Goal: Task Accomplishment & Management: Use online tool/utility

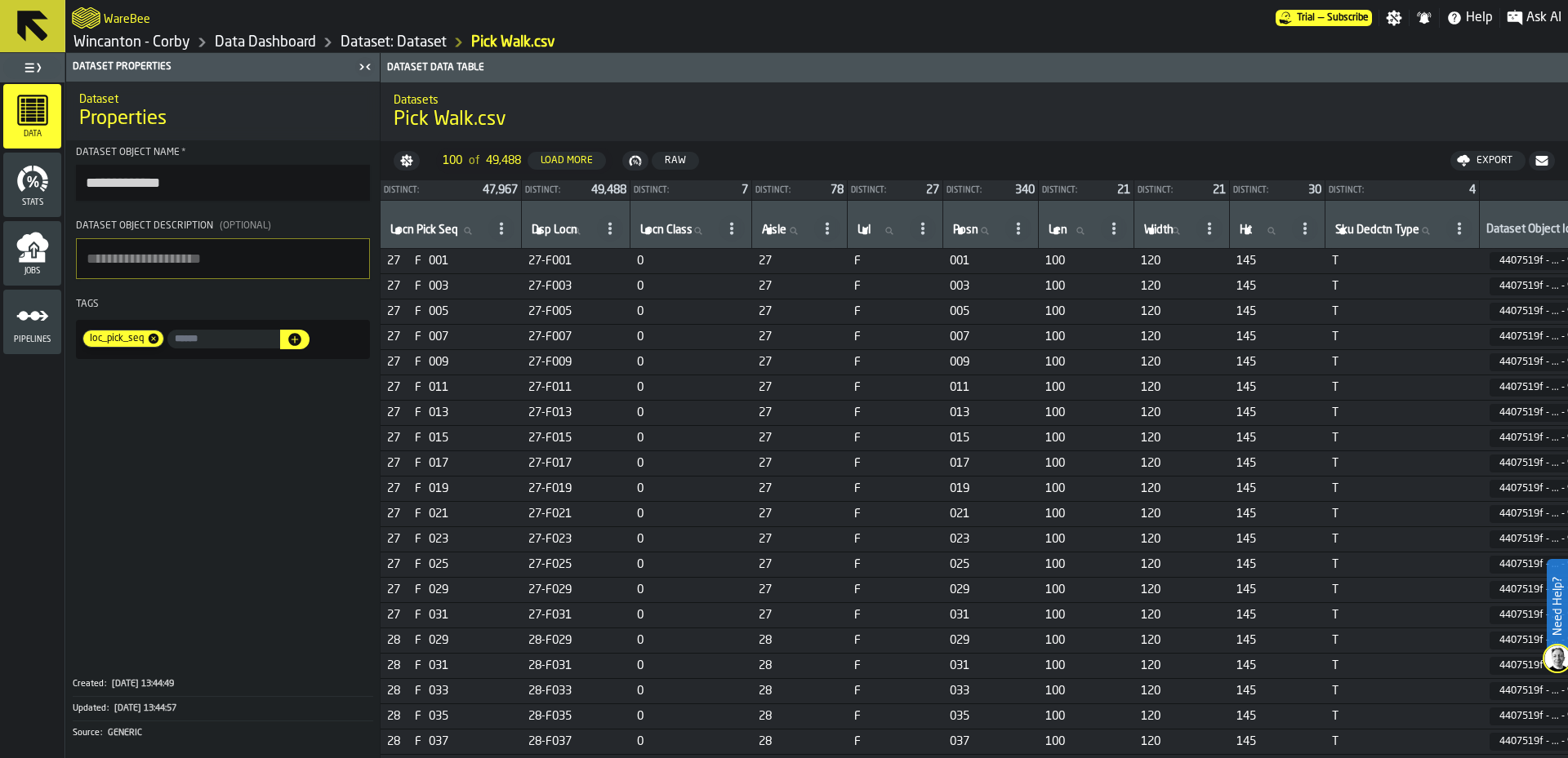
click at [149, 43] on link "Wincanton - Corby" at bounding box center [131, 42] width 116 height 18
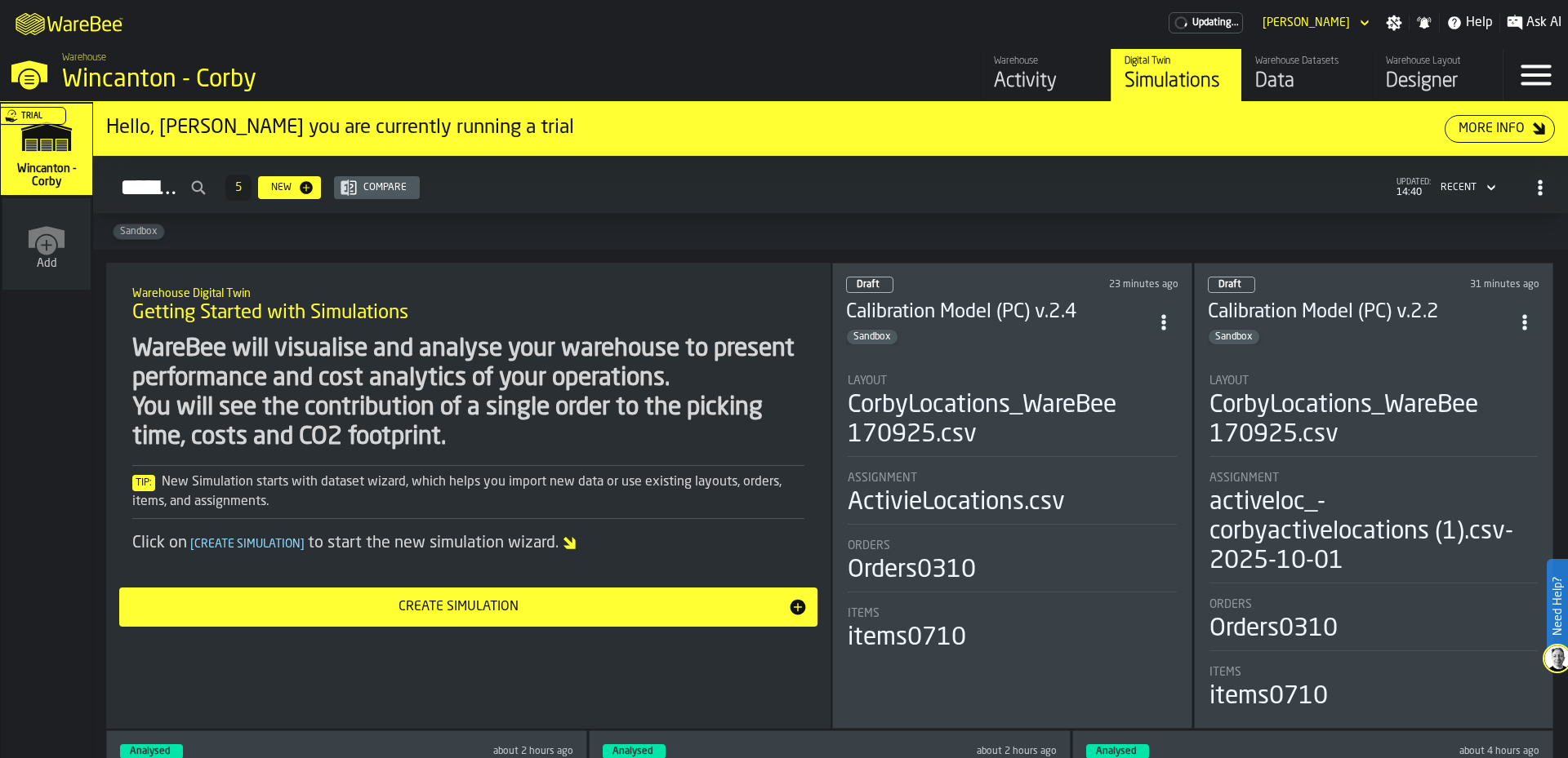
click at [1411, 73] on div "Designer" at bounding box center [1437, 82] width 104 height 26
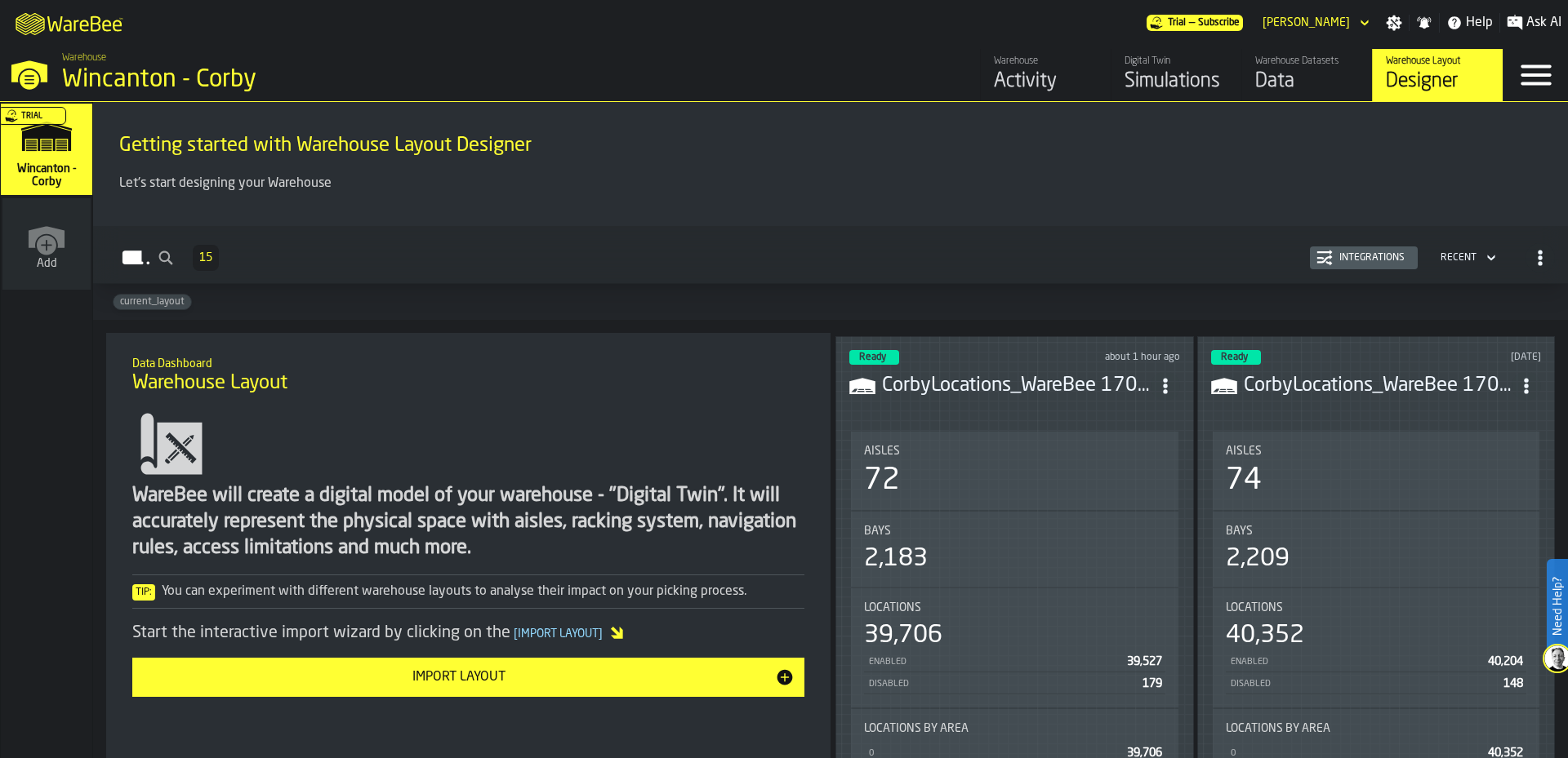
click at [1026, 350] on div "Ready about 1 hour ago" at bounding box center [1014, 357] width 331 height 15
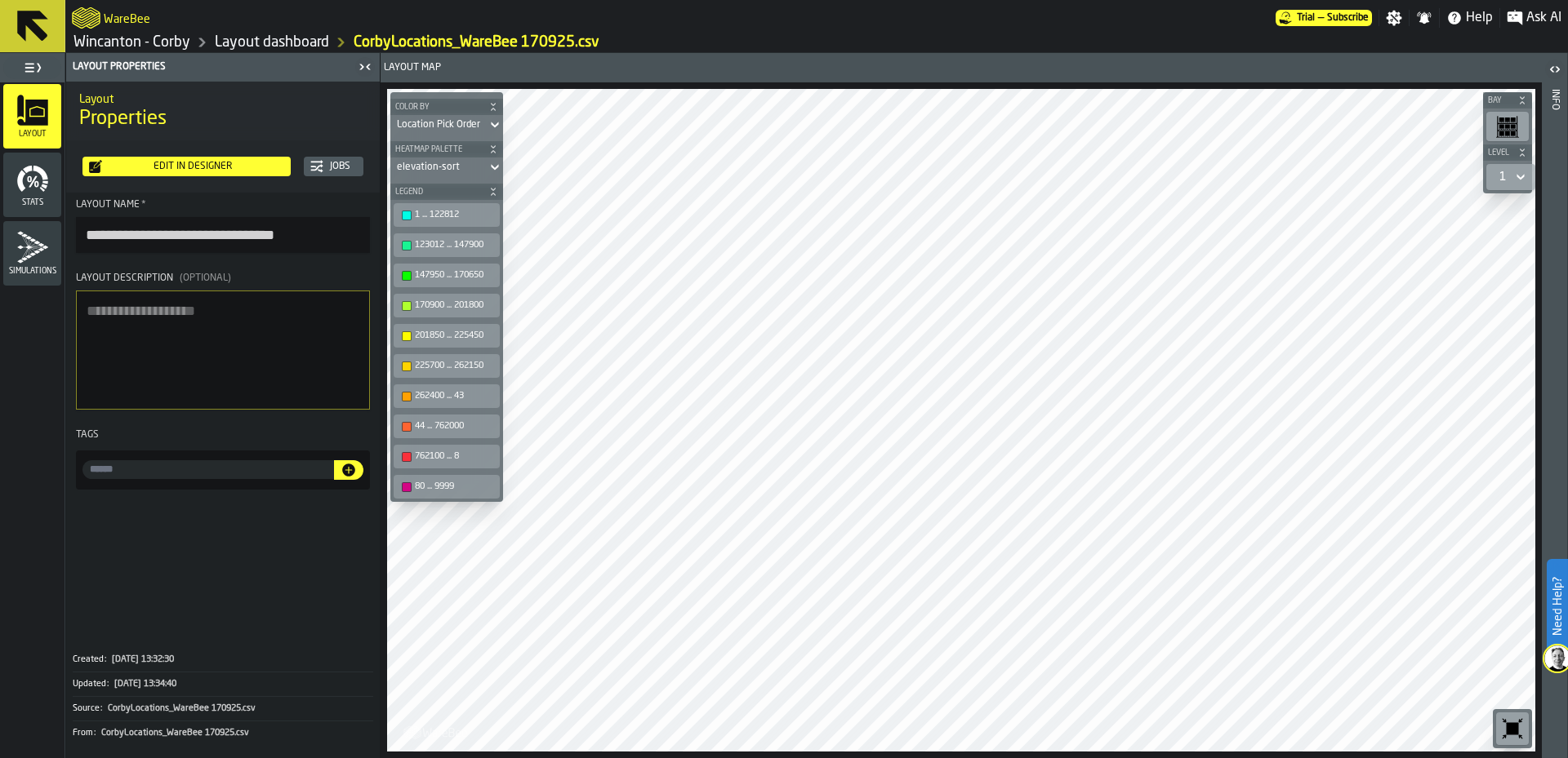
click at [236, 578] on span at bounding box center [223, 568] width 314 height 145
click at [2, 61] on header "Menu" at bounding box center [32, 67] width 64 height 29
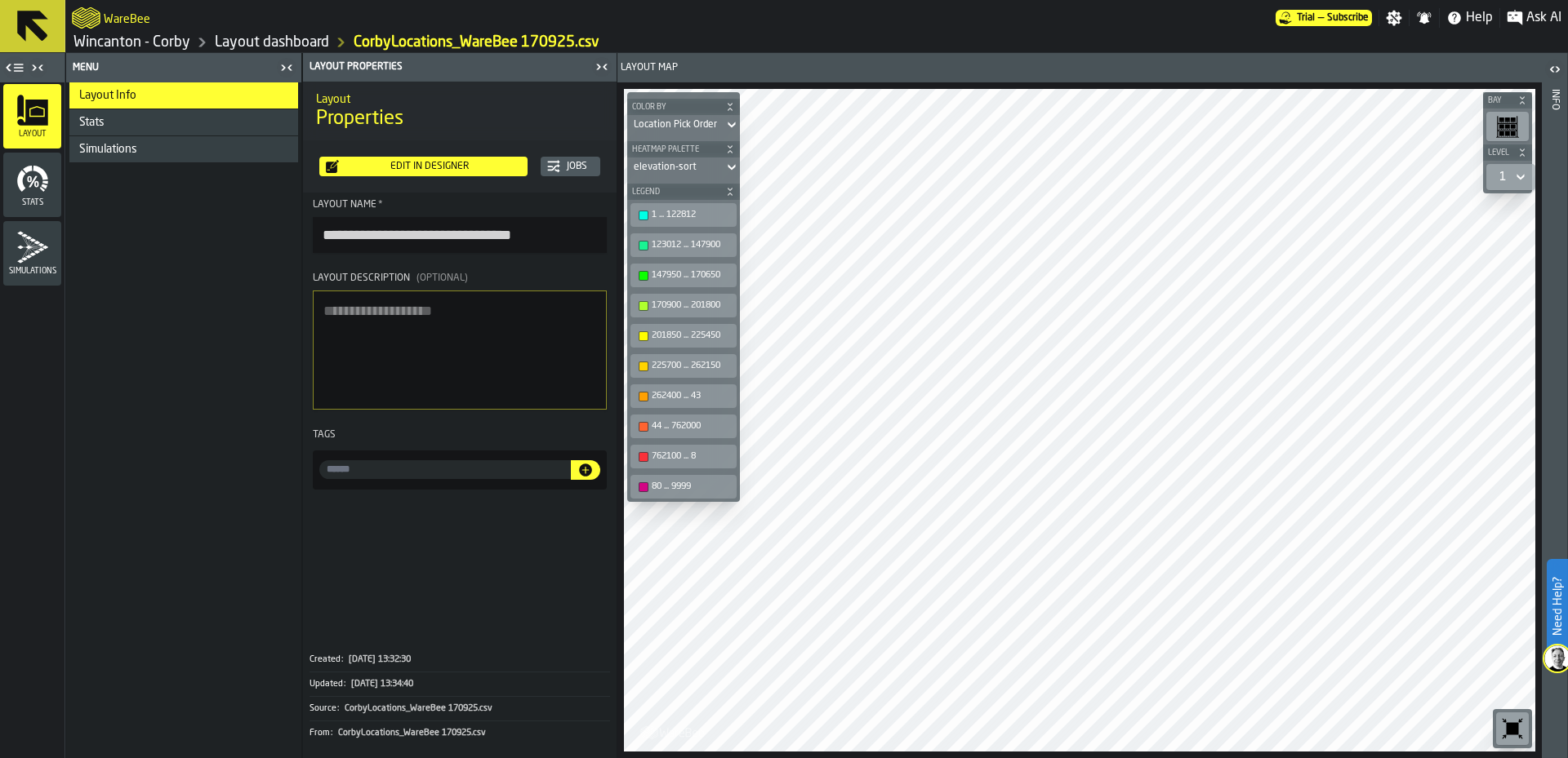
click at [70, 64] on div "Menu" at bounding box center [172, 67] width 205 height 11
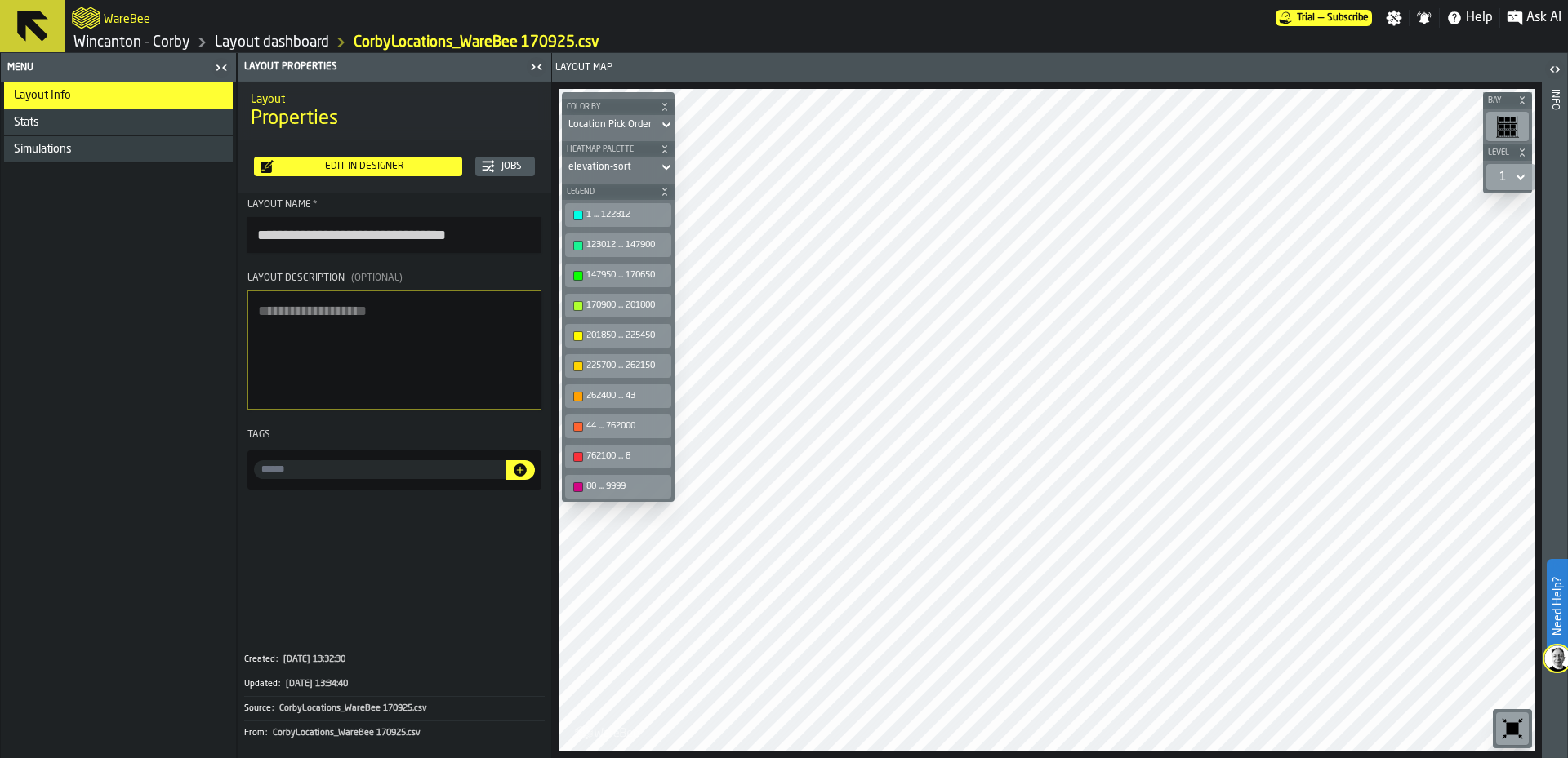
click at [129, 71] on div "Menu" at bounding box center [107, 67] width 205 height 11
click at [136, 127] on div "Stats" at bounding box center [120, 122] width 213 height 13
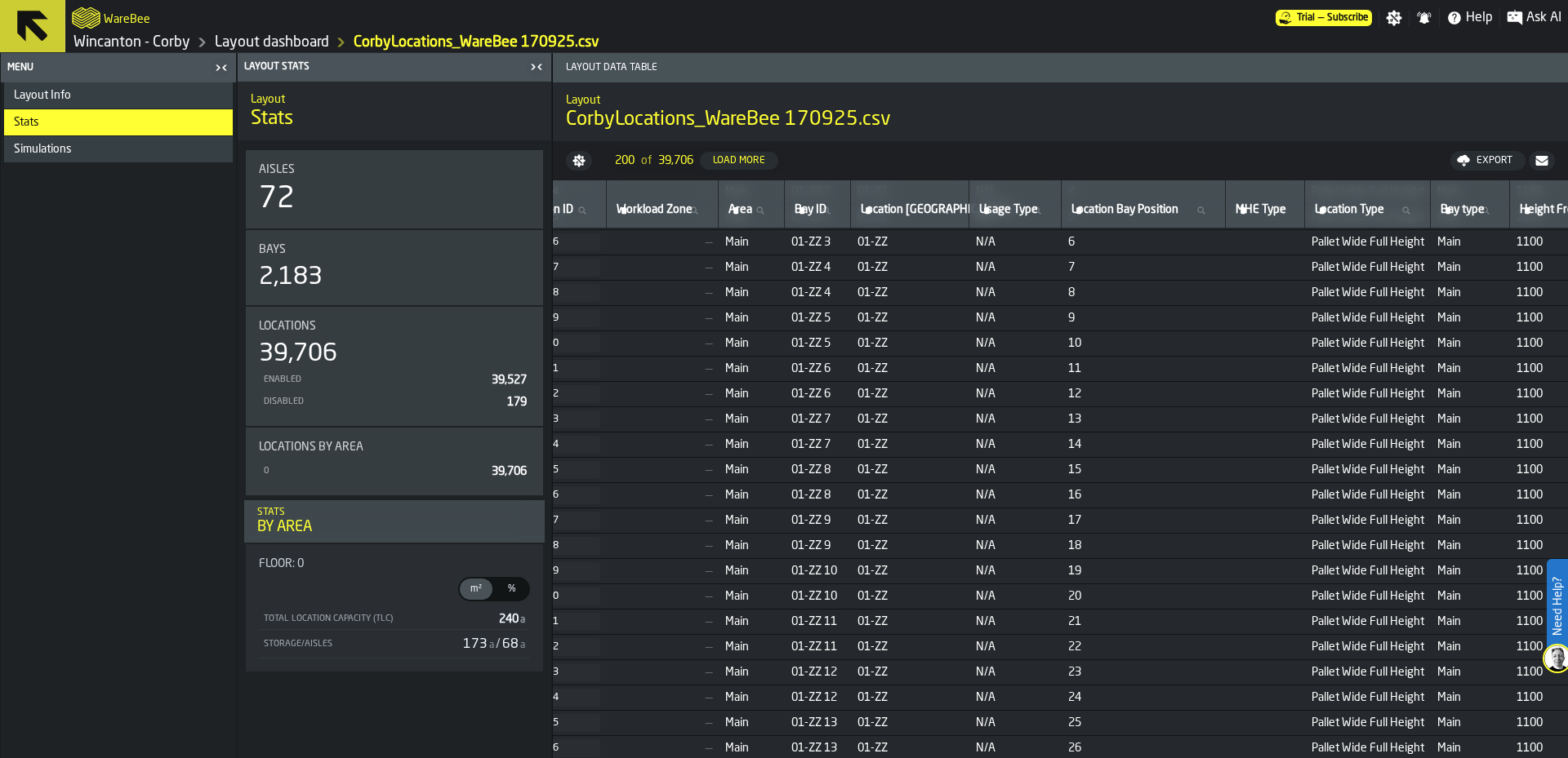
scroll to position [2110, 0]
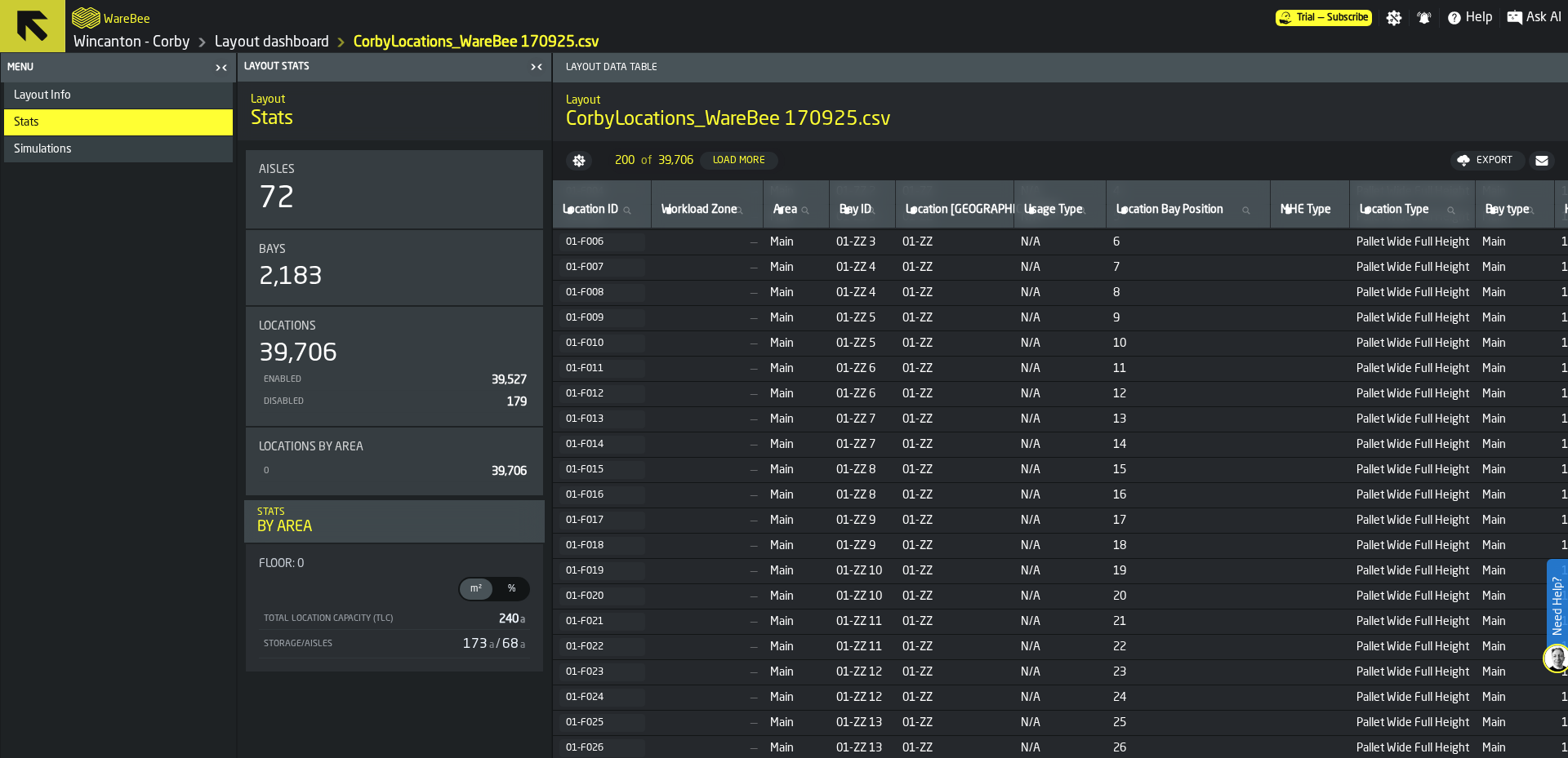
click at [61, 64] on div "Menu" at bounding box center [107, 67] width 205 height 11
click at [16, 66] on div "Menu" at bounding box center [107, 67] width 205 height 11
click at [244, 67] on div "Layout Stats" at bounding box center [383, 66] width 284 height 11
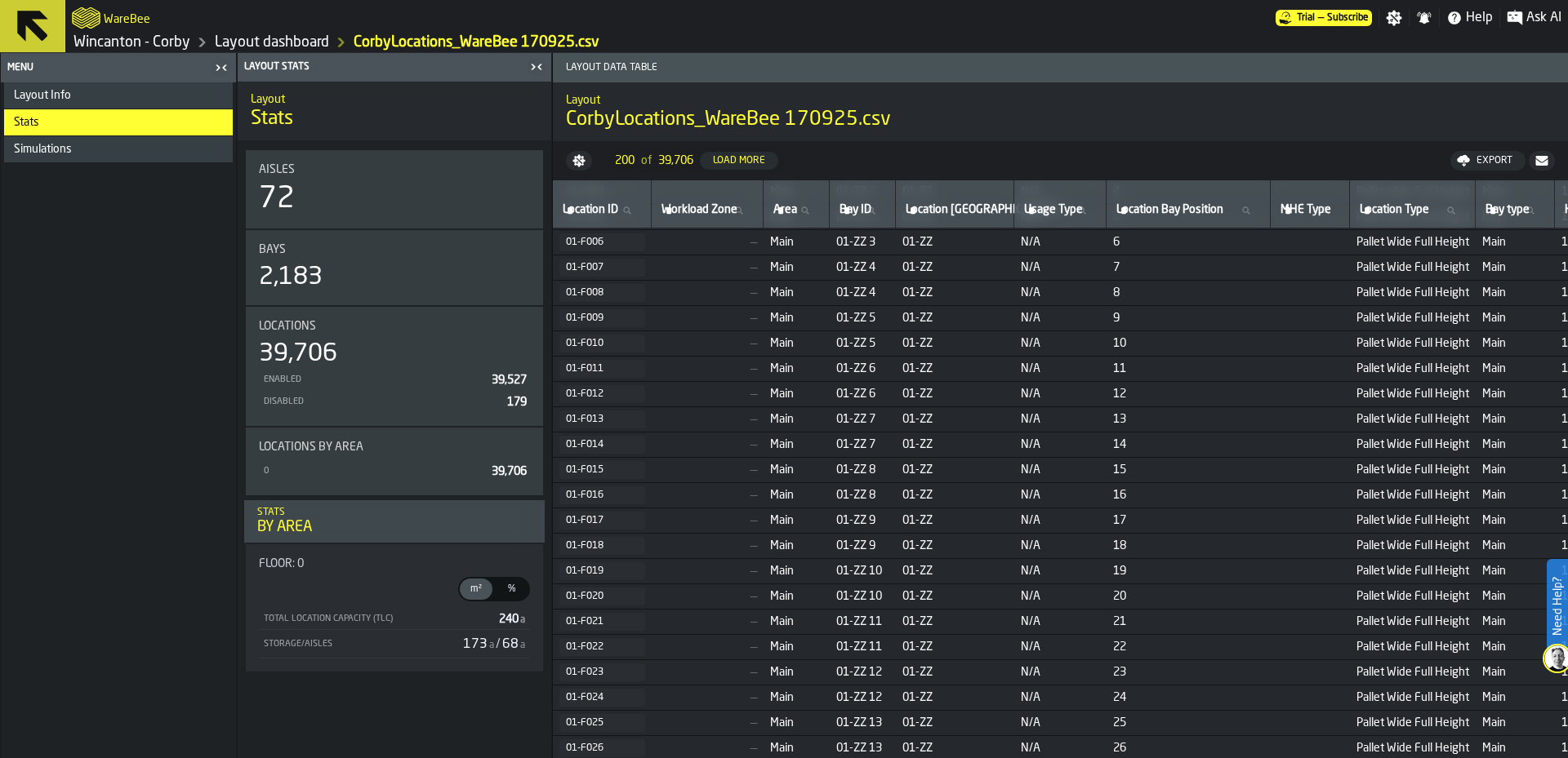
click at [244, 67] on div "Layout Stats" at bounding box center [383, 66] width 284 height 11
click at [306, 208] on div "72" at bounding box center [394, 198] width 271 height 33
click at [311, 266] on div "2,183" at bounding box center [291, 277] width 63 height 29
click at [72, 145] on div "Simulations" at bounding box center [120, 149] width 213 height 13
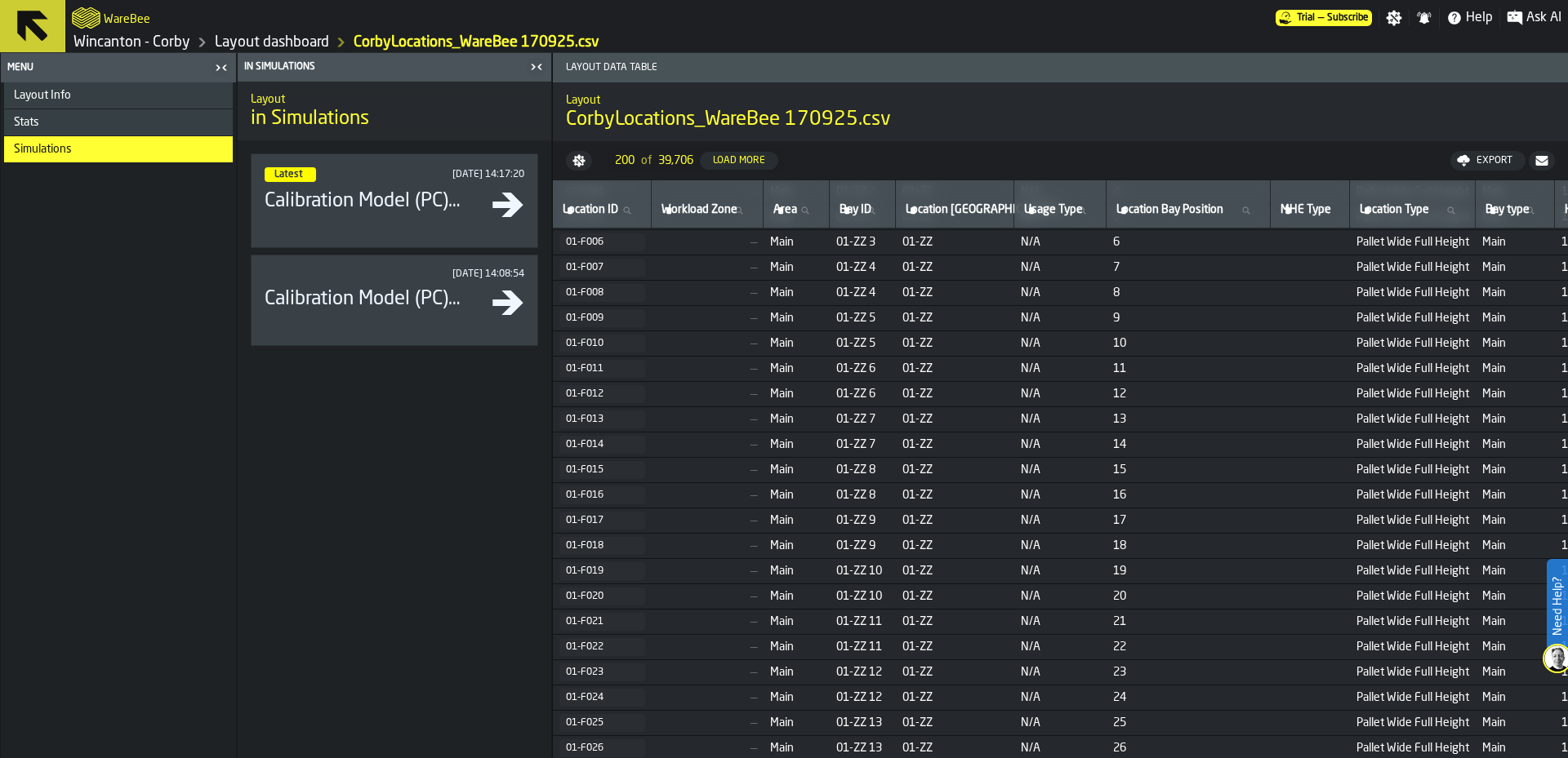
click at [73, 98] on div "Layout Info" at bounding box center [120, 95] width 213 height 13
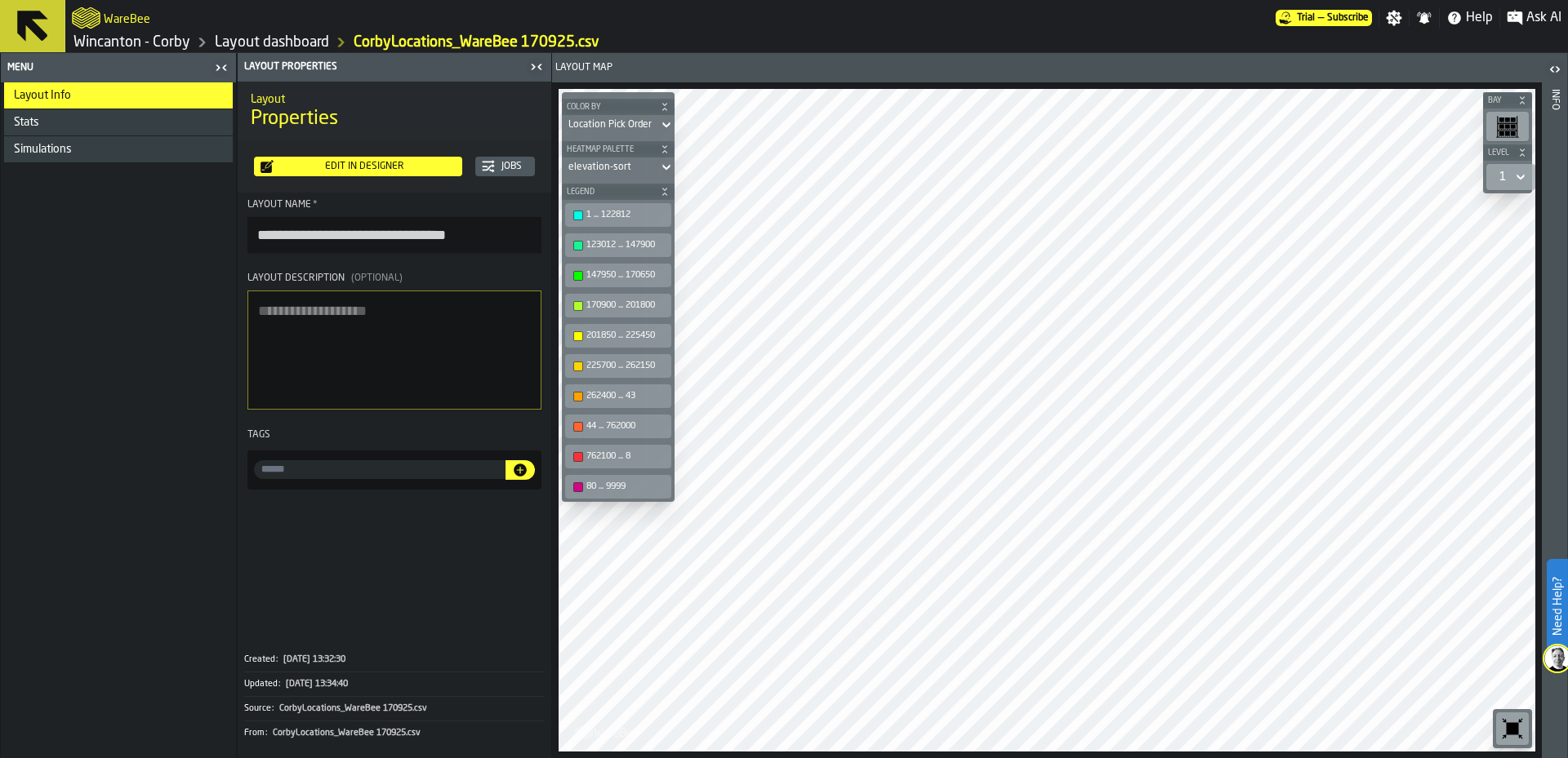
click at [347, 171] on div "Edit in Designer" at bounding box center [364, 166] width 182 height 11
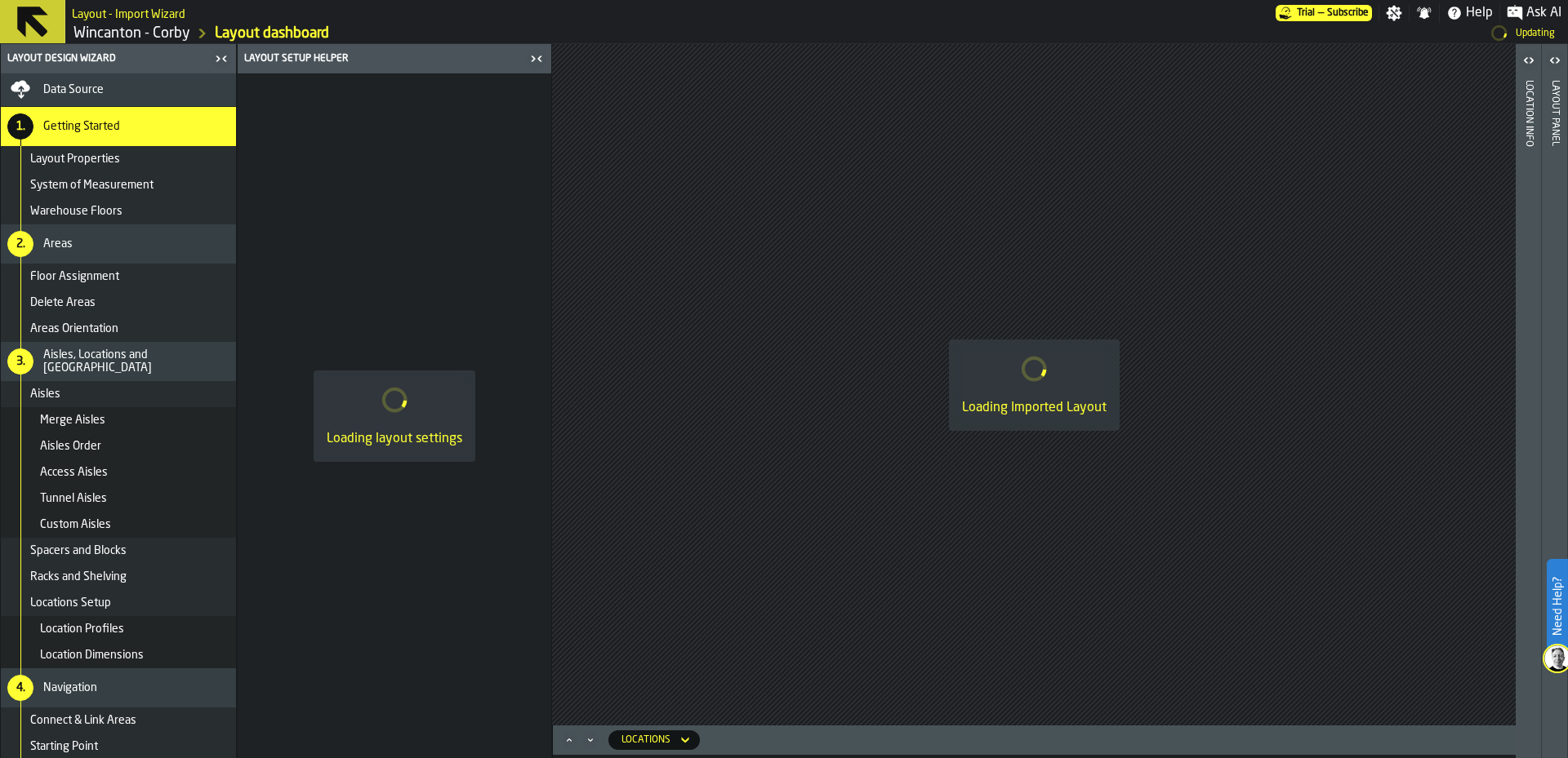
click at [128, 600] on div "Locations Setup" at bounding box center [130, 603] width 199 height 13
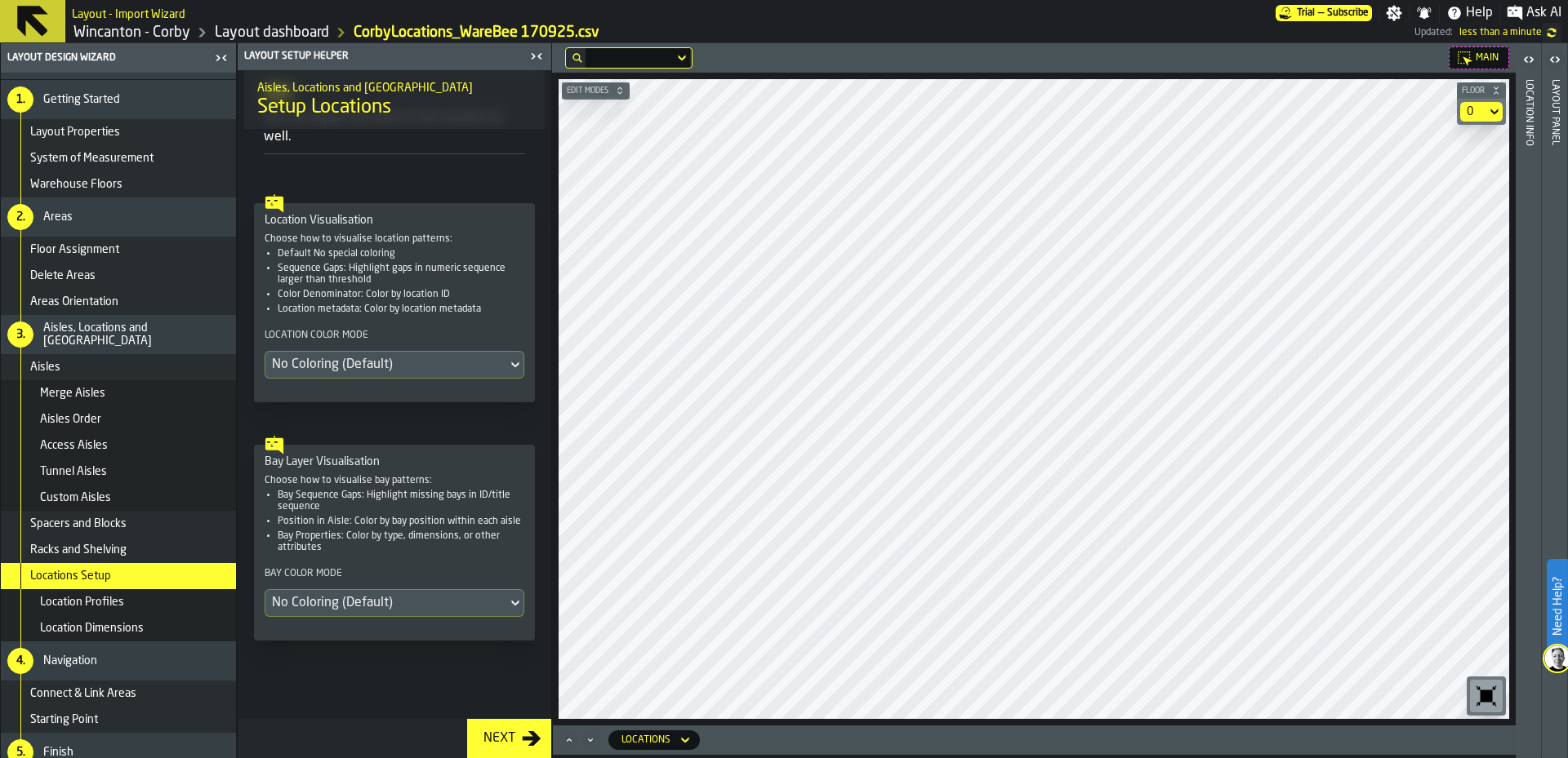
scroll to position [40, 0]
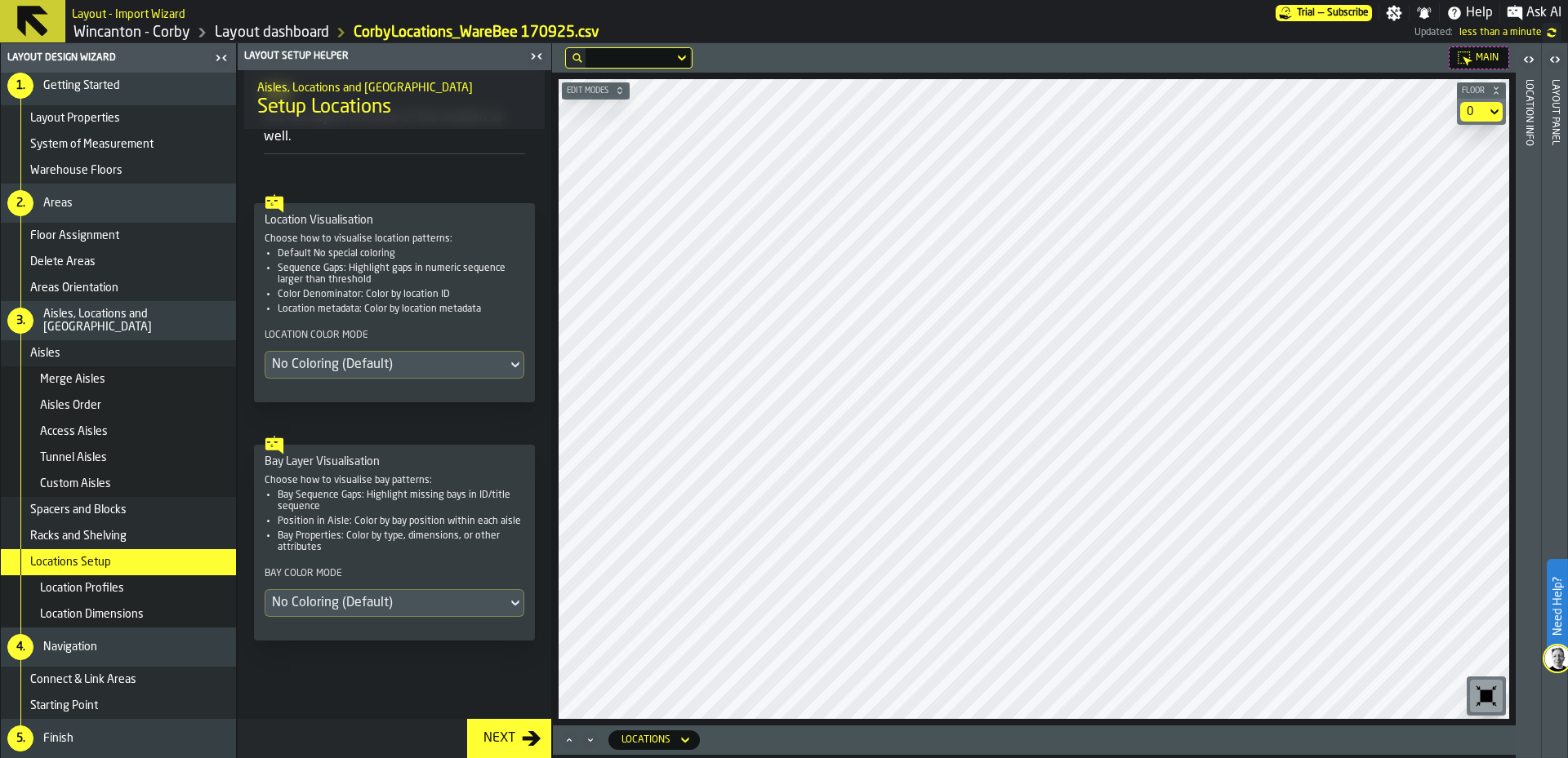
click at [115, 738] on div "Finish" at bounding box center [136, 739] width 186 height 13
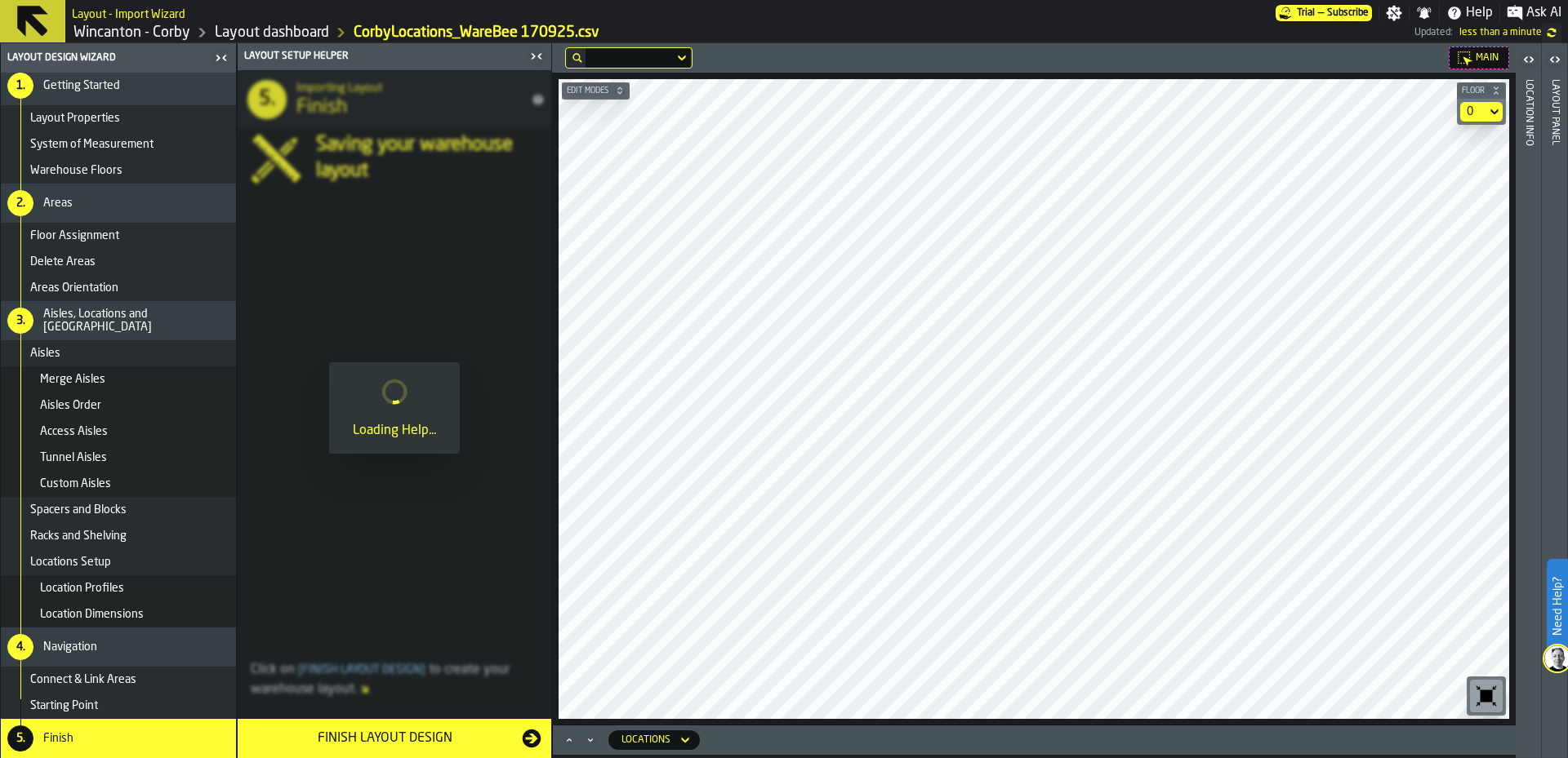
scroll to position [0, 0]
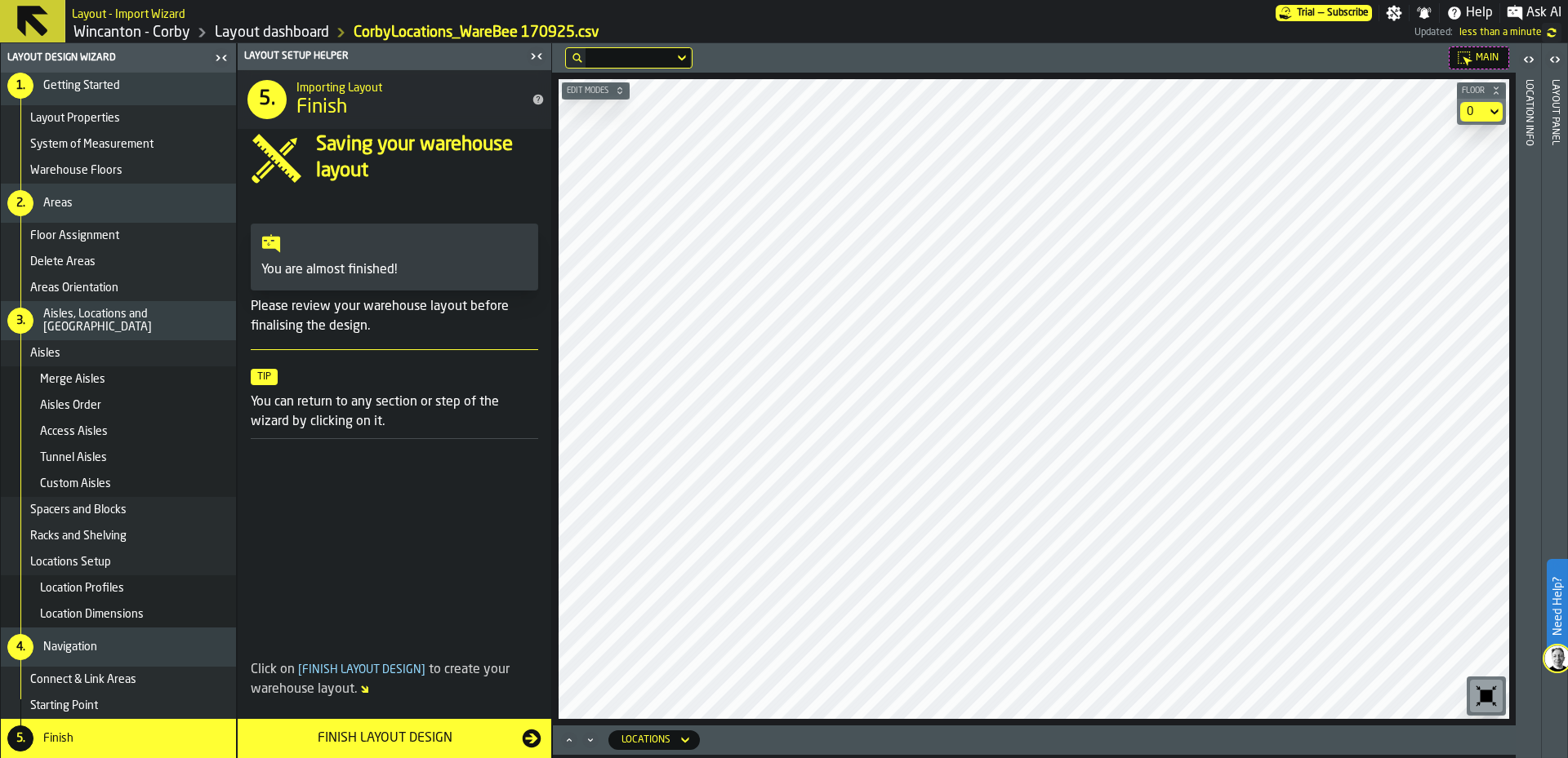
click at [130, 644] on div "Navigation" at bounding box center [136, 647] width 186 height 13
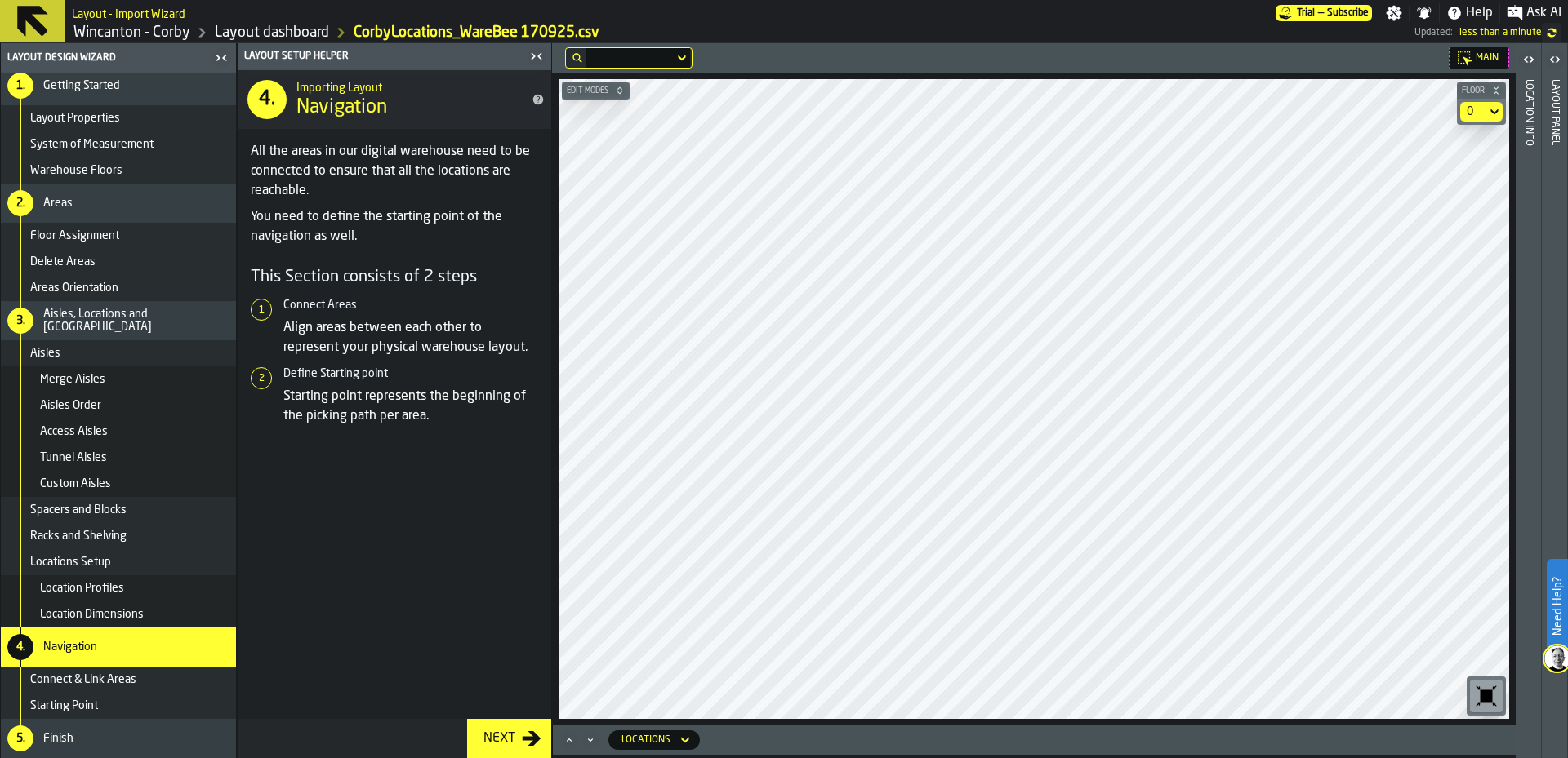
click at [139, 698] on div "Starting Point" at bounding box center [118, 706] width 235 height 26
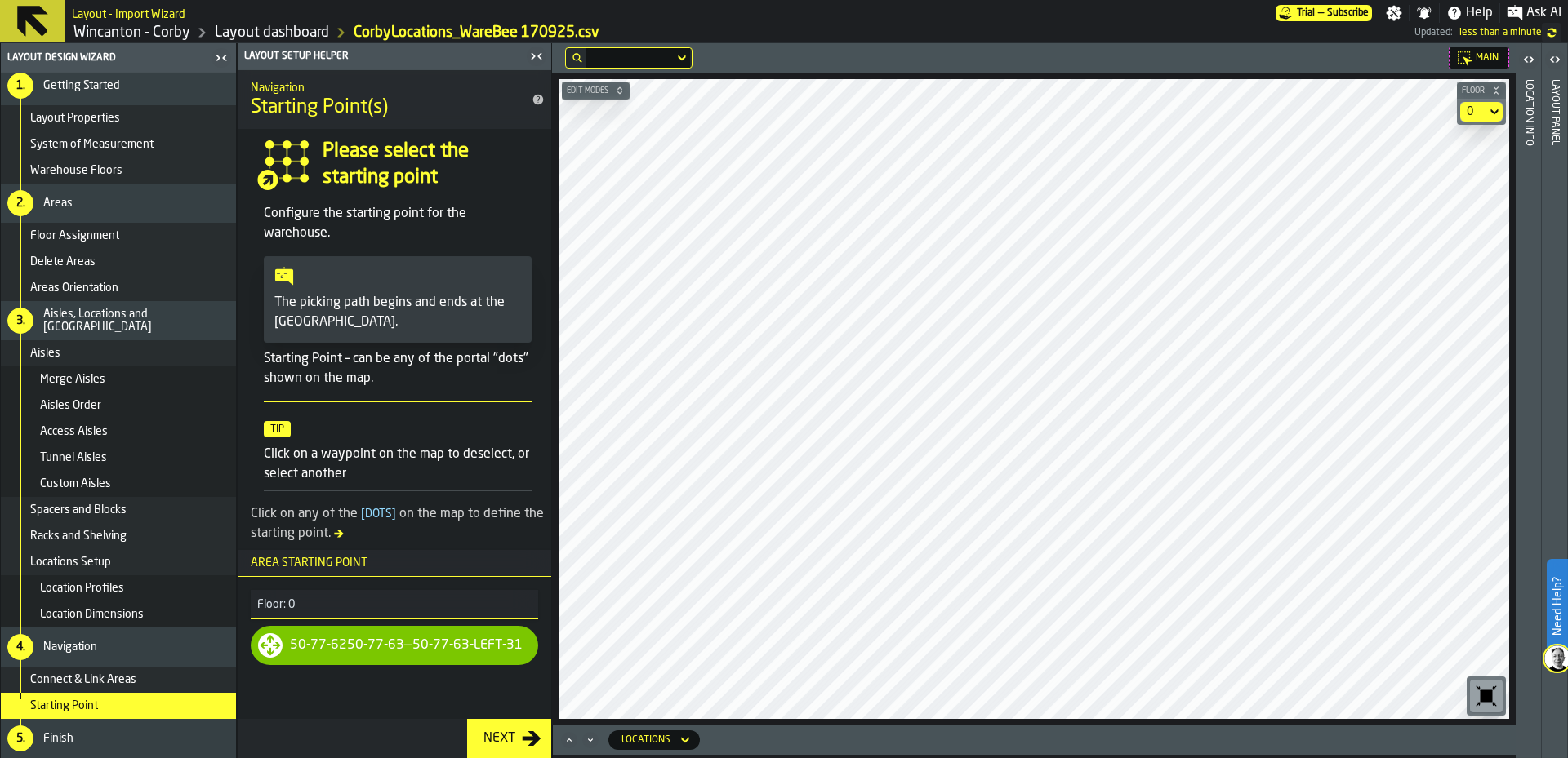
click at [140, 683] on div "Connect & Link Areas" at bounding box center [130, 680] width 199 height 13
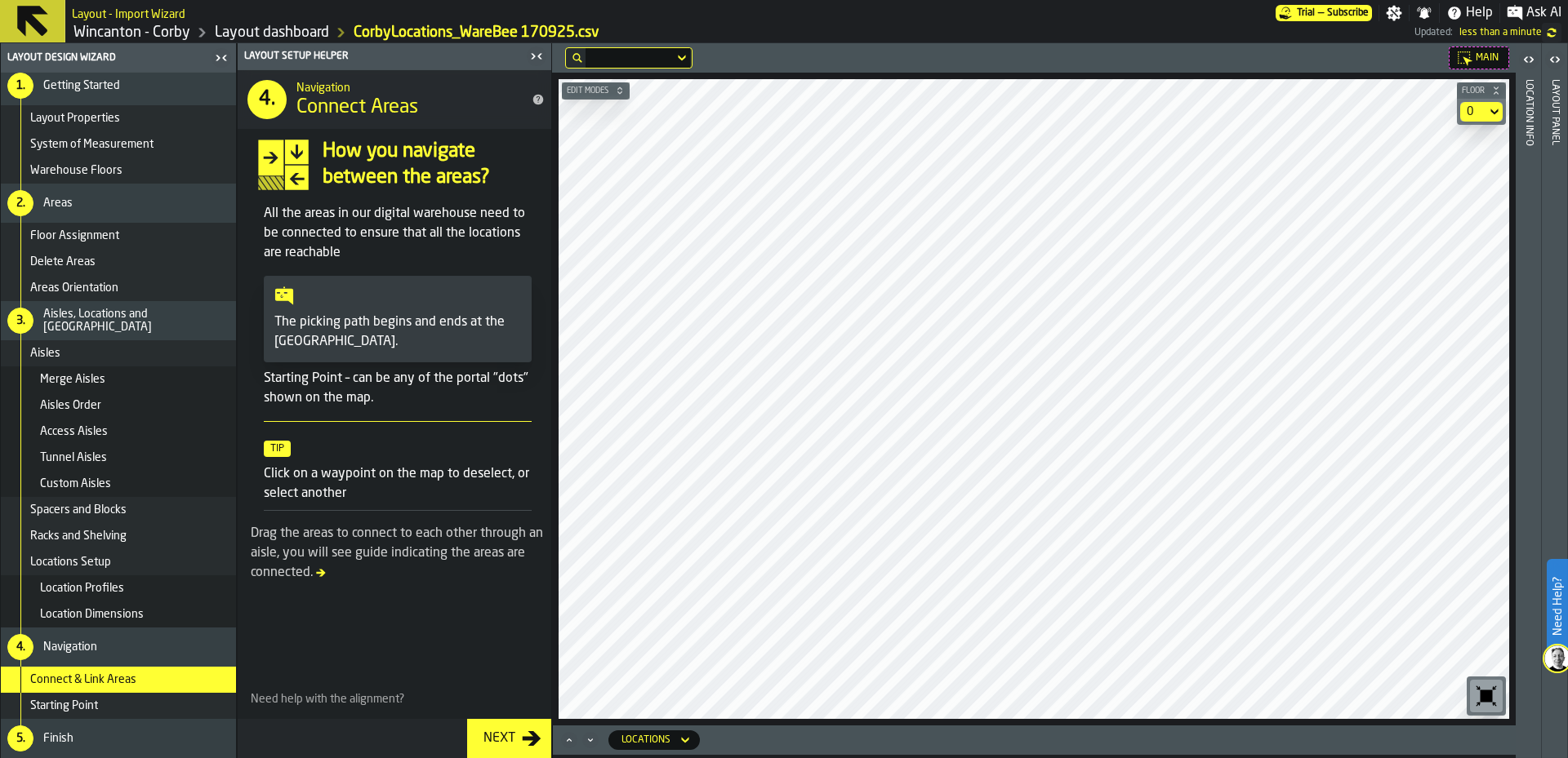
click at [393, 634] on span at bounding box center [394, 635] width 314 height 91
click at [1527, 71] on label "button-toggle-Open" at bounding box center [1528, 61] width 23 height 29
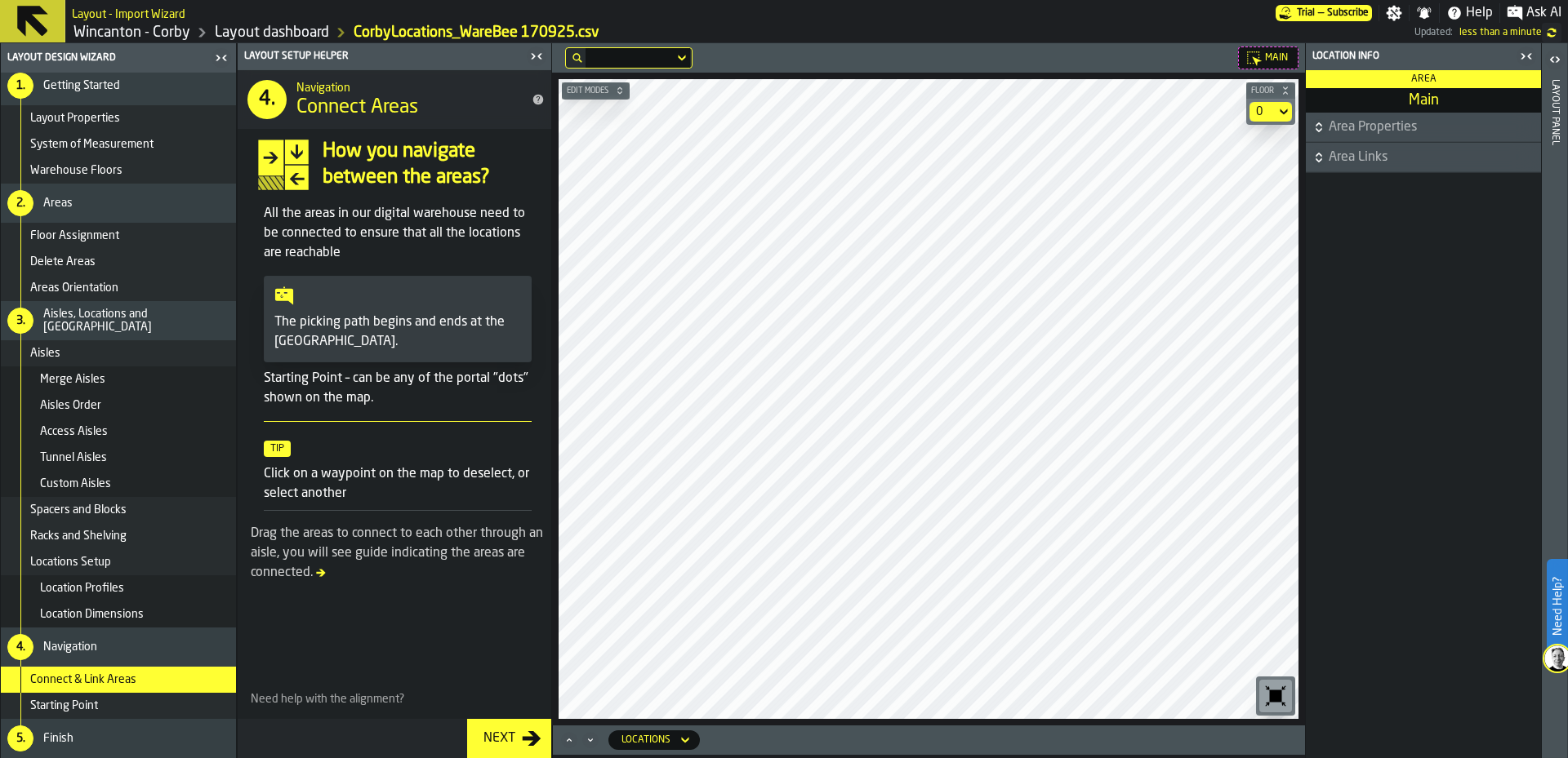
click at [1553, 63] on icon "button-toggle-Open" at bounding box center [1555, 59] width 19 height 19
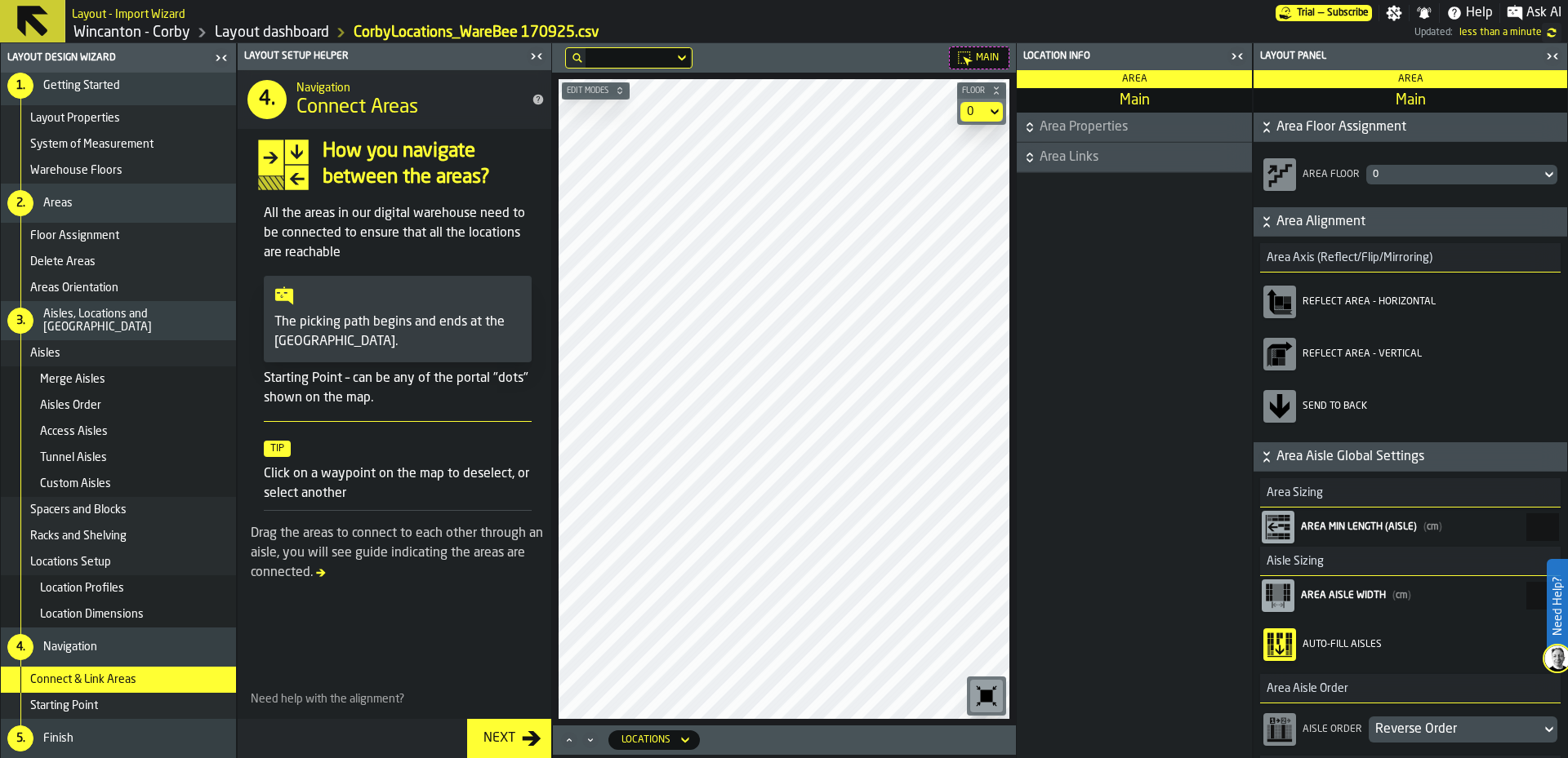
click at [1559, 63] on div "button-toggle-Close me" at bounding box center [1552, 56] width 23 height 19
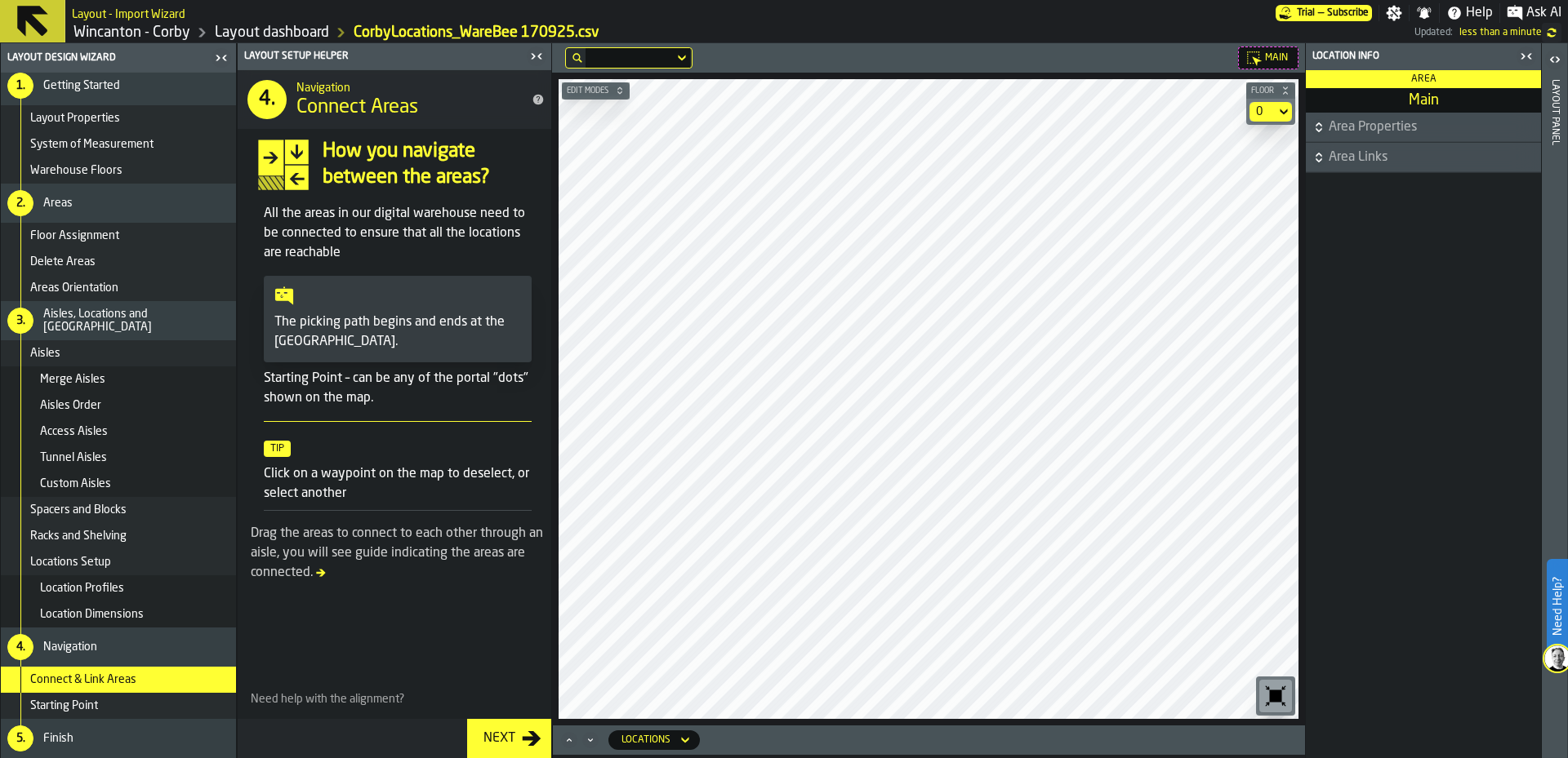
click at [161, 626] on div "Location Dimensions" at bounding box center [118, 614] width 235 height 26
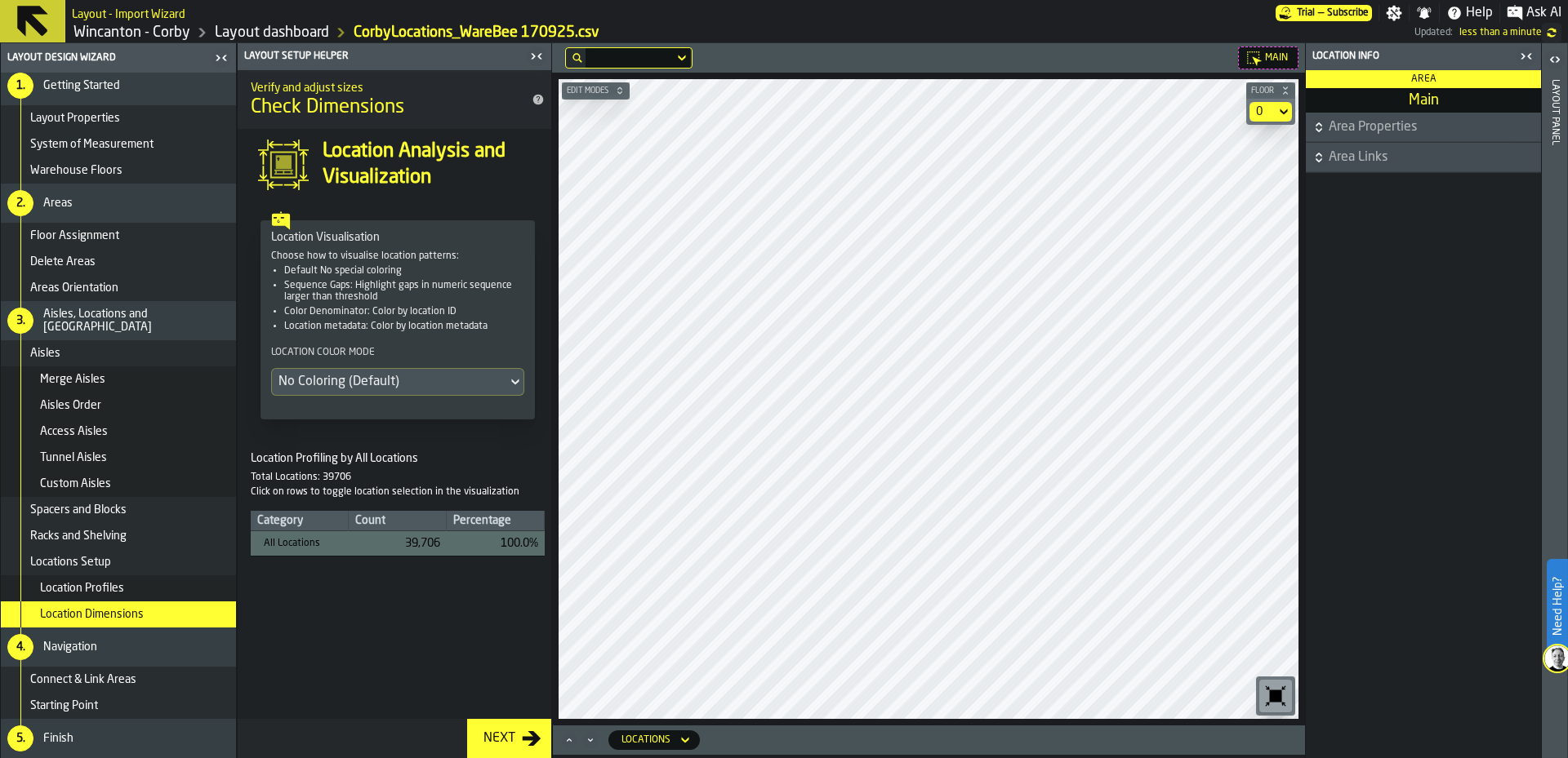
click at [157, 596] on div "Location Profiles" at bounding box center [118, 589] width 235 height 26
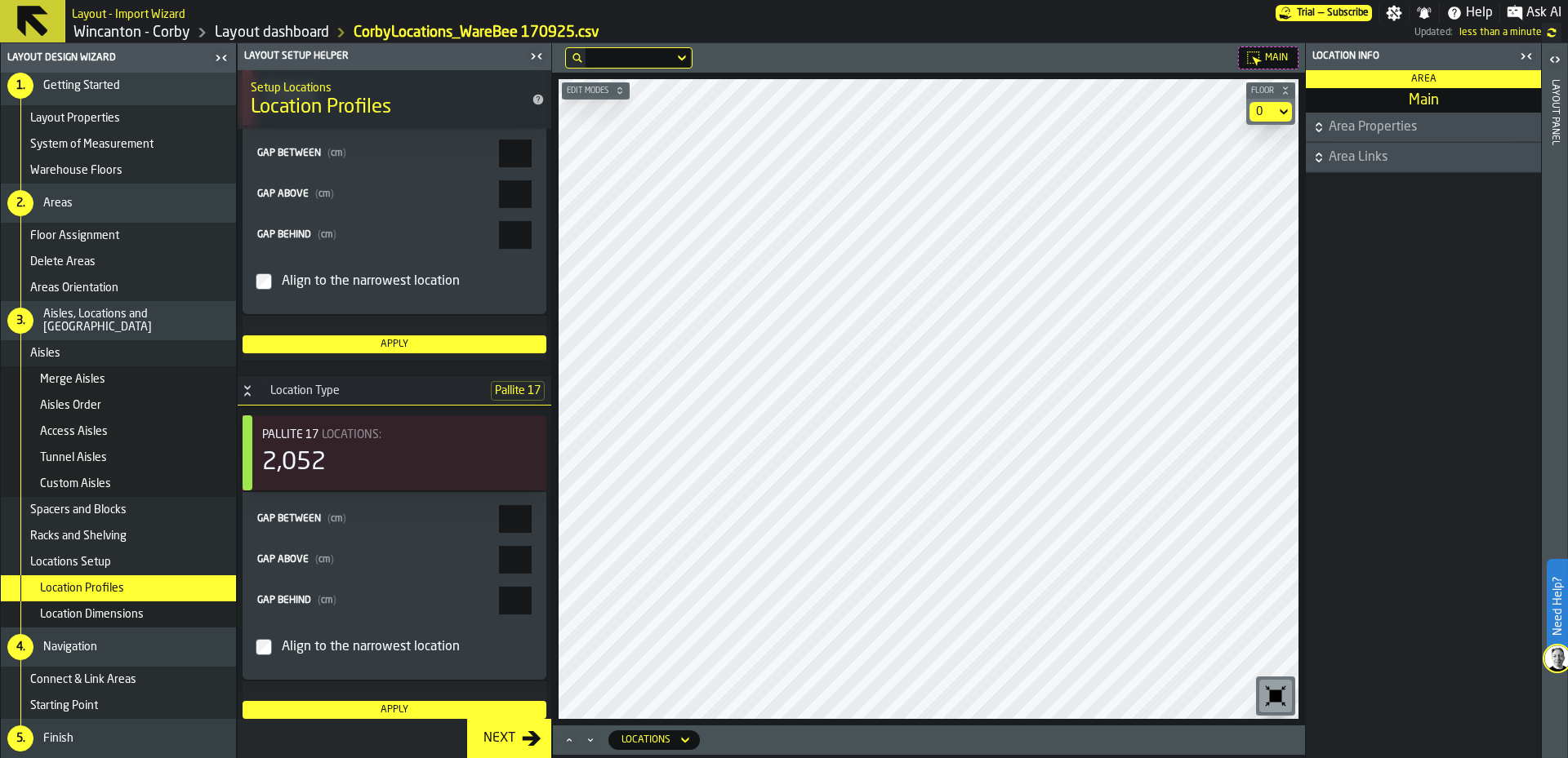
scroll to position [4288, 0]
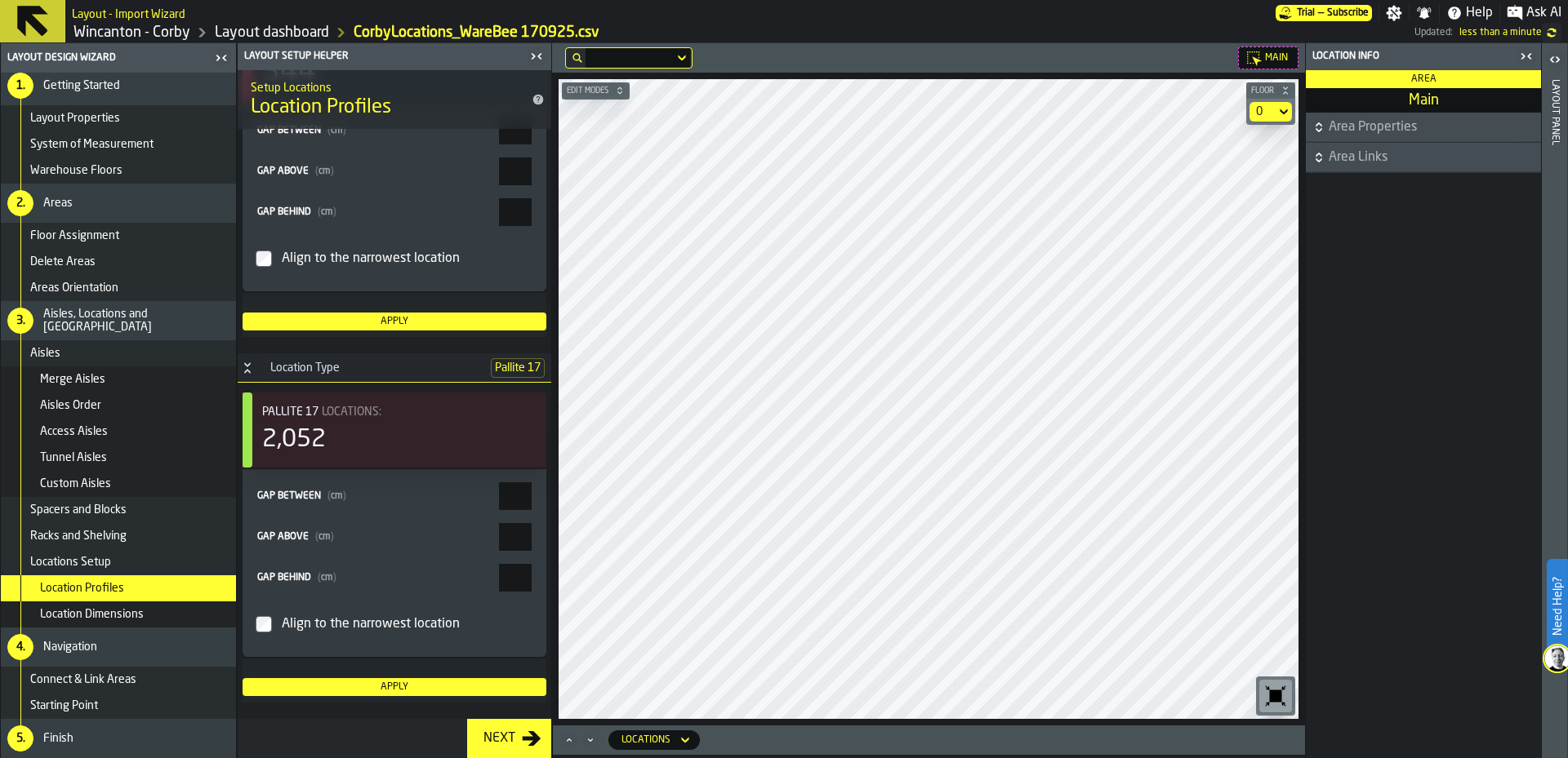
click at [153, 570] on div "Locations Setup" at bounding box center [118, 562] width 235 height 26
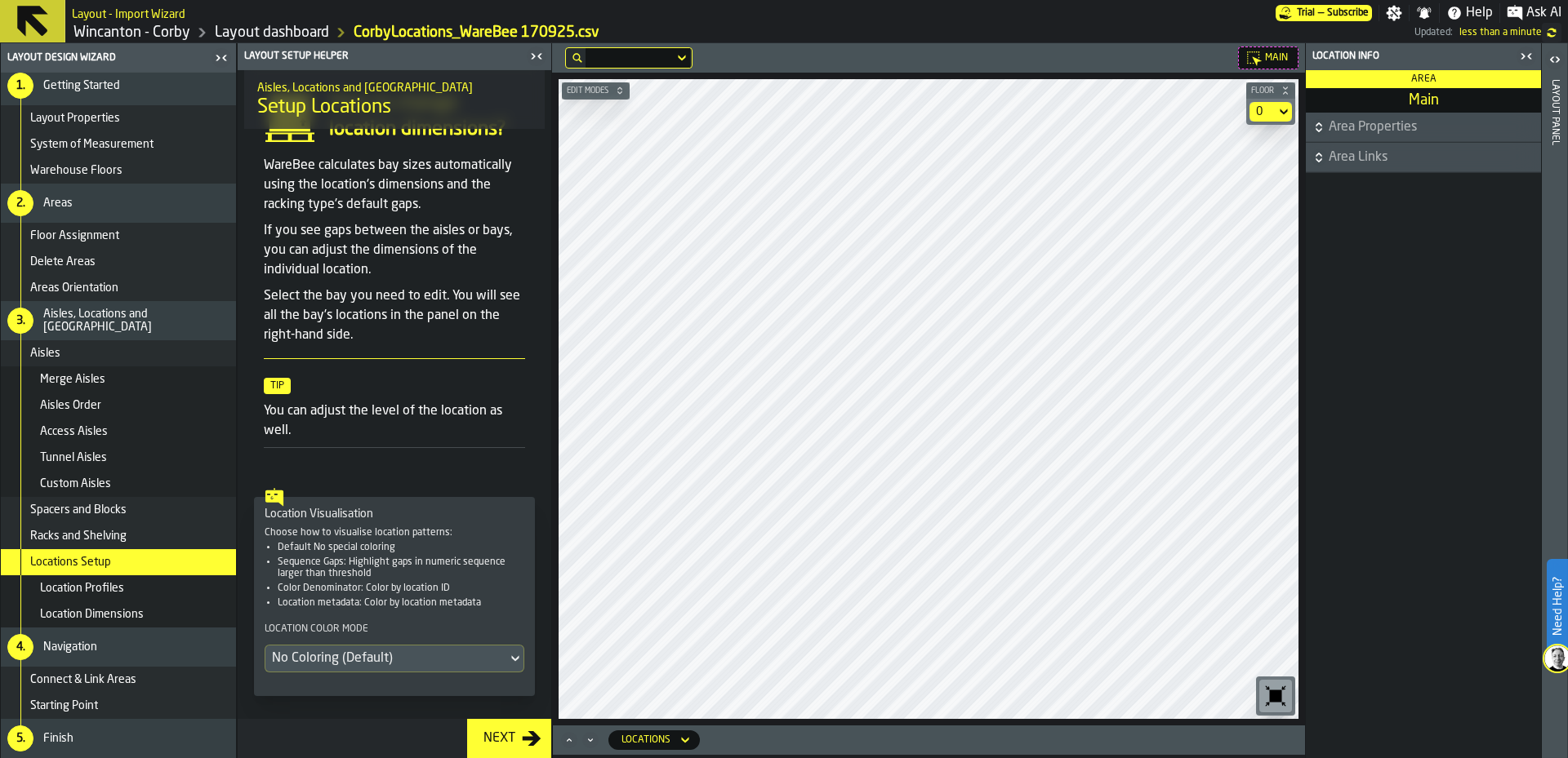
click at [149, 510] on div "Spacers and Blocks" at bounding box center [130, 509] width 199 height 13
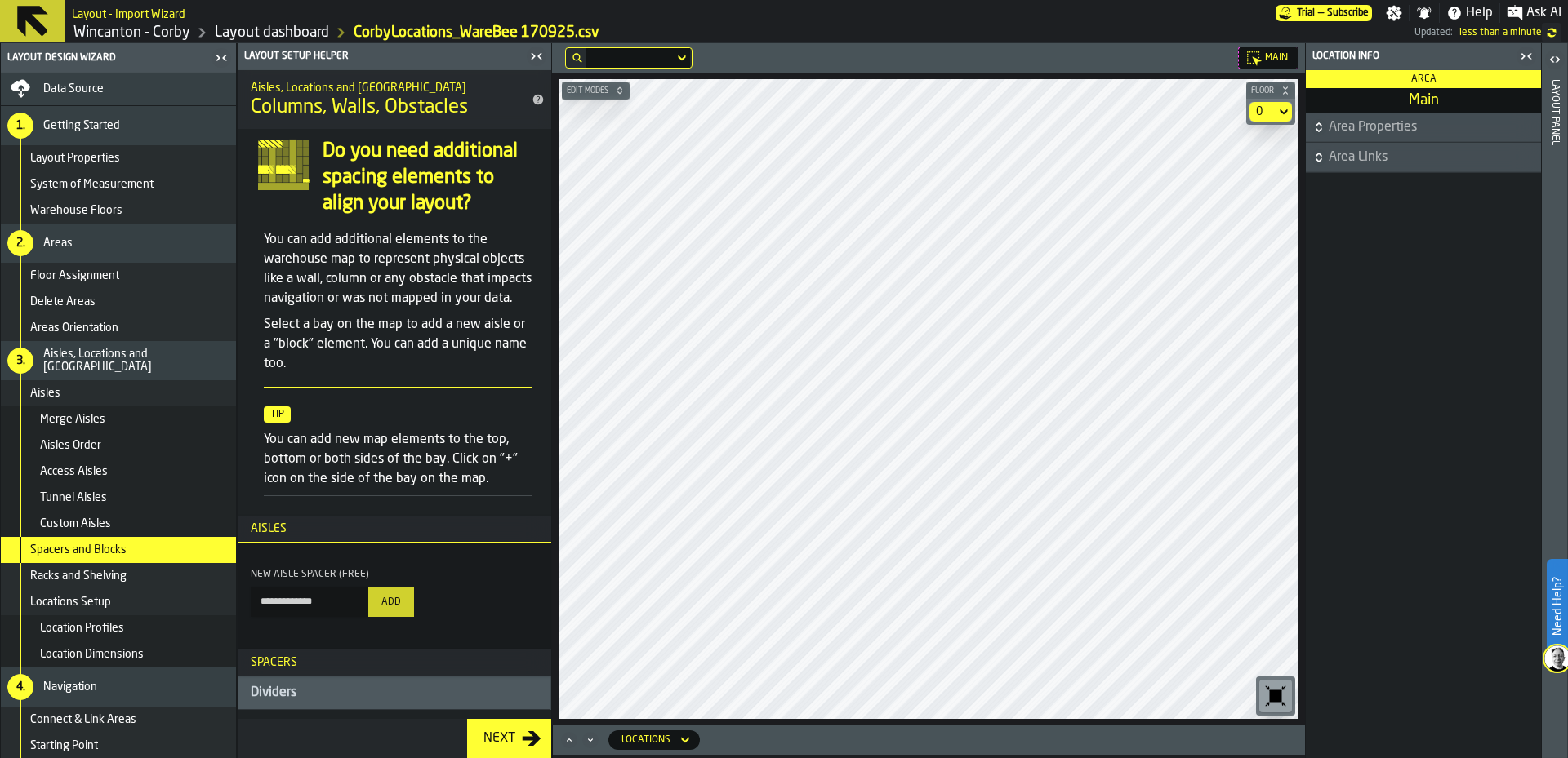
scroll to position [40, 0]
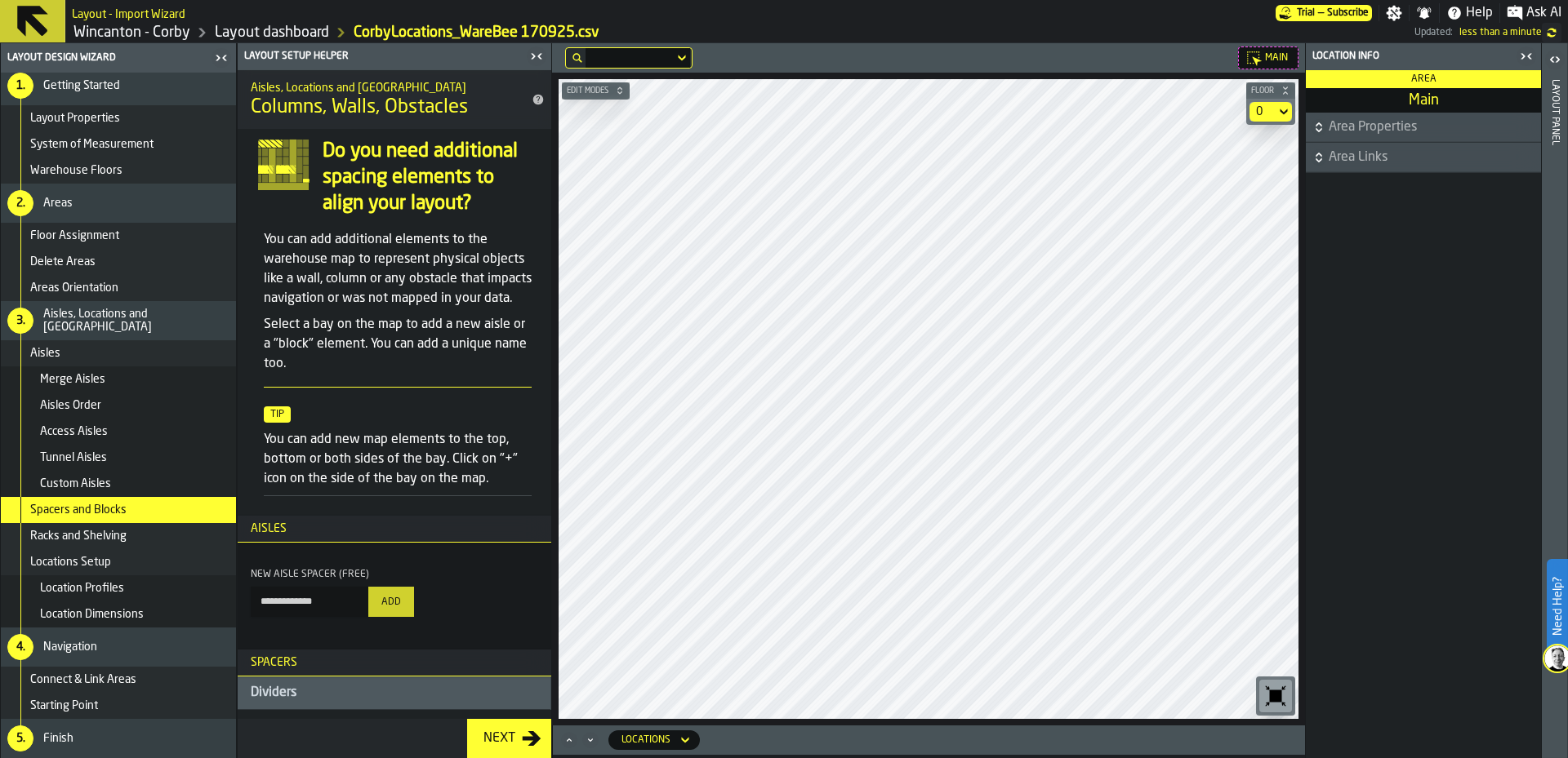
click at [164, 680] on div "Connect & Link Areas" at bounding box center [130, 680] width 199 height 13
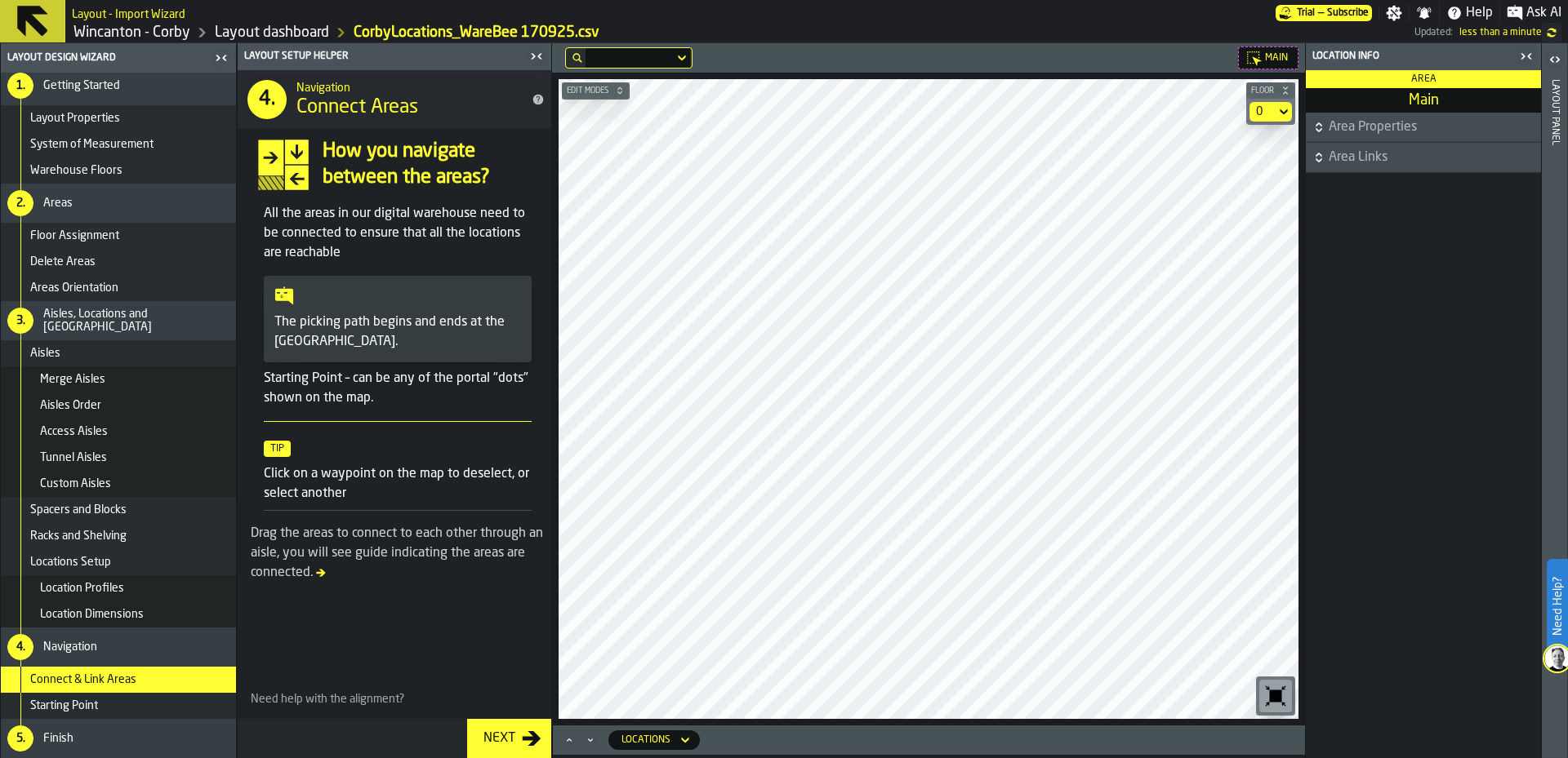
click at [161, 695] on div "Starting Point" at bounding box center [118, 706] width 235 height 26
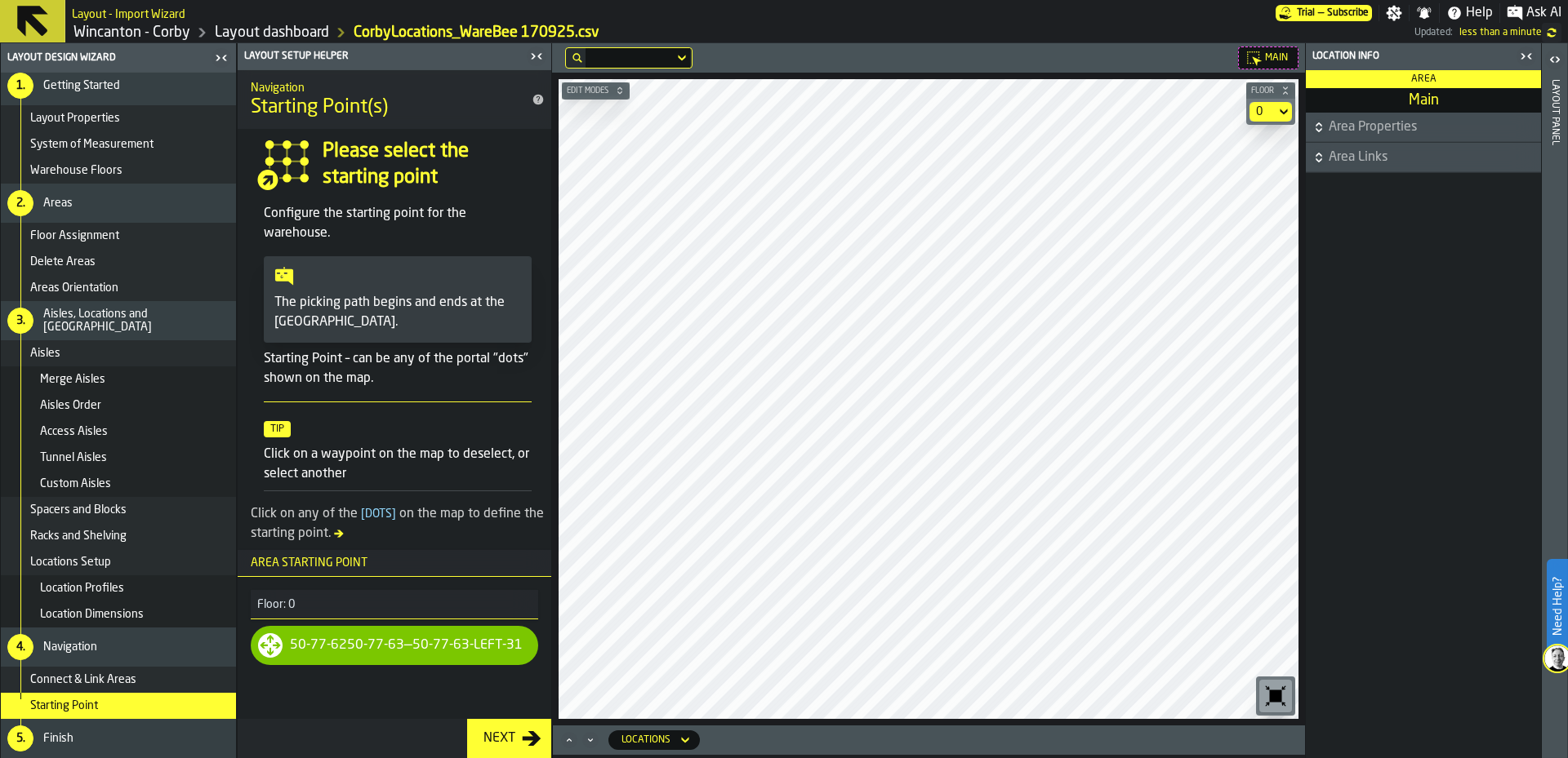
click at [161, 678] on div "Connect & Link Areas" at bounding box center [130, 680] width 199 height 13
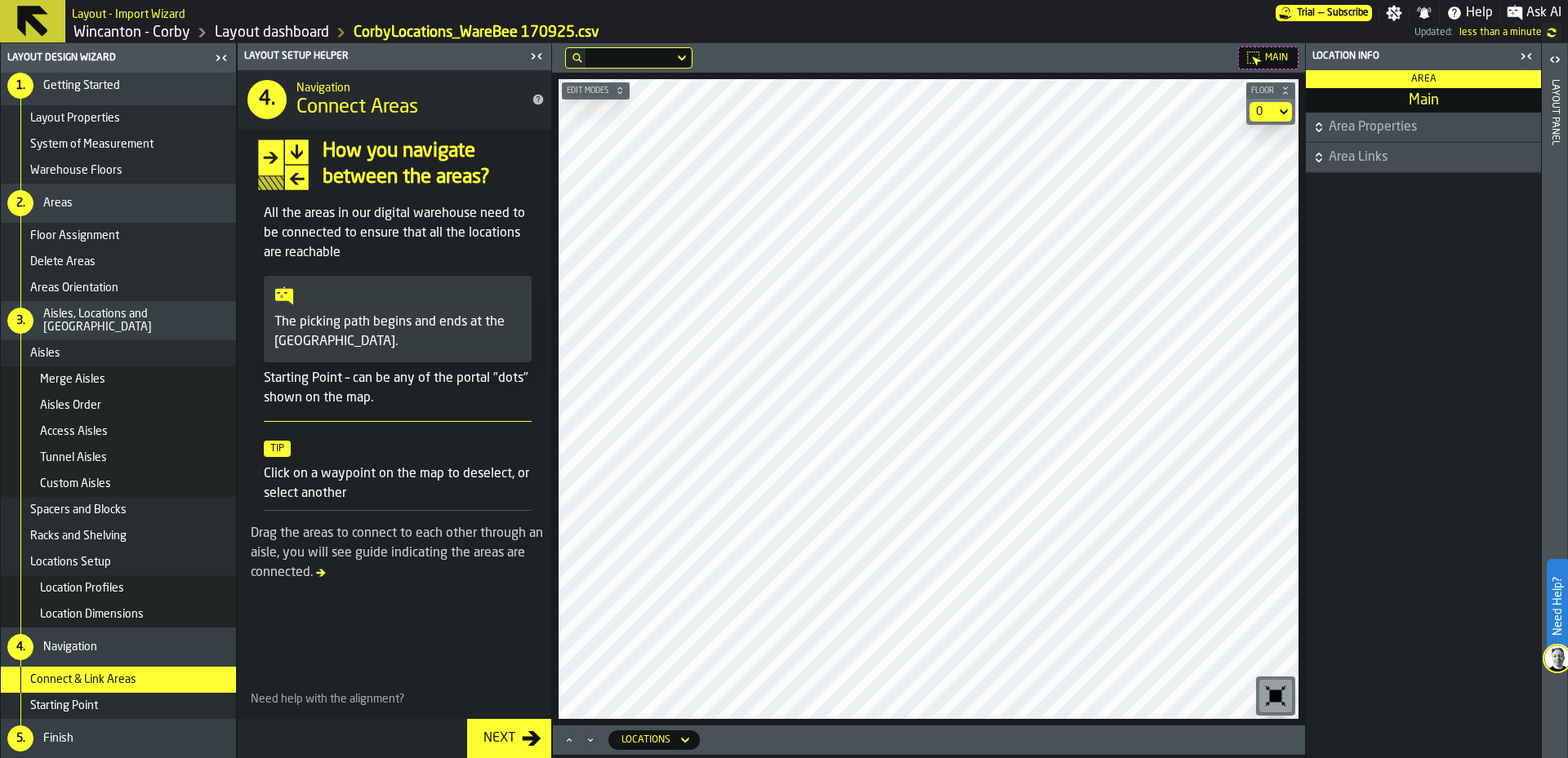
click at [153, 699] on div "Starting Point" at bounding box center [118, 706] width 235 height 26
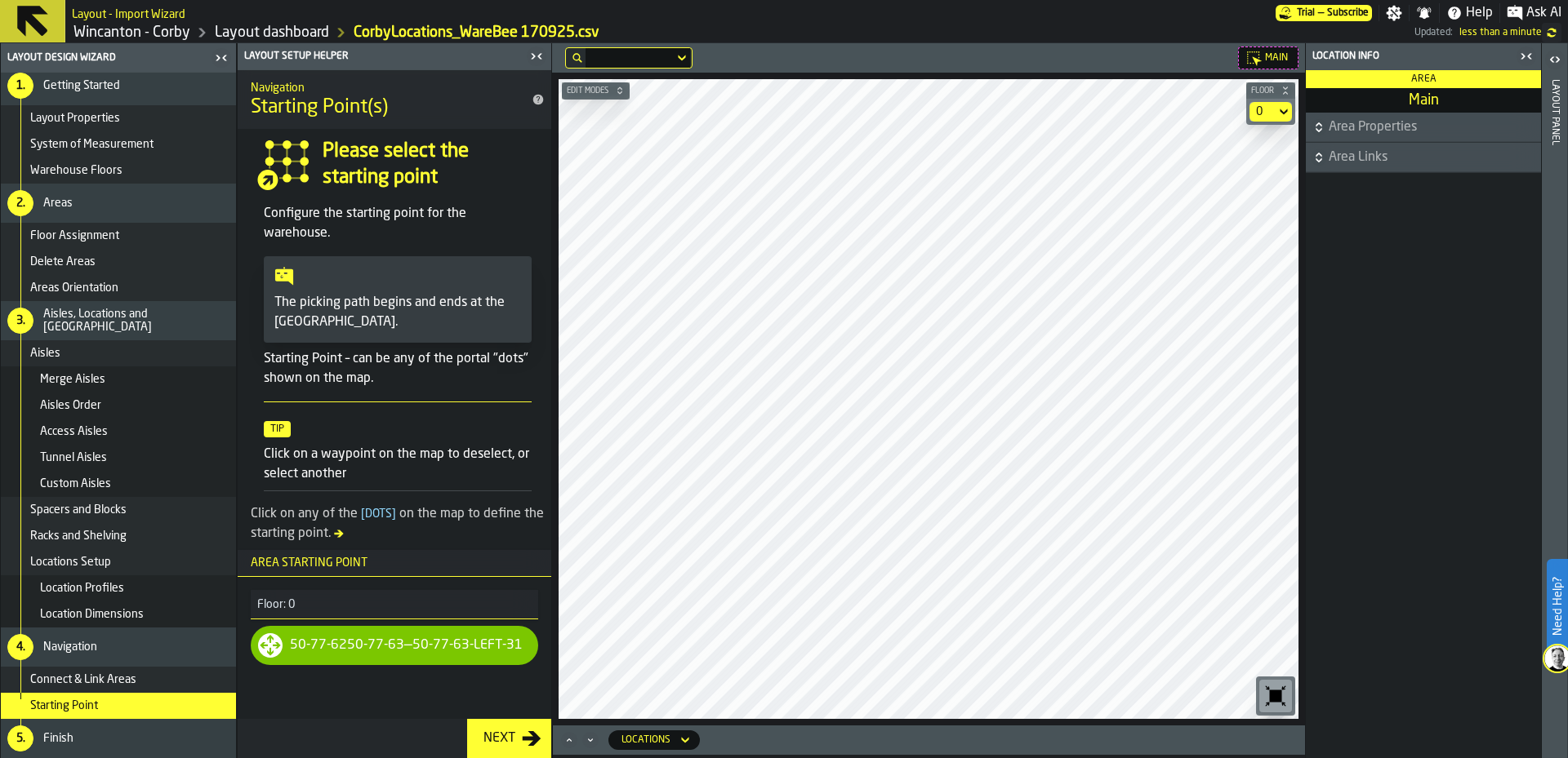
click at [535, 57] on icon "button-toggle-Close me" at bounding box center [536, 56] width 19 height 19
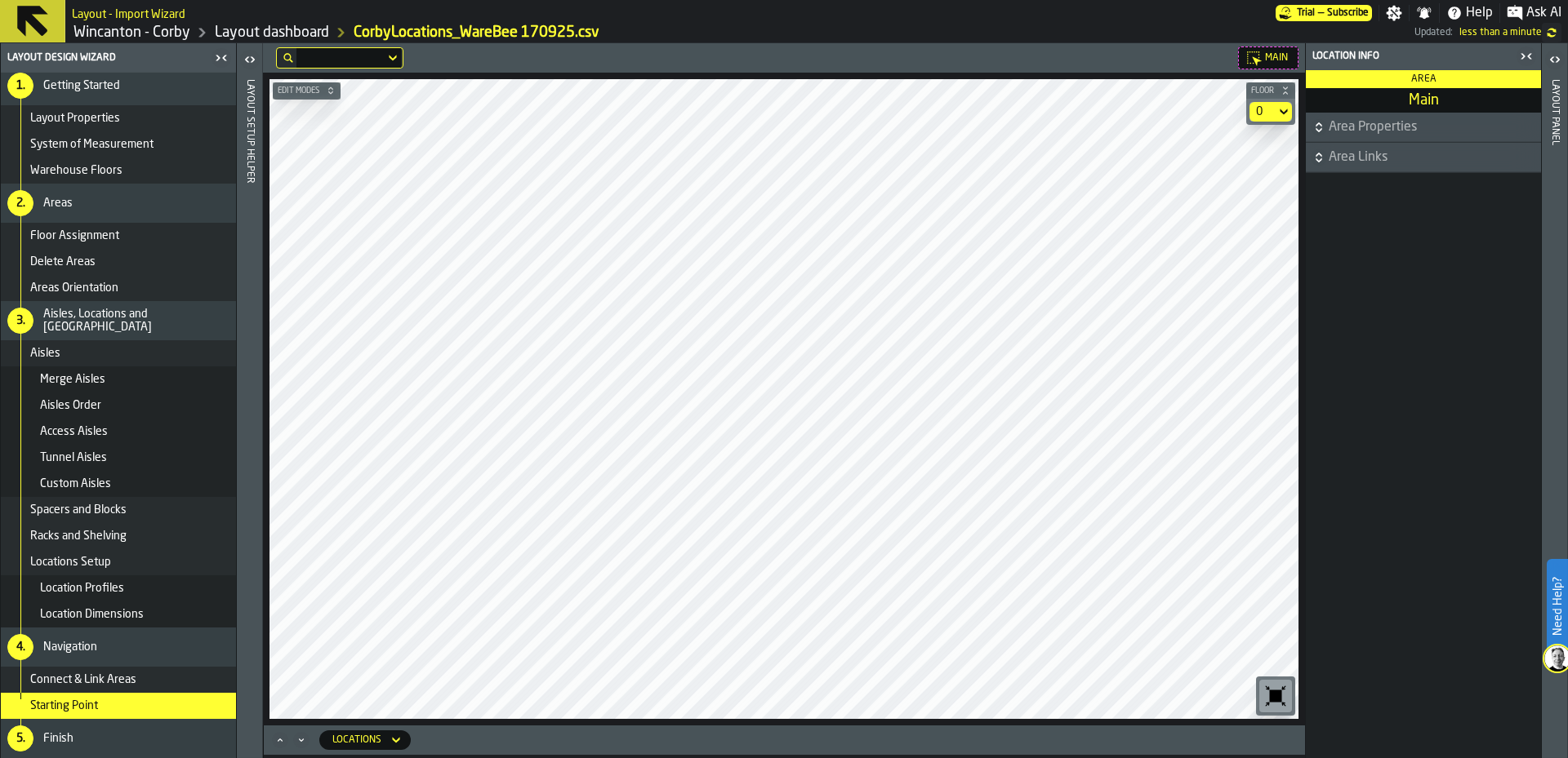
click at [1532, 58] on icon "button-toggle-Close me" at bounding box center [1526, 56] width 19 height 19
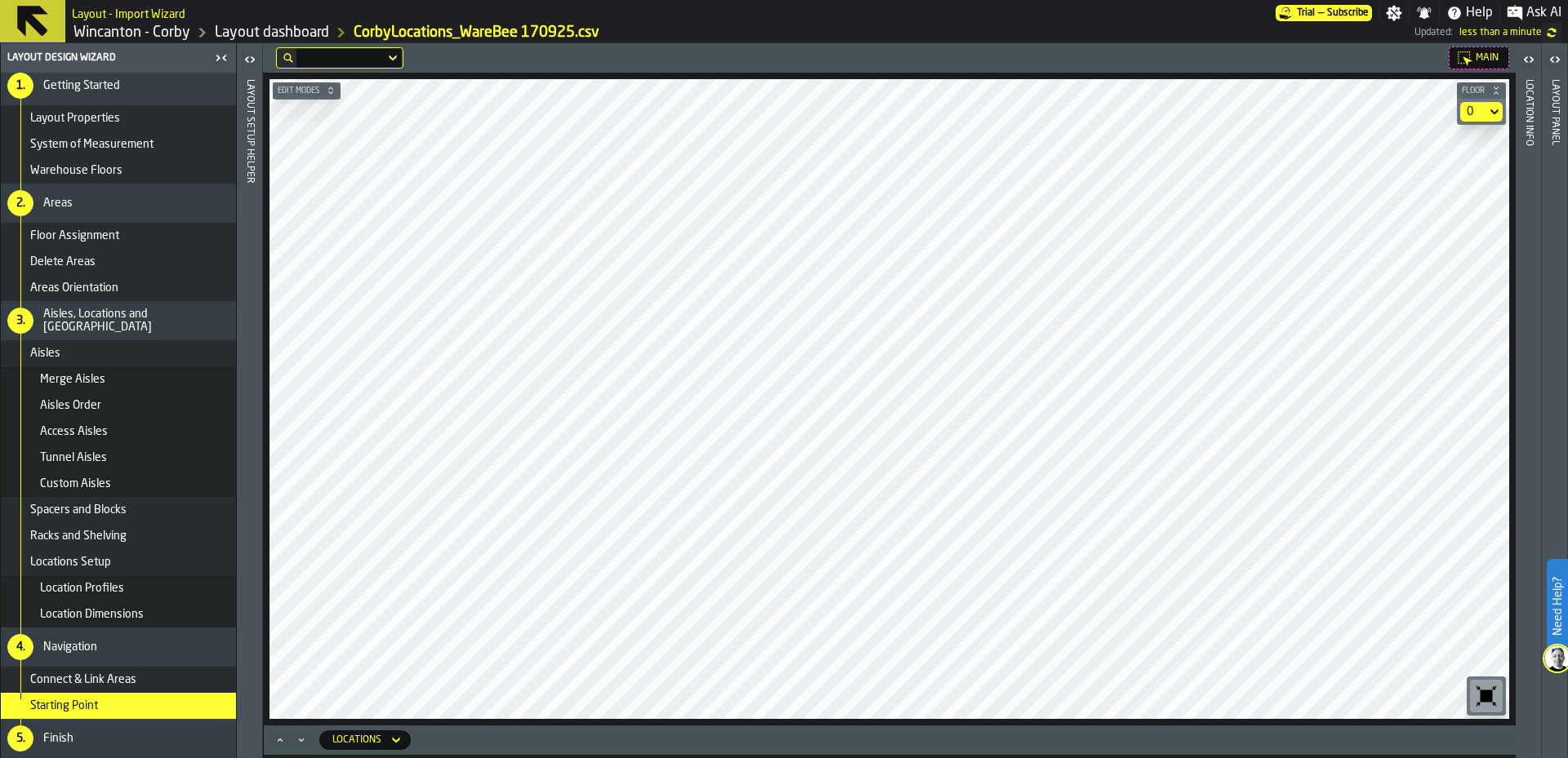
click at [147, 391] on div "Merge Aisles" at bounding box center [118, 380] width 235 height 26
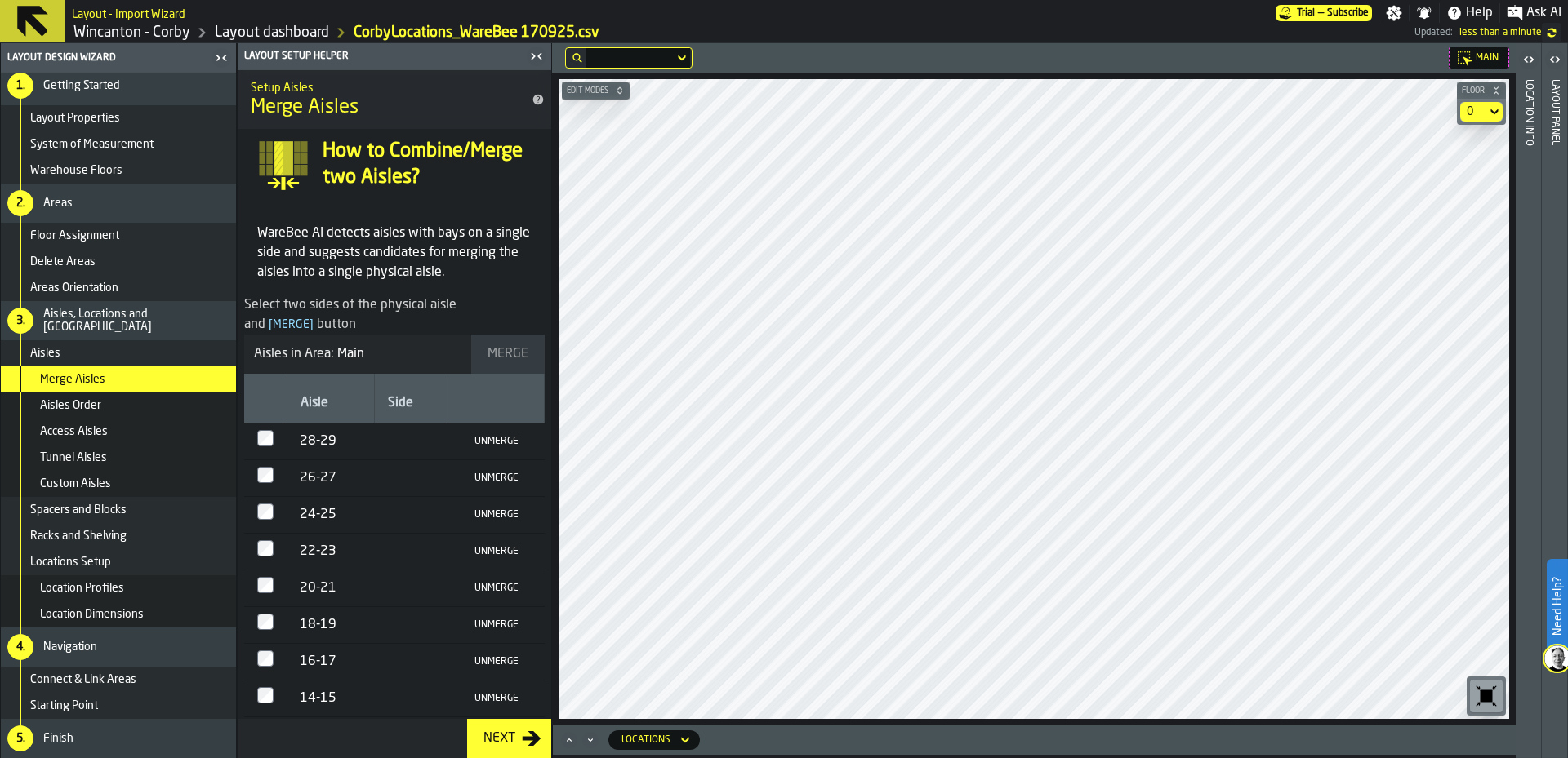
click at [144, 409] on div "Aisles Order" at bounding box center [134, 405] width 190 height 13
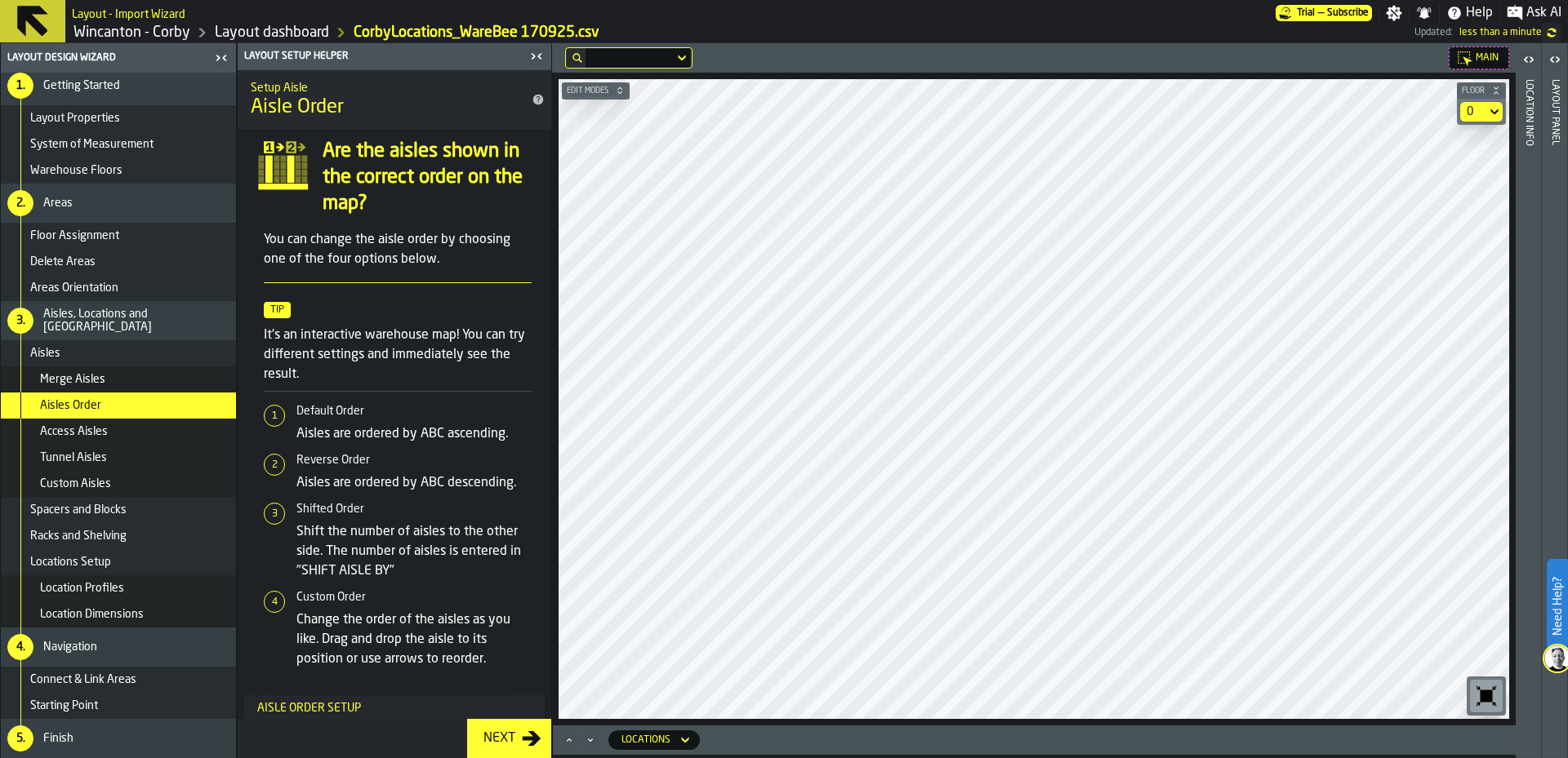
click at [142, 425] on div "Access Aisles" at bounding box center [134, 431] width 190 height 13
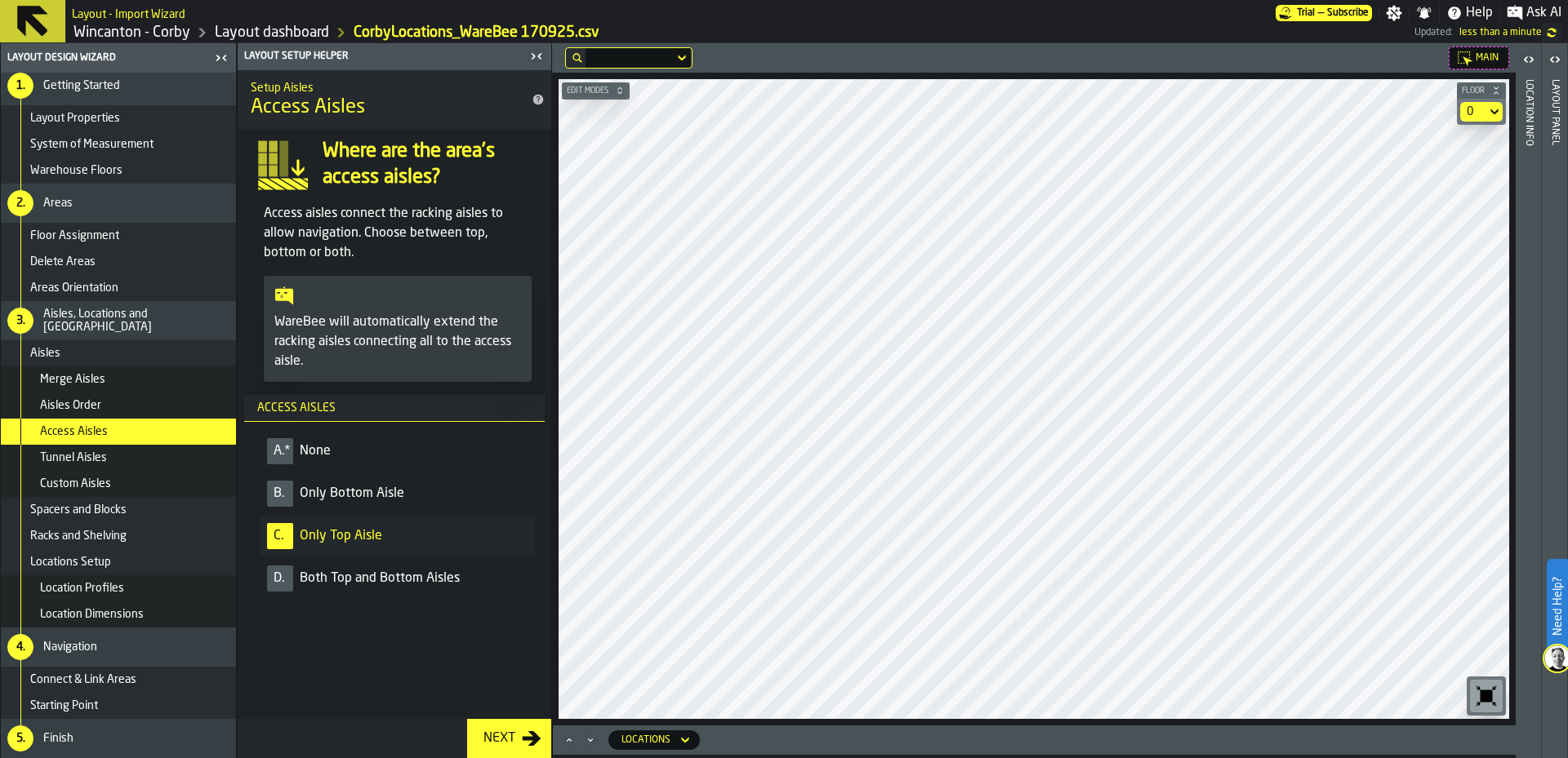
click at [138, 444] on div "Access Aisles" at bounding box center [118, 432] width 235 height 26
click at [138, 450] on div "Tunnel Aisles" at bounding box center [118, 458] width 235 height 26
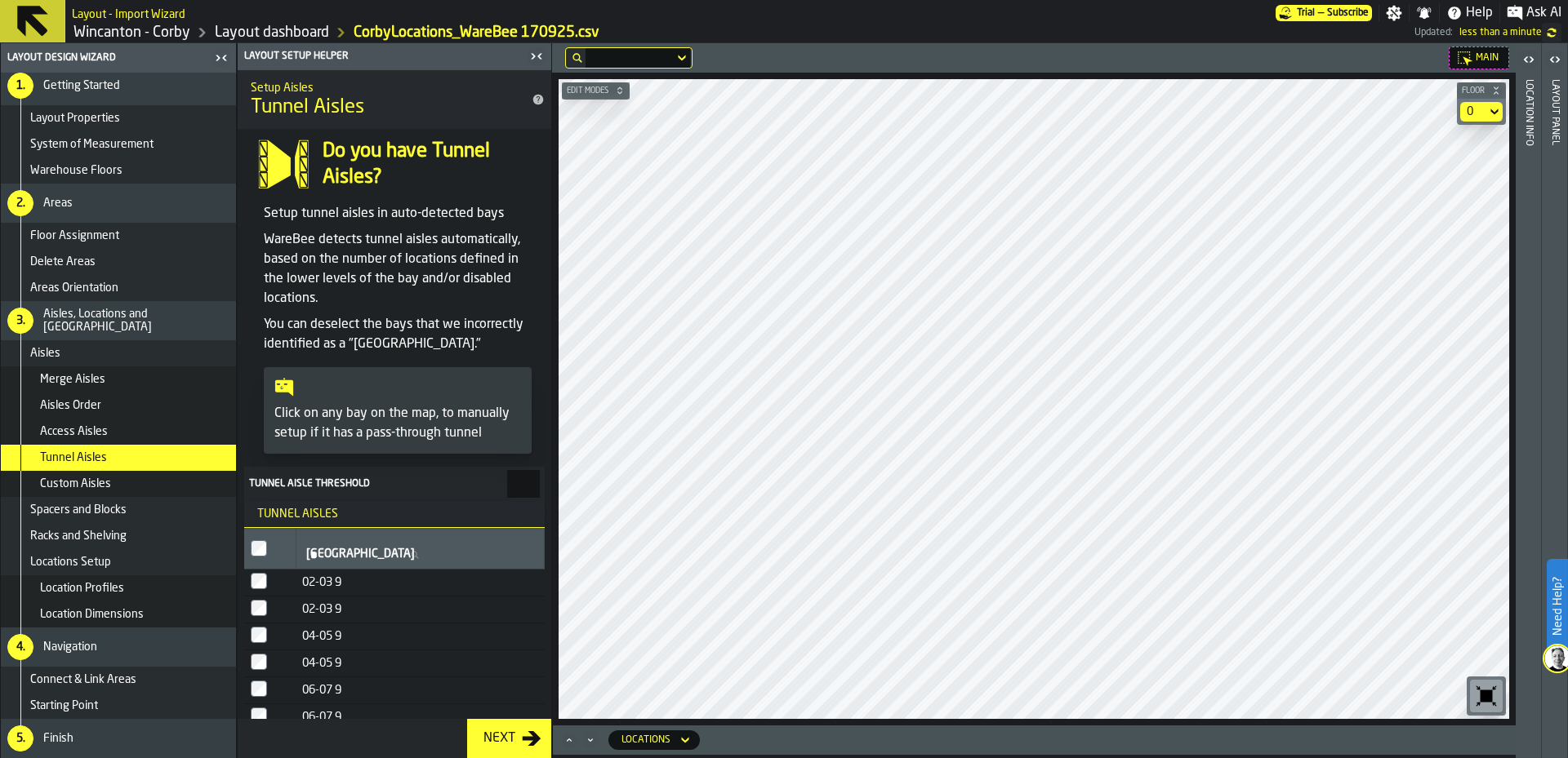
click at [132, 469] on div "Tunnel Aisles" at bounding box center [118, 458] width 235 height 26
click at [129, 475] on div "Custom Aisles" at bounding box center [118, 484] width 235 height 26
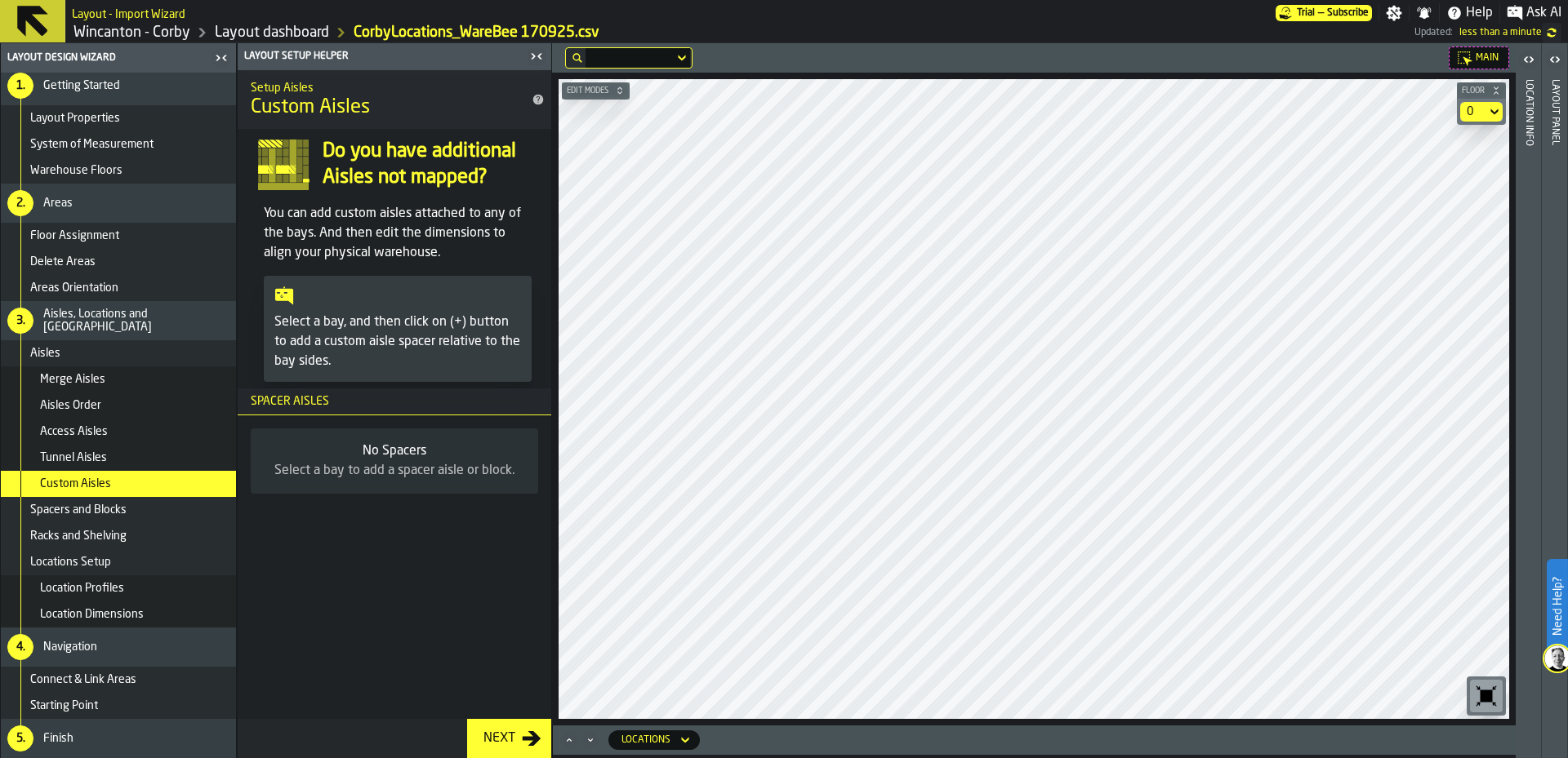
click at [142, 572] on div "Locations Setup" at bounding box center [118, 562] width 235 height 26
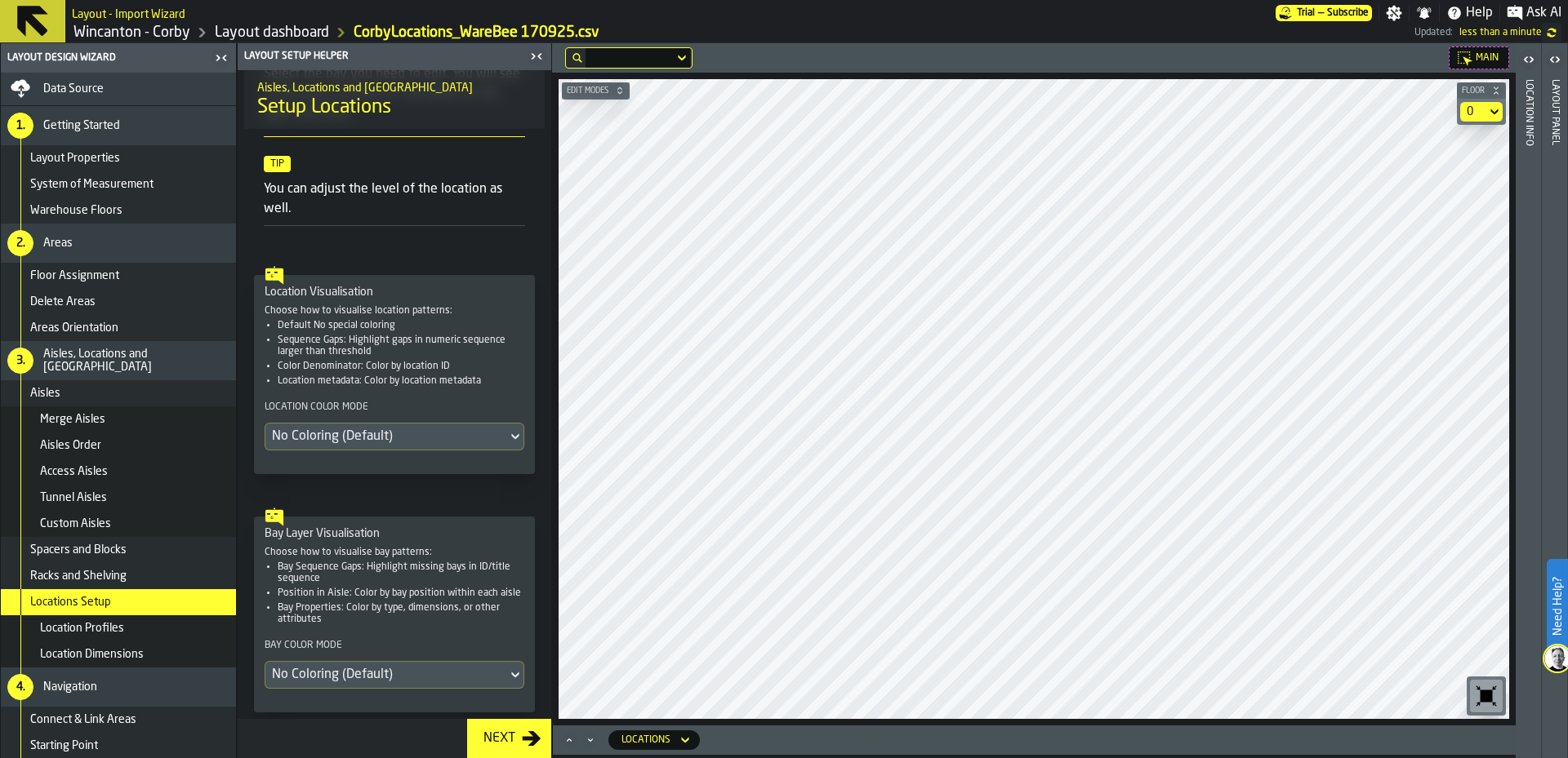
scroll to position [373, 0]
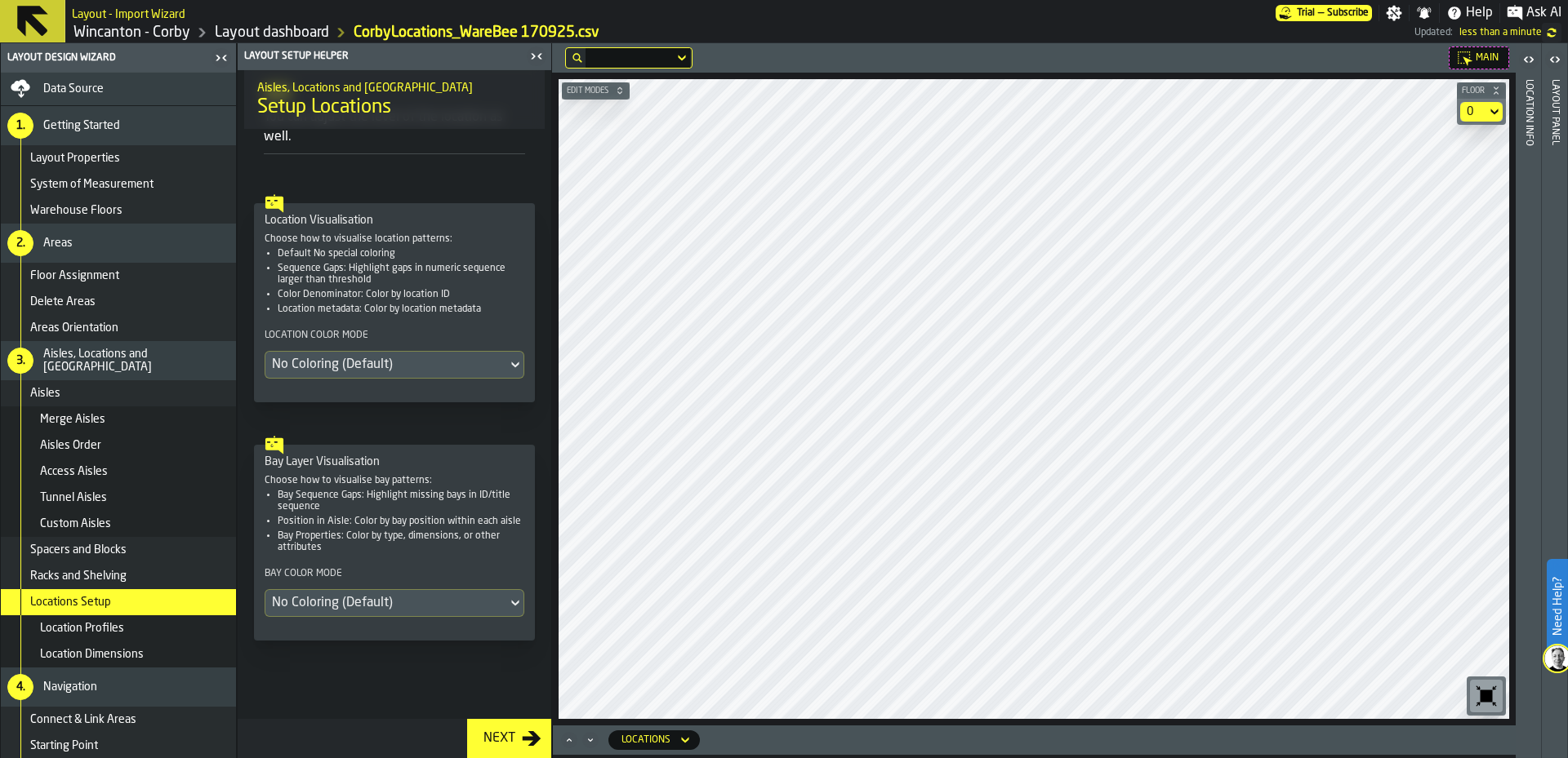
click at [190, 627] on div "Location Profiles" at bounding box center [134, 628] width 190 height 13
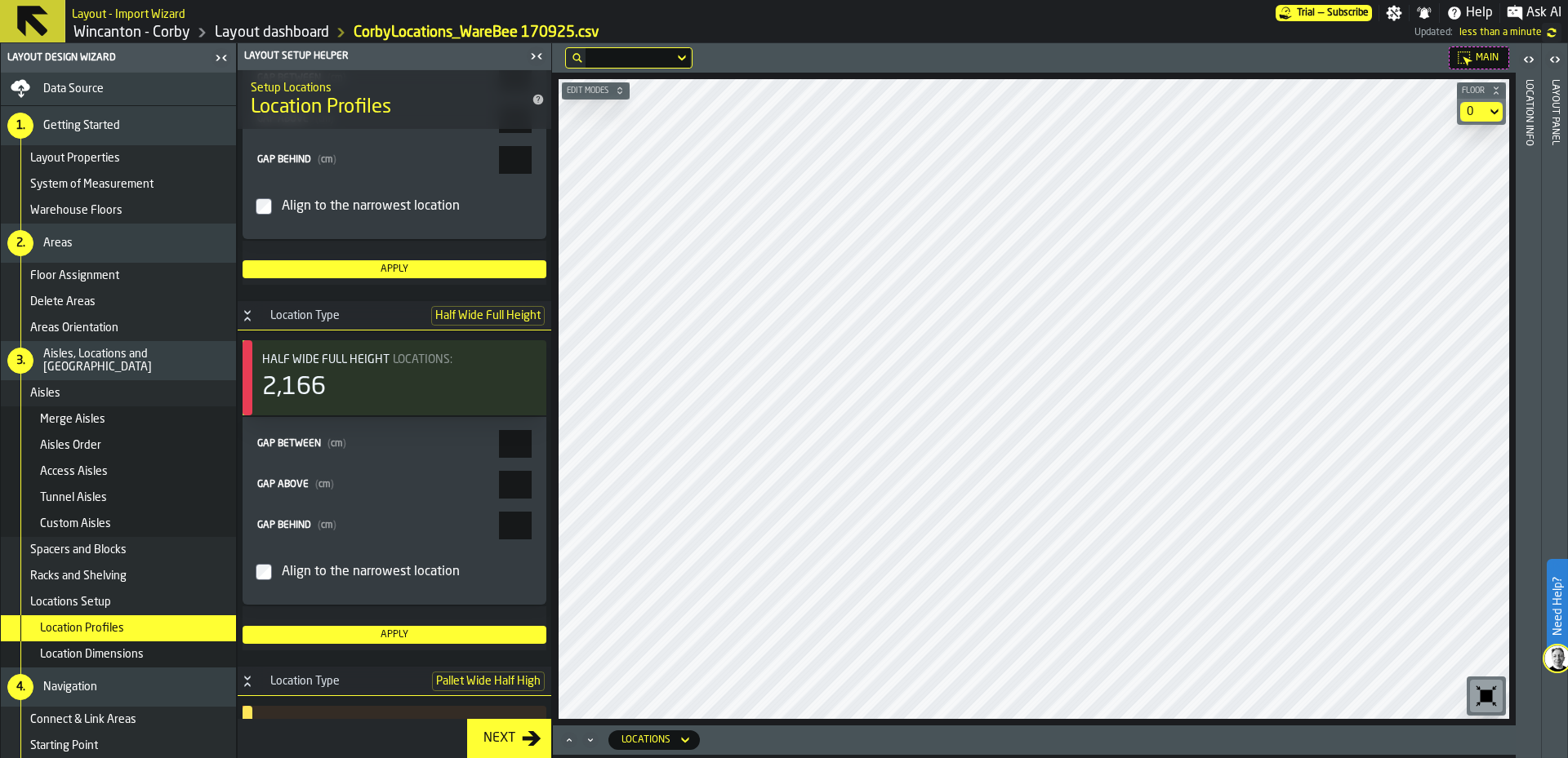
scroll to position [40, 0]
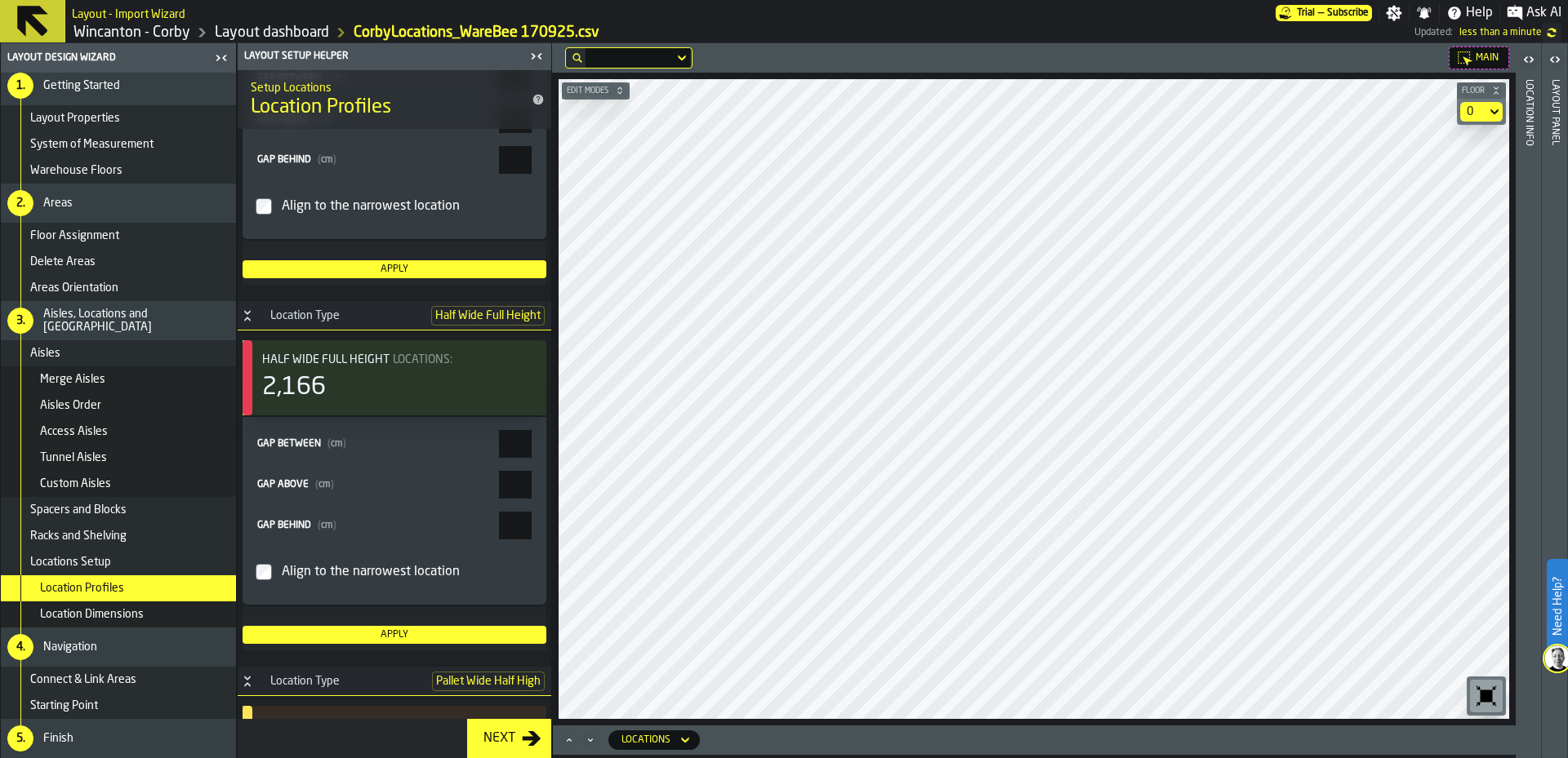
click at [133, 678] on span "Connect & Link Areas" at bounding box center [83, 680] width 106 height 13
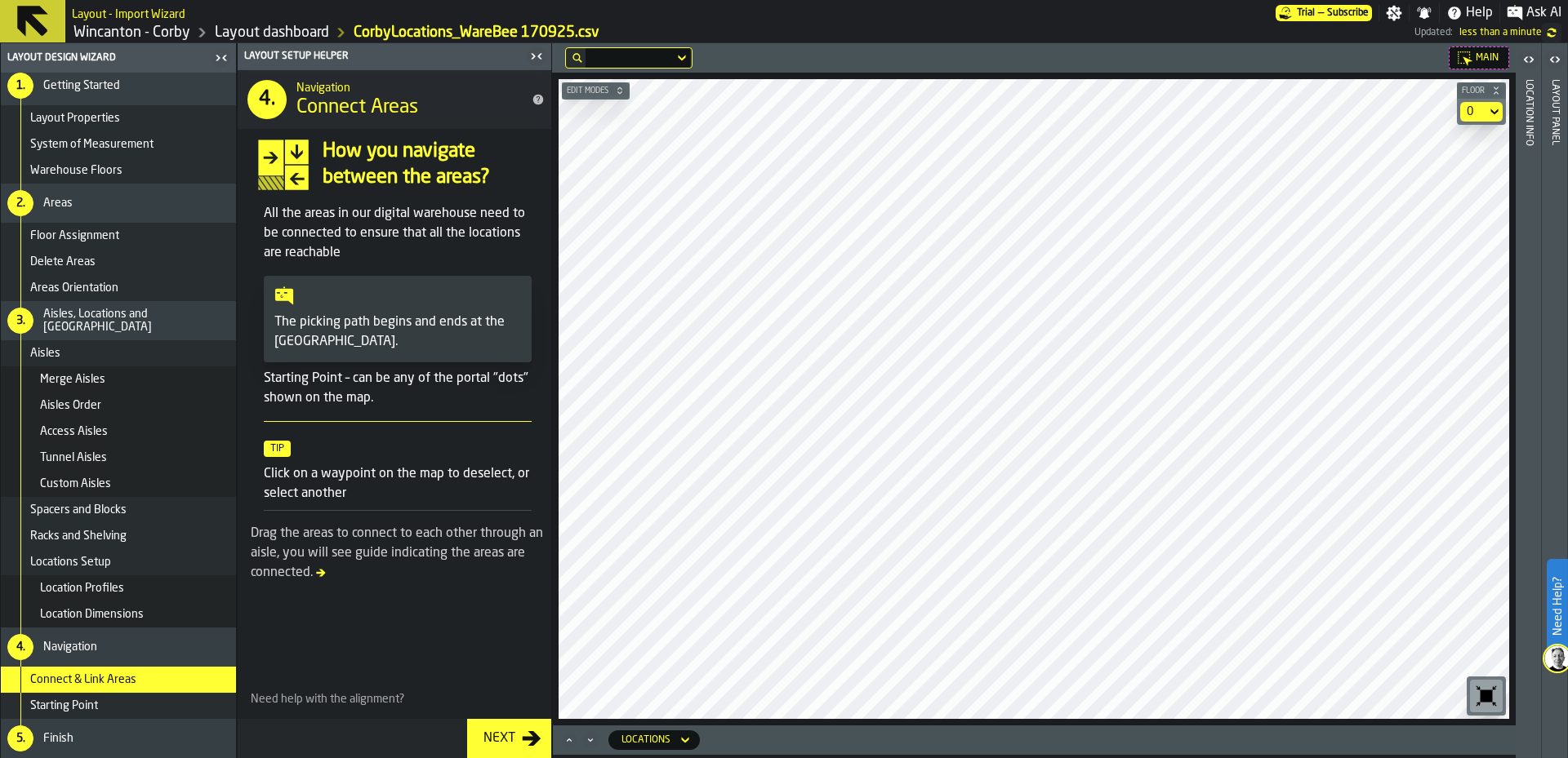
click at [132, 700] on div "Starting Point" at bounding box center [130, 706] width 199 height 13
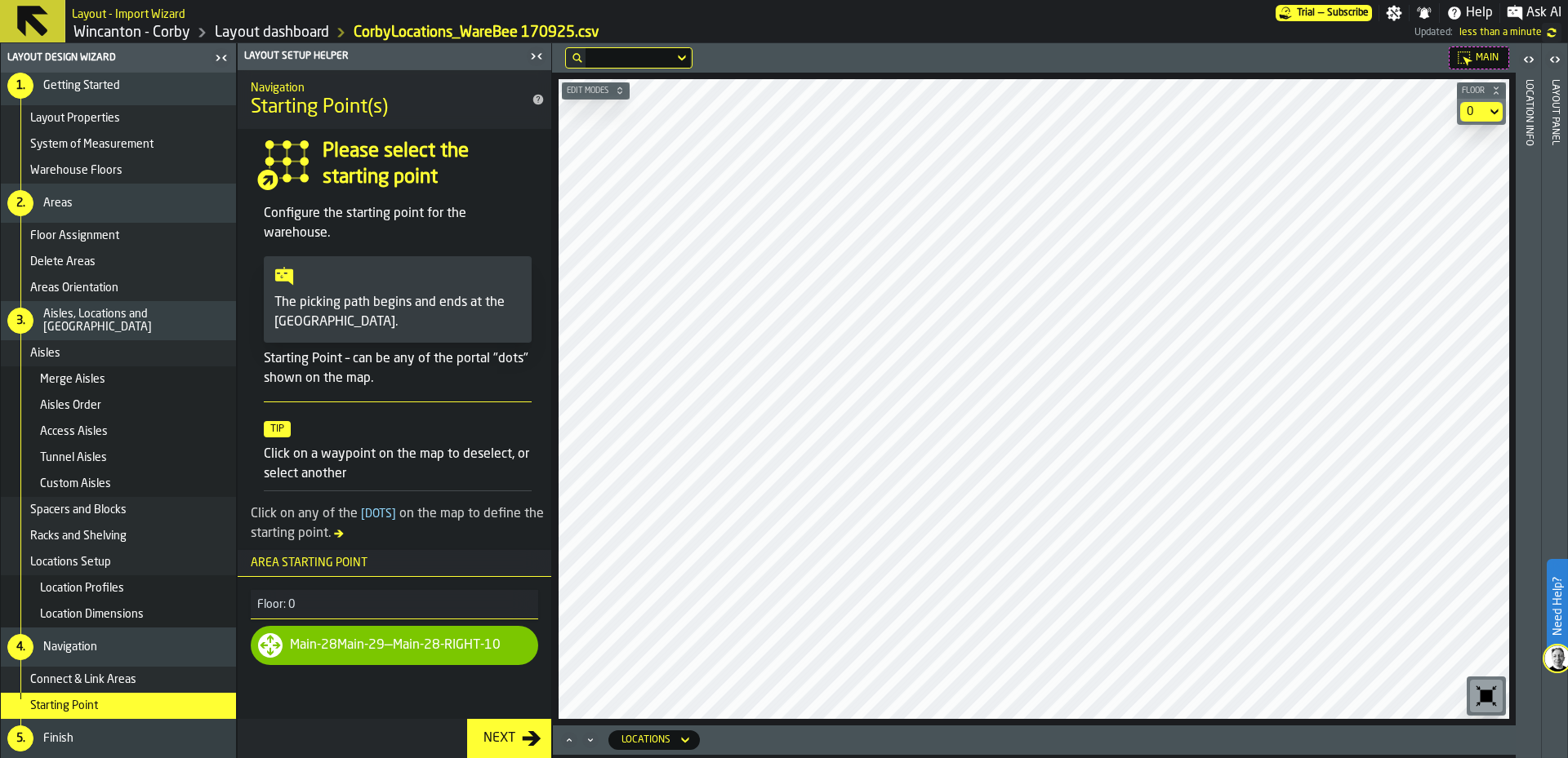
click at [455, 648] on div "Main-28-RIGHT-10" at bounding box center [446, 645] width 108 height 19
click at [1489, 108] on icon at bounding box center [1494, 112] width 17 height 19
click at [1475, 114] on div "0" at bounding box center [1473, 111] width 13 height 13
click at [500, 733] on div "Next" at bounding box center [499, 739] width 45 height 19
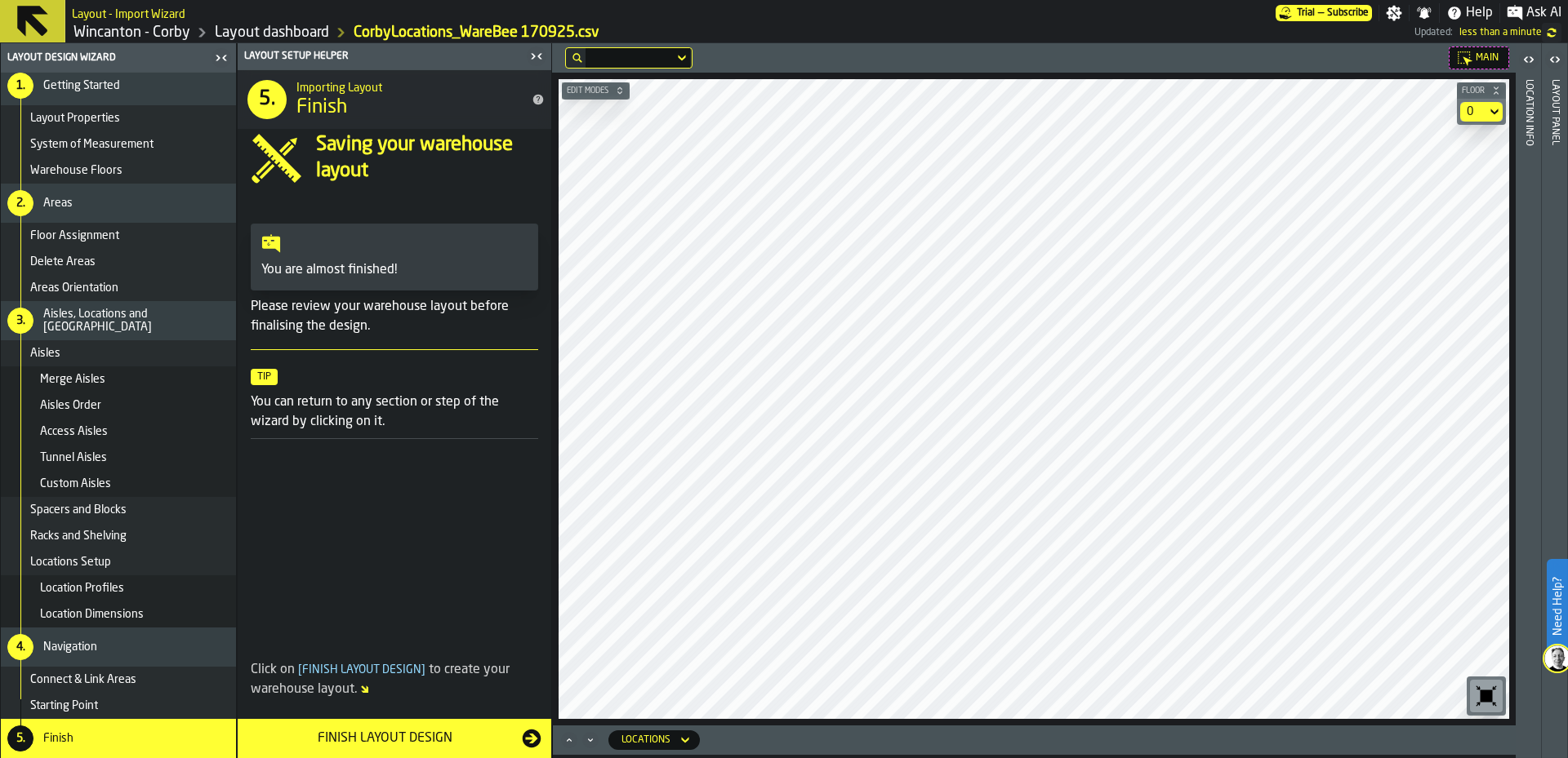
click at [483, 753] on button "Finish Layout Design" at bounding box center [394, 739] width 314 height 39
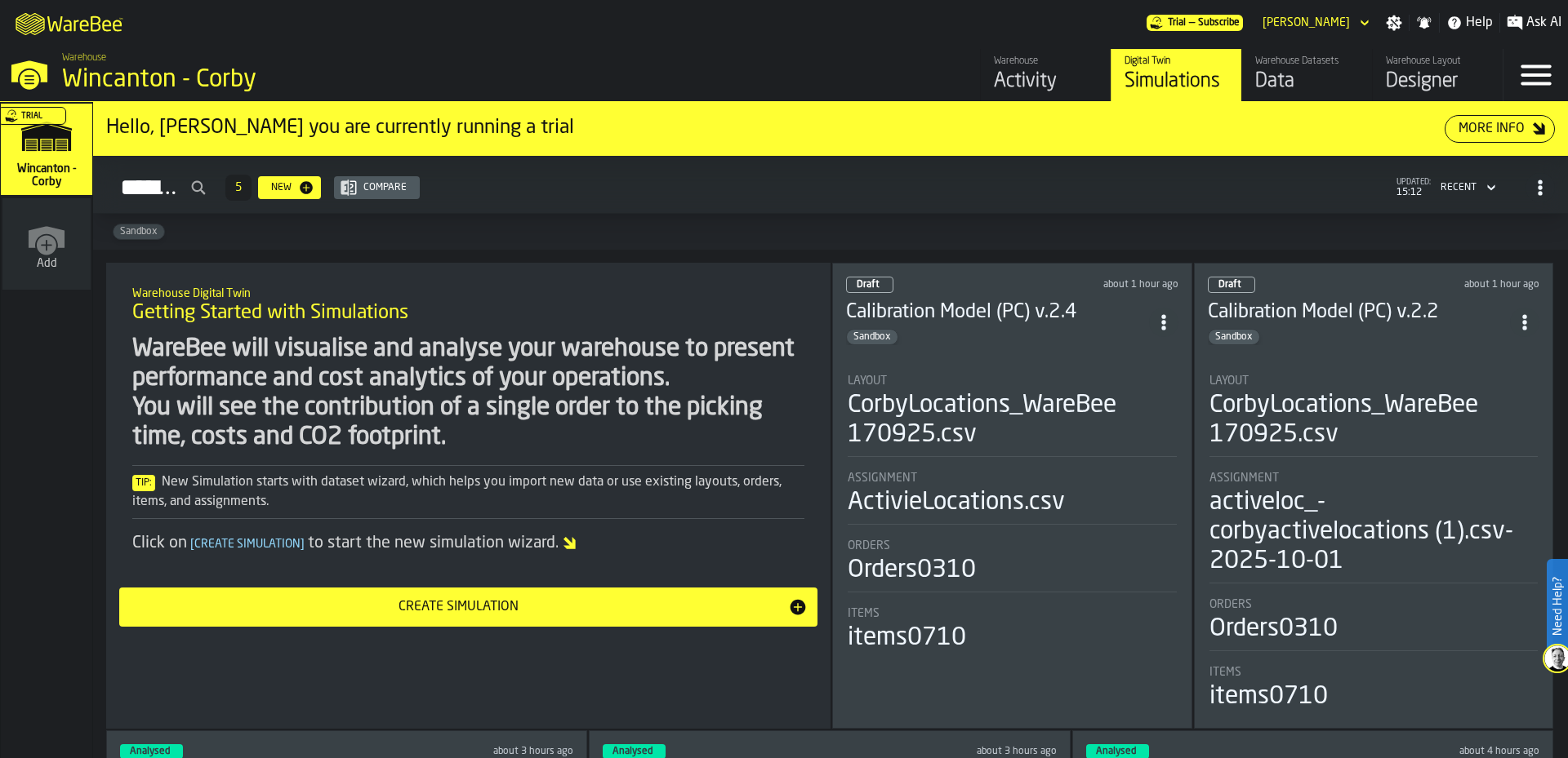
click at [1013, 329] on div "Sandbox" at bounding box center [997, 337] width 303 height 17
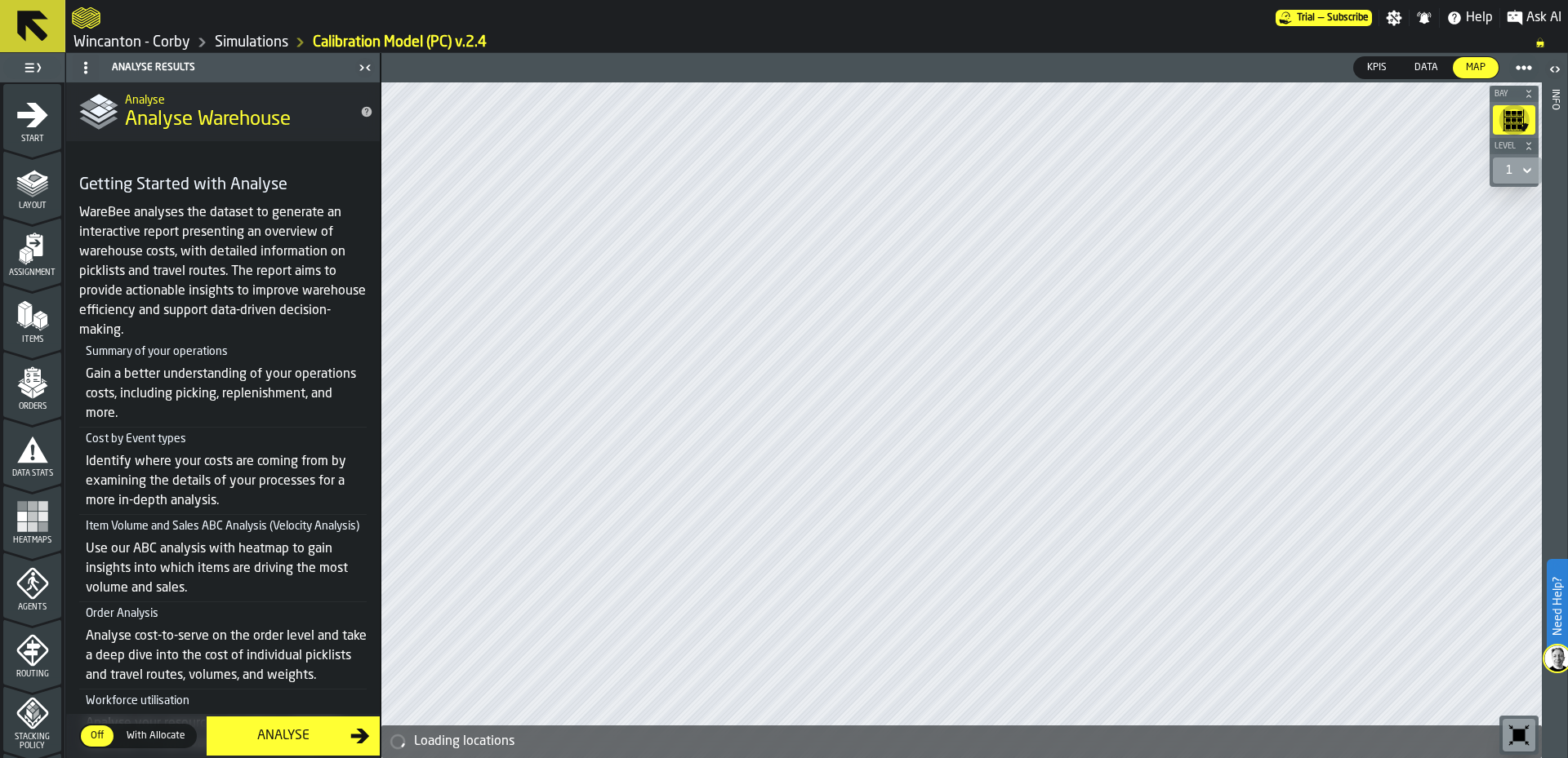
click at [51, 188] on div "Layout" at bounding box center [33, 188] width 58 height 45
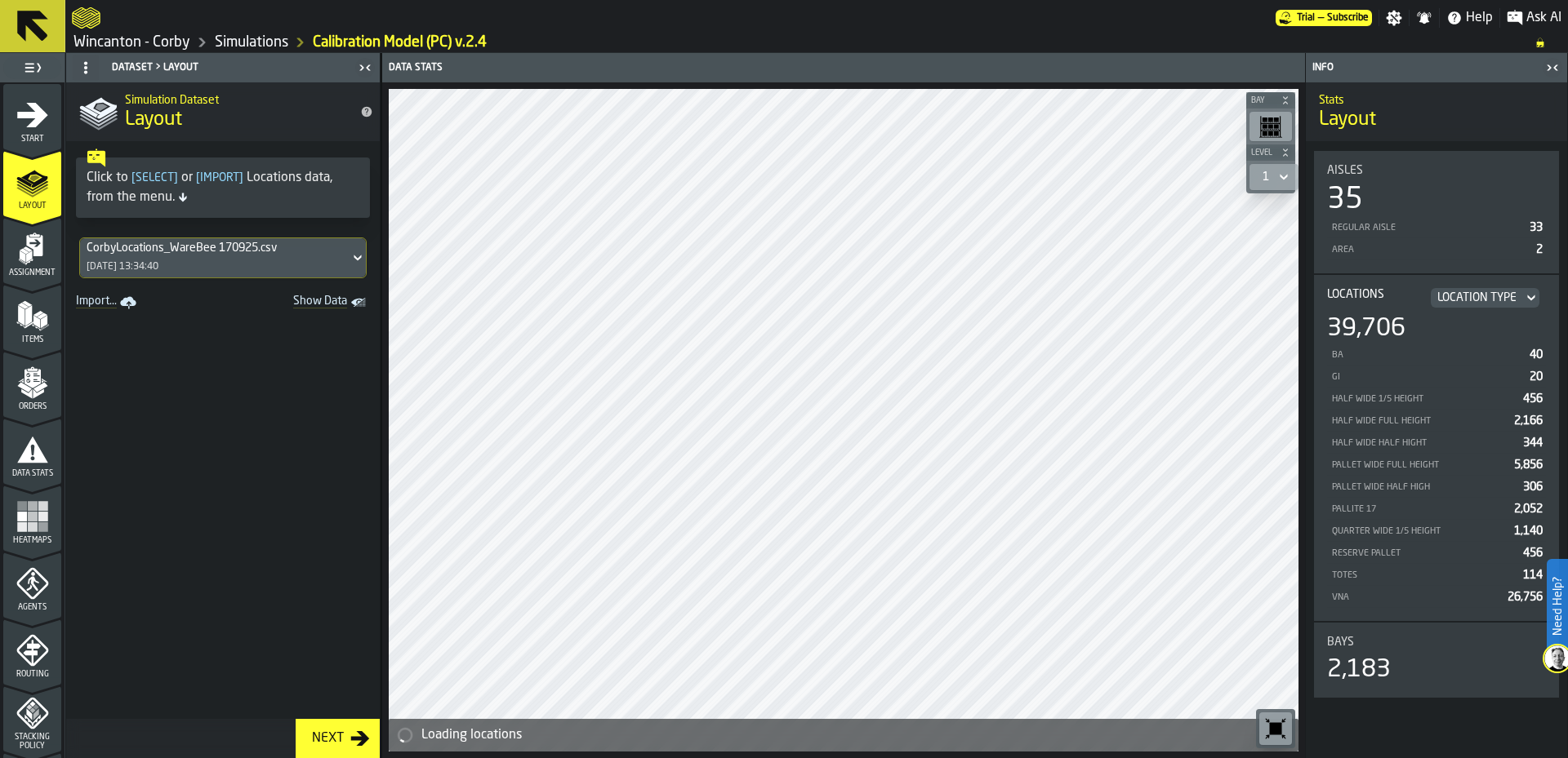
click at [0, 0] on icon "Show Data" at bounding box center [0, 0] width 0 height 0
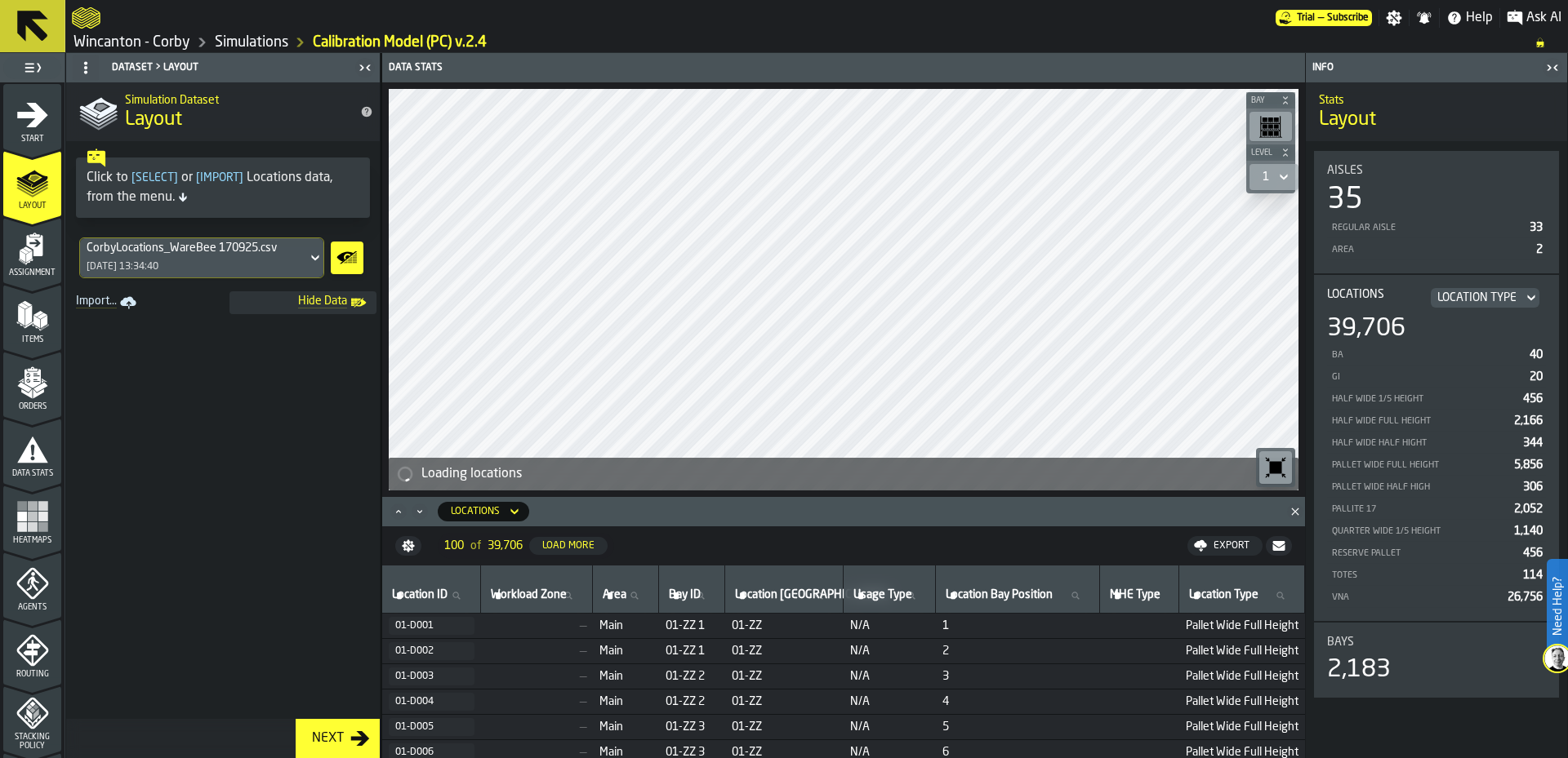
click at [317, 256] on icon at bounding box center [315, 257] width 17 height 19
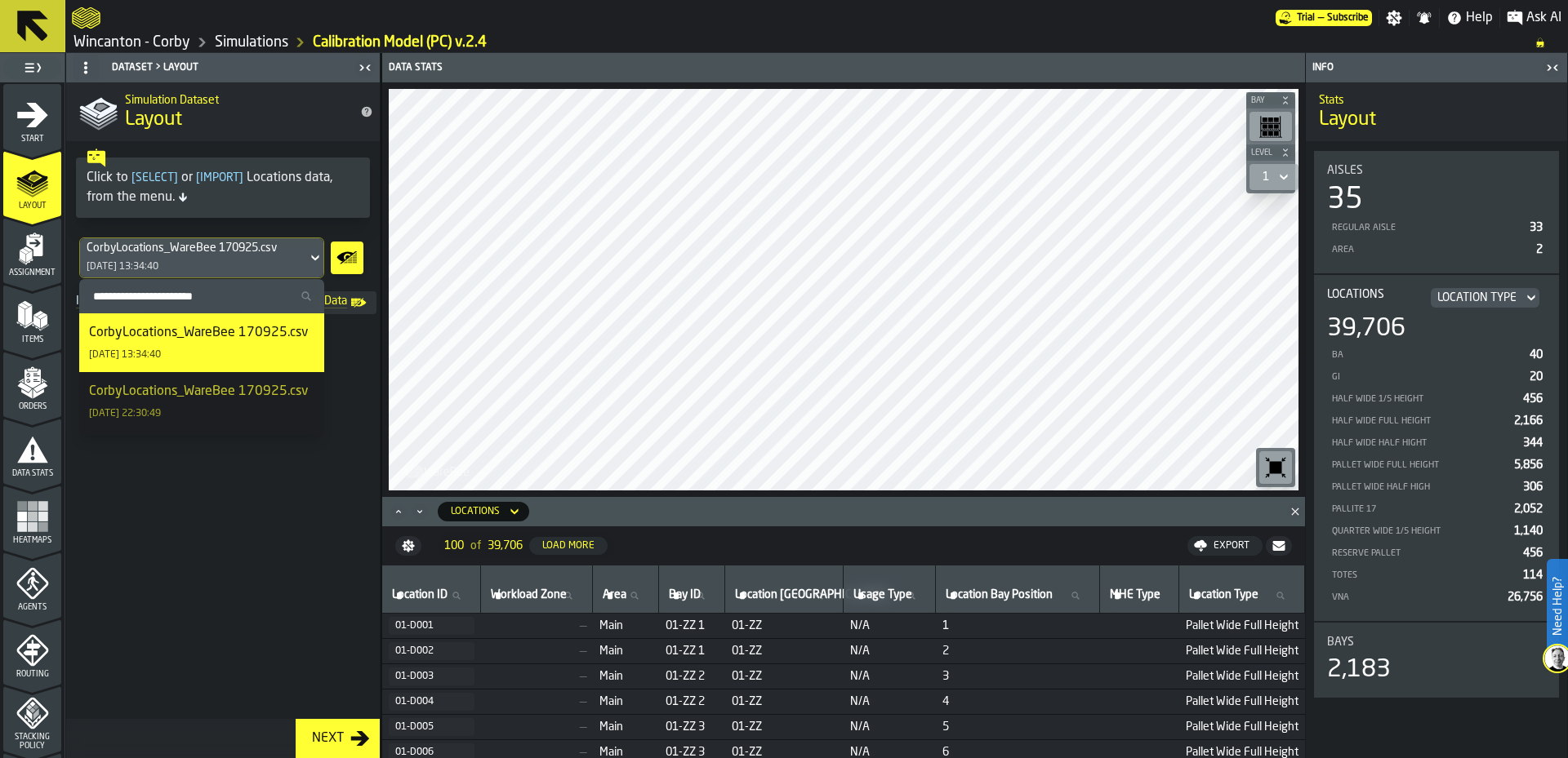
click at [208, 530] on span at bounding box center [223, 516] width 314 height 405
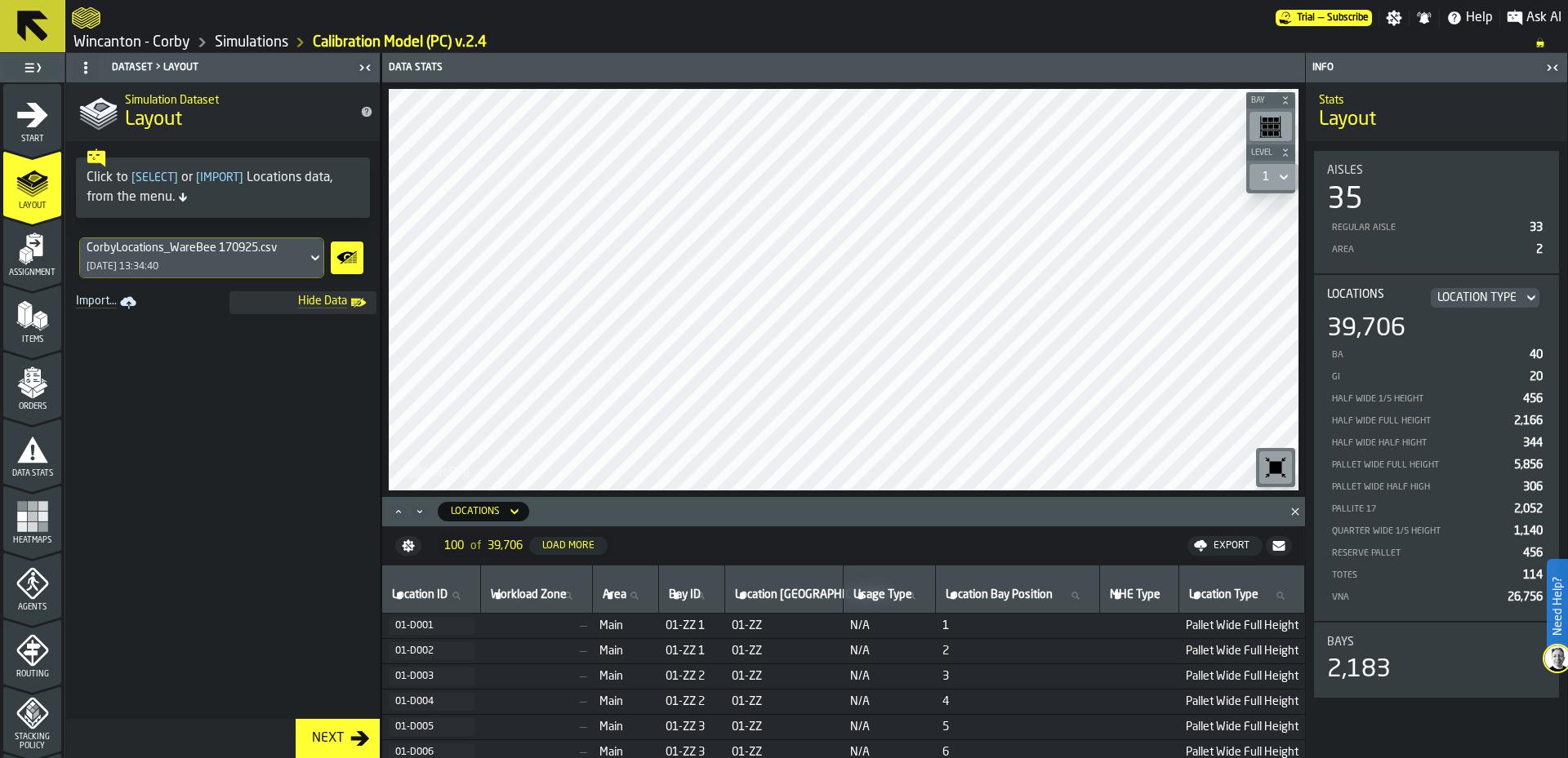
click at [217, 39] on link "Simulations" at bounding box center [251, 42] width 73 height 18
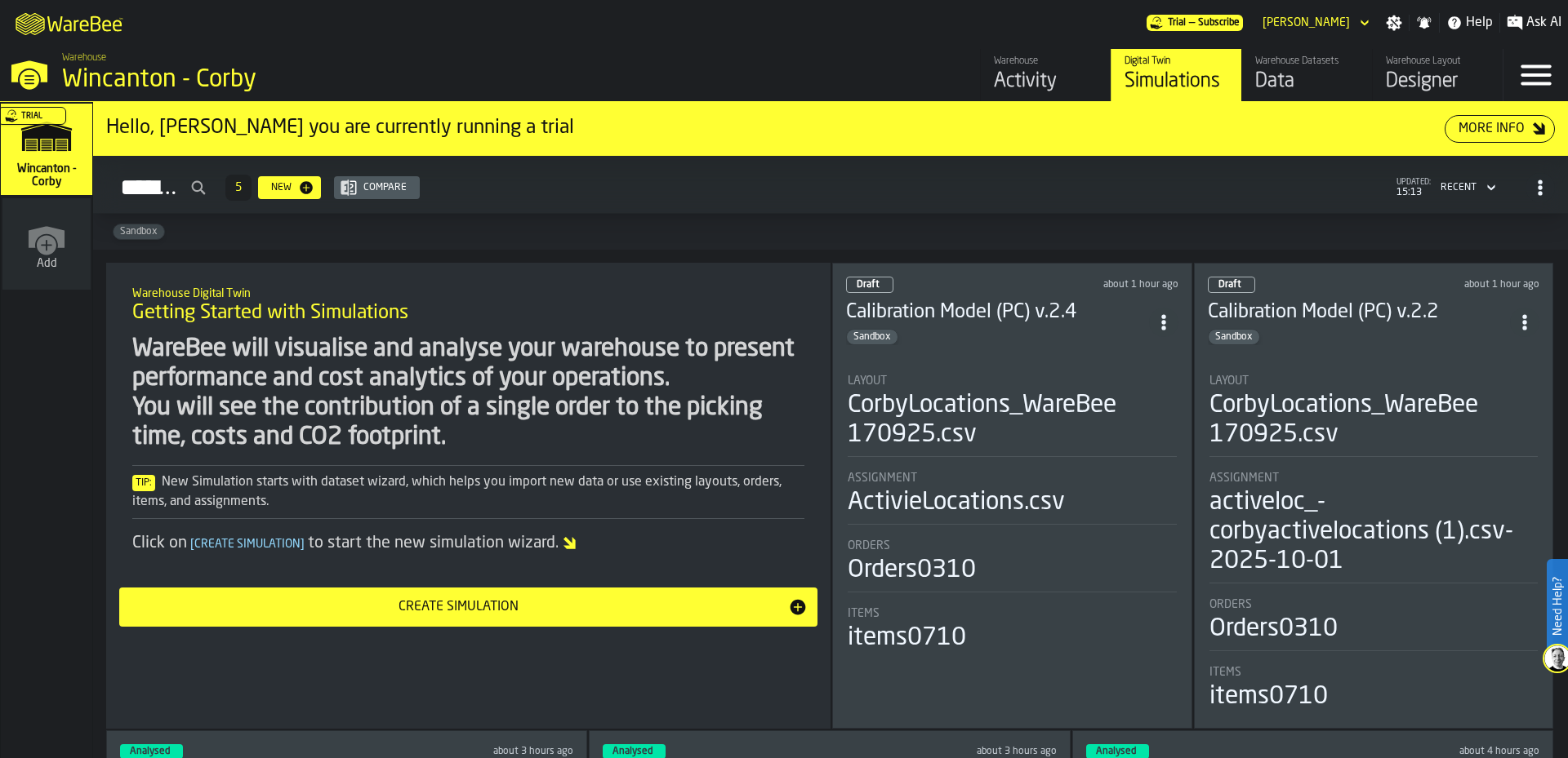
click at [1407, 72] on div "Designer" at bounding box center [1437, 82] width 104 height 26
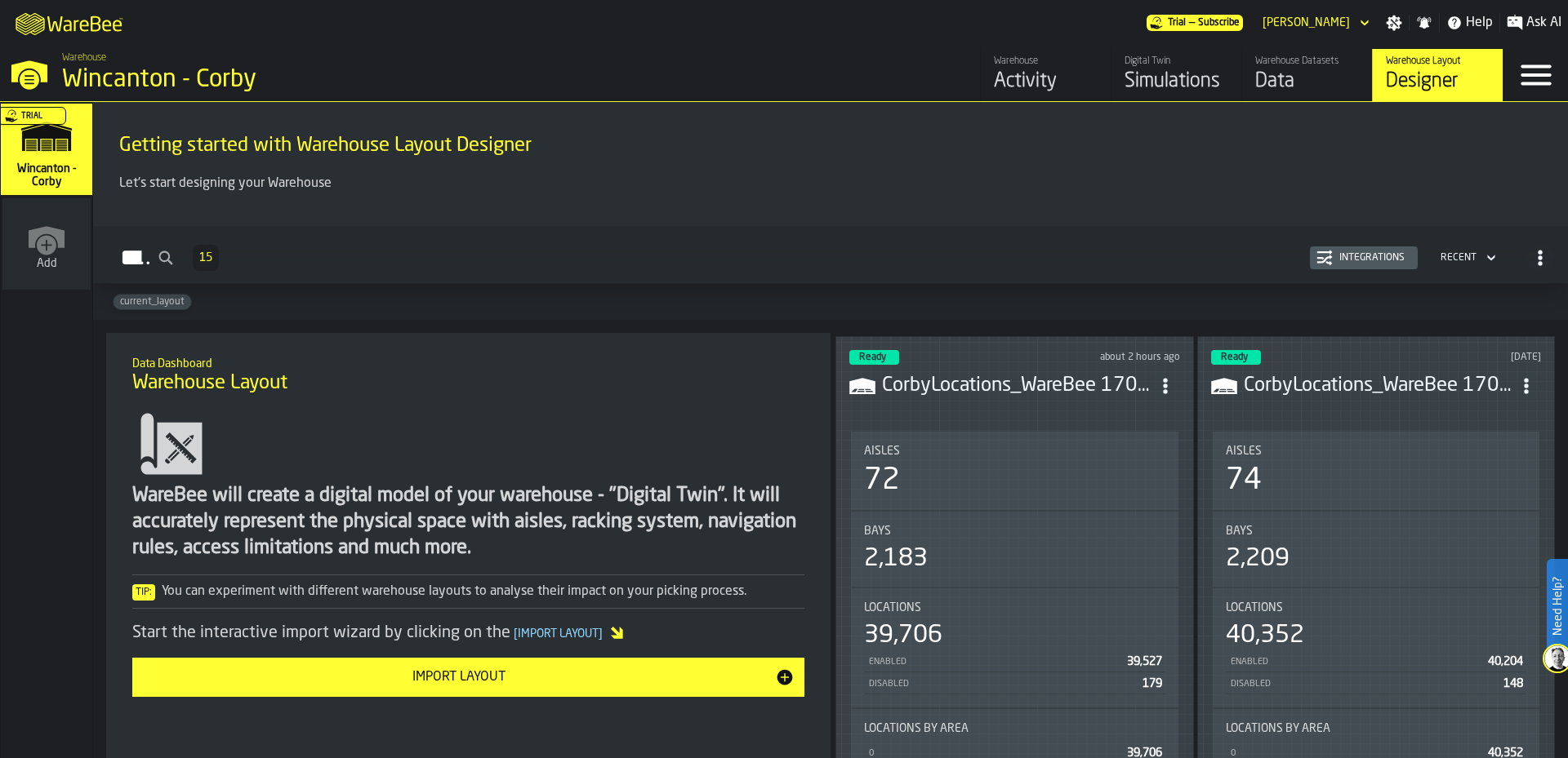
click at [989, 392] on h3 "CorbyLocations_WareBee 170925.csv" at bounding box center [1016, 386] width 269 height 26
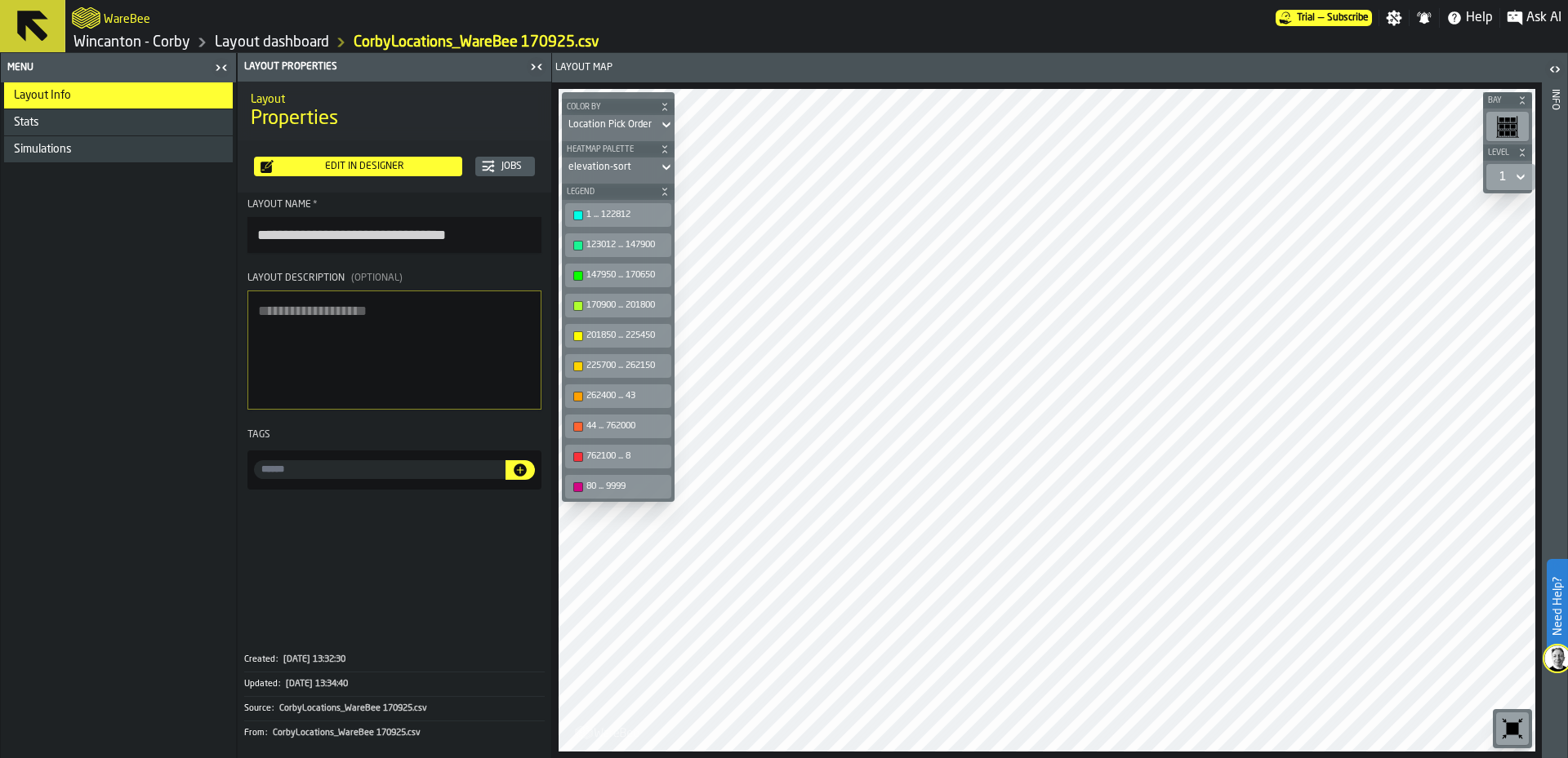
click at [342, 163] on div "Edit in Designer" at bounding box center [364, 166] width 182 height 11
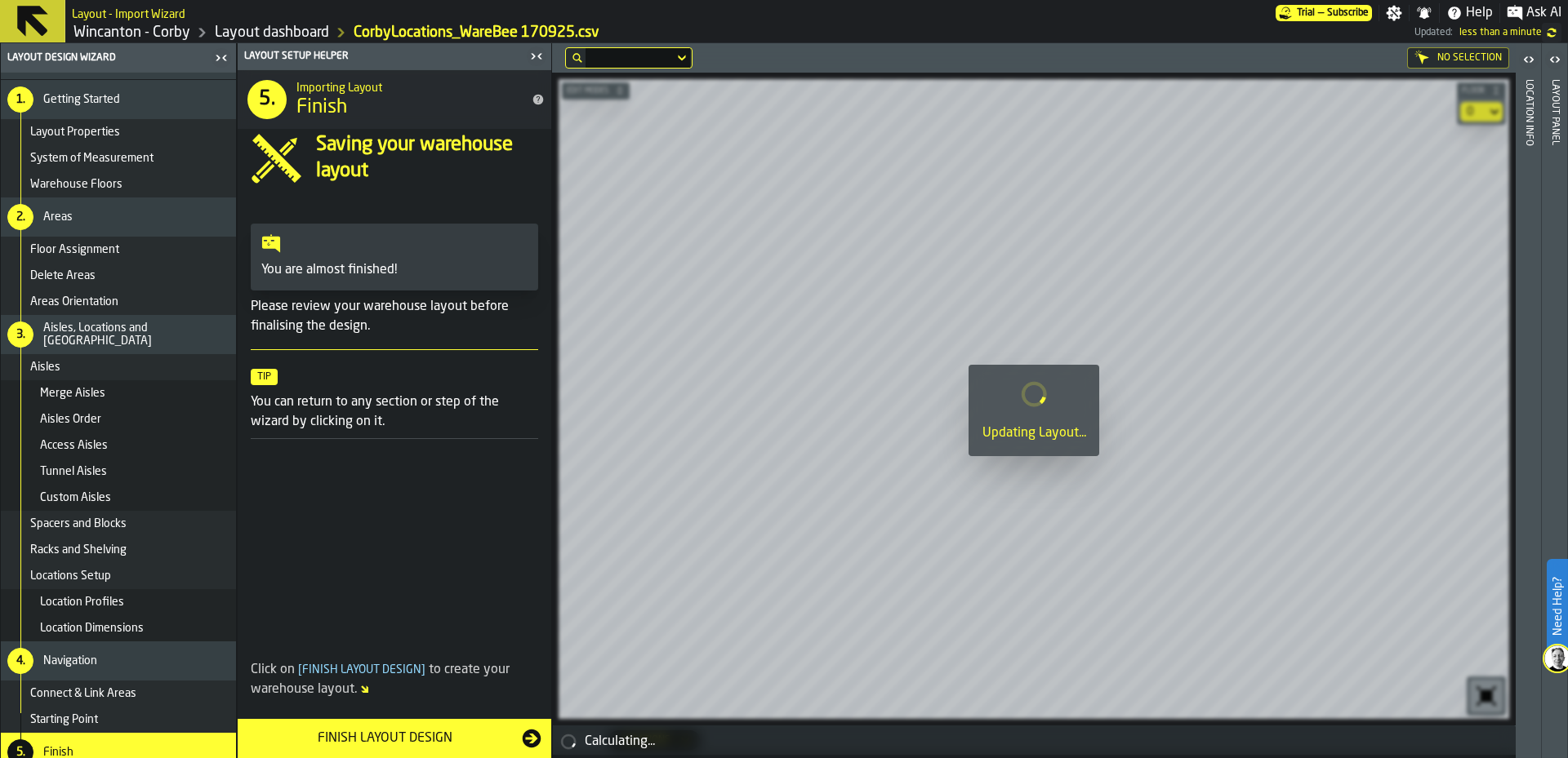
scroll to position [40, 0]
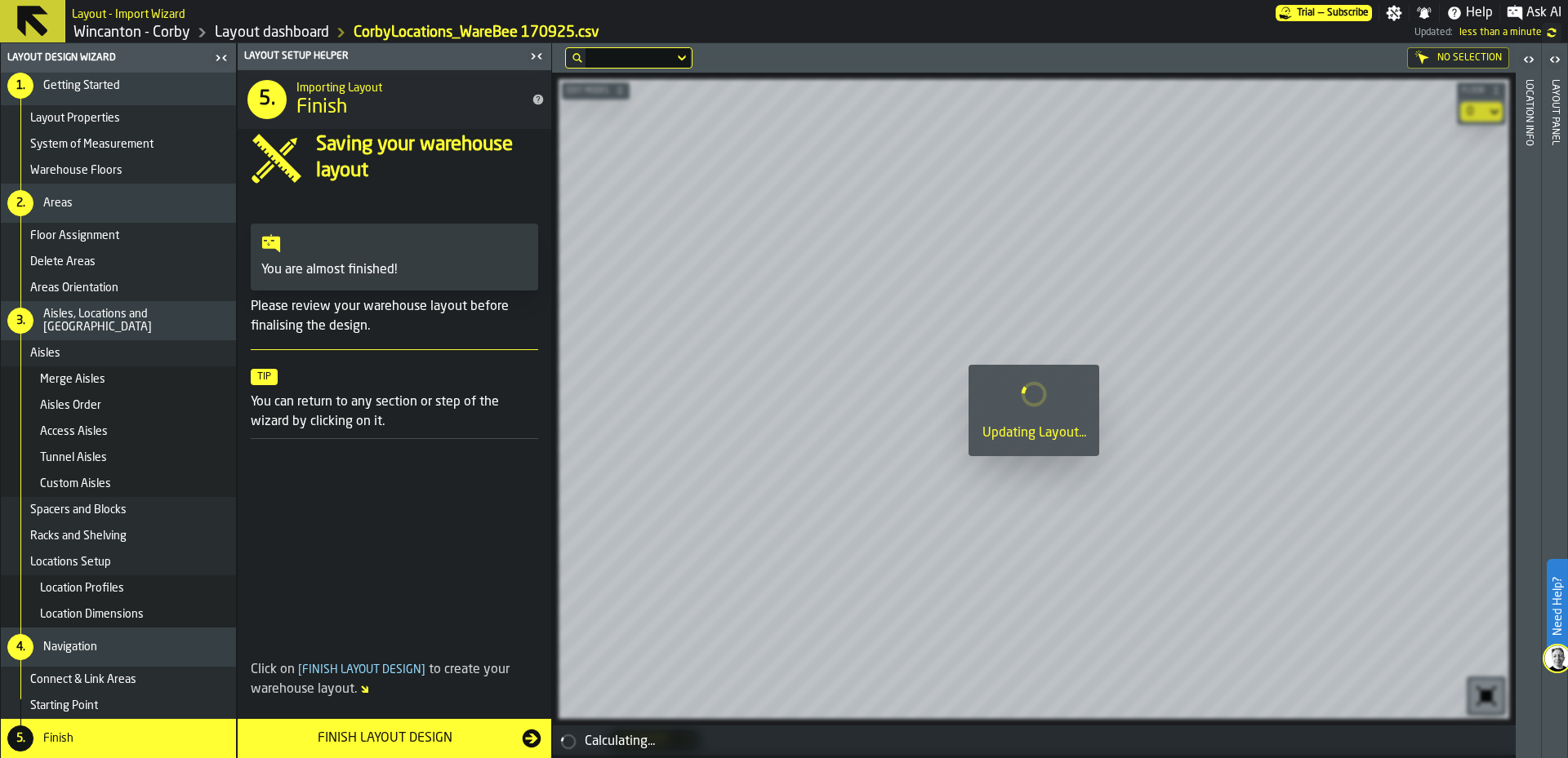
click at [470, 744] on div "Finish Layout Design" at bounding box center [385, 739] width 274 height 19
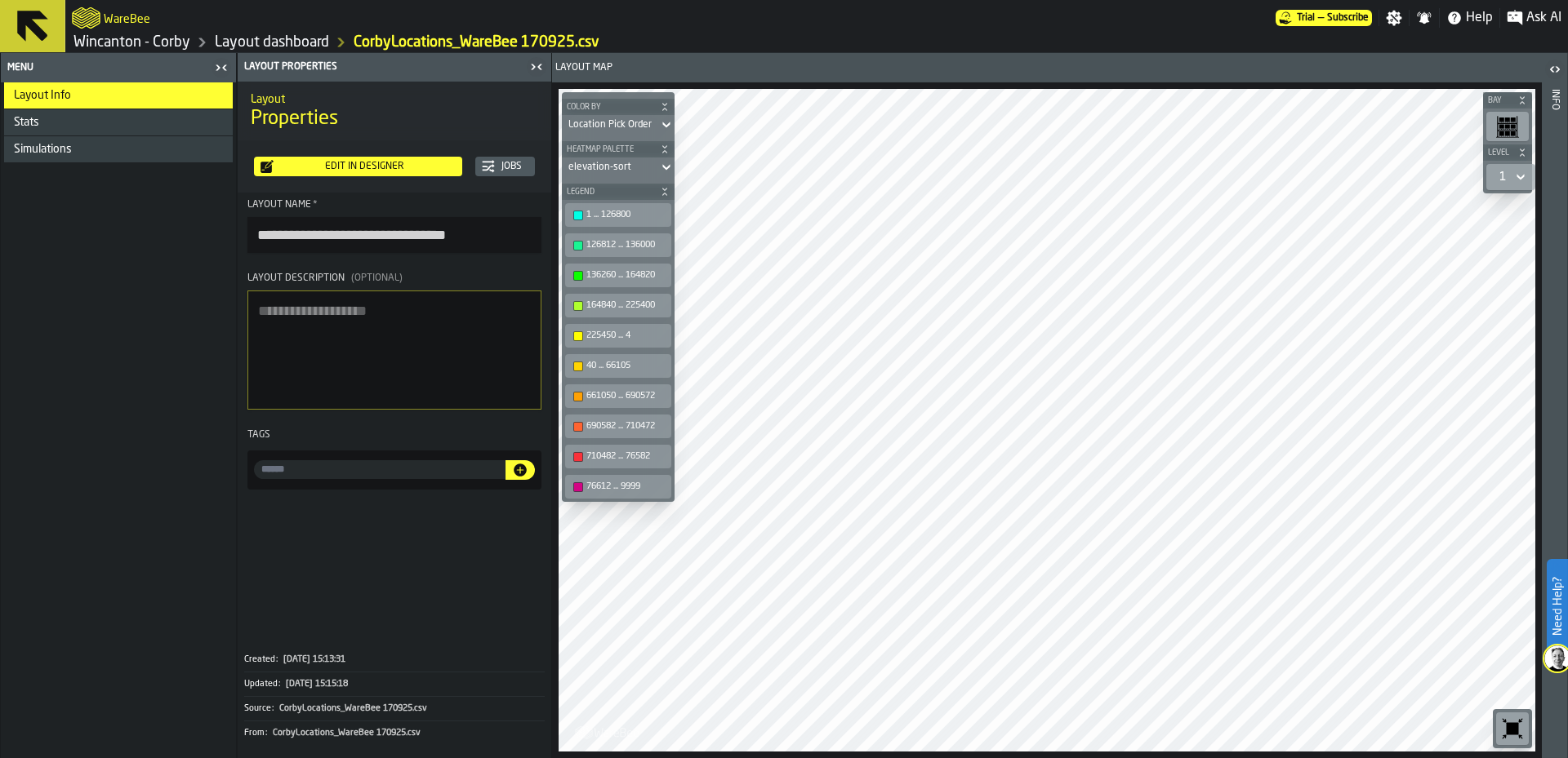
click at [80, 123] on div "Stats" at bounding box center [120, 122] width 213 height 13
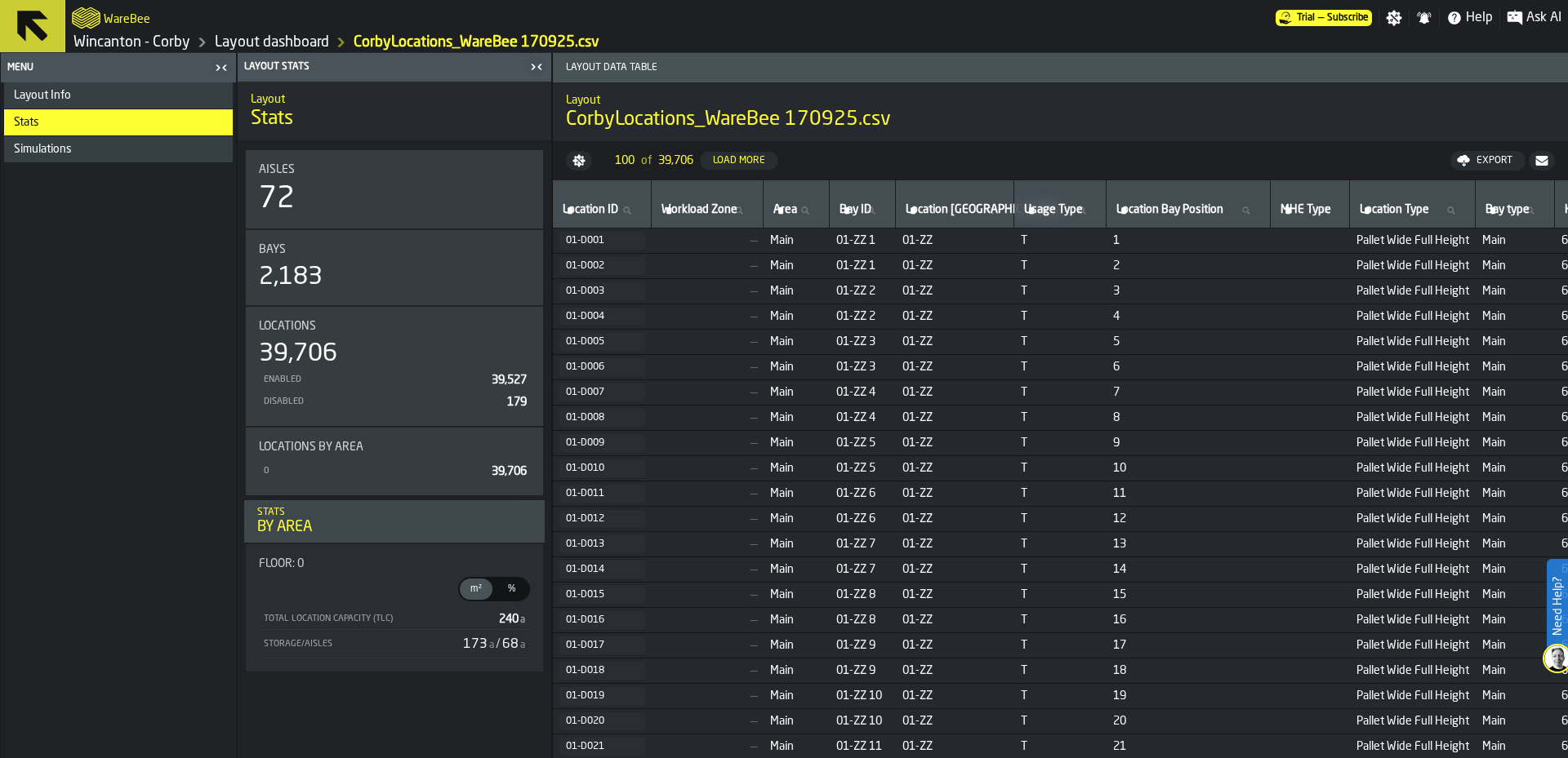
click at [289, 41] on link "Layout dashboard" at bounding box center [273, 42] width 115 height 18
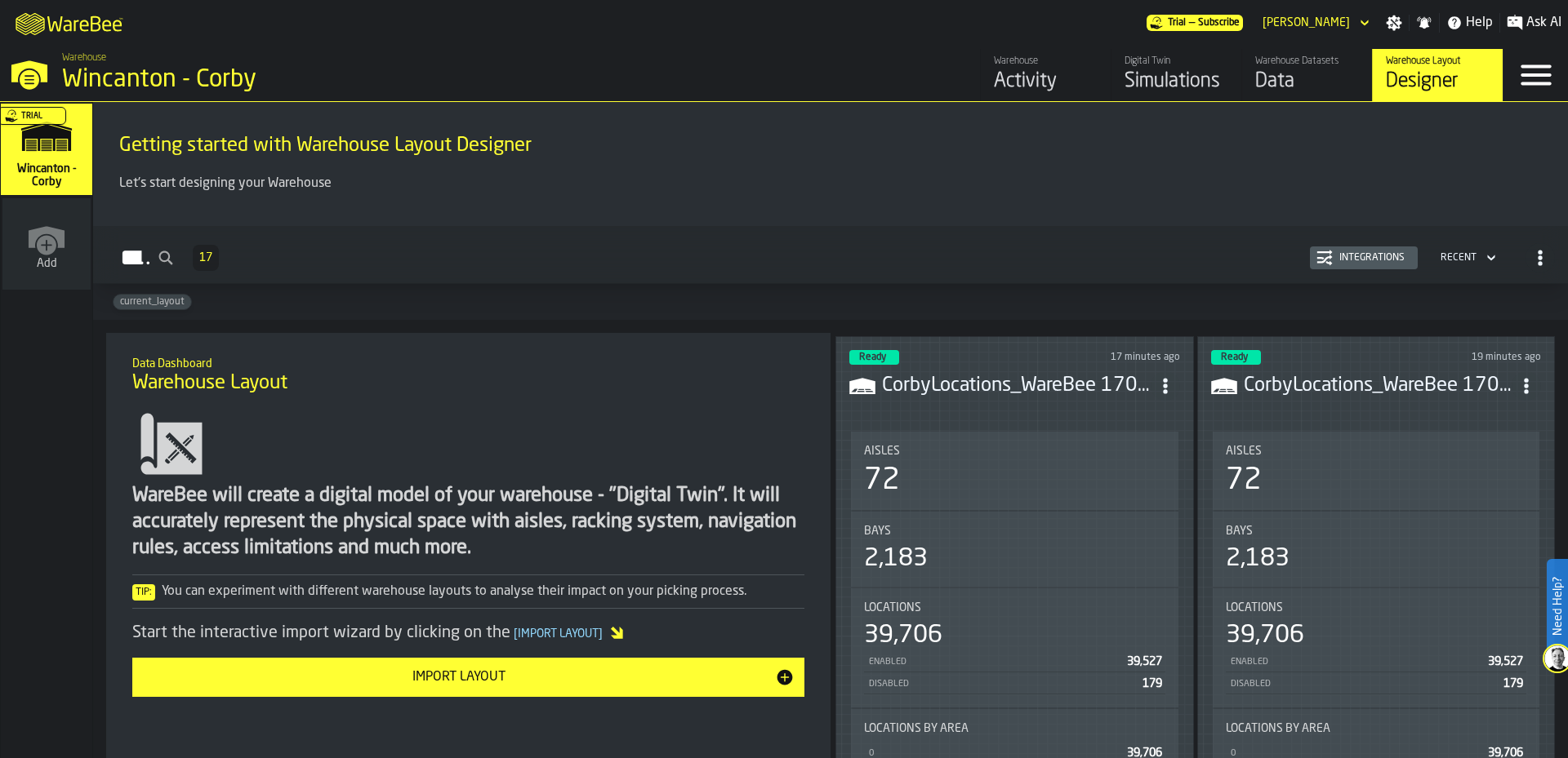
click at [1004, 242] on div "Layouts 17 Integrations Recent" at bounding box center [830, 257] width 1449 height 38
click at [1163, 92] on div "Simulations" at bounding box center [1176, 82] width 104 height 26
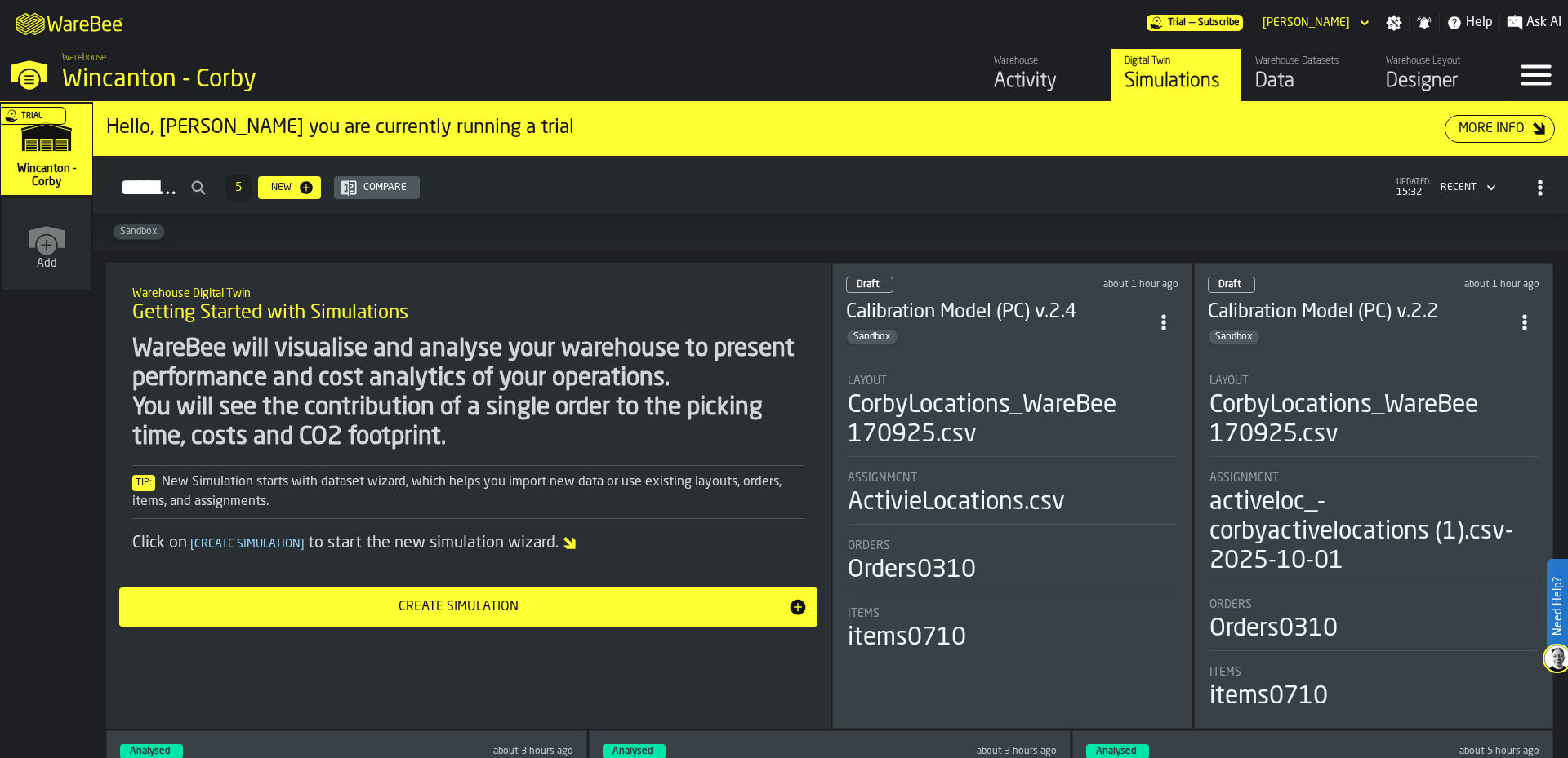
click at [1534, 314] on span "ItemListCard-DashboardItemContainer" at bounding box center [1524, 322] width 29 height 29
click at [1508, 427] on div "Duplicate" at bounding box center [1487, 434] width 85 height 19
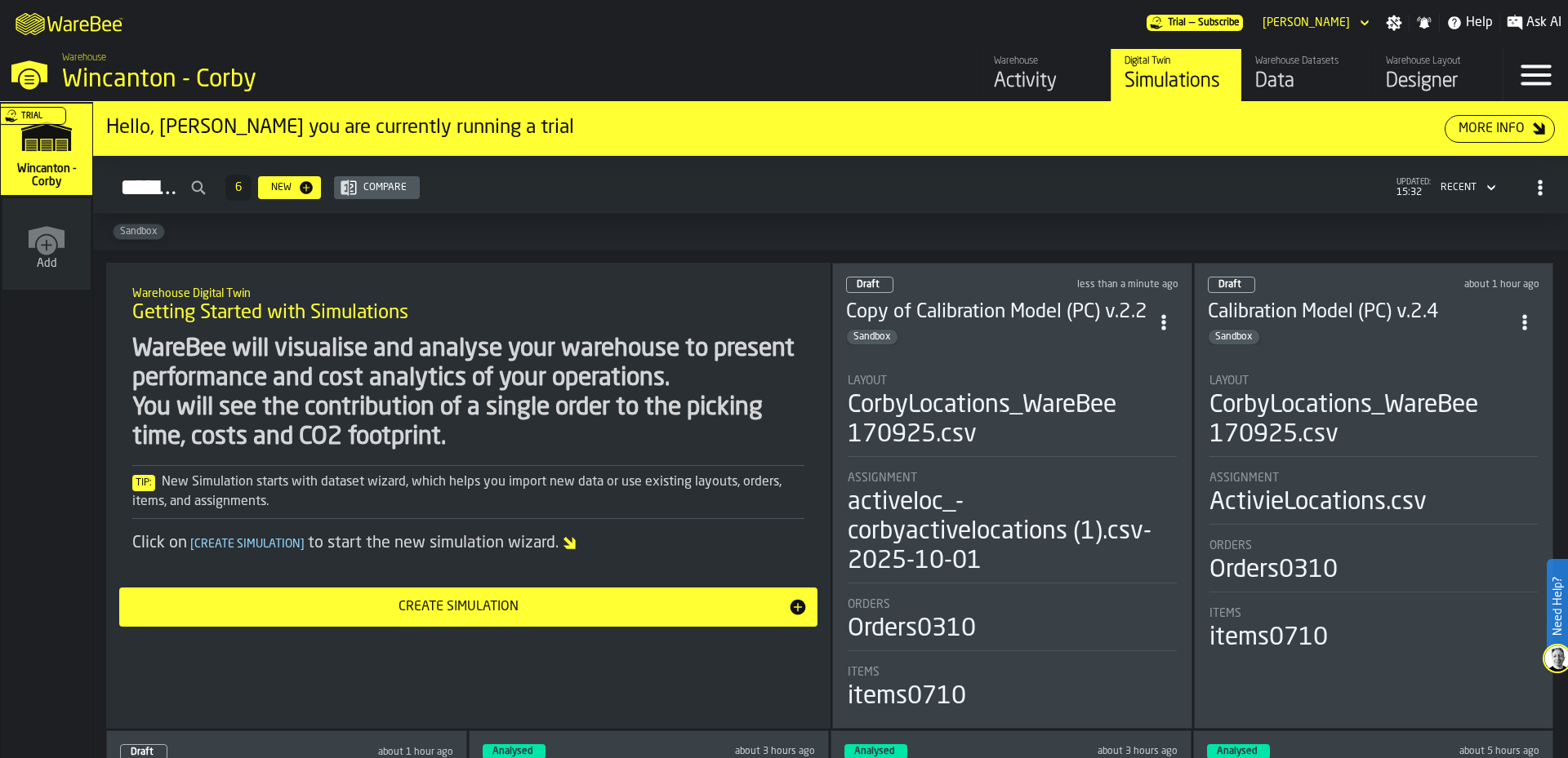
click at [999, 336] on div "Sandbox" at bounding box center [997, 337] width 303 height 17
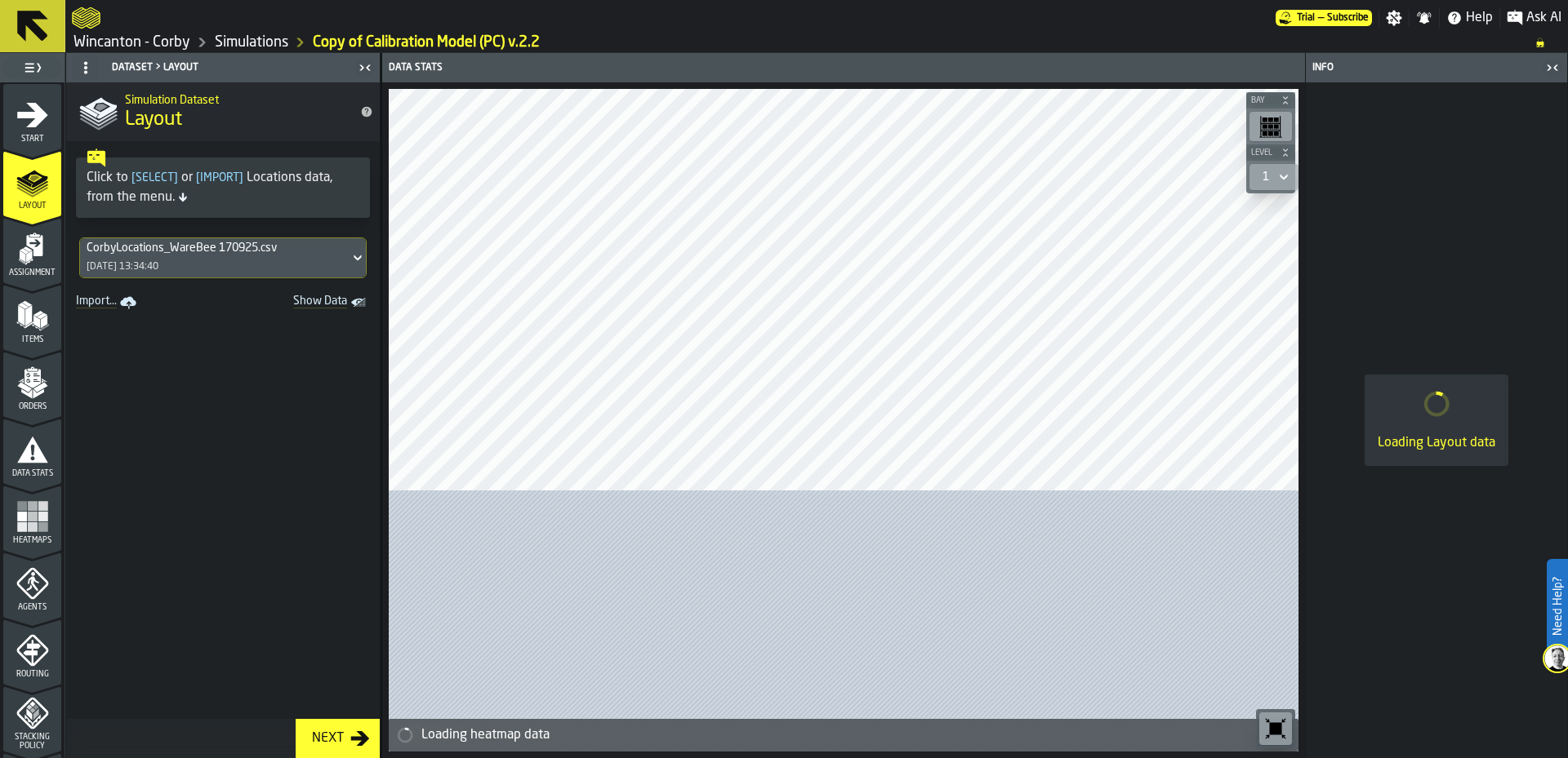
click at [40, 130] on icon "menu Start" at bounding box center [33, 115] width 33 height 33
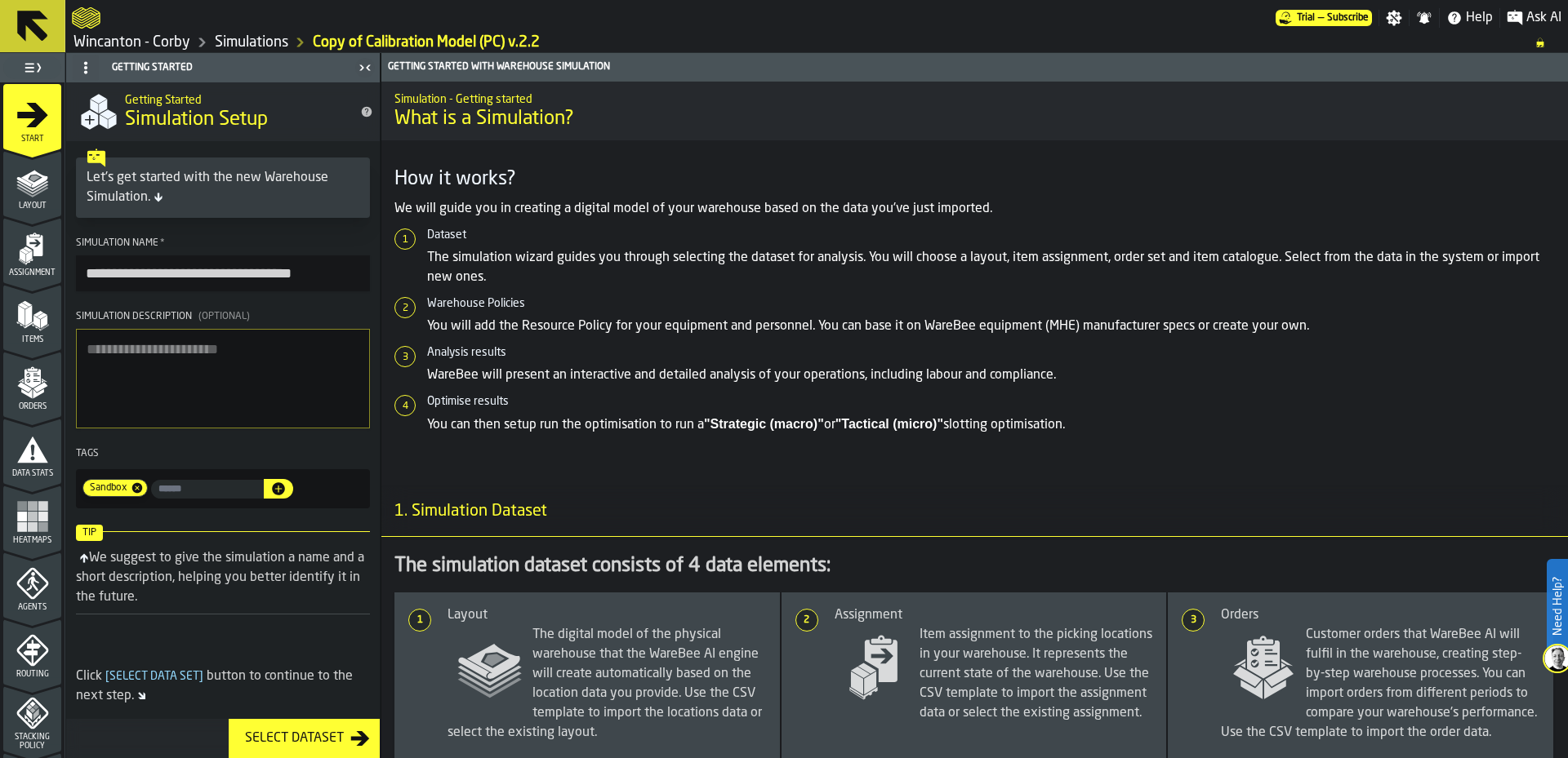
drag, startPoint x: 317, startPoint y: 278, endPoint x: 63, endPoint y: 267, distance: 254.2
click at [63, 267] on aside "**********" at bounding box center [190, 405] width 380 height 705
type input "*"
type input "****"
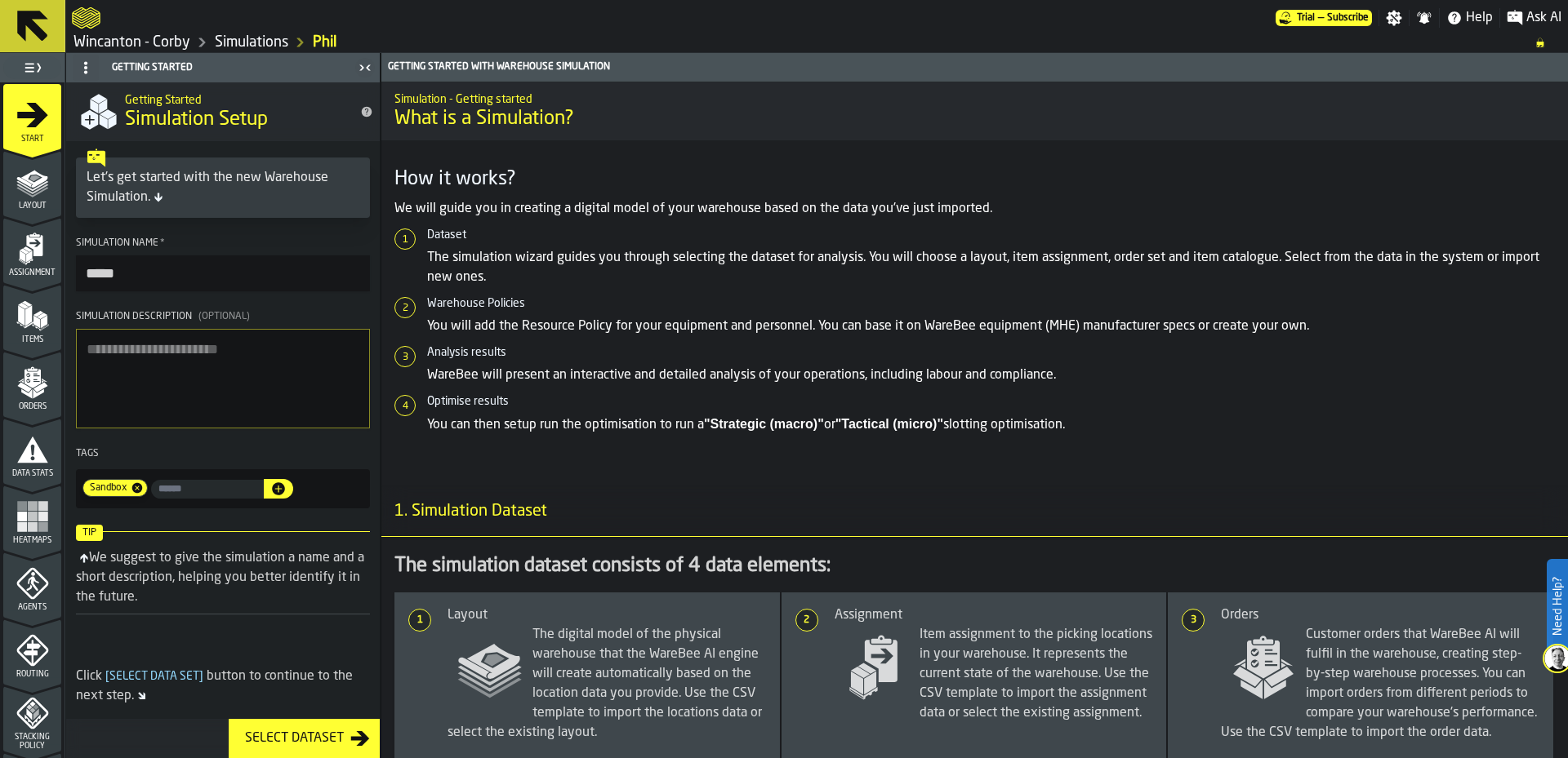
click at [32, 211] on icon "menu Layout" at bounding box center [33, 217] width 58 height 16
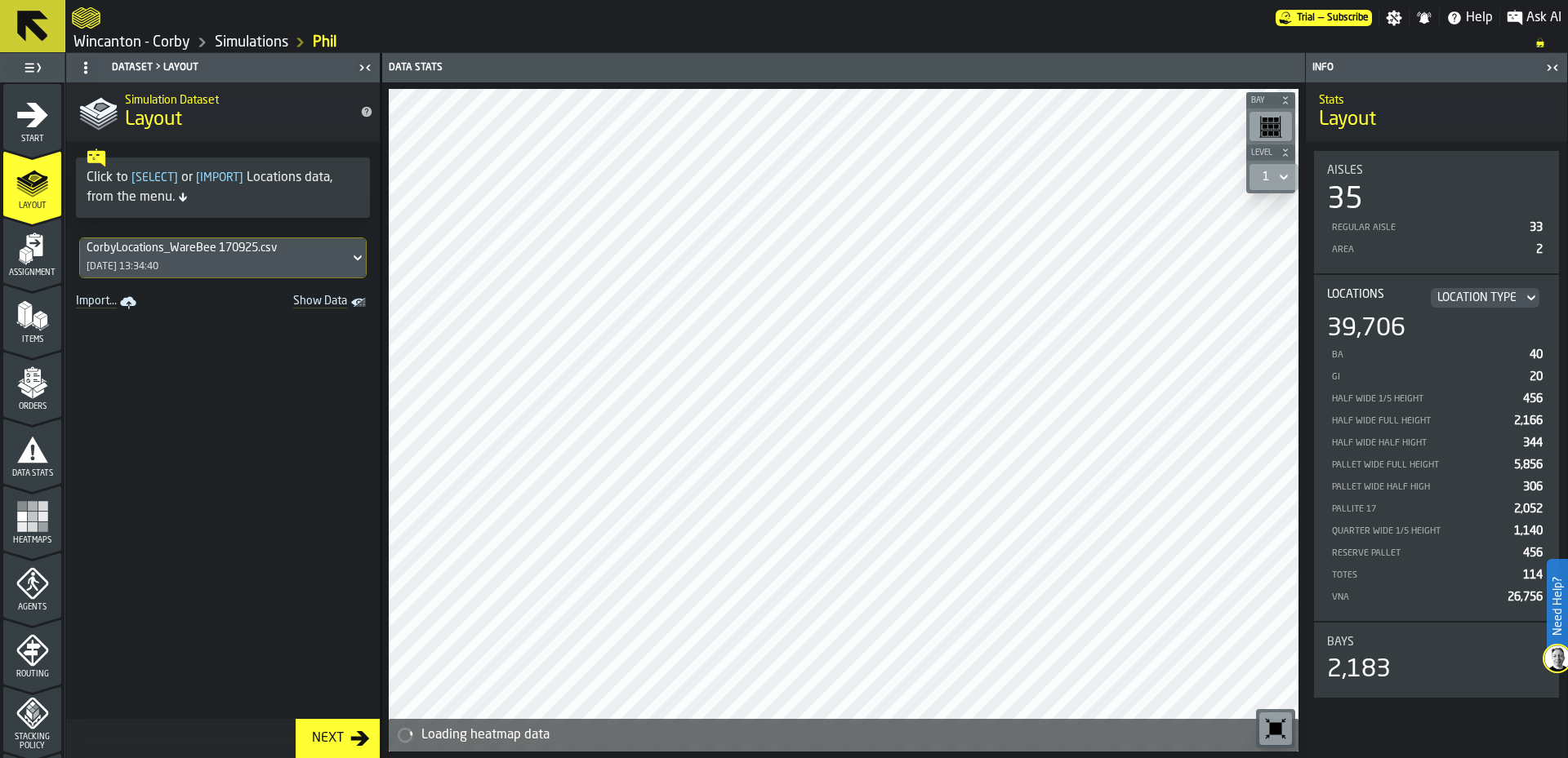
click at [303, 250] on div "CorbyLocations_WareBee 170925.csv [DATE] 13:34:40" at bounding box center [215, 257] width 270 height 39
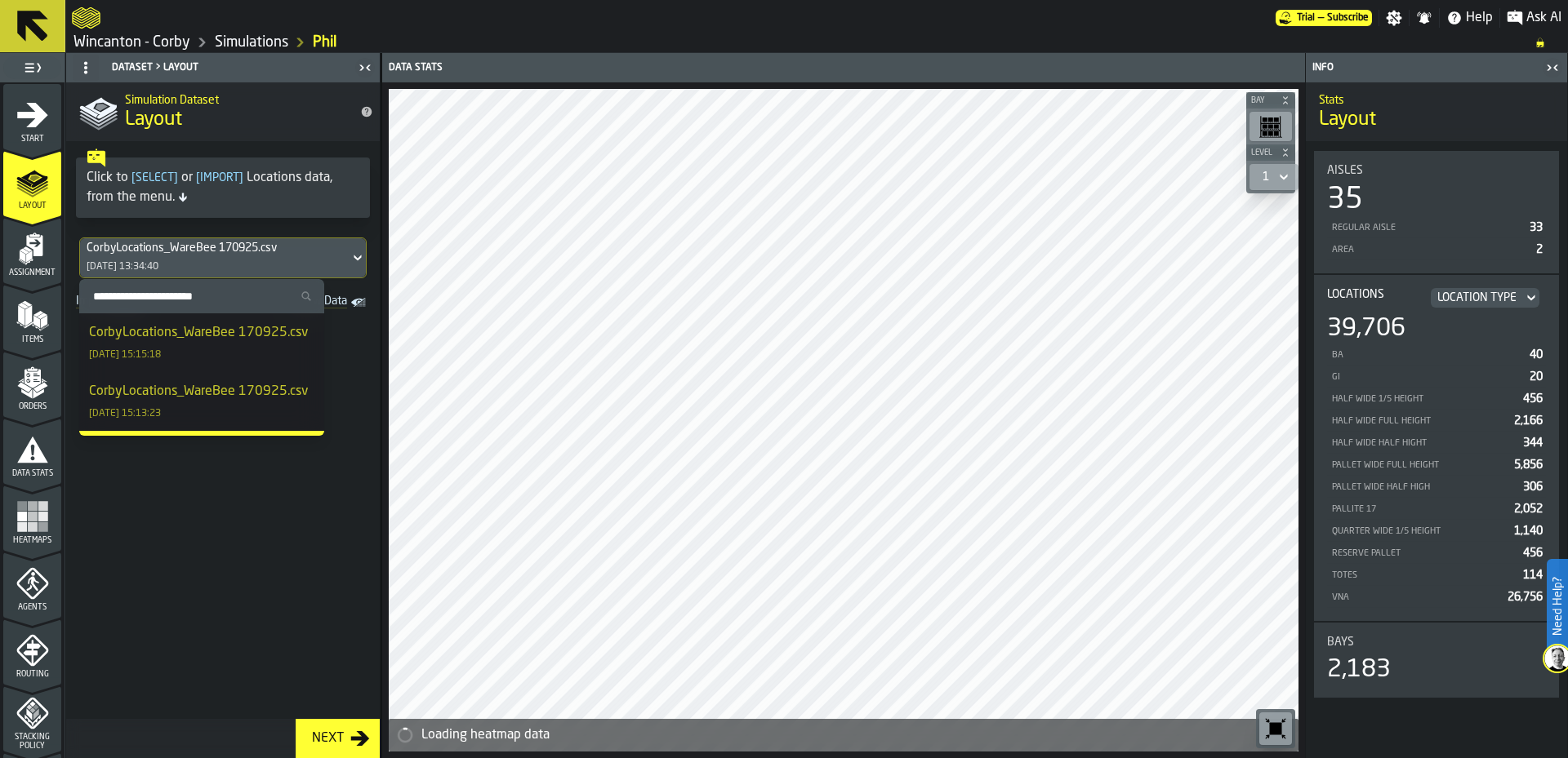
click at [212, 328] on div "CorbyLocations_WareBee 170925.csv" at bounding box center [198, 333] width 219 height 19
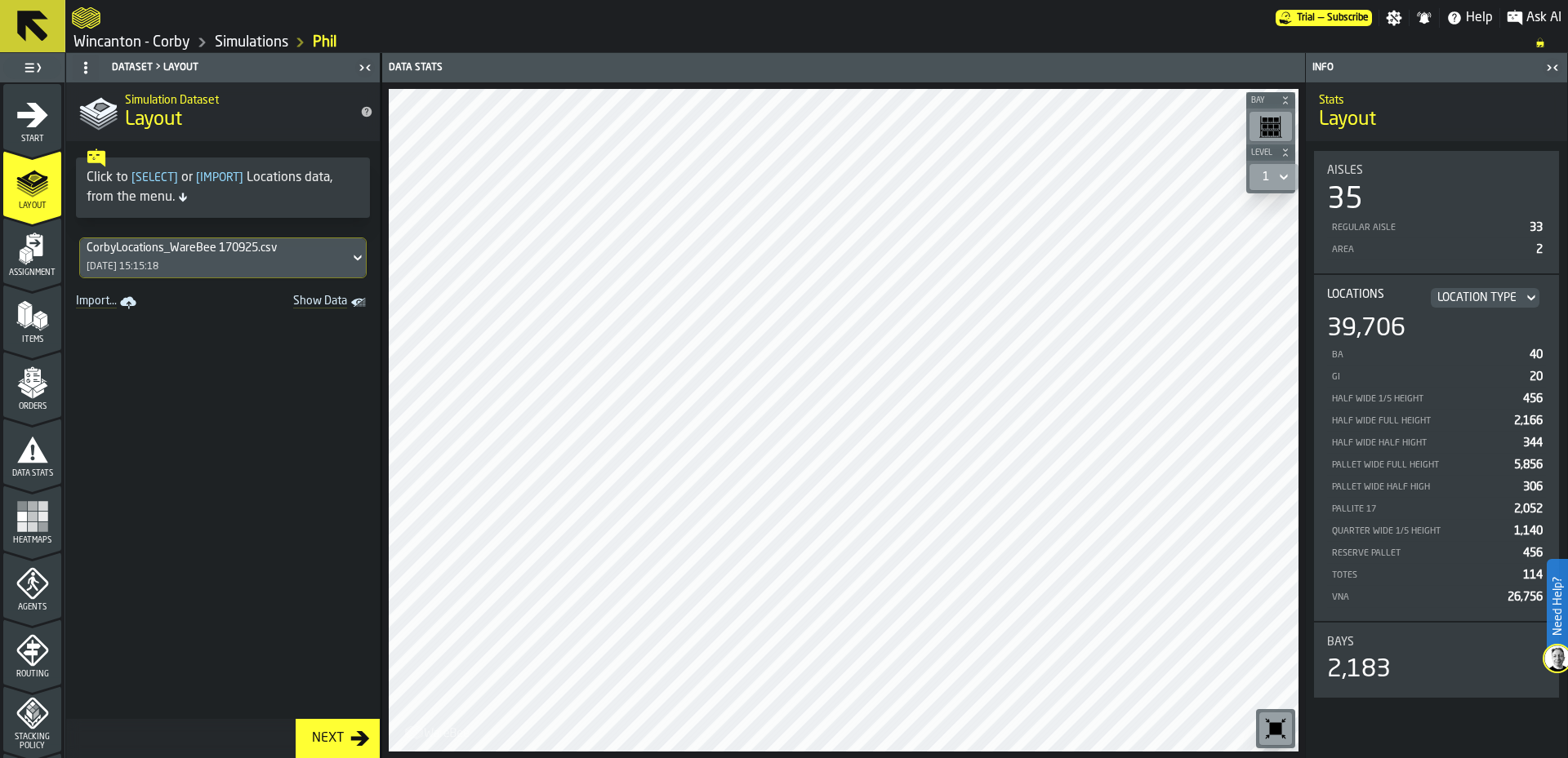
click at [46, 270] on span "Assignment" at bounding box center [33, 273] width 58 height 9
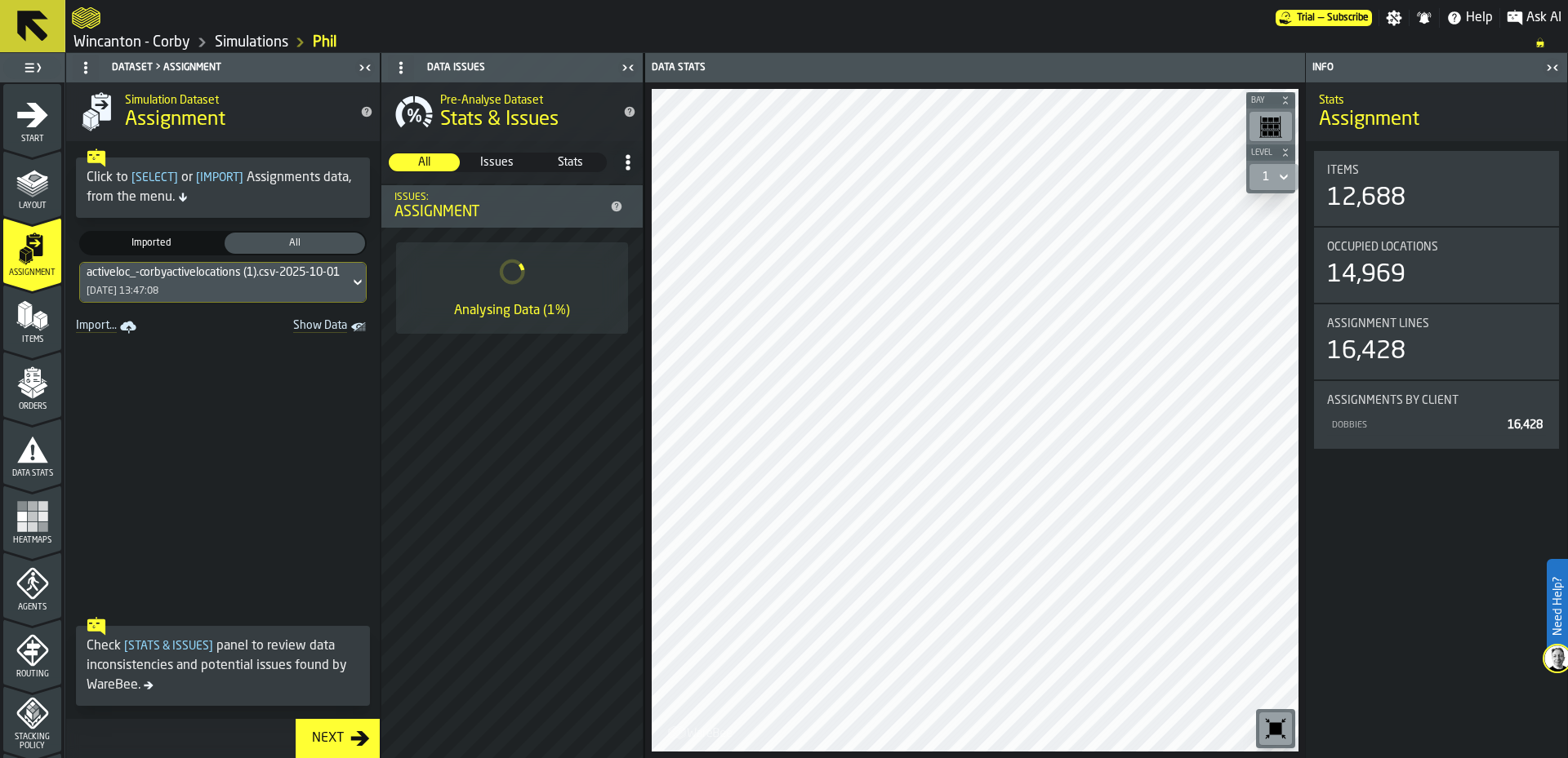
scroll to position [531, 0]
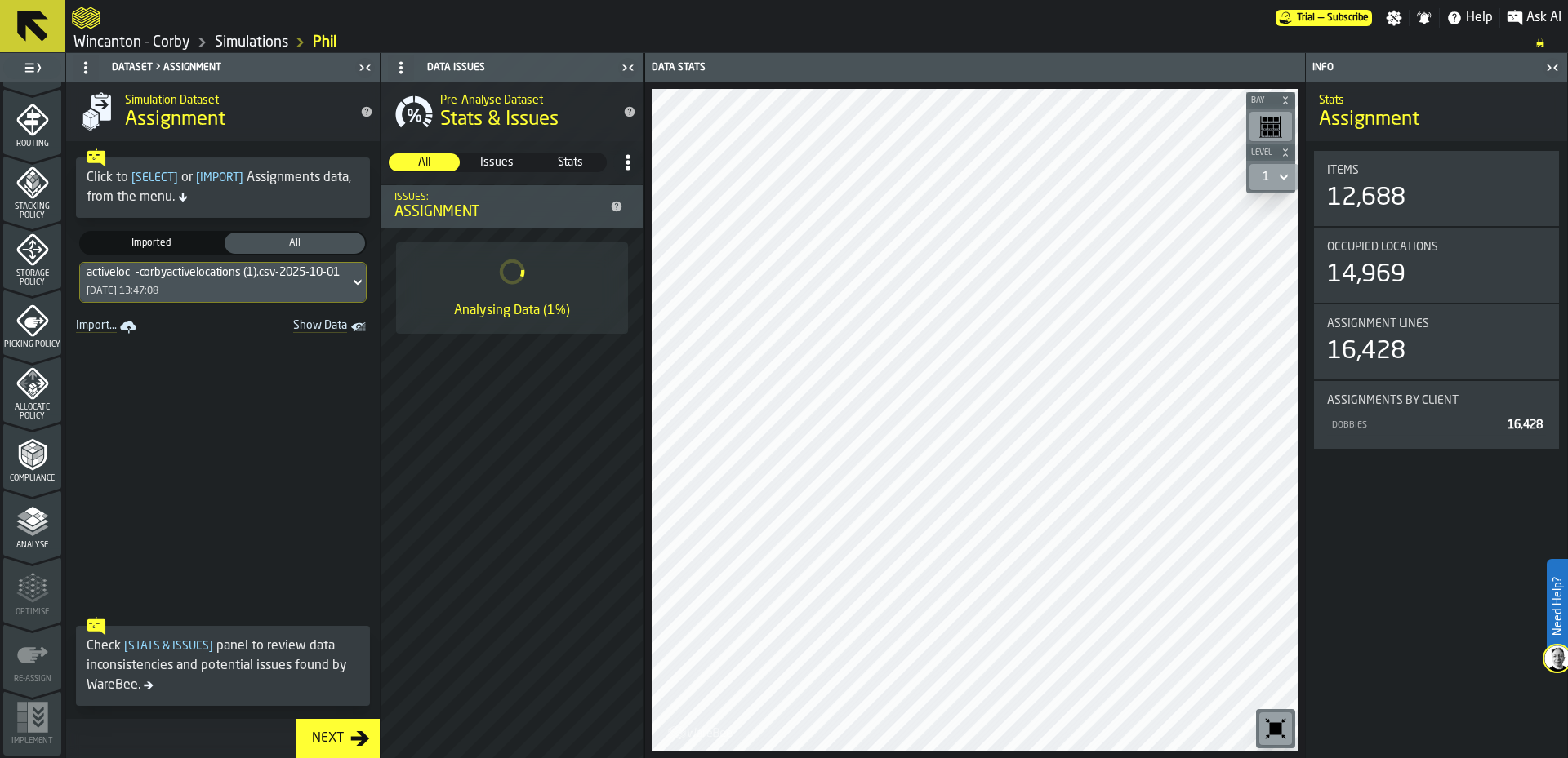
click at [45, 457] on icon "menu Compliance" at bounding box center [33, 454] width 33 height 33
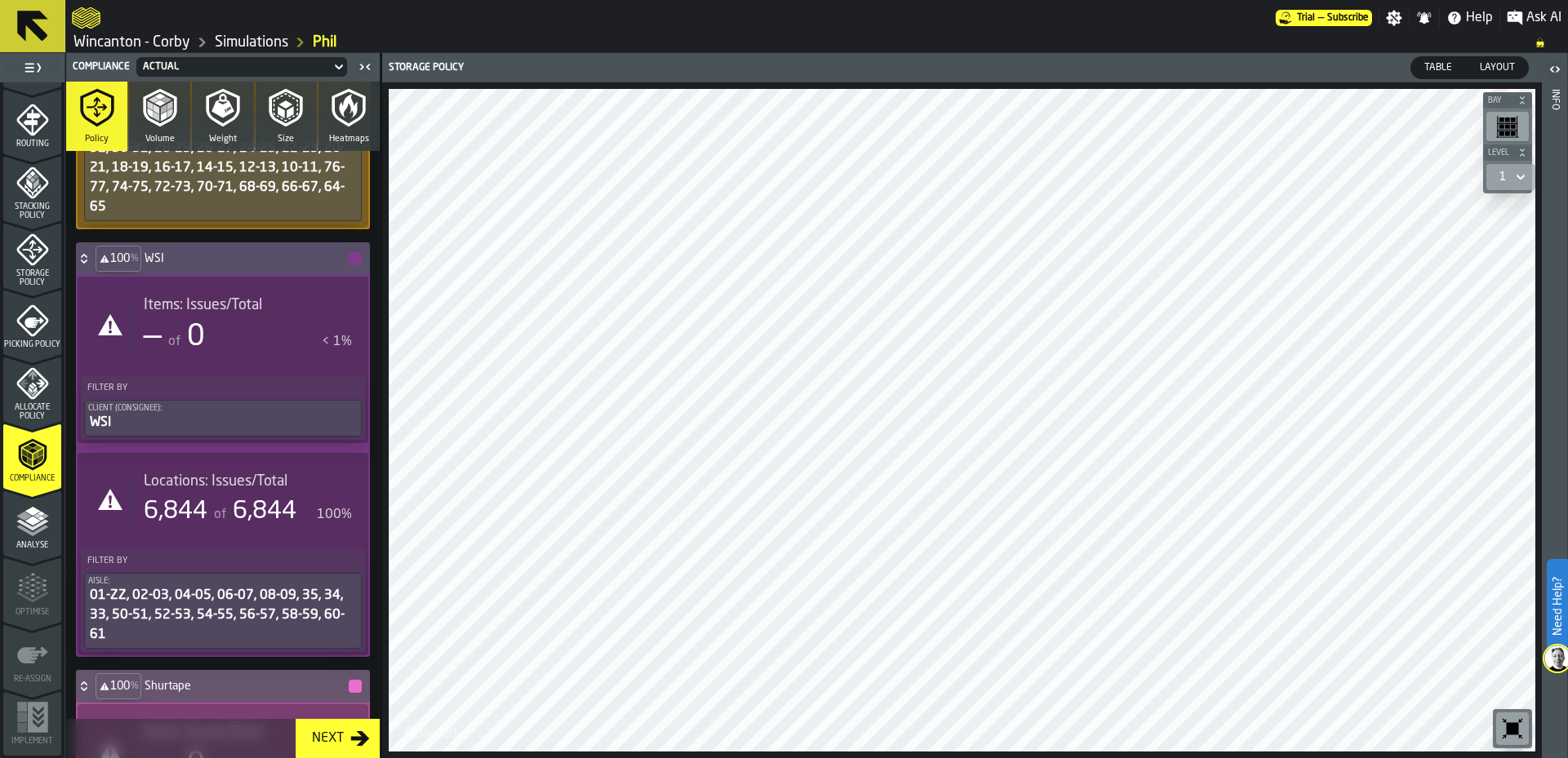
scroll to position [0, 0]
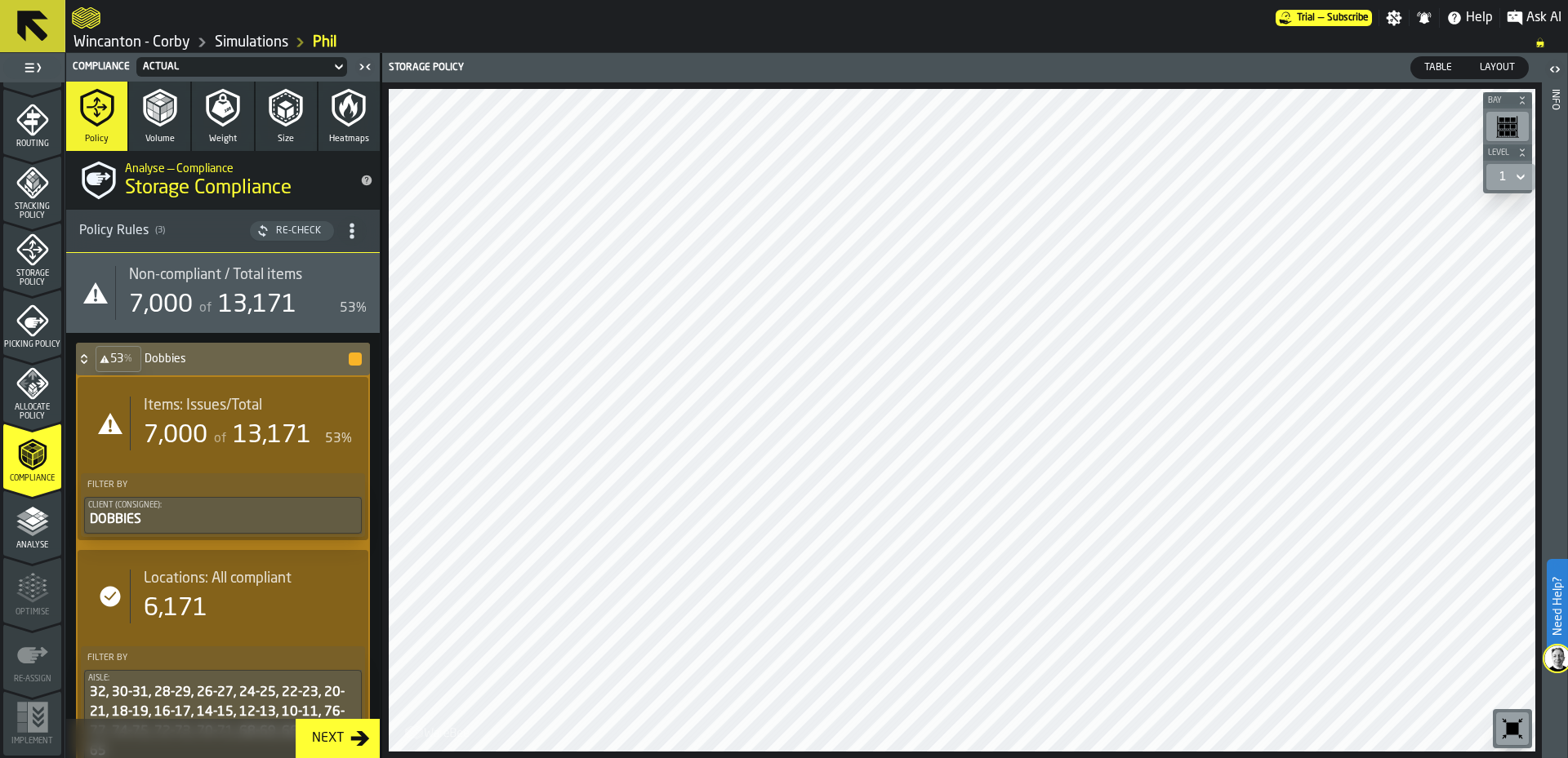
click at [31, 354] on icon "menu Picking Policy" at bounding box center [33, 355] width 58 height 16
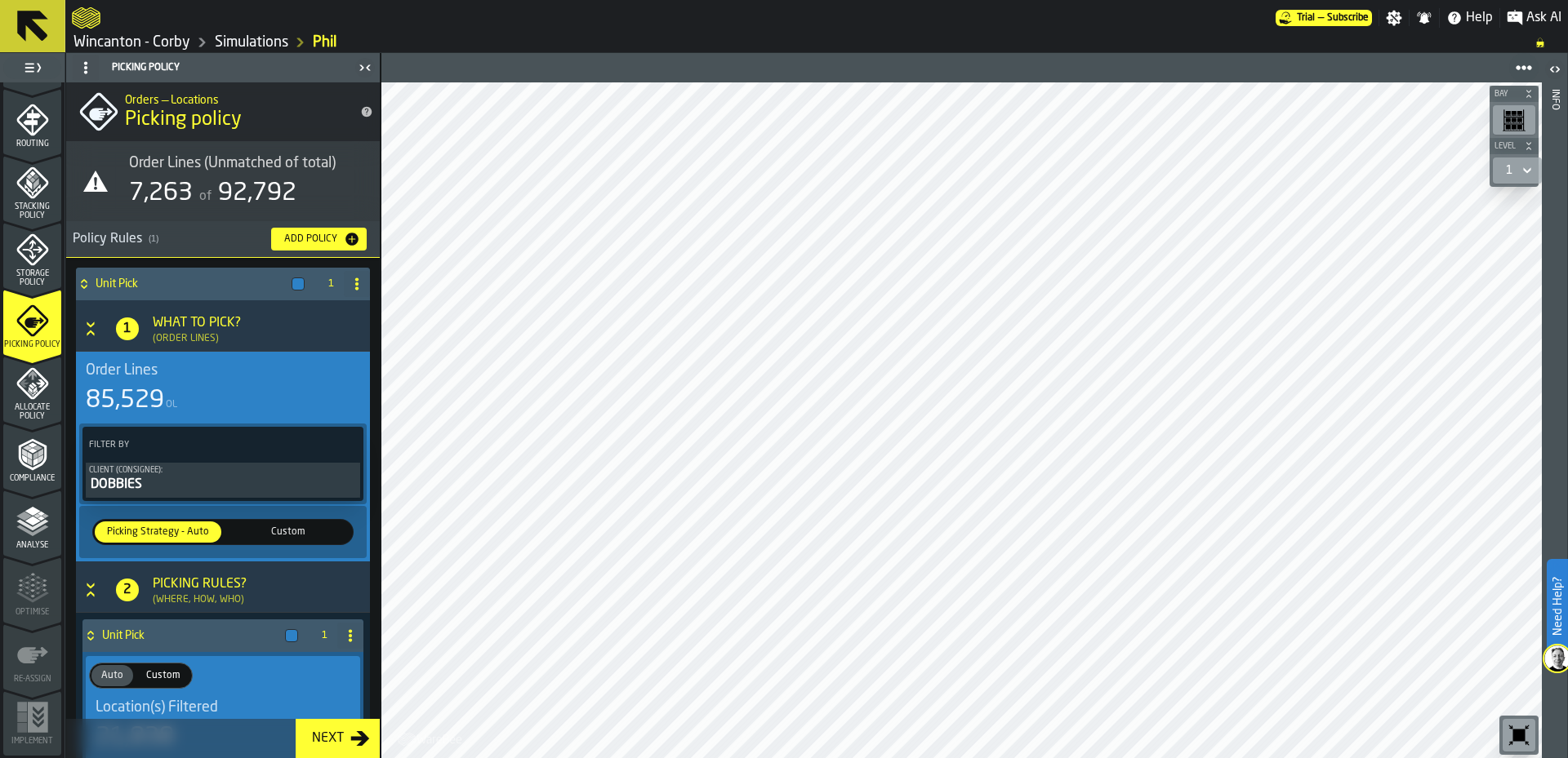
click at [304, 235] on div "Add Policy" at bounding box center [310, 239] width 66 height 11
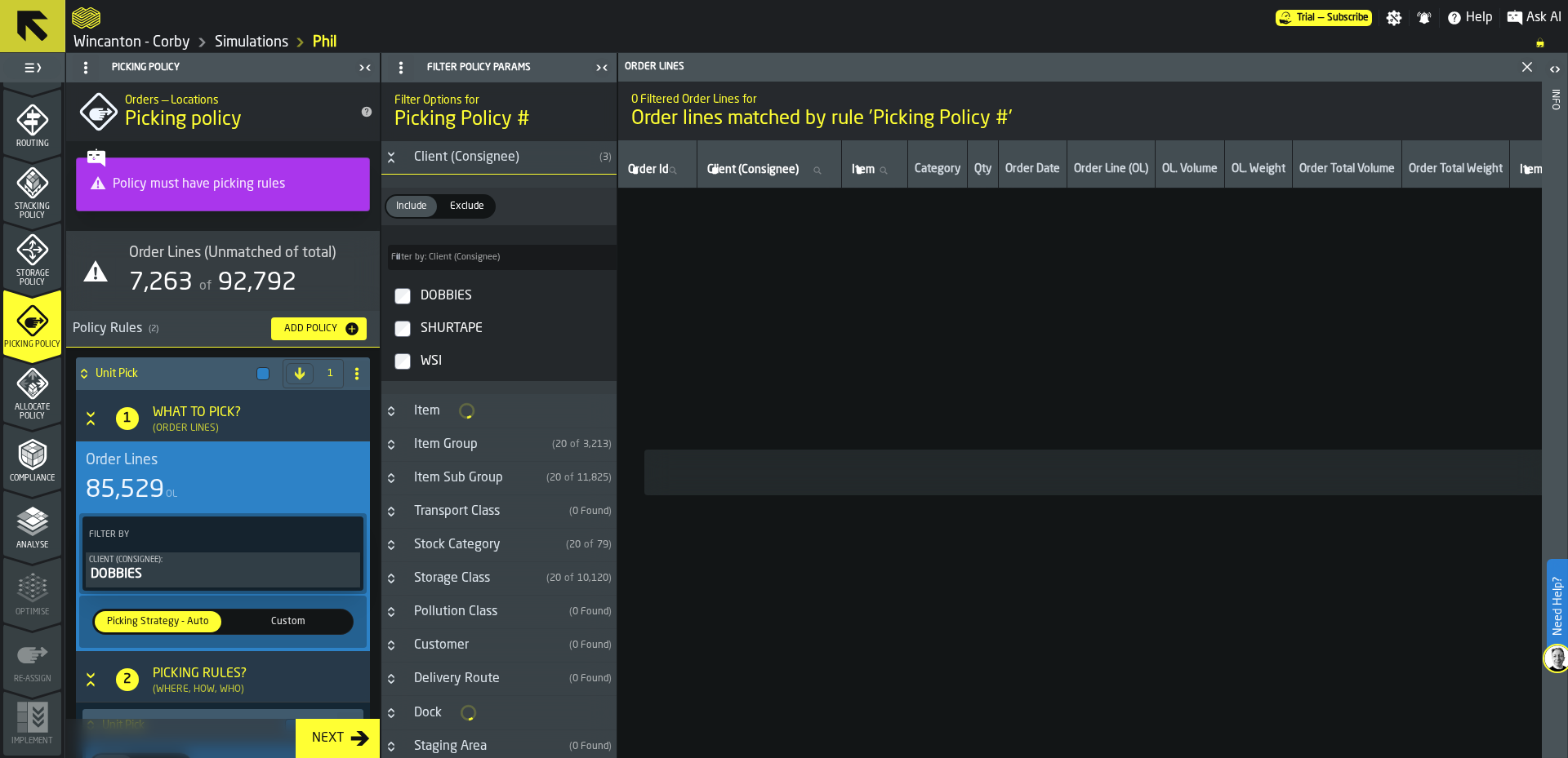
click at [494, 159] on div "Client (Consignee)" at bounding box center [498, 158] width 189 height 19
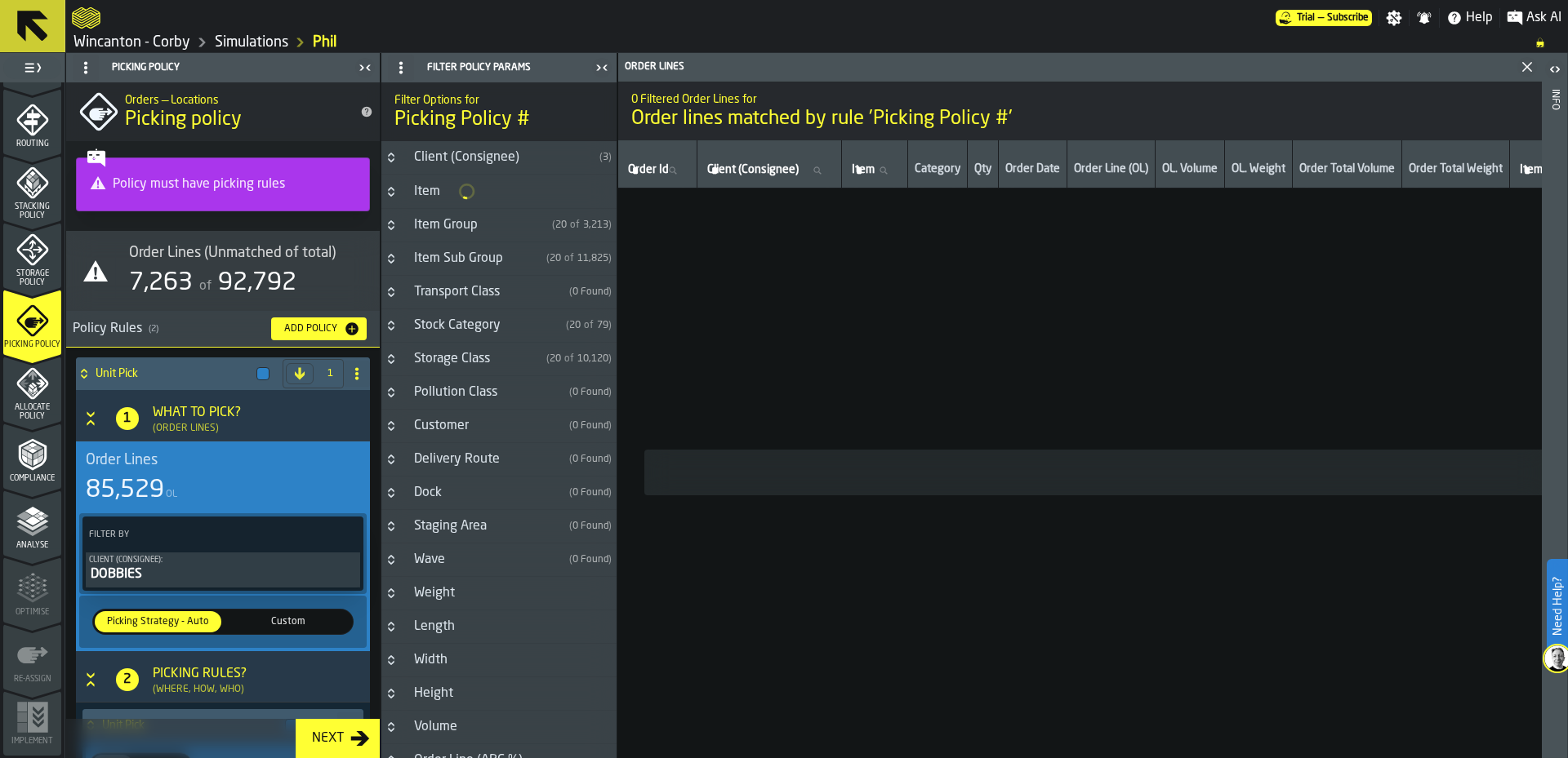
click at [493, 160] on div "Client (Consignee)" at bounding box center [498, 158] width 189 height 19
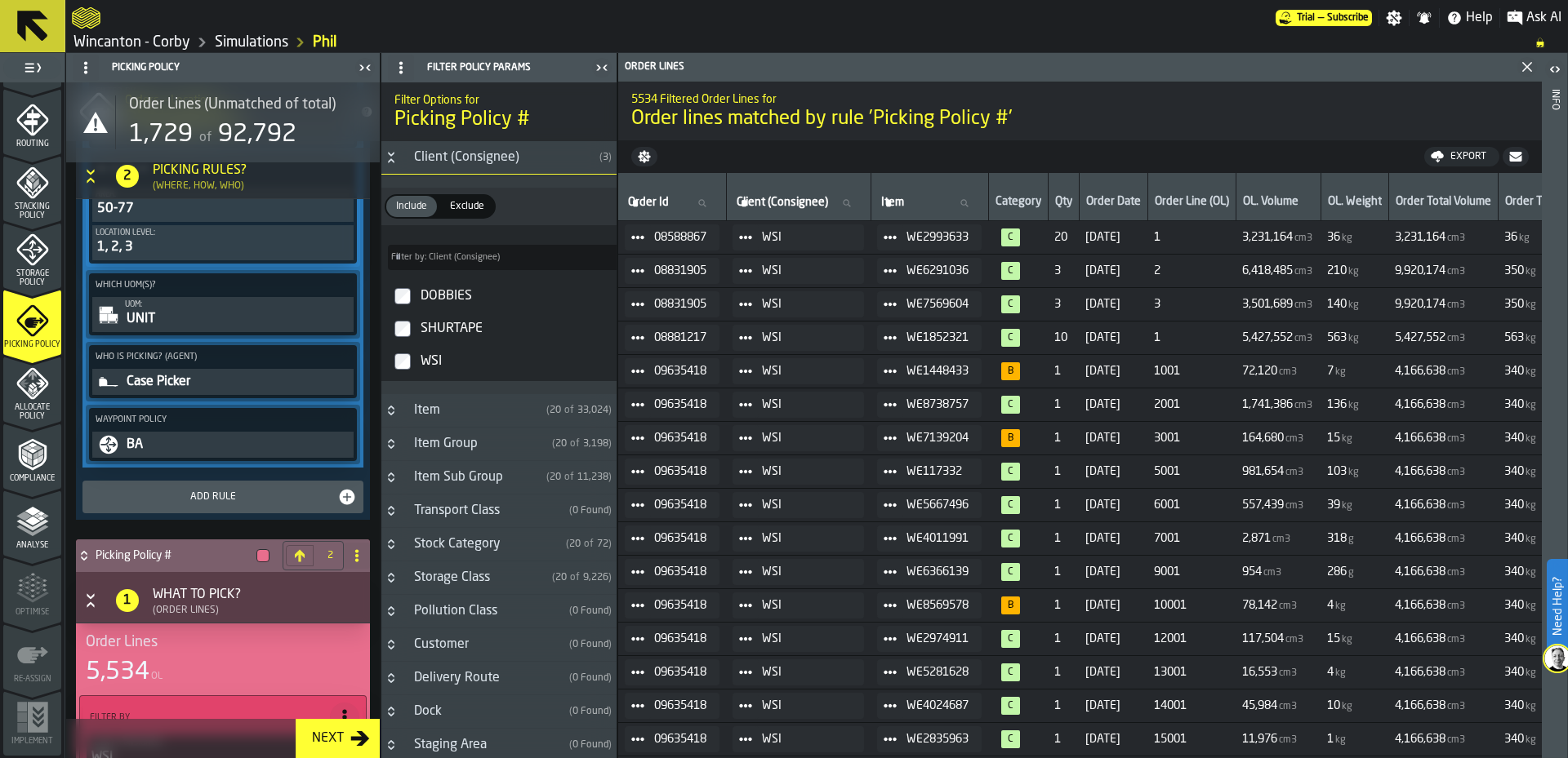
scroll to position [1054, 0]
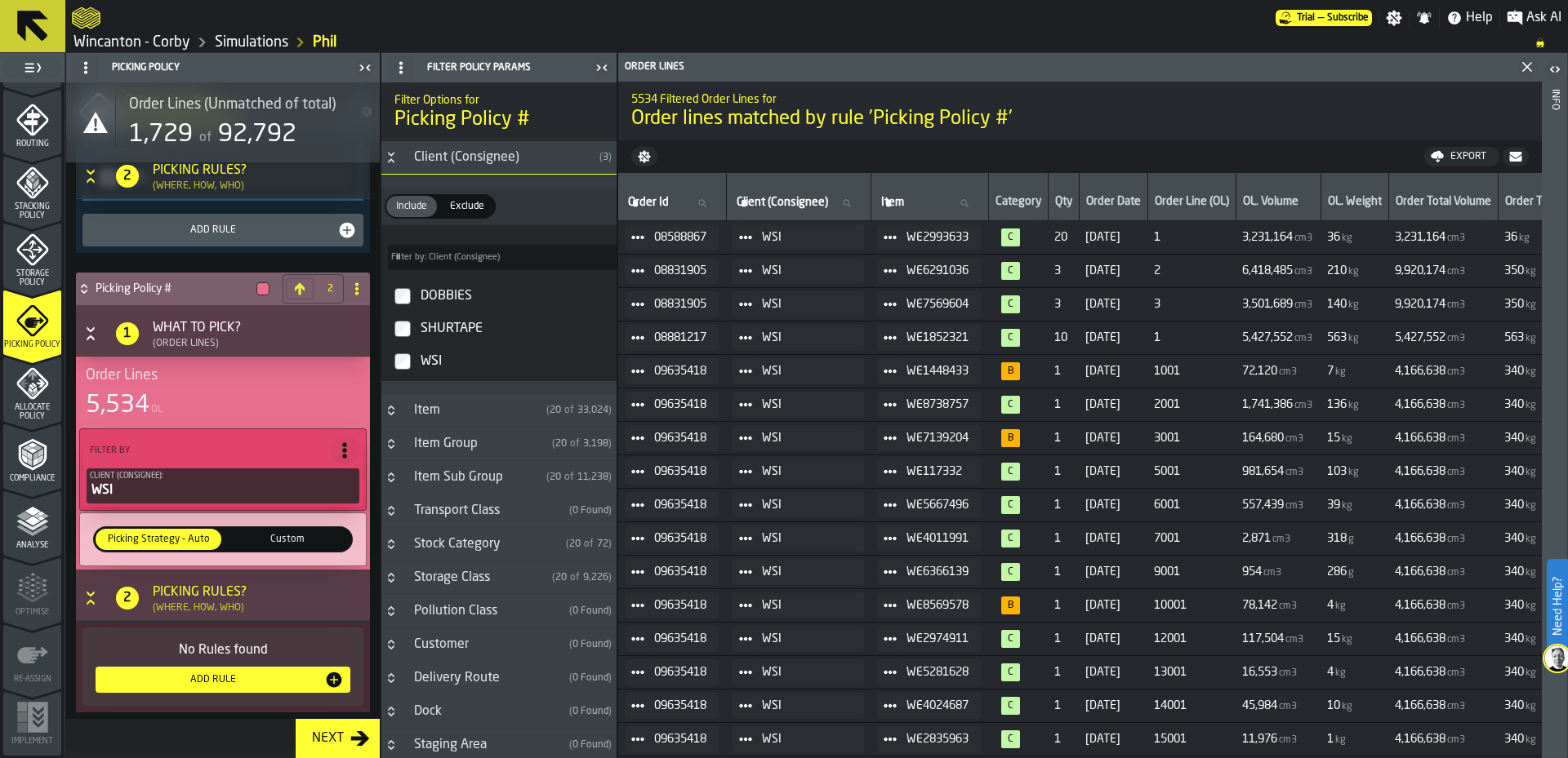
click at [219, 600] on div "Picking Rules?" at bounding box center [199, 592] width 93 height 19
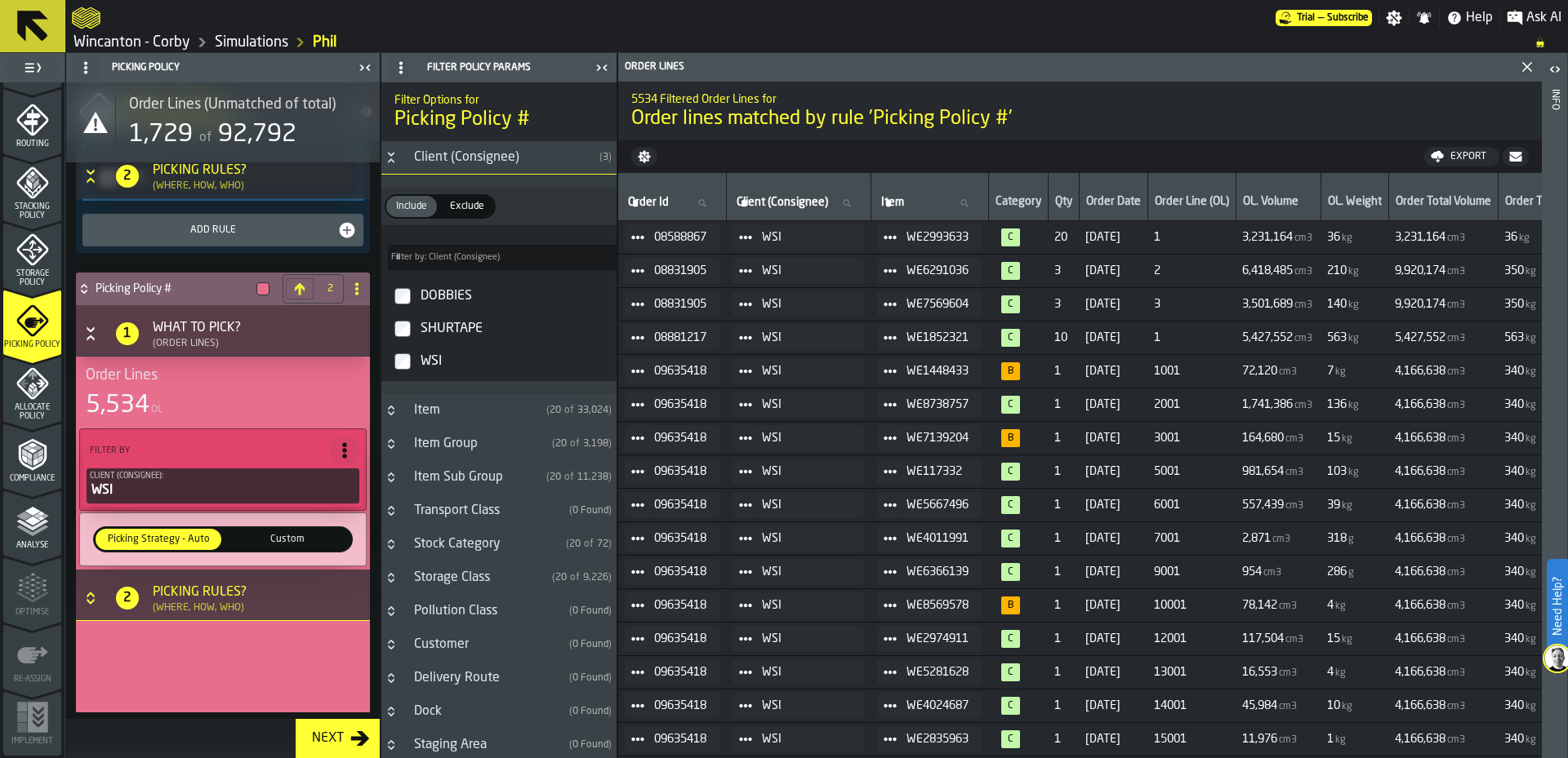
scroll to position [963, 0]
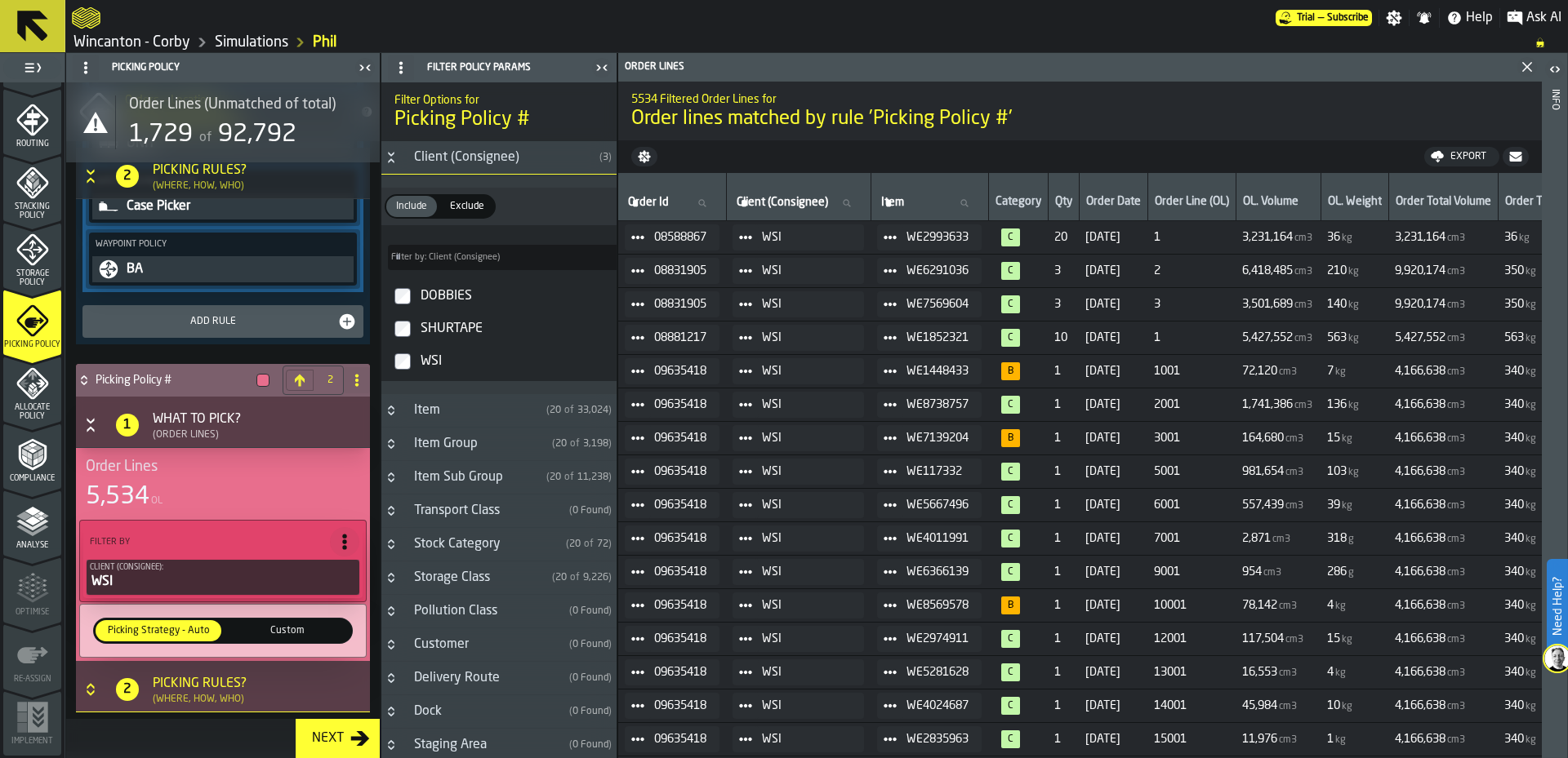
click at [248, 695] on div "Picking Rules? (Where, How, Who)" at bounding box center [198, 689] width 105 height 31
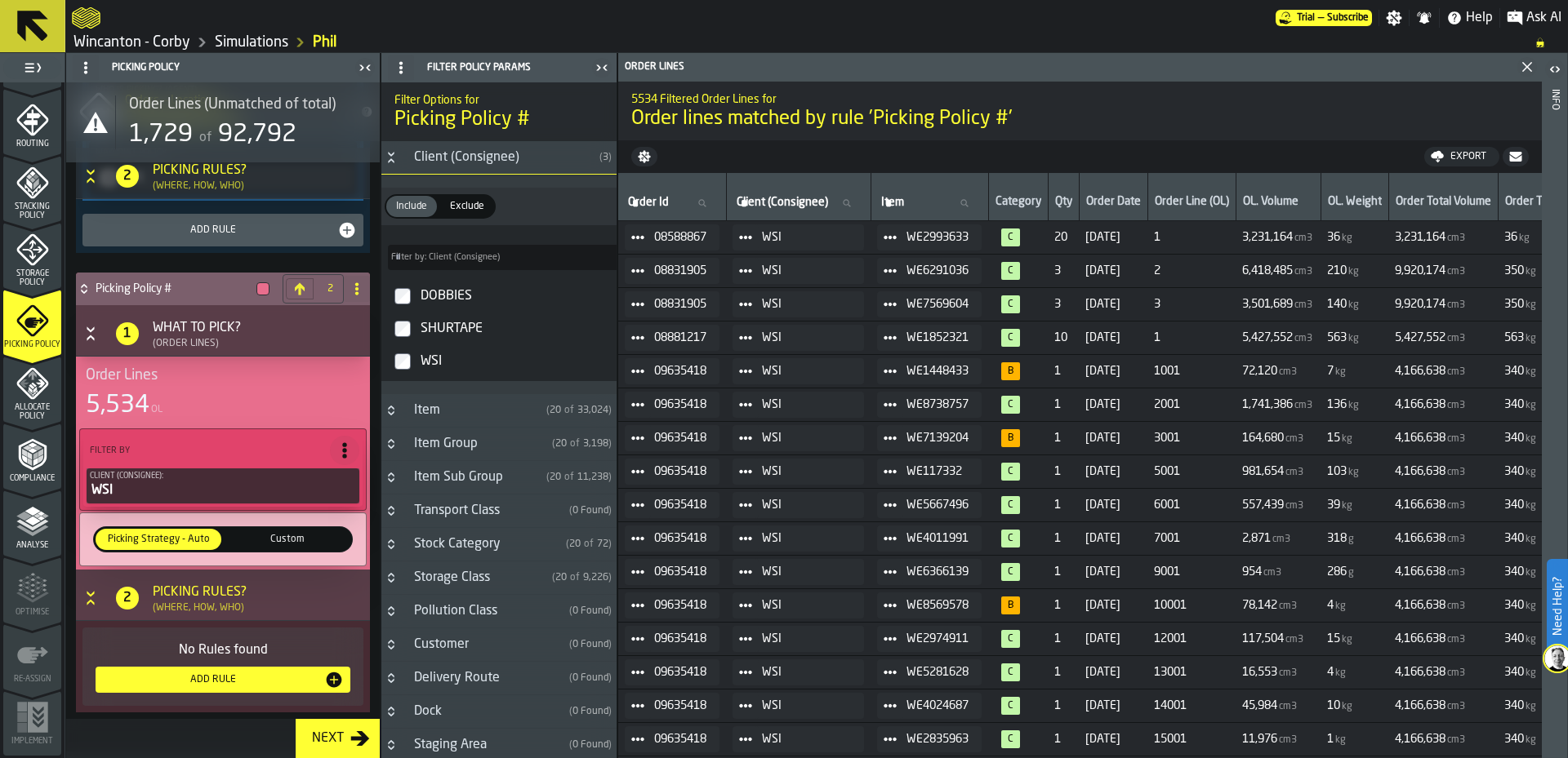
click at [252, 678] on div "Add Rule" at bounding box center [213, 680] width 222 height 11
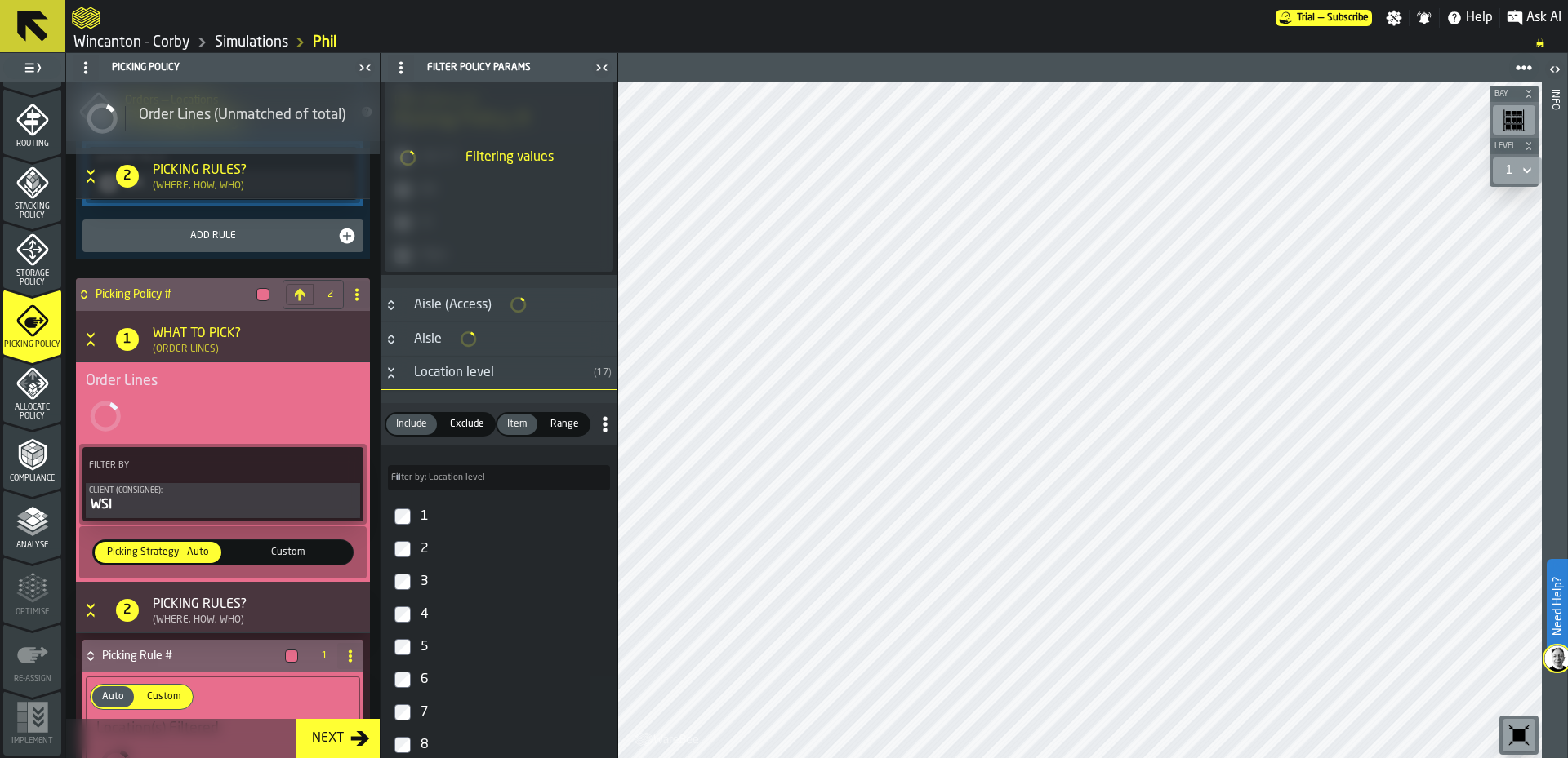
scroll to position [273, 0]
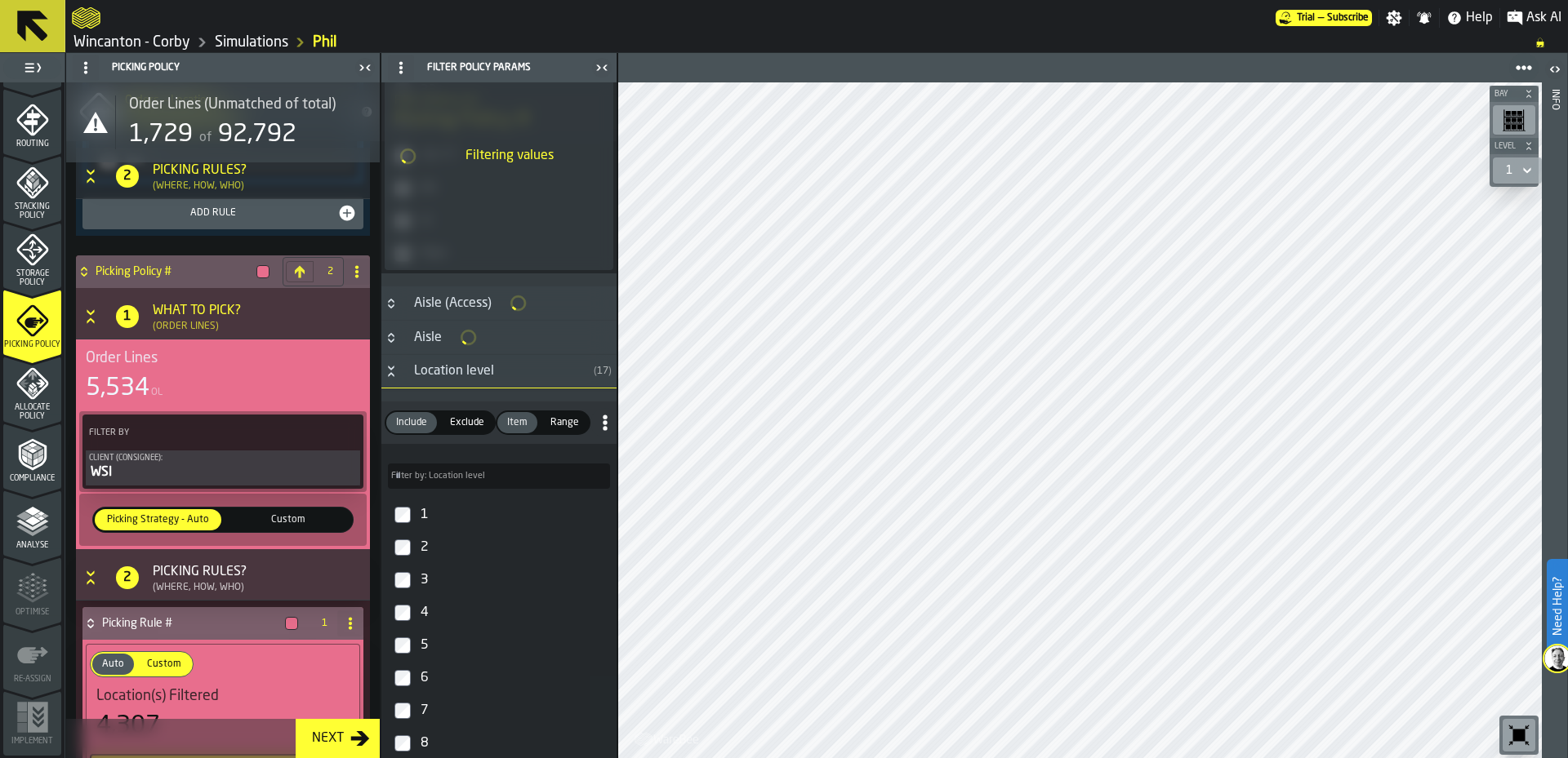
click at [411, 553] on label "2" at bounding box center [498, 547] width 228 height 33
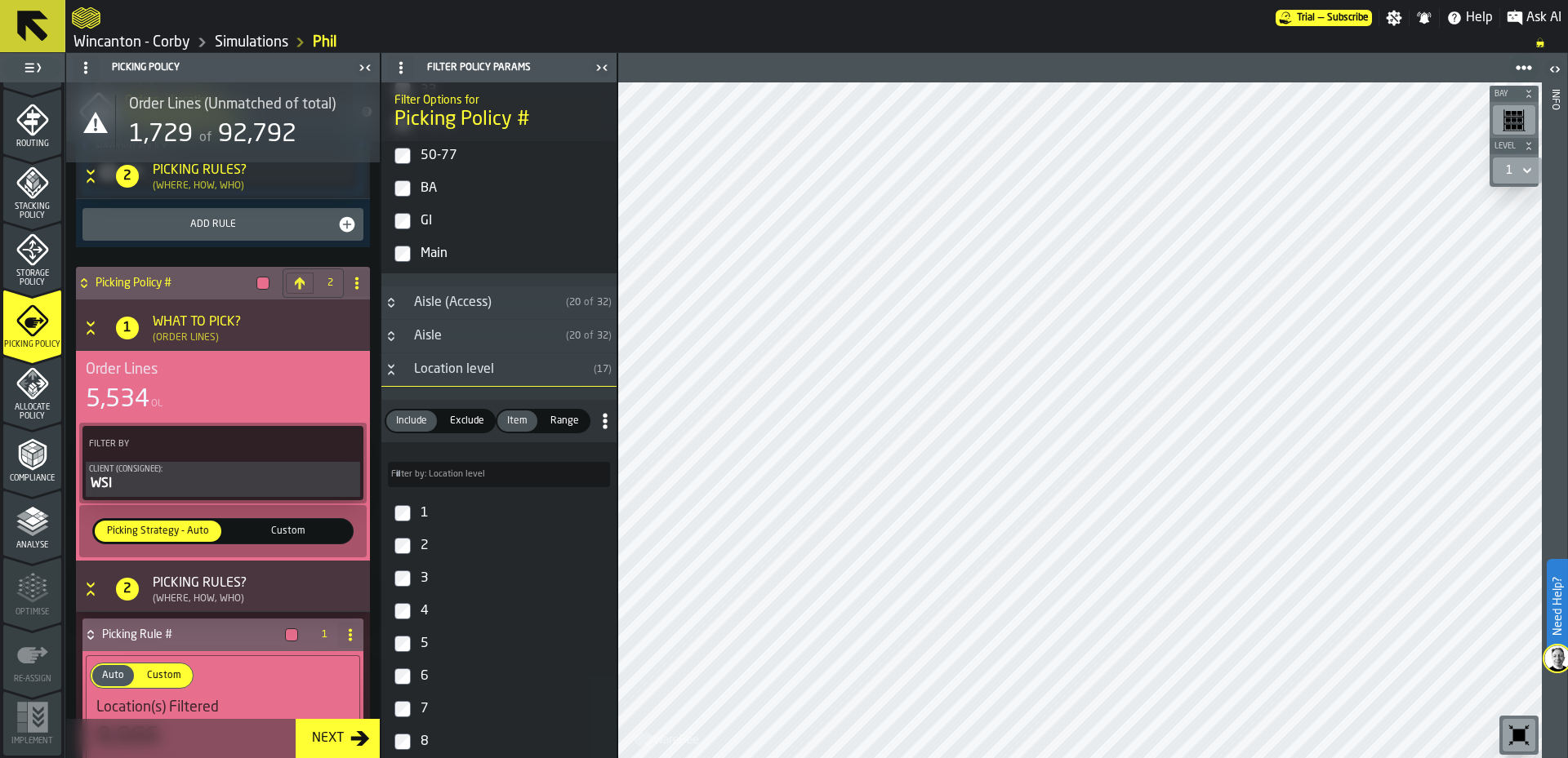
scroll to position [0, 0]
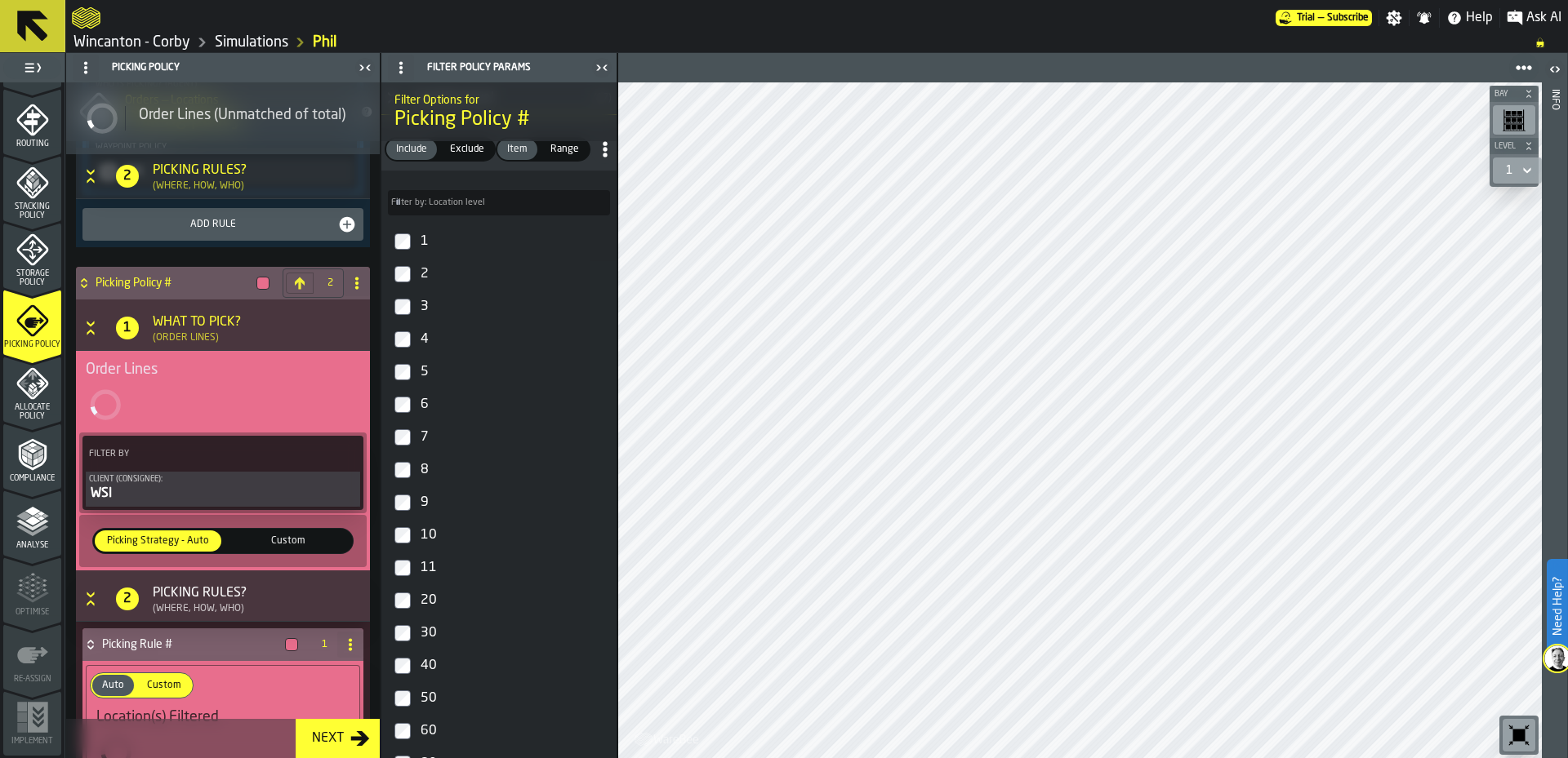
click at [395, 286] on label "2" at bounding box center [498, 274] width 228 height 33
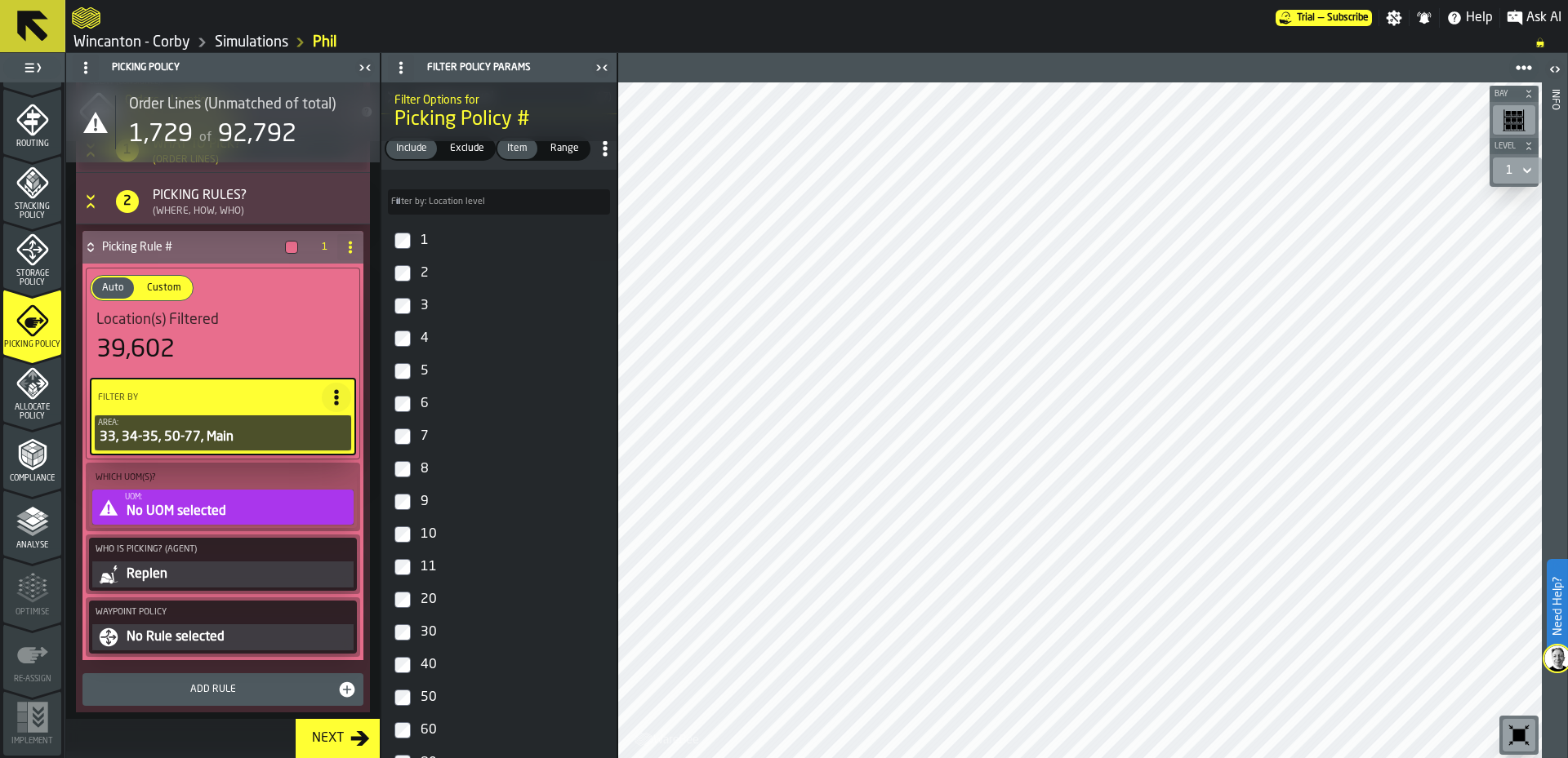
click at [249, 509] on div "No UOM selected" at bounding box center [238, 511] width 226 height 19
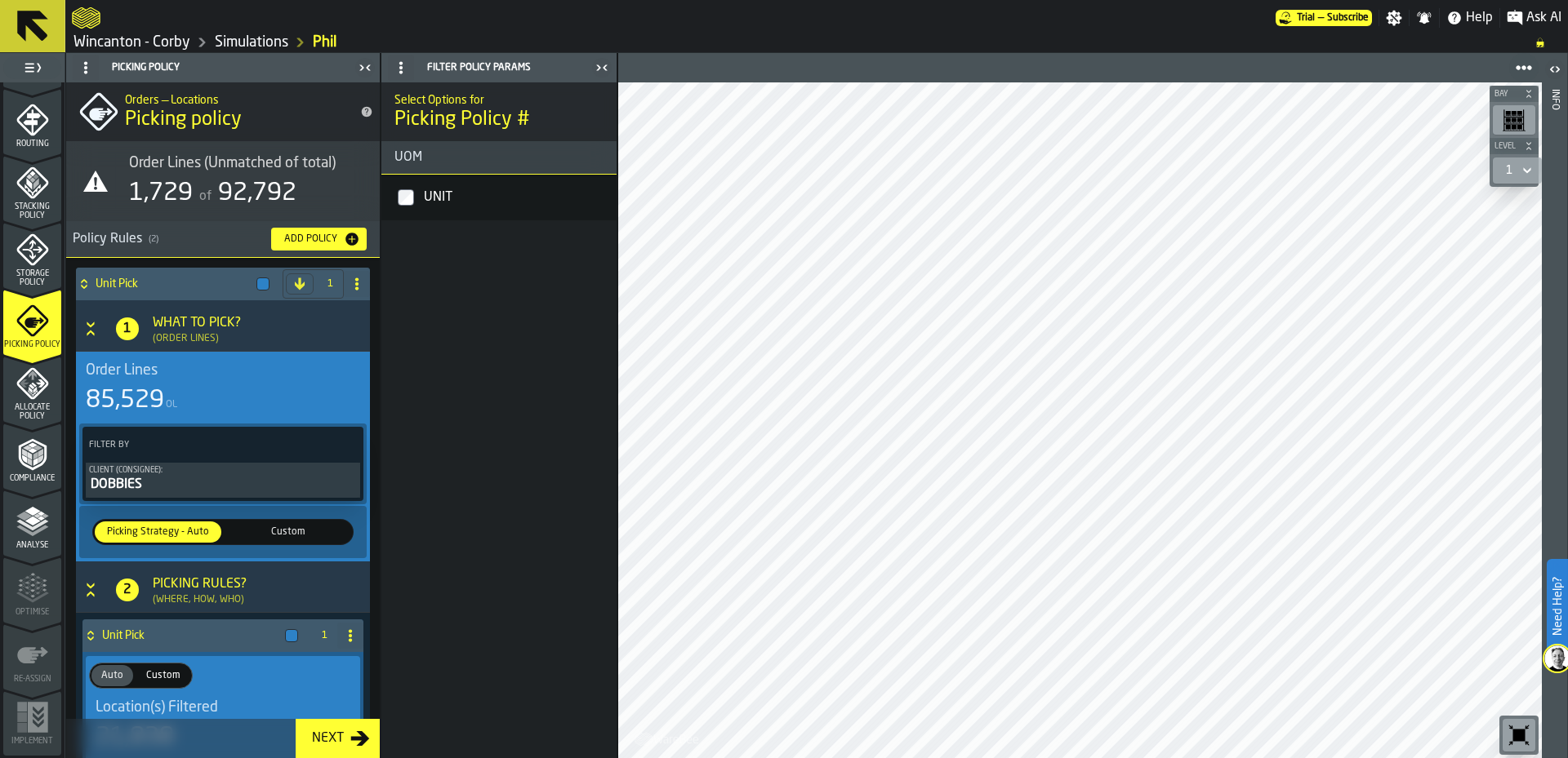
click at [321, 247] on div "Add Policy" at bounding box center [319, 239] width 83 height 17
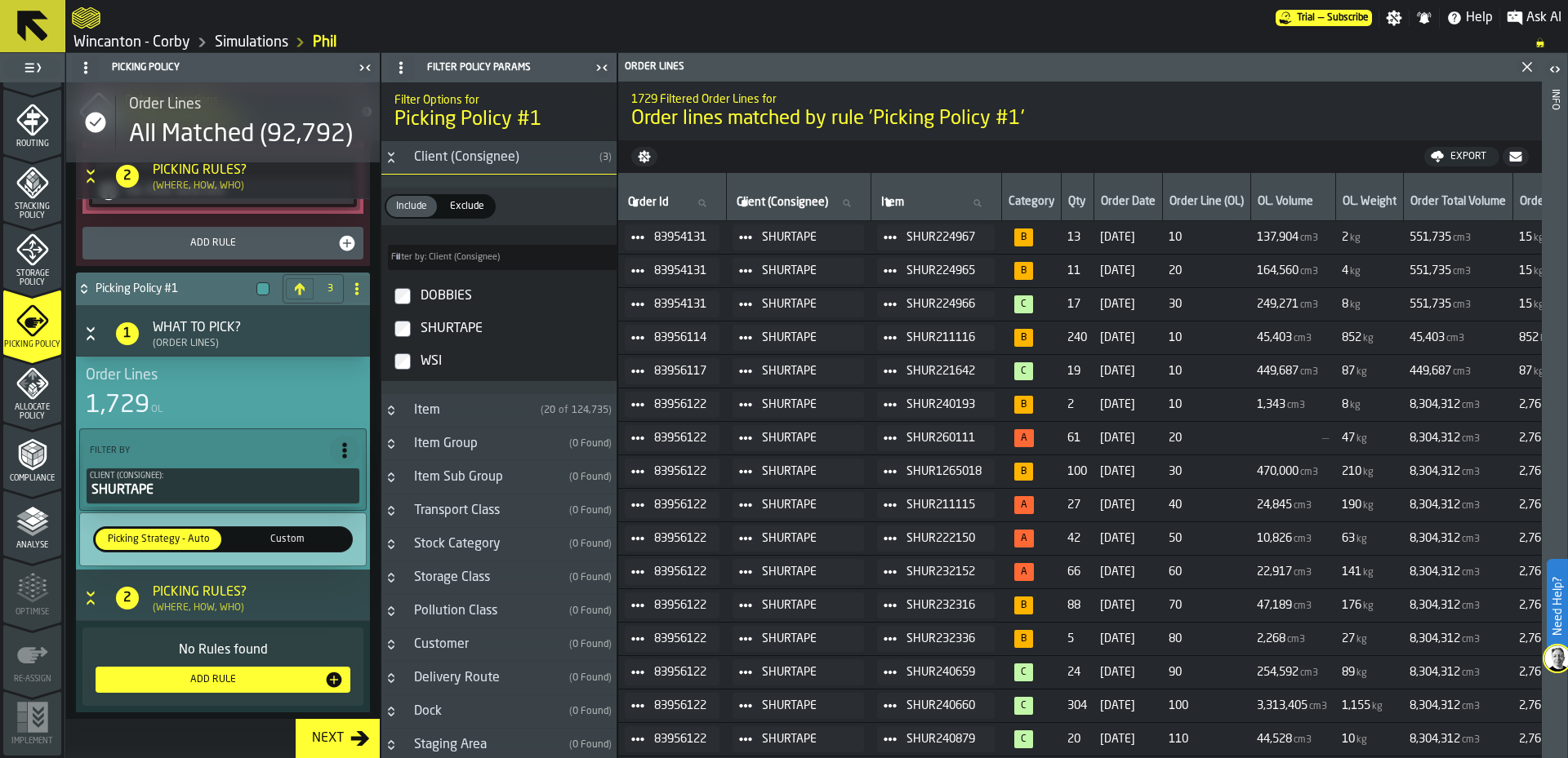
click at [259, 593] on div "Picking Rules? (Where, How, Who)" at bounding box center [250, 598] width 207 height 31
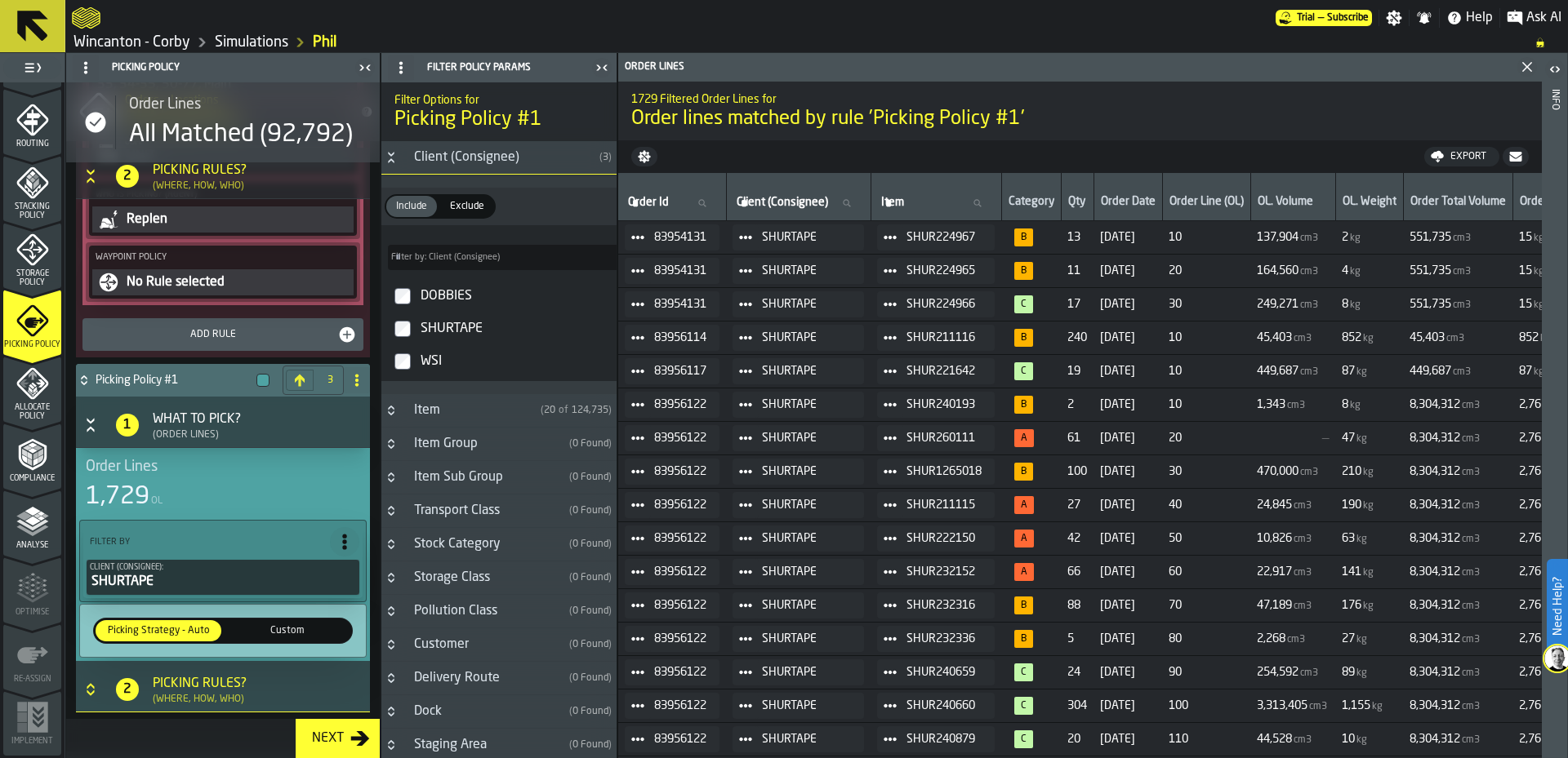
click at [193, 680] on div "Picking Rules?" at bounding box center [199, 684] width 93 height 19
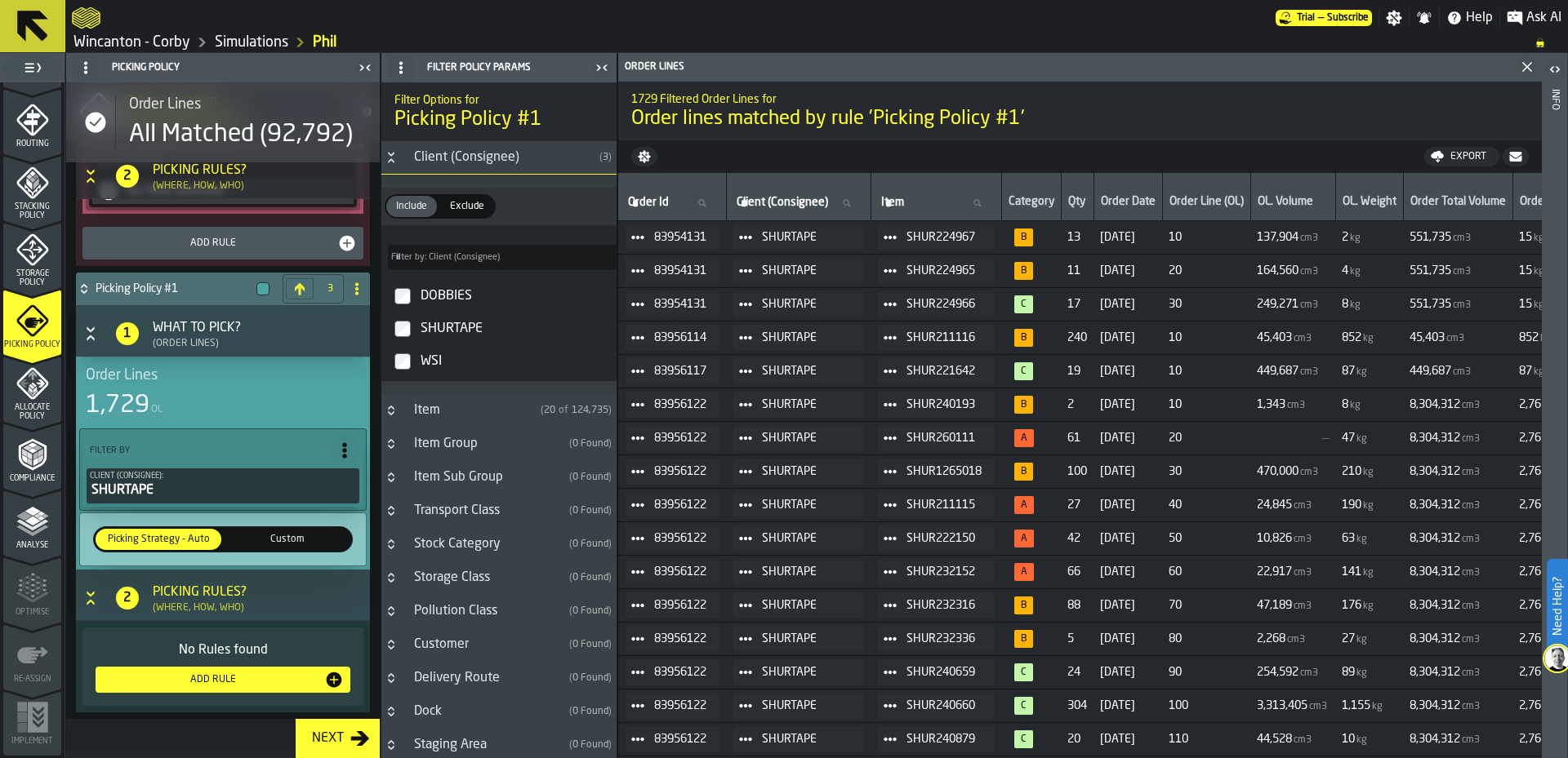
click at [212, 678] on div "Add Rule" at bounding box center [213, 680] width 222 height 11
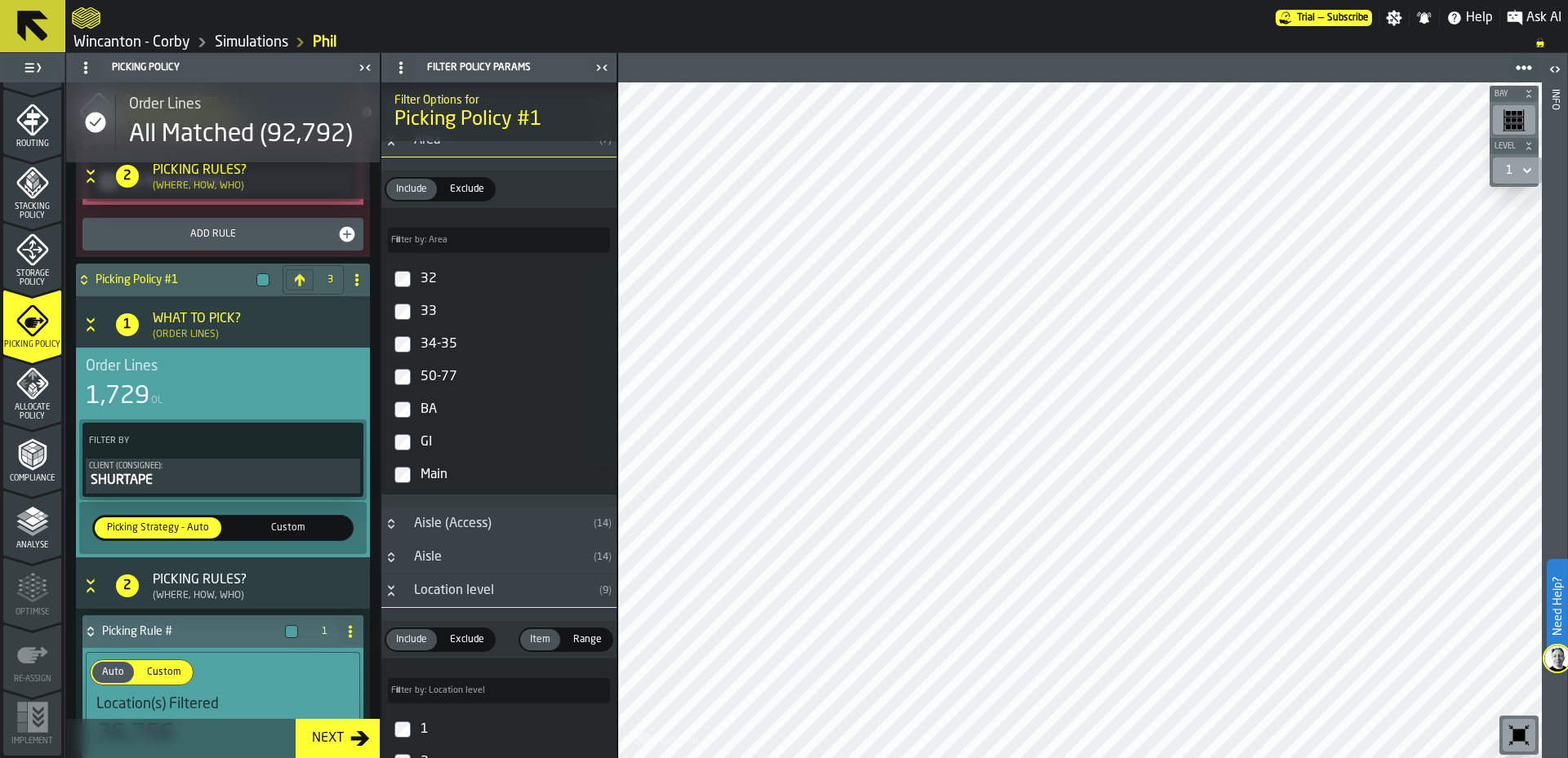
click at [416, 559] on div "Aisle" at bounding box center [495, 557] width 183 height 19
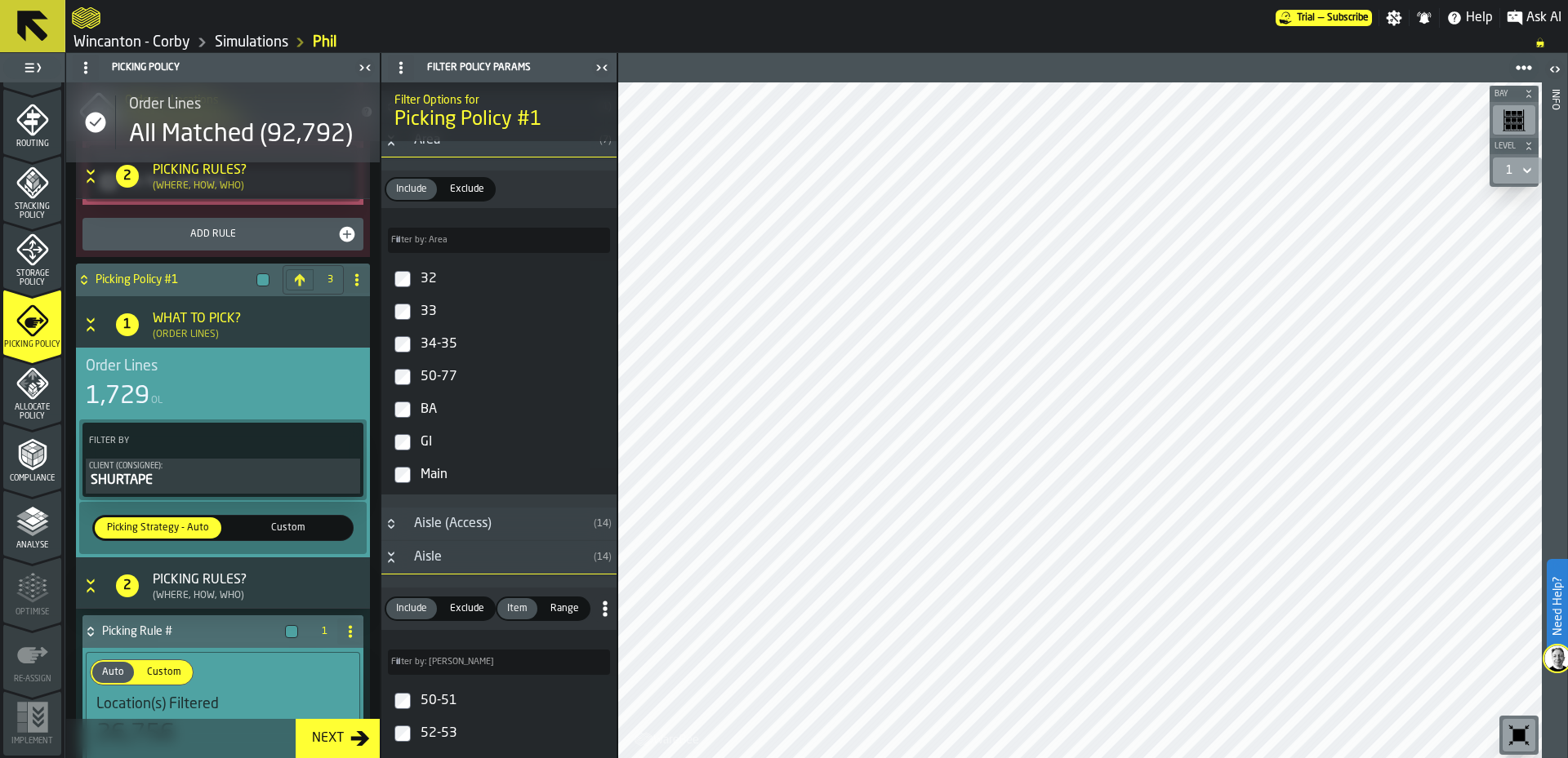
click at [407, 388] on label "50-77" at bounding box center [498, 376] width 228 height 33
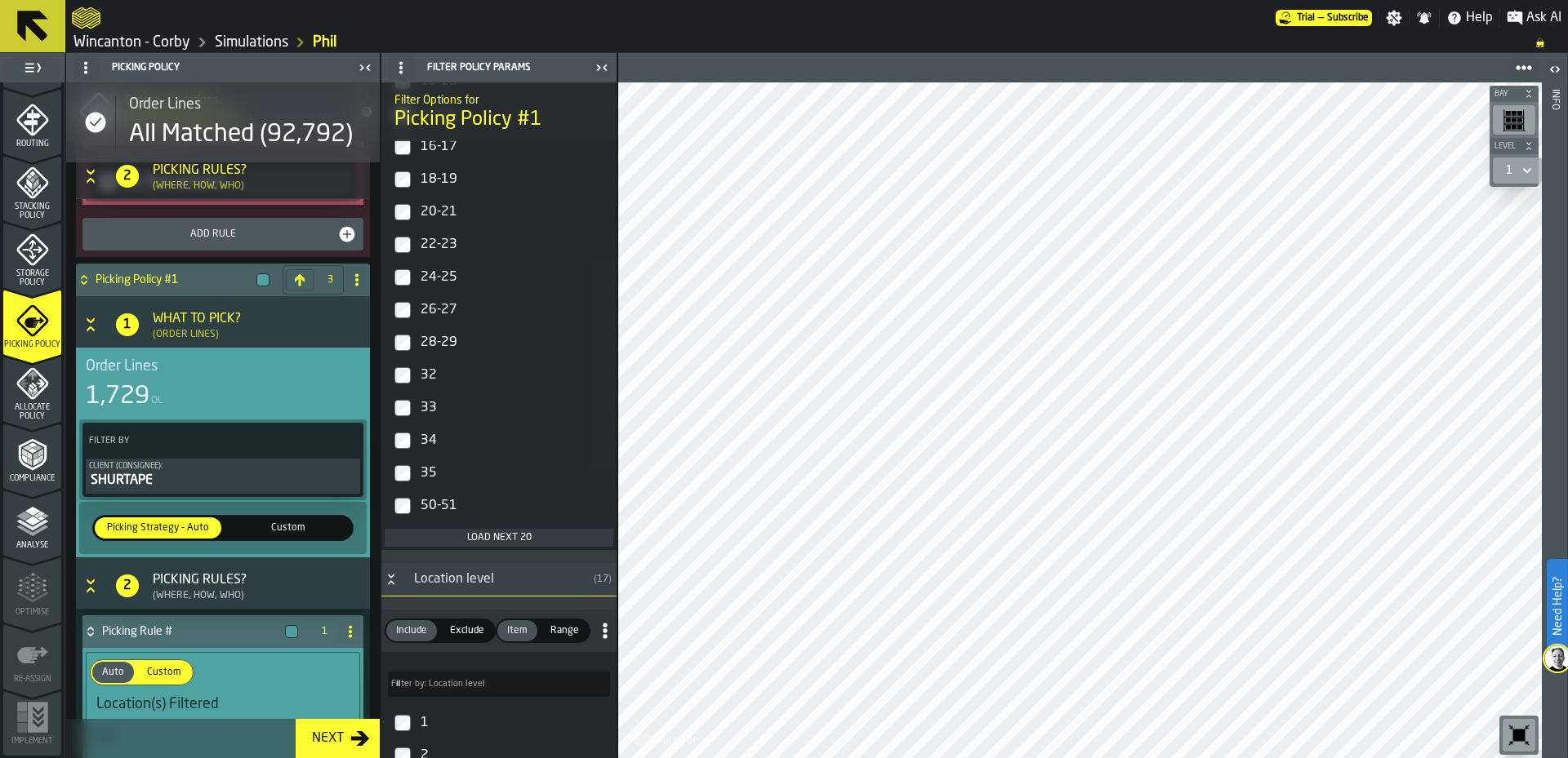
click at [499, 543] on div "Load next 20" at bounding box center [499, 538] width 215 height 11
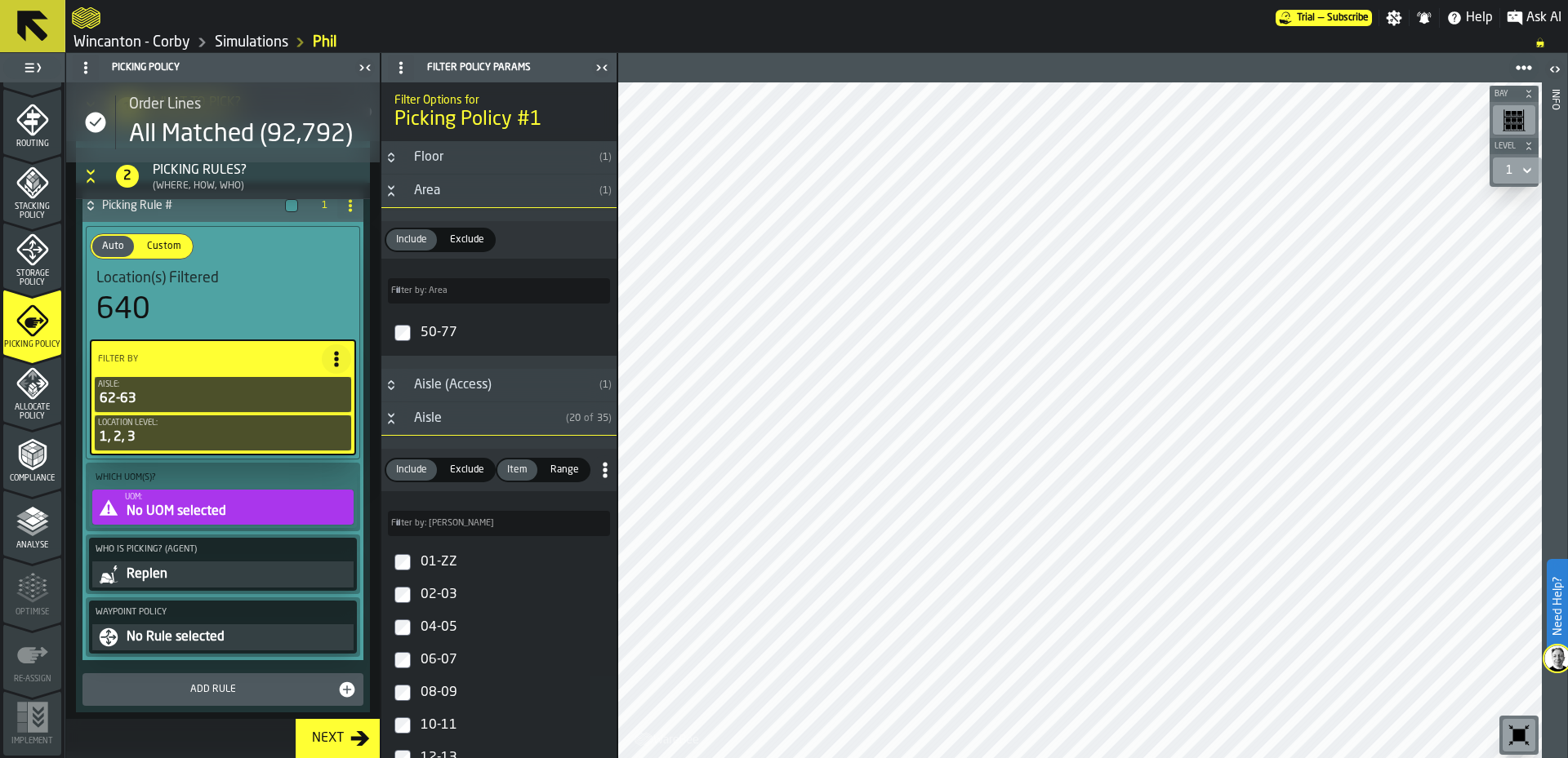
click at [225, 516] on div "No UOM selected" at bounding box center [238, 511] width 226 height 19
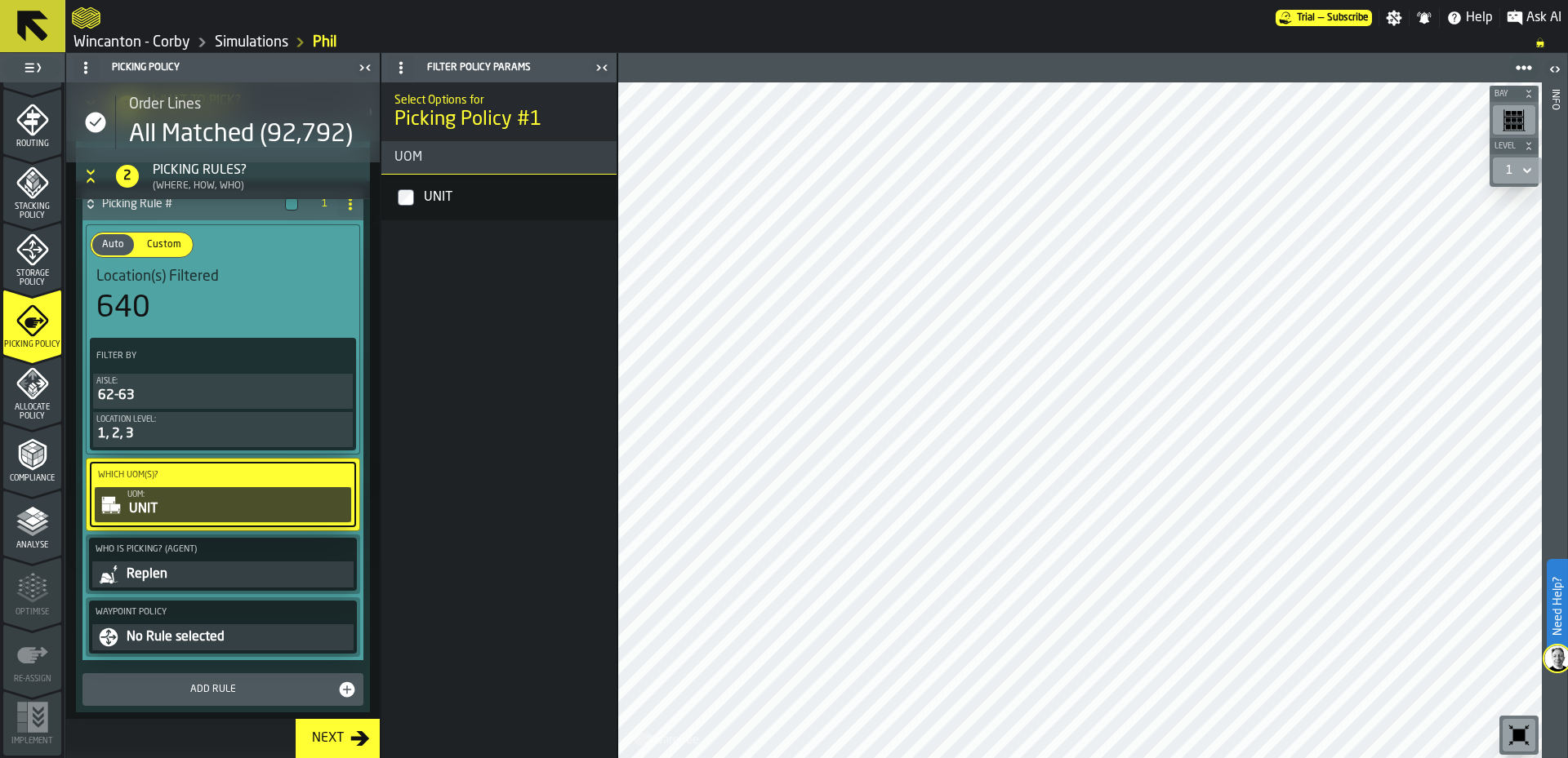
click at [154, 584] on div "Replen" at bounding box center [238, 575] width 226 height 19
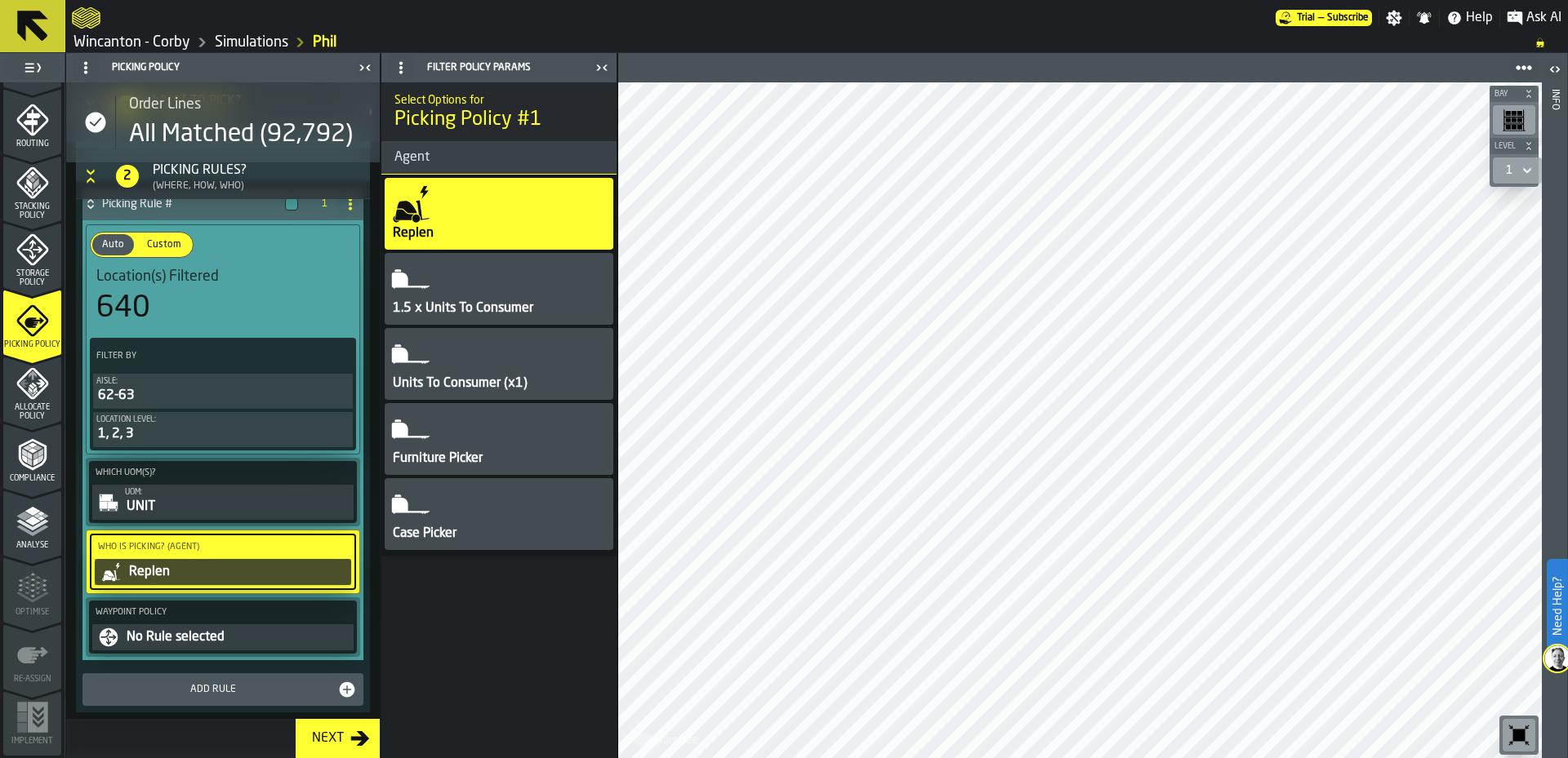
click at [470, 517] on div "Case Picker" at bounding box center [498, 514] width 228 height 71
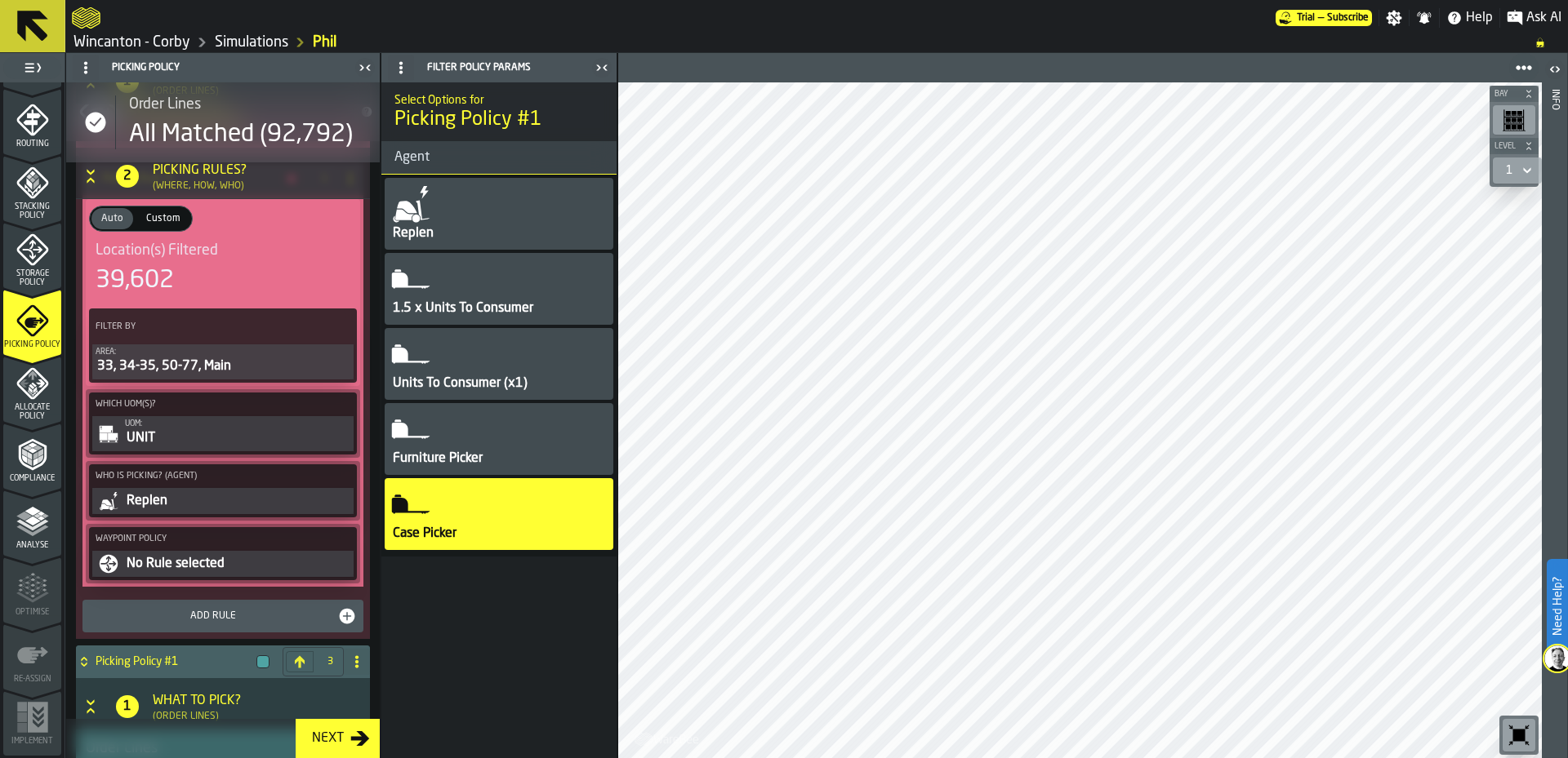
click at [261, 502] on div "Replen" at bounding box center [238, 501] width 226 height 19
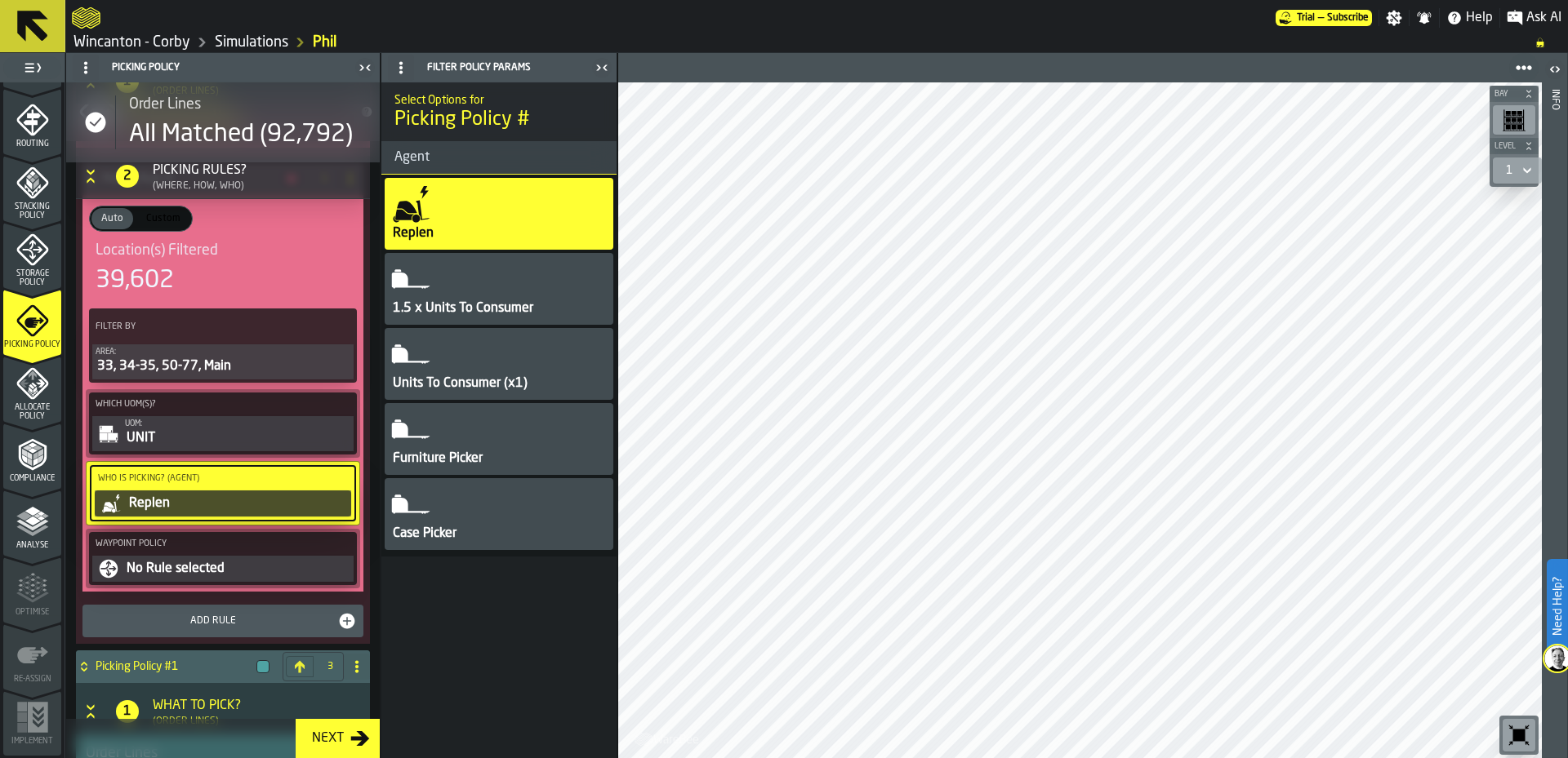
click at [467, 505] on div "Case Picker" at bounding box center [498, 514] width 228 height 71
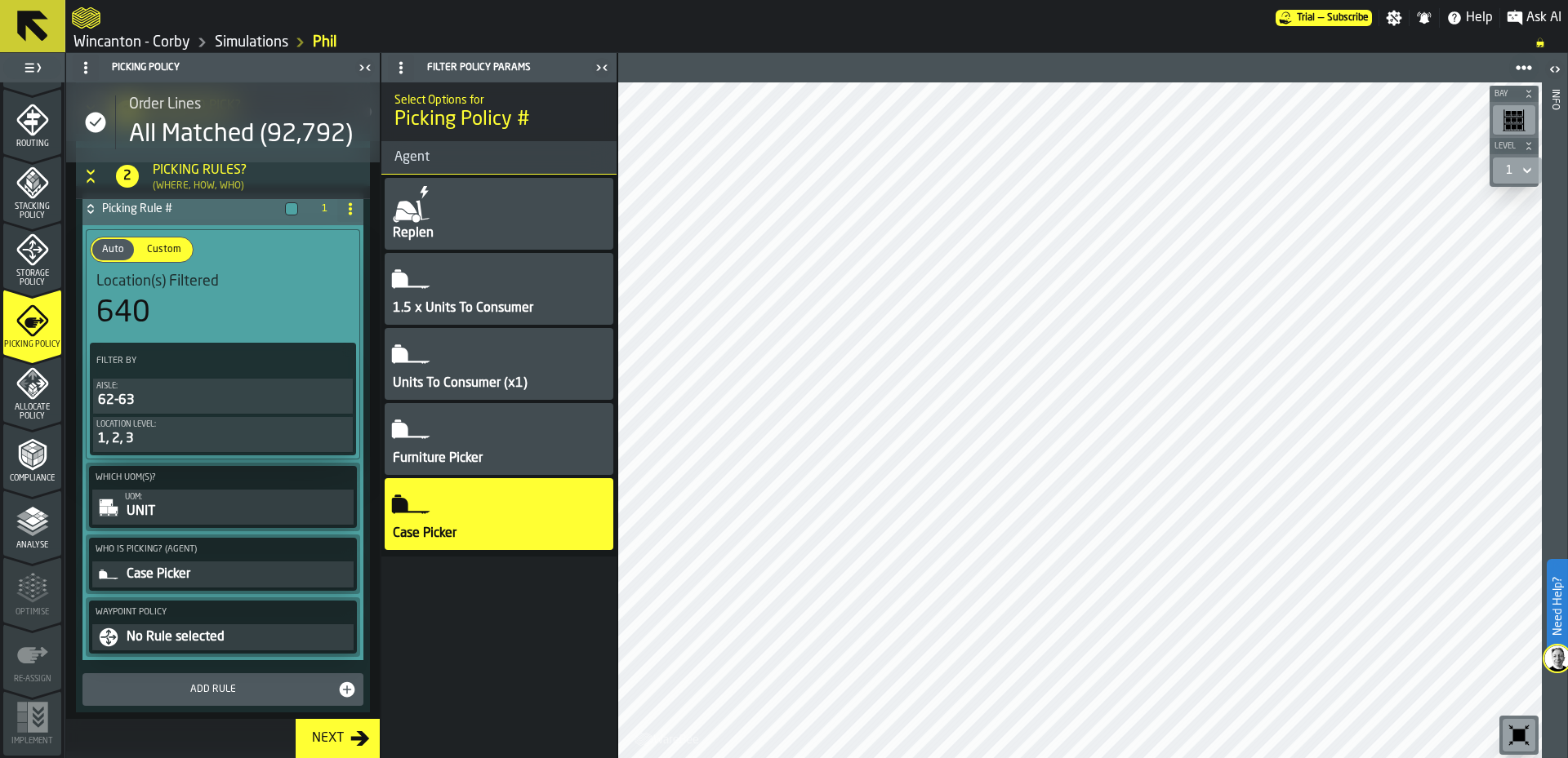
click at [323, 741] on div "Next" at bounding box center [327, 739] width 45 height 19
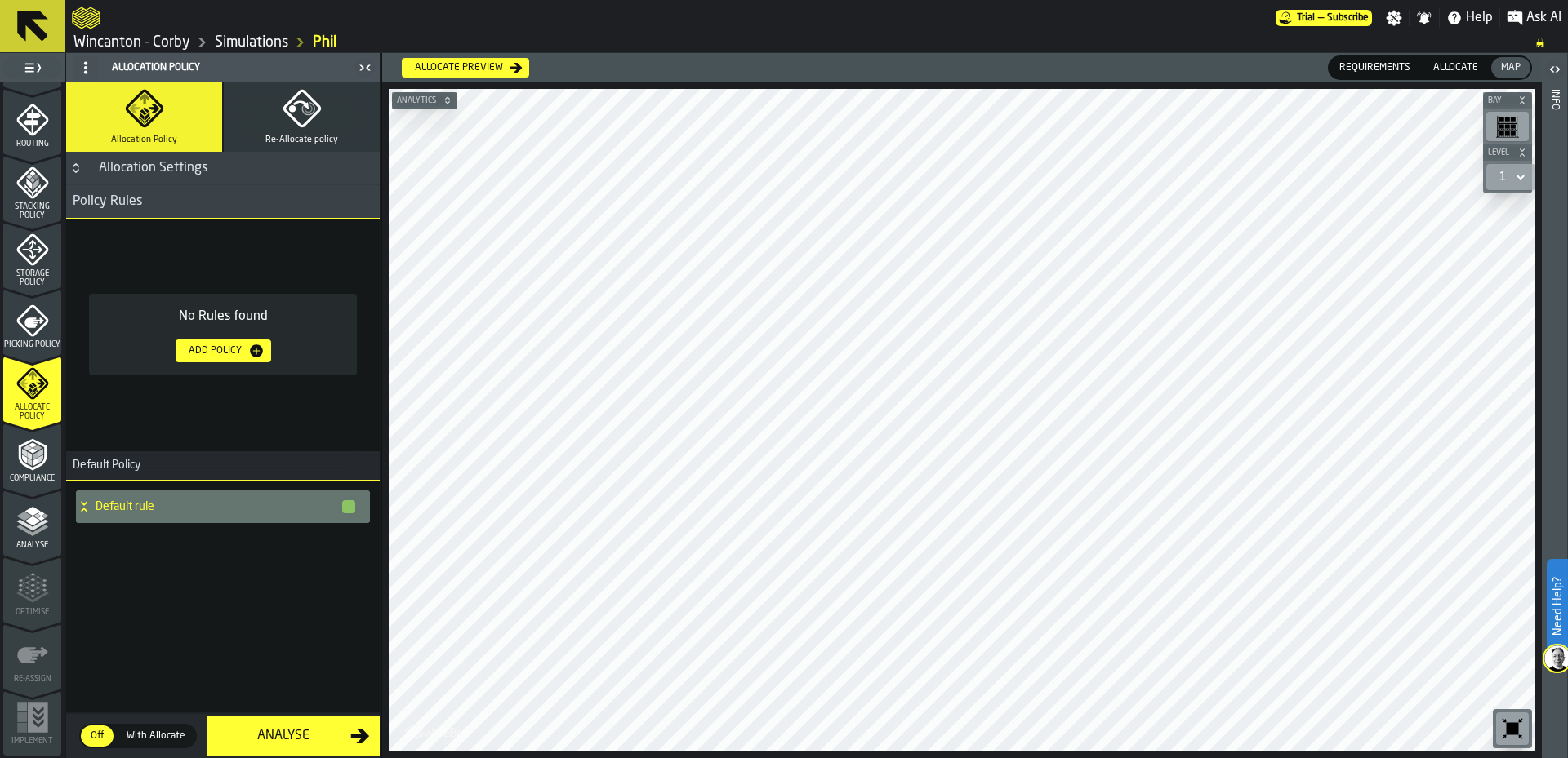
click at [303, 133] on button "Re-Allocate policy" at bounding box center [302, 117] width 156 height 70
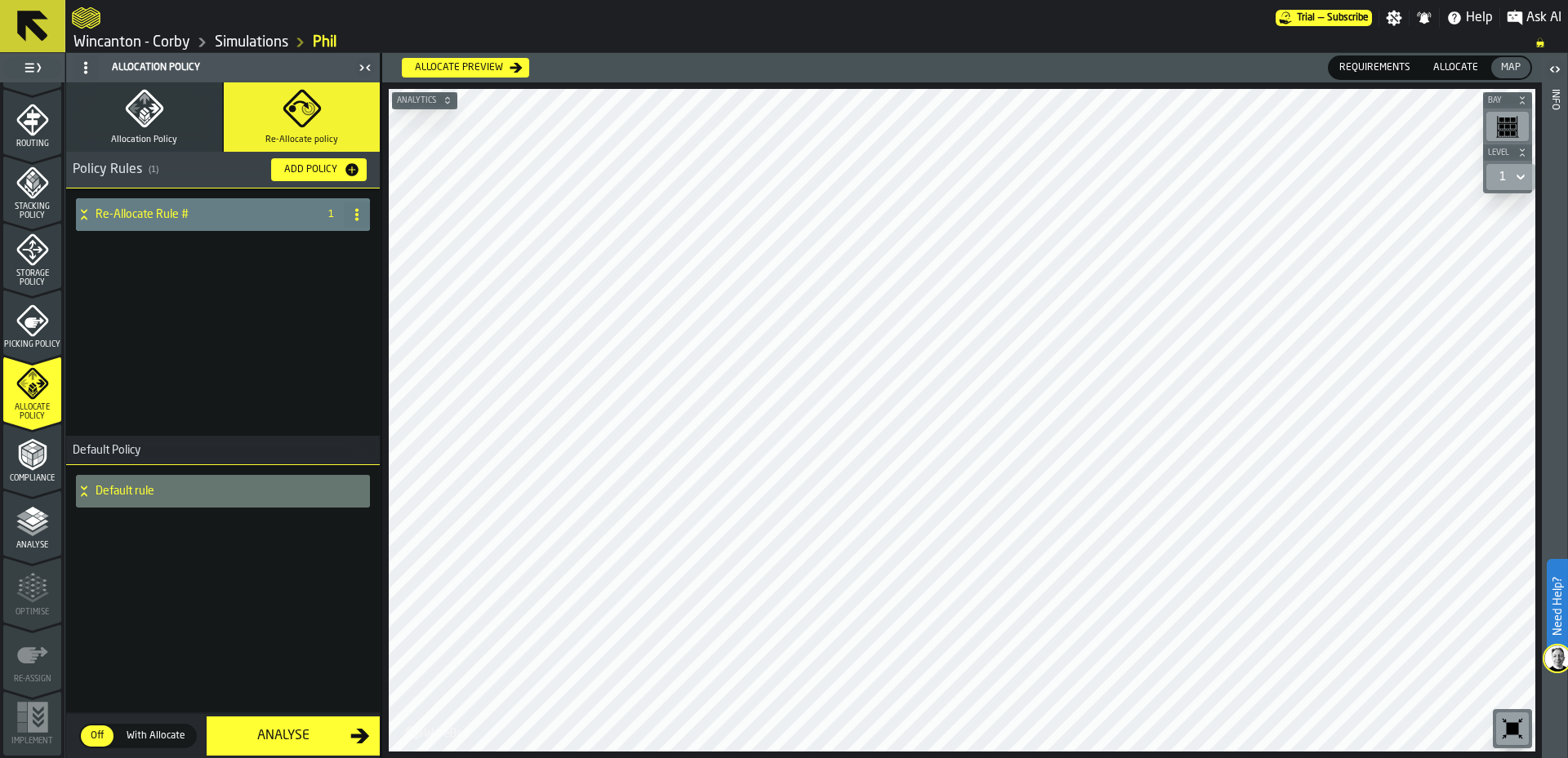
click at [358, 213] on icon at bounding box center [356, 214] width 13 height 13
click at [173, 214] on h4 "Re-Allocate Rule #" at bounding box center [203, 214] width 215 height 13
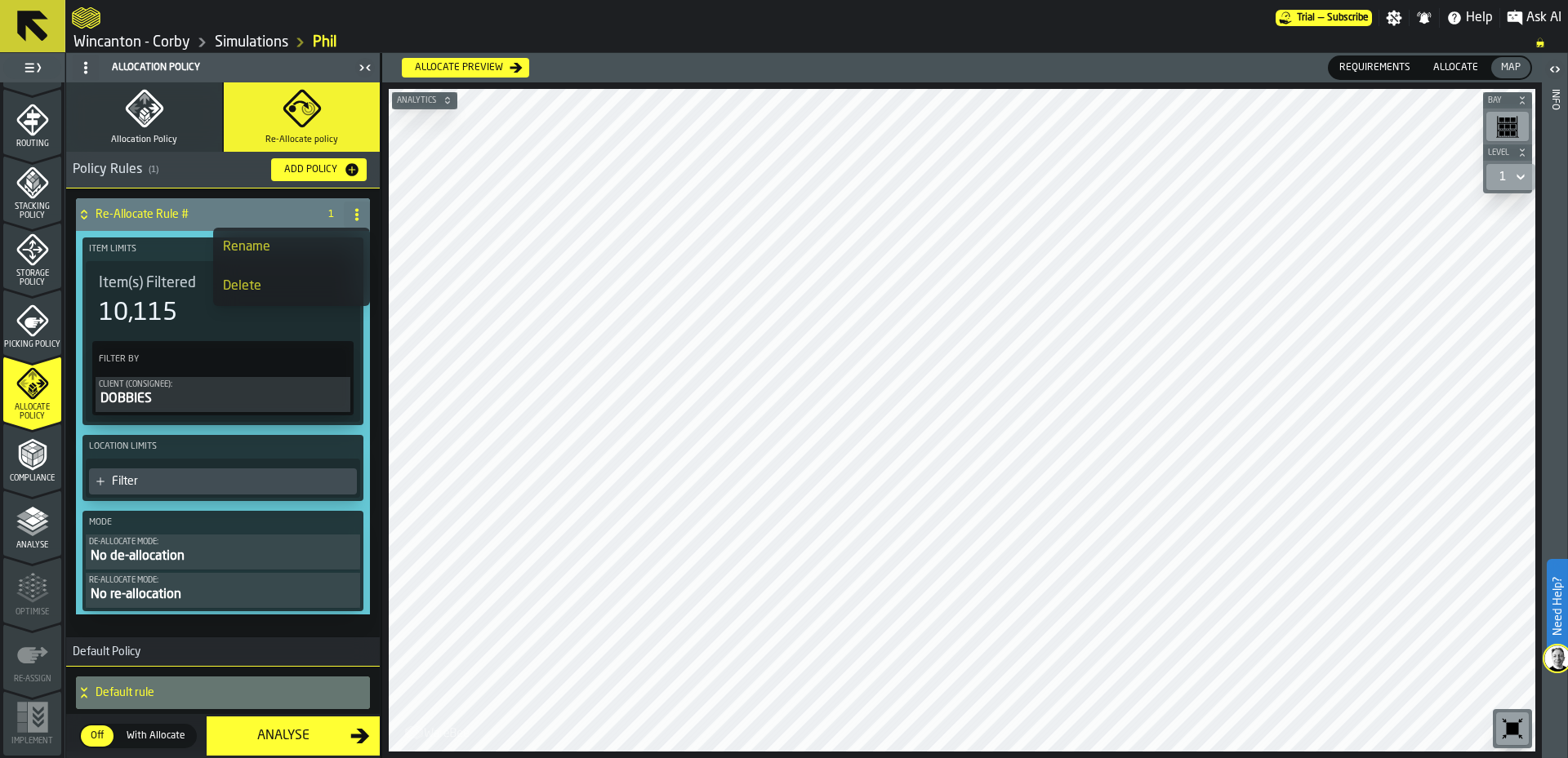
click at [78, 282] on div "Item Limits Item(s) Filtered 10,115 Filter By Client (Consignee): DOBBIES Locat…" at bounding box center [222, 422] width 294 height 383
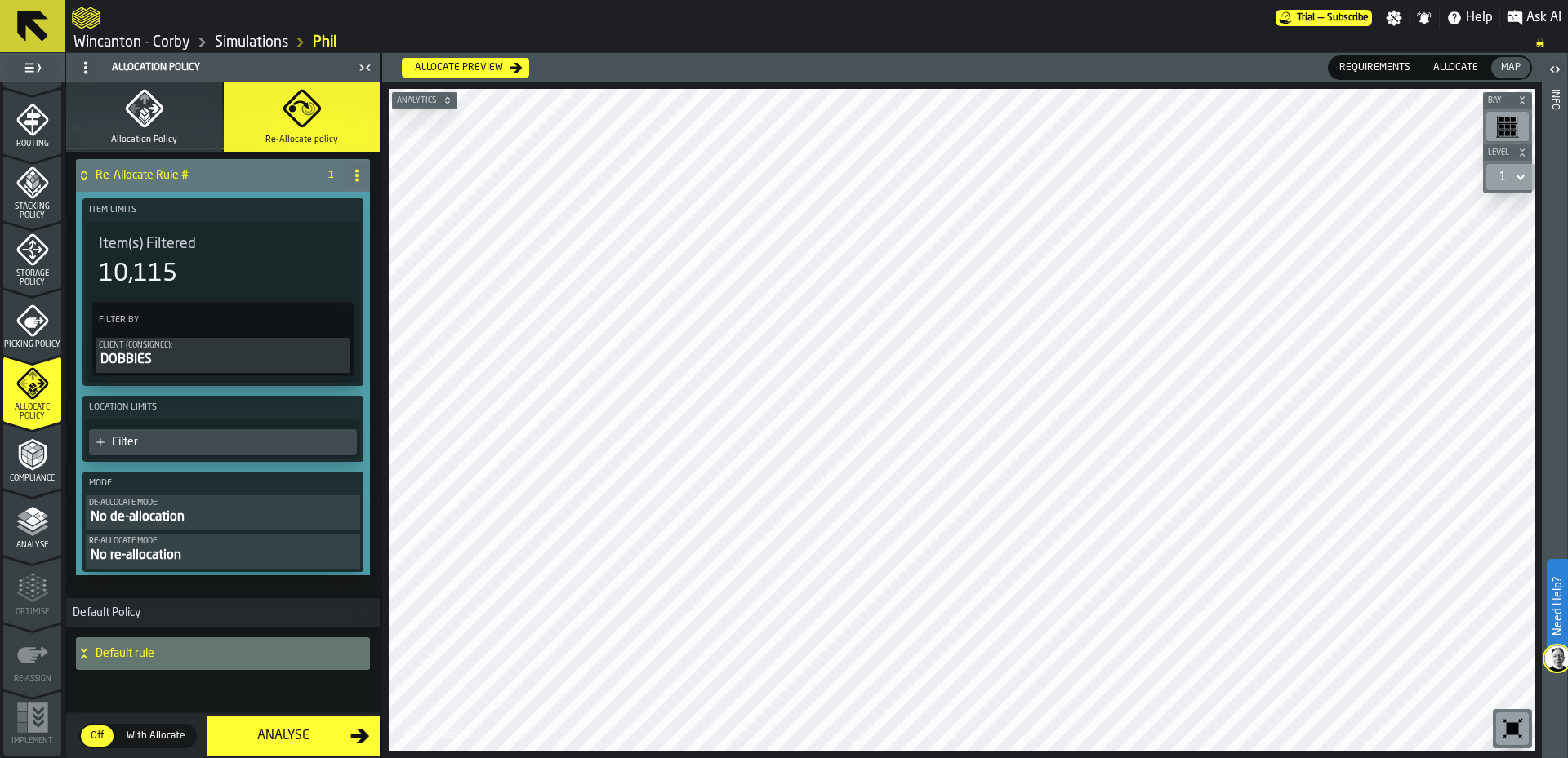
click at [38, 528] on polyline "menu Analyse" at bounding box center [33, 531] width 32 height 11
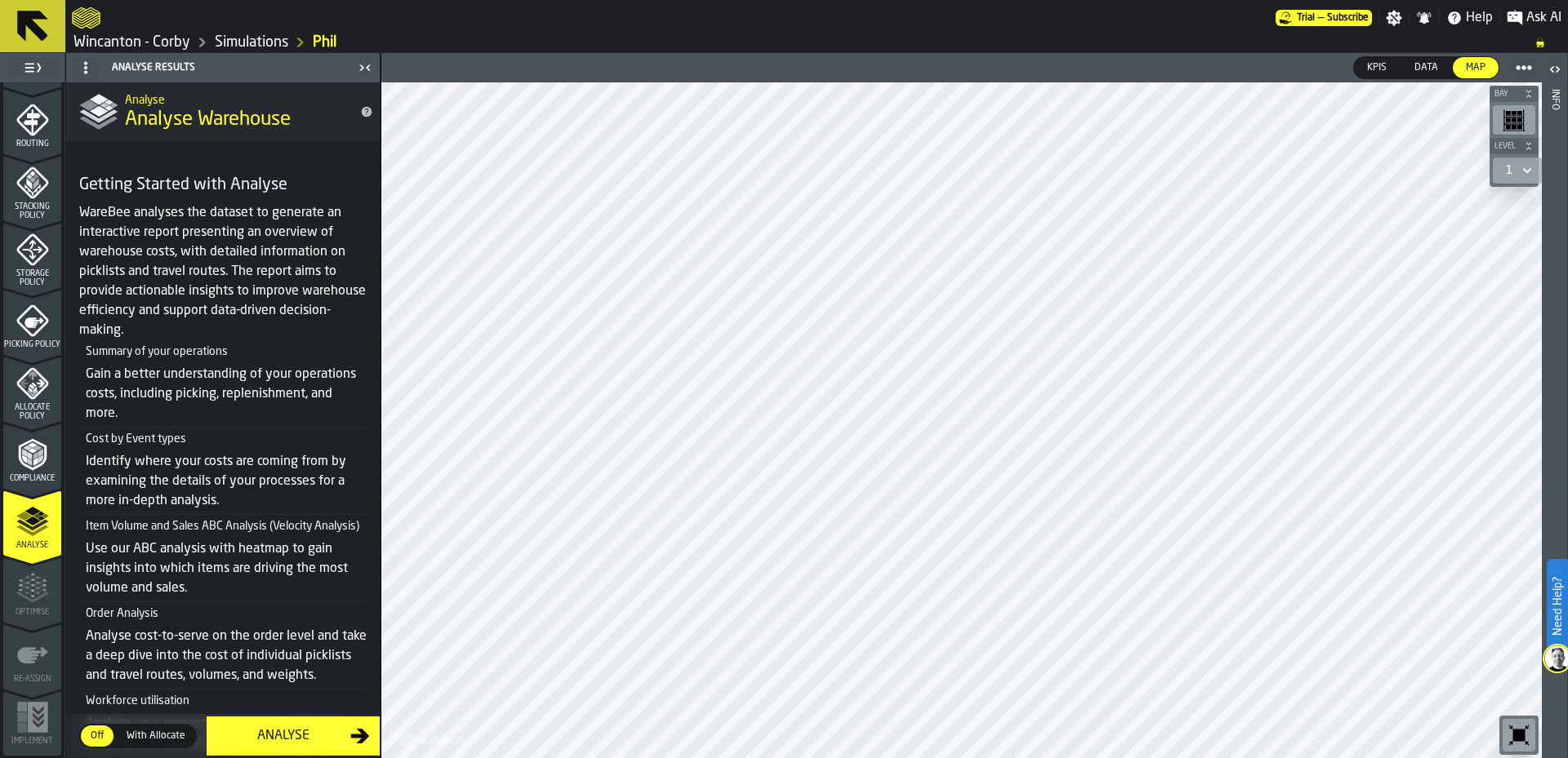
click at [17, 464] on icon "menu Compliance" at bounding box center [33, 454] width 33 height 33
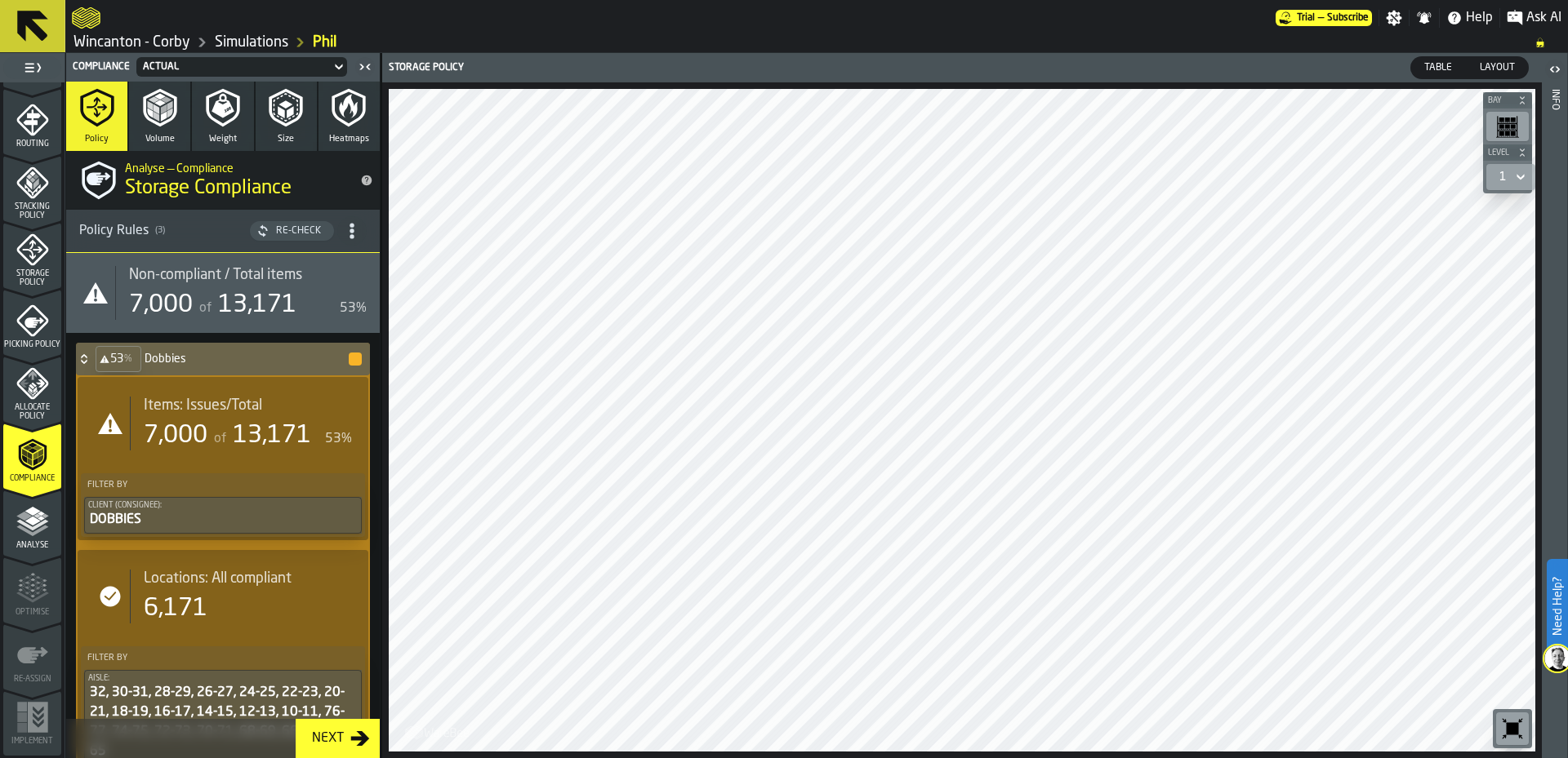
click at [329, 115] on icon "button" at bounding box center [348, 108] width 39 height 39
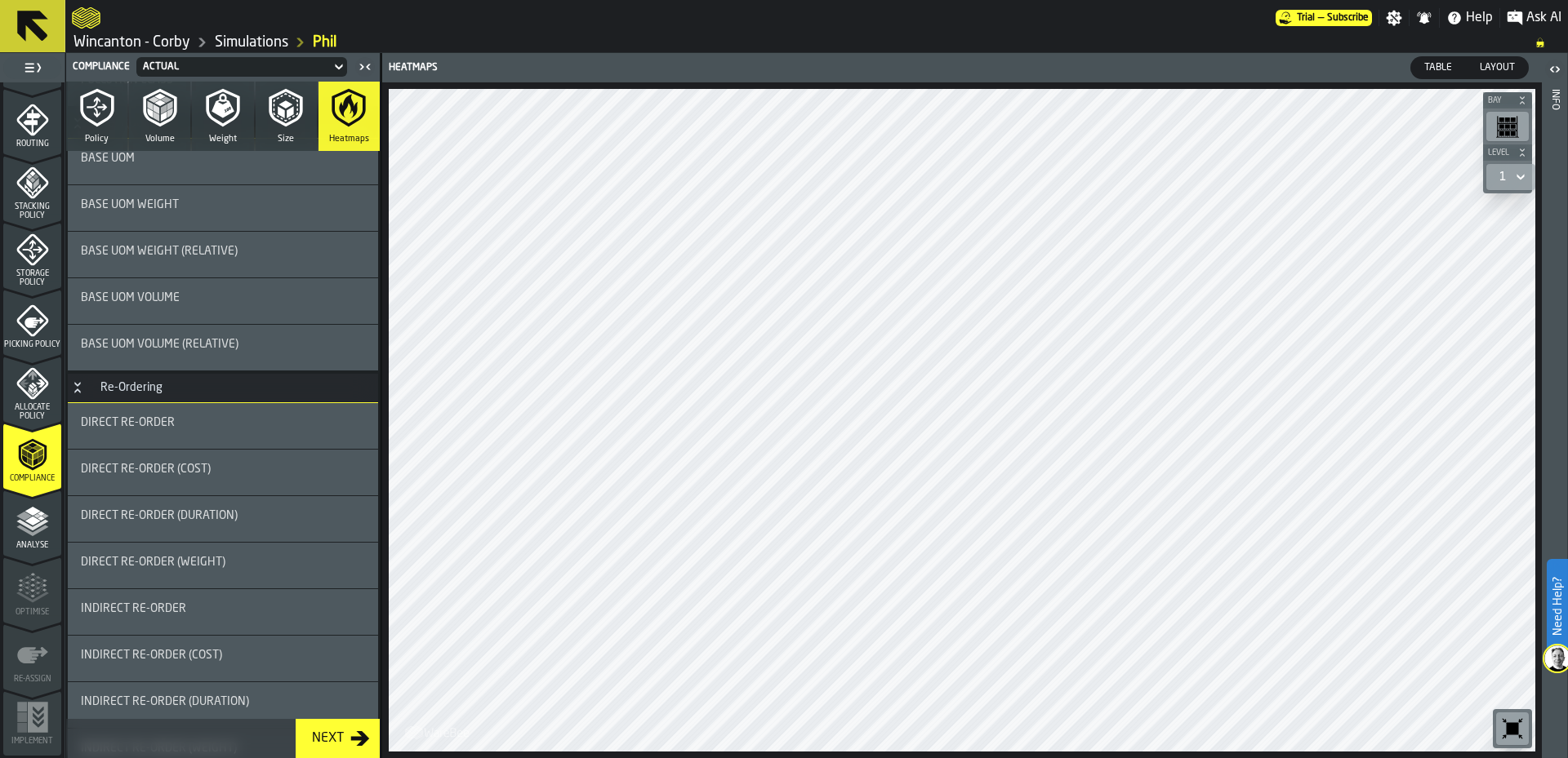
scroll to position [816, 0]
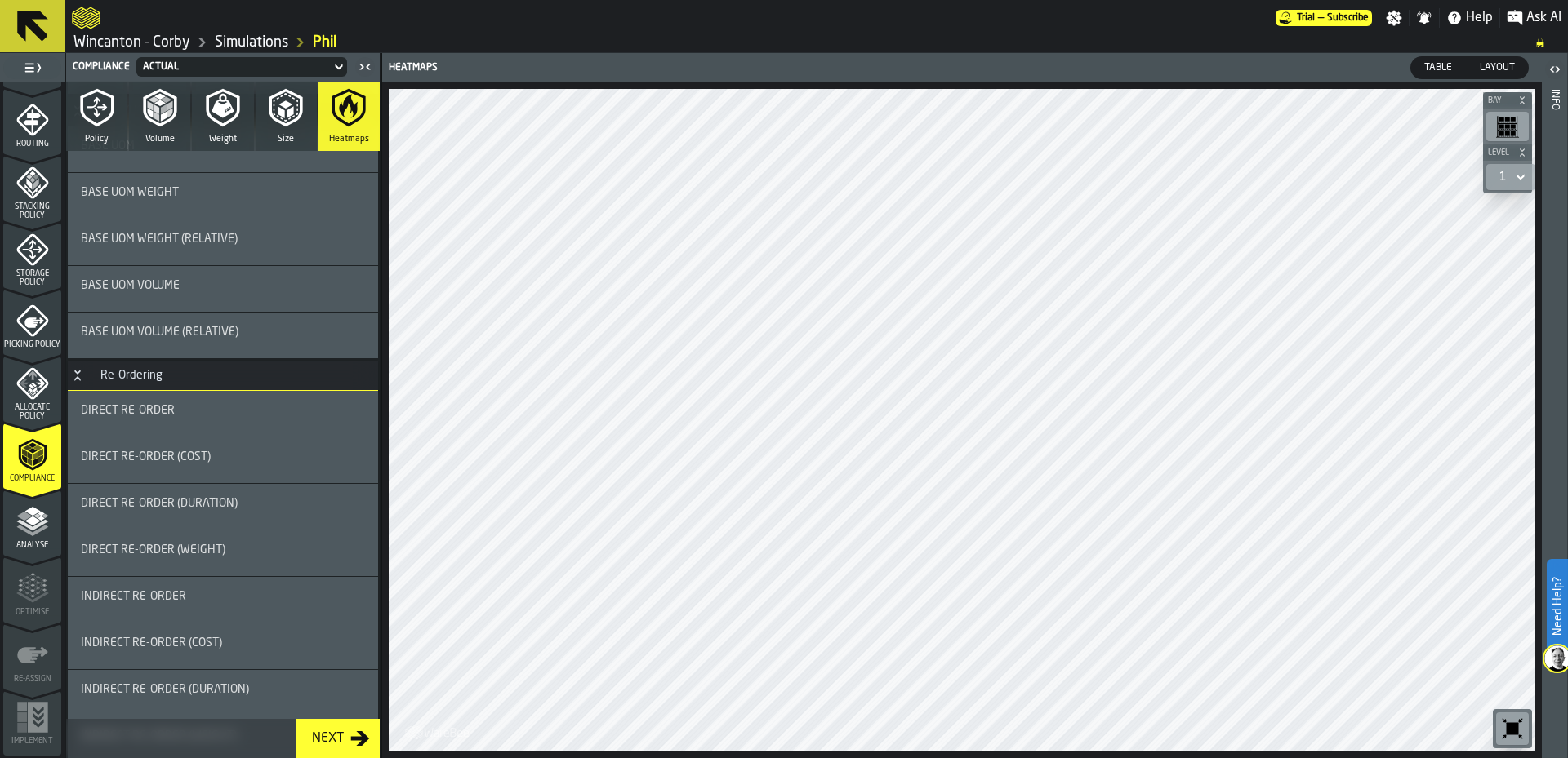
click at [216, 425] on div "Direct re-order" at bounding box center [223, 414] width 310 height 46
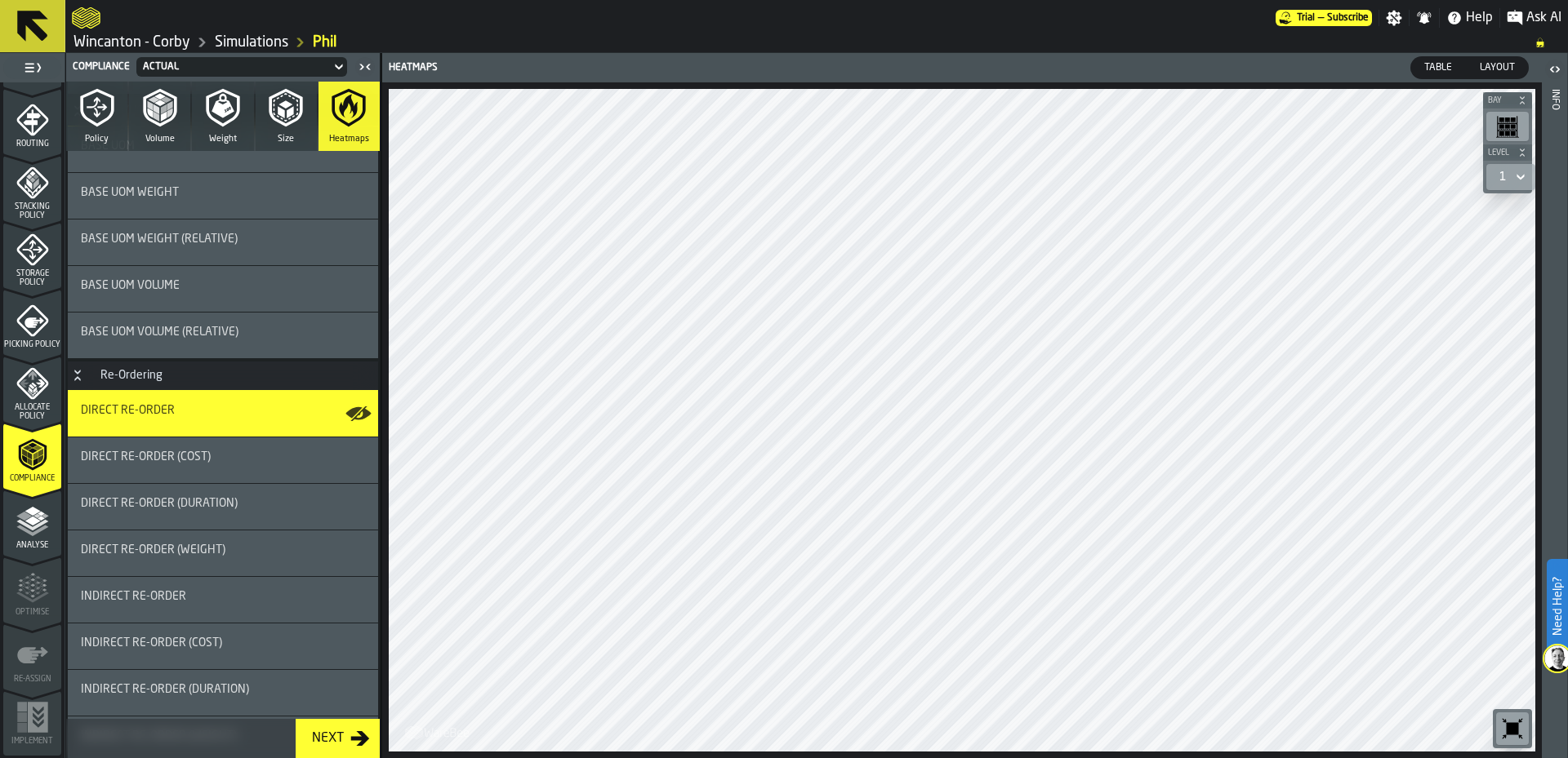
click at [227, 423] on div "Direct re-order" at bounding box center [223, 413] width 284 height 19
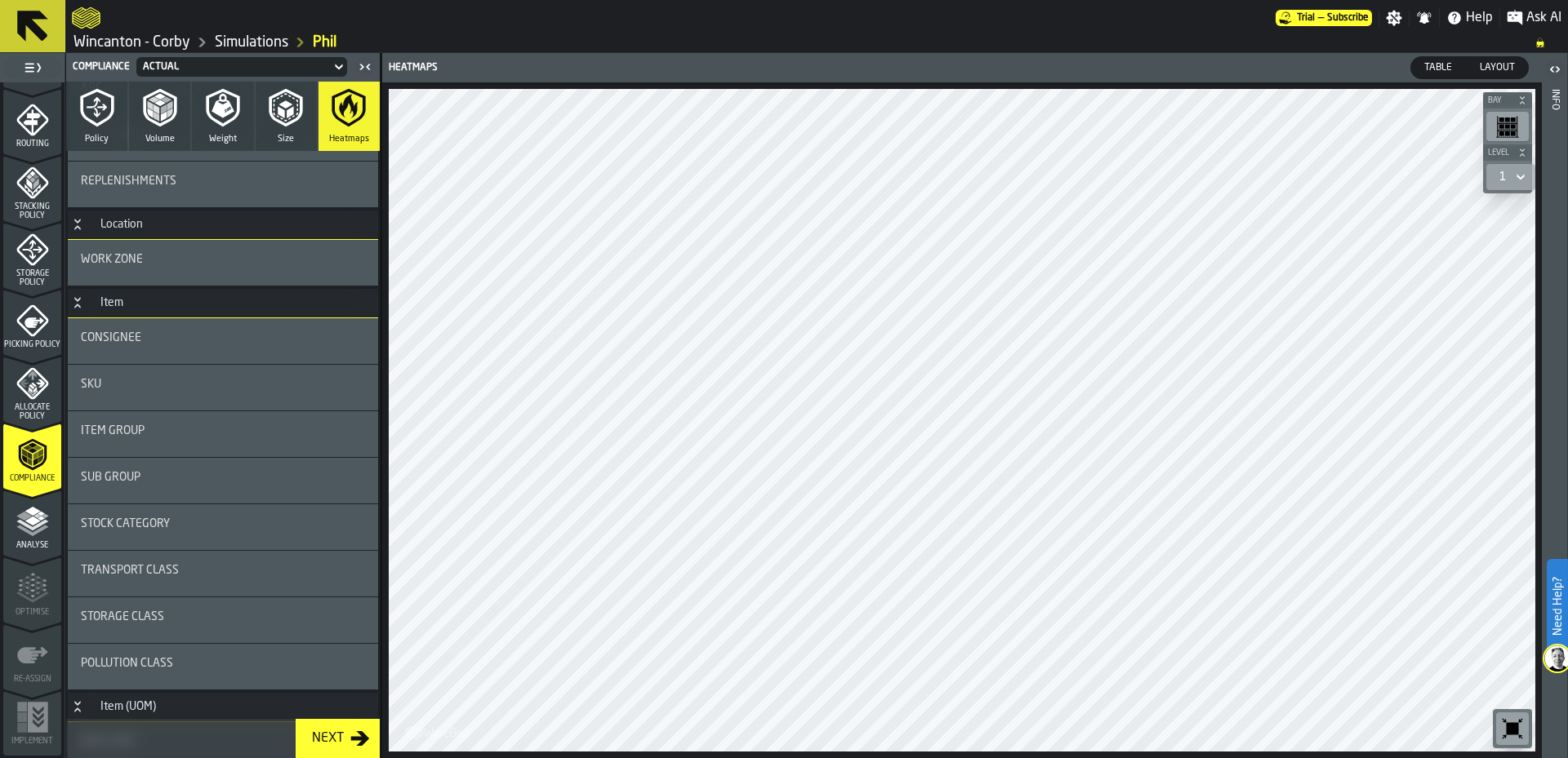
scroll to position [0, 0]
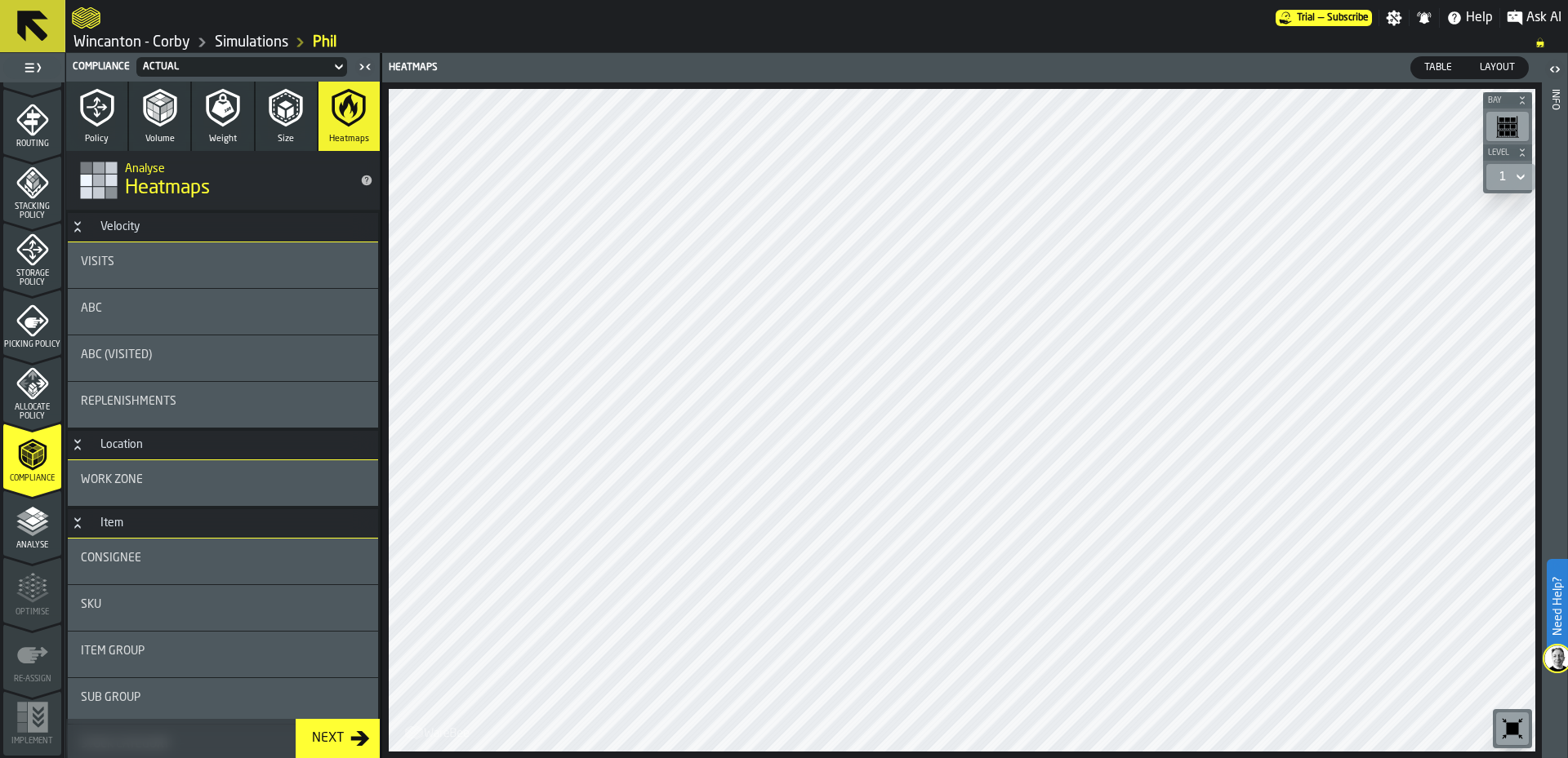
click at [237, 279] on div "Visits" at bounding box center [223, 265] width 310 height 46
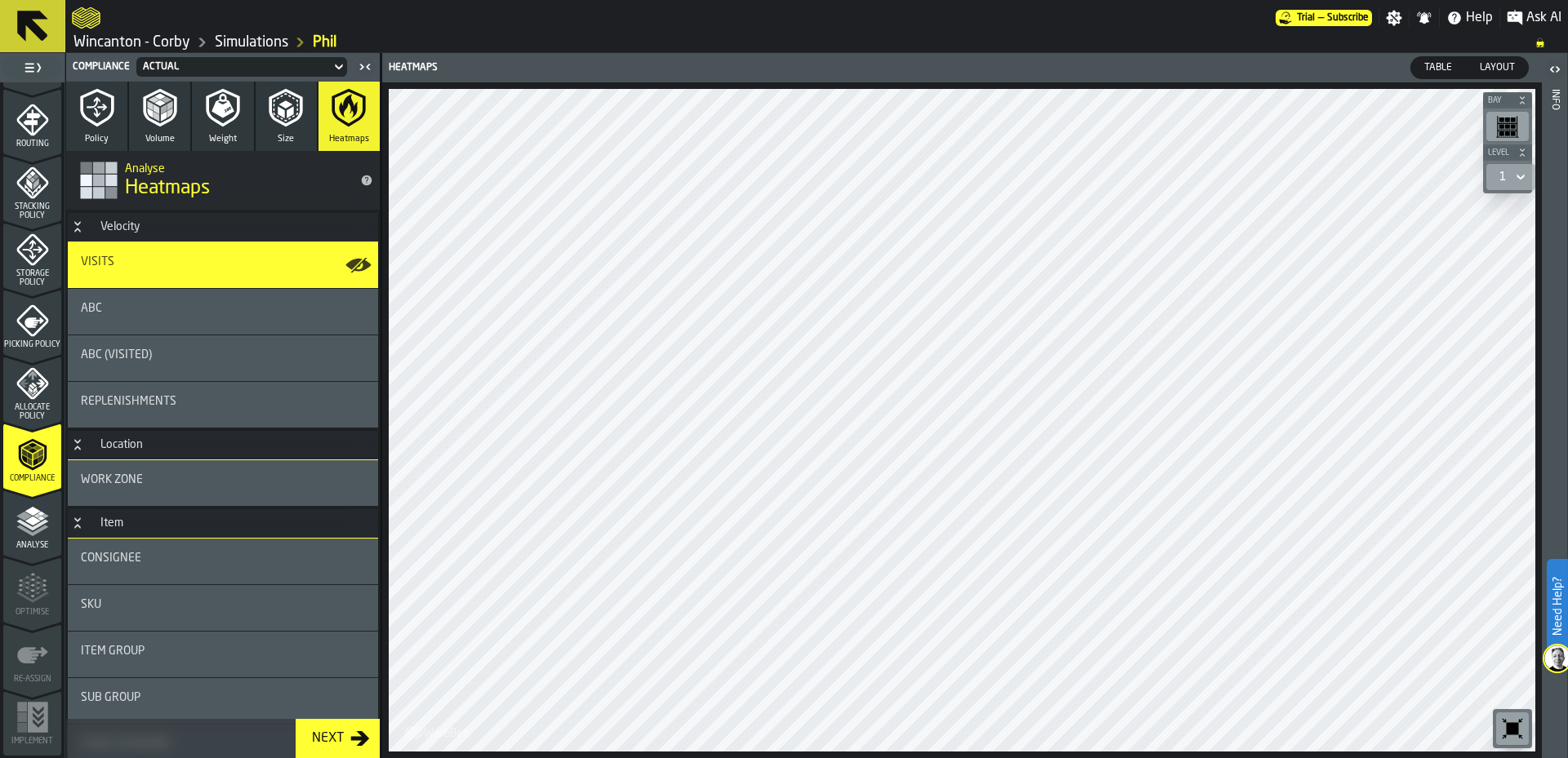
click at [236, 269] on div "Visits" at bounding box center [223, 265] width 284 height 19
click at [32, 529] on polyline "menu Analyse" at bounding box center [33, 525] width 32 height 11
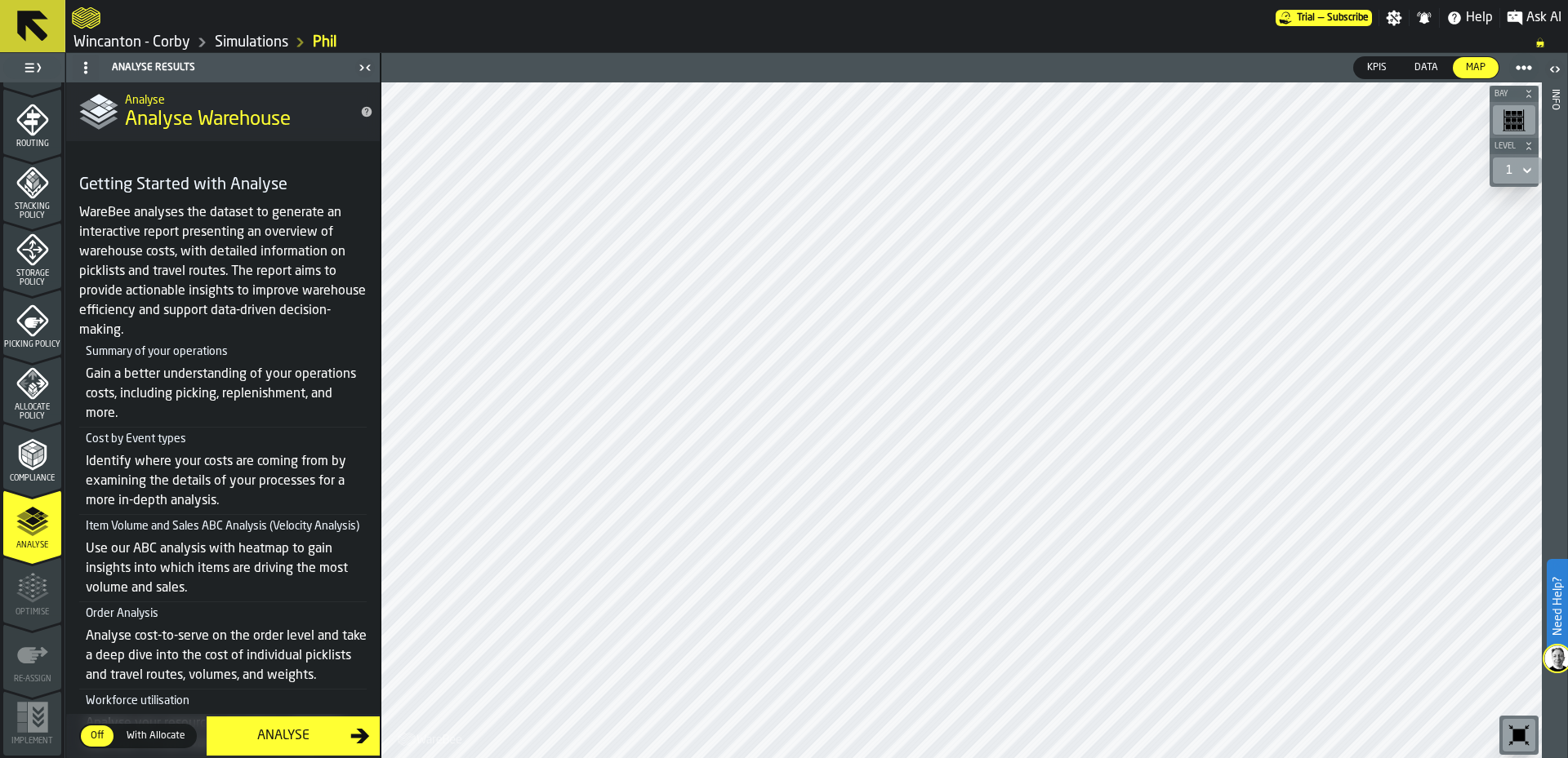
click at [252, 731] on div "Analyse" at bounding box center [283, 736] width 134 height 19
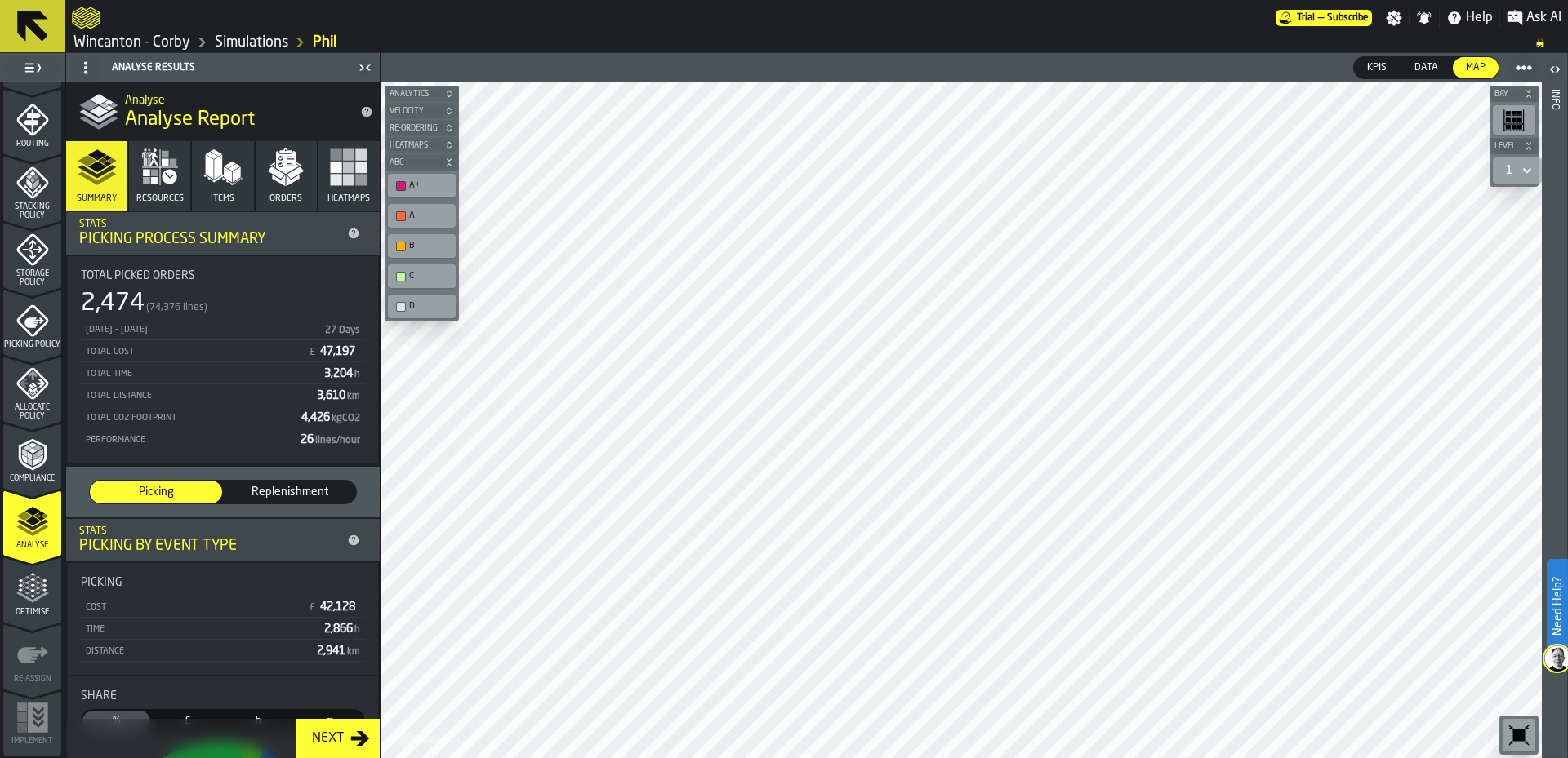
click at [269, 182] on icon "button" at bounding box center [286, 167] width 39 height 39
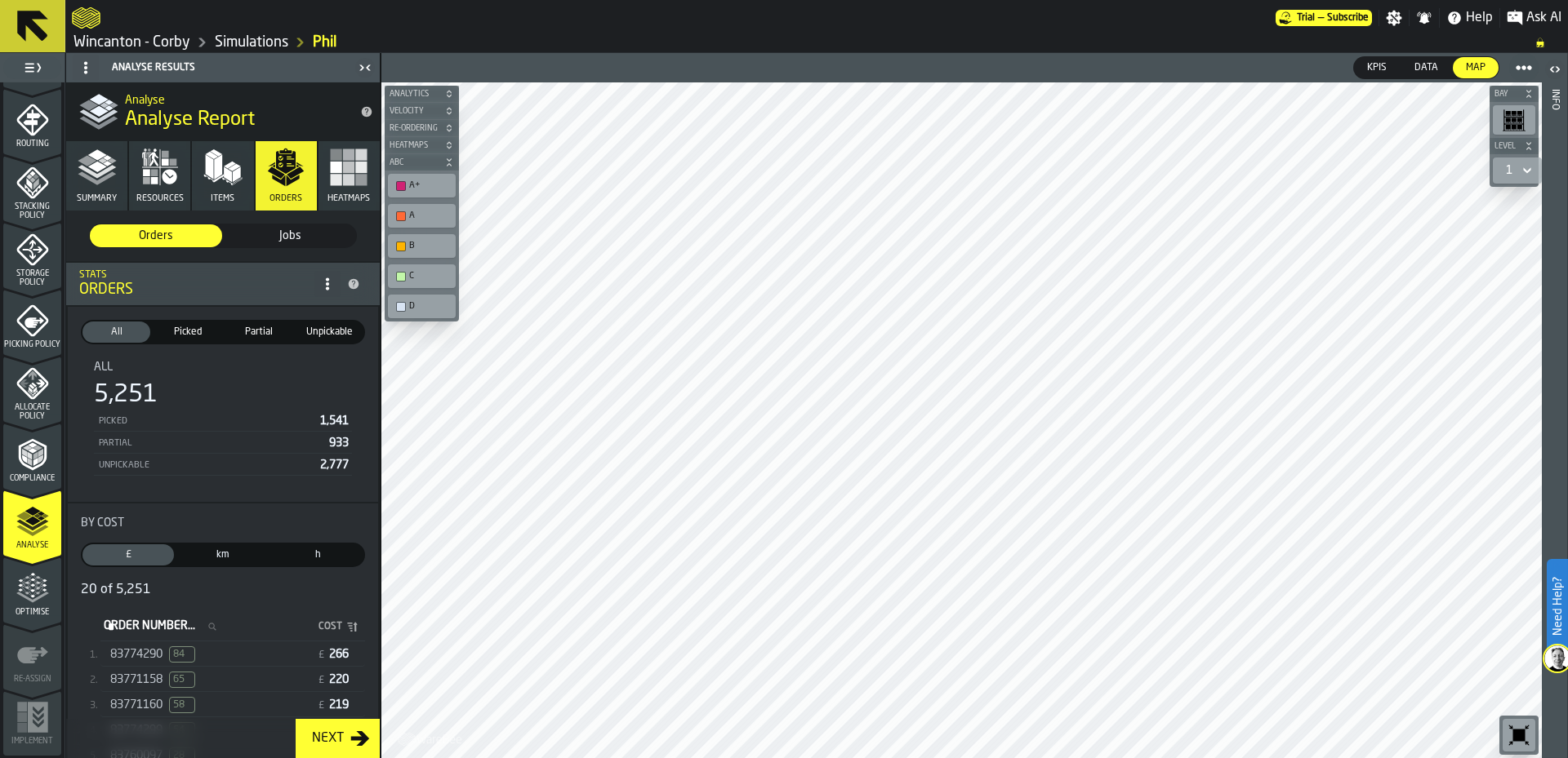
click at [223, 663] on div "83774290 84" at bounding box center [210, 654] width 200 height 17
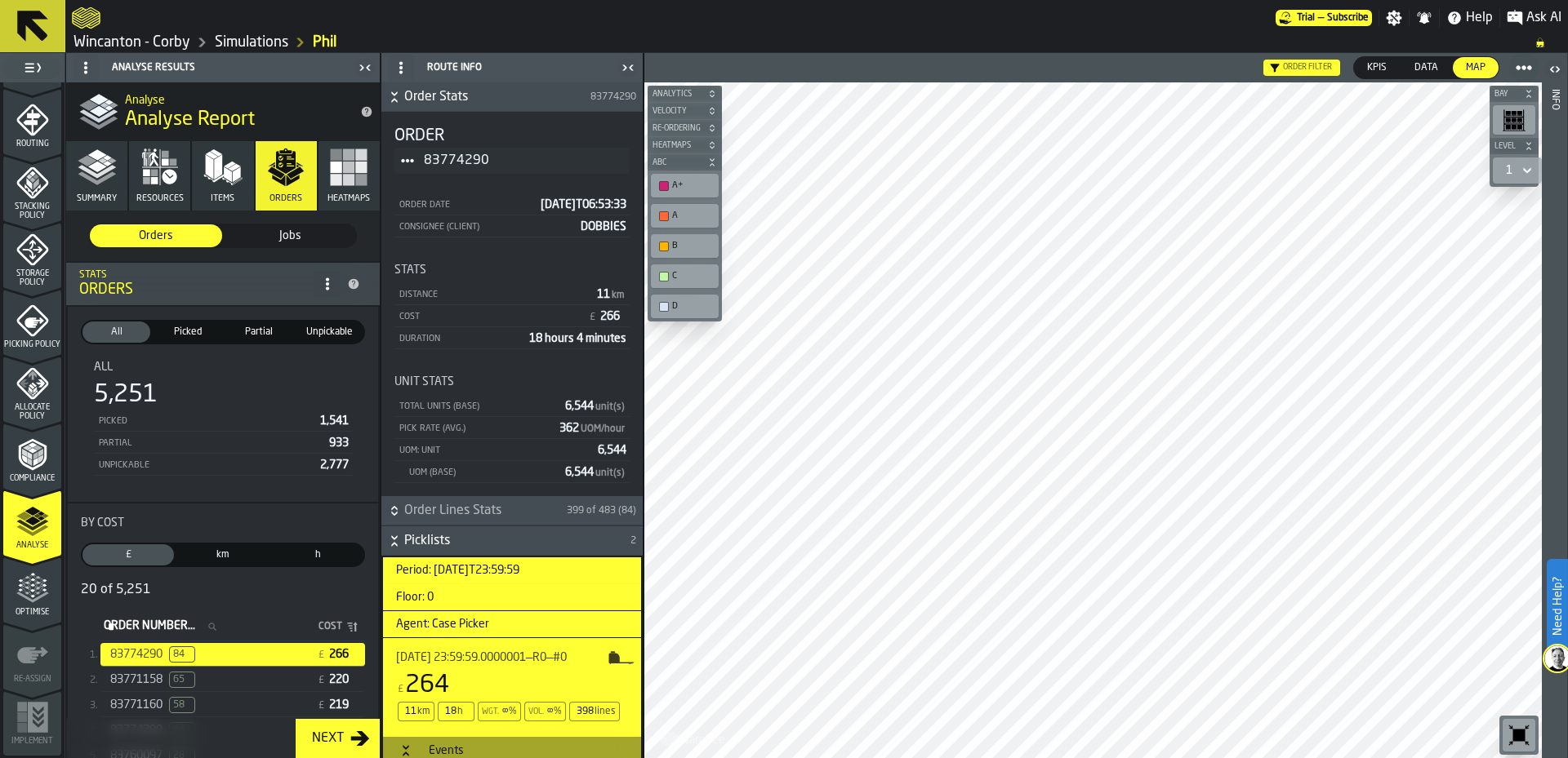
click at [32, 591] on icon "menu Optimise" at bounding box center [33, 588] width 33 height 33
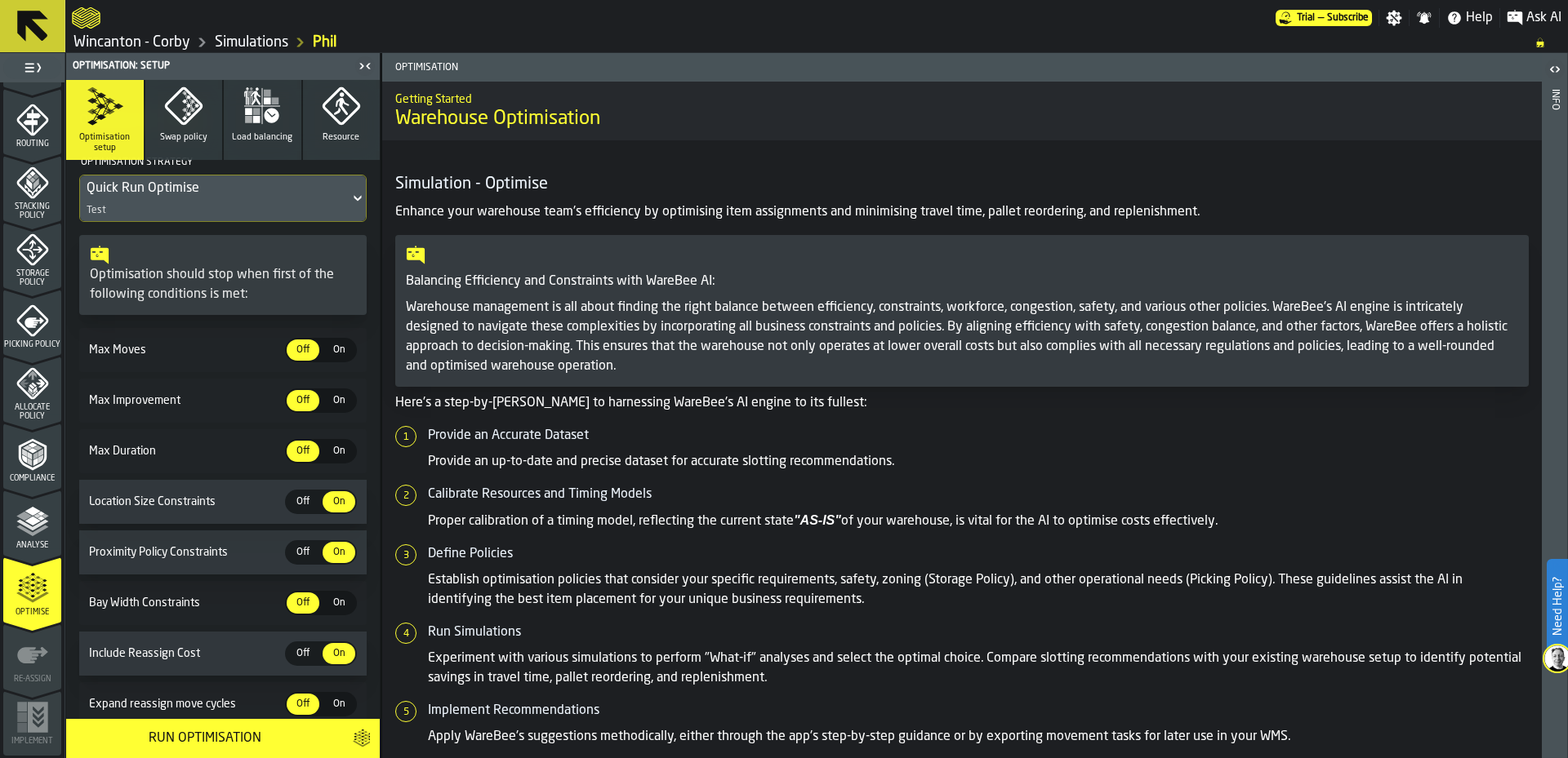
scroll to position [298, 0]
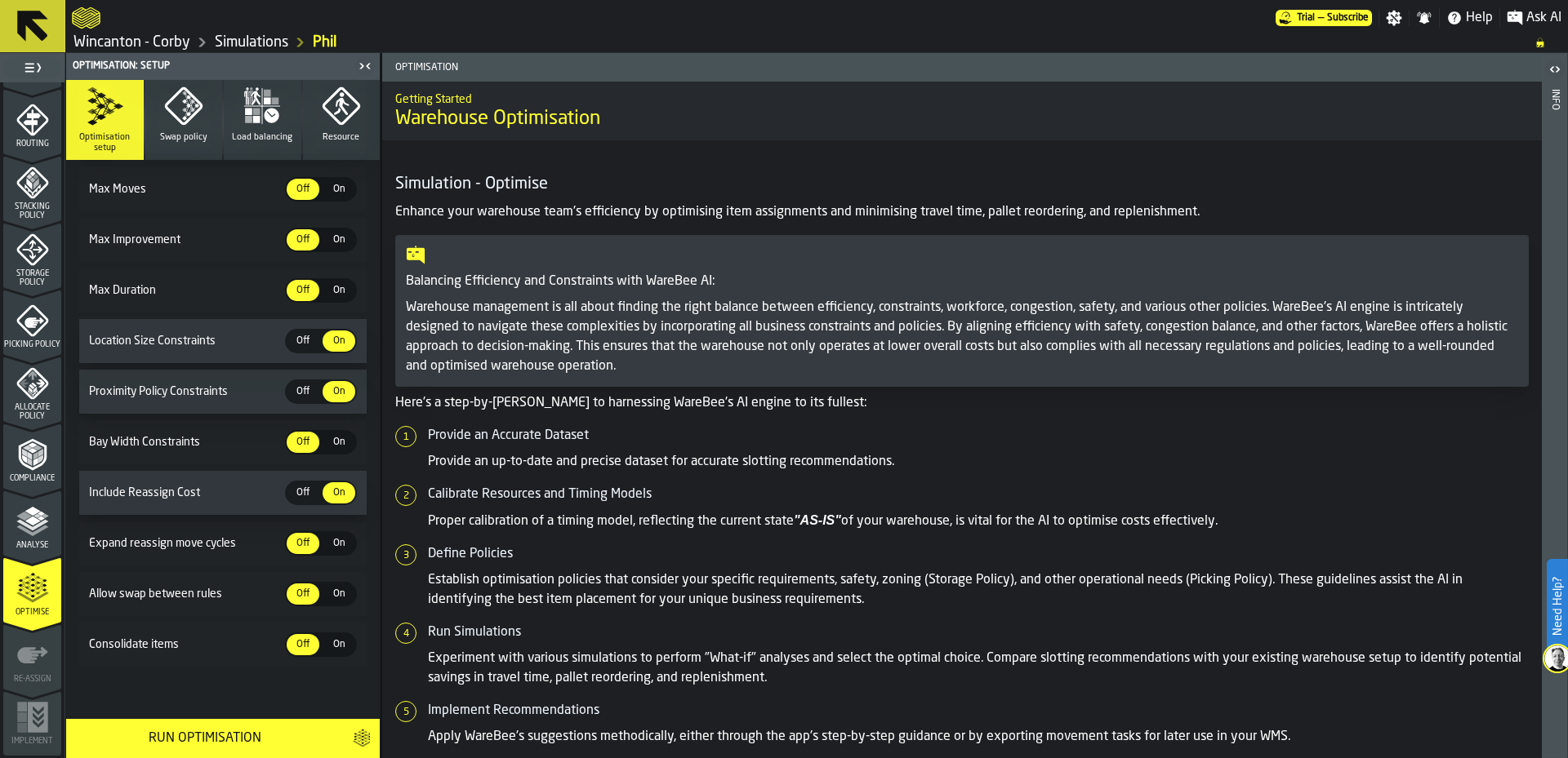
click at [289, 738] on div "Run Optimisation" at bounding box center [205, 739] width 258 height 19
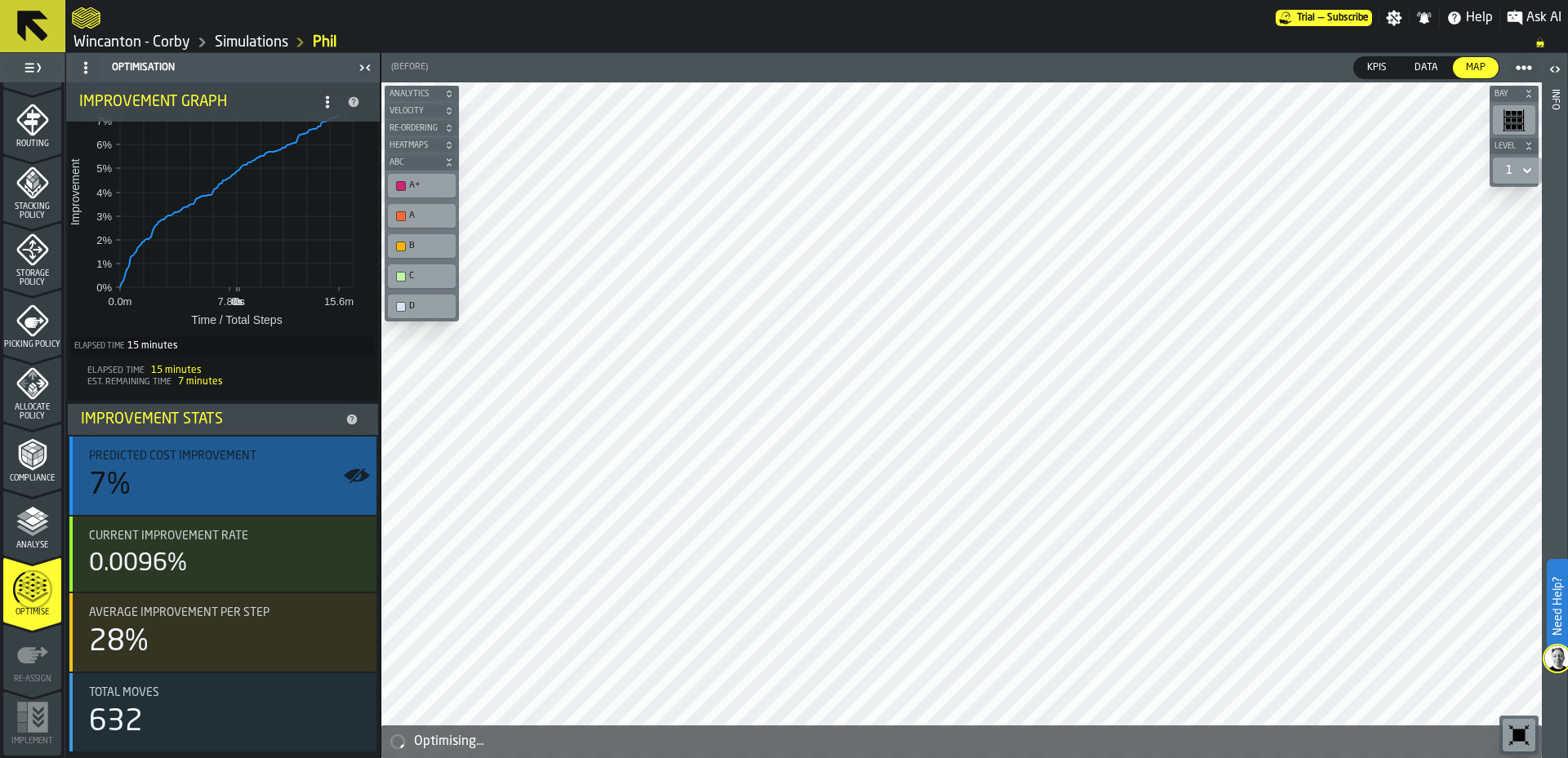
scroll to position [0, 0]
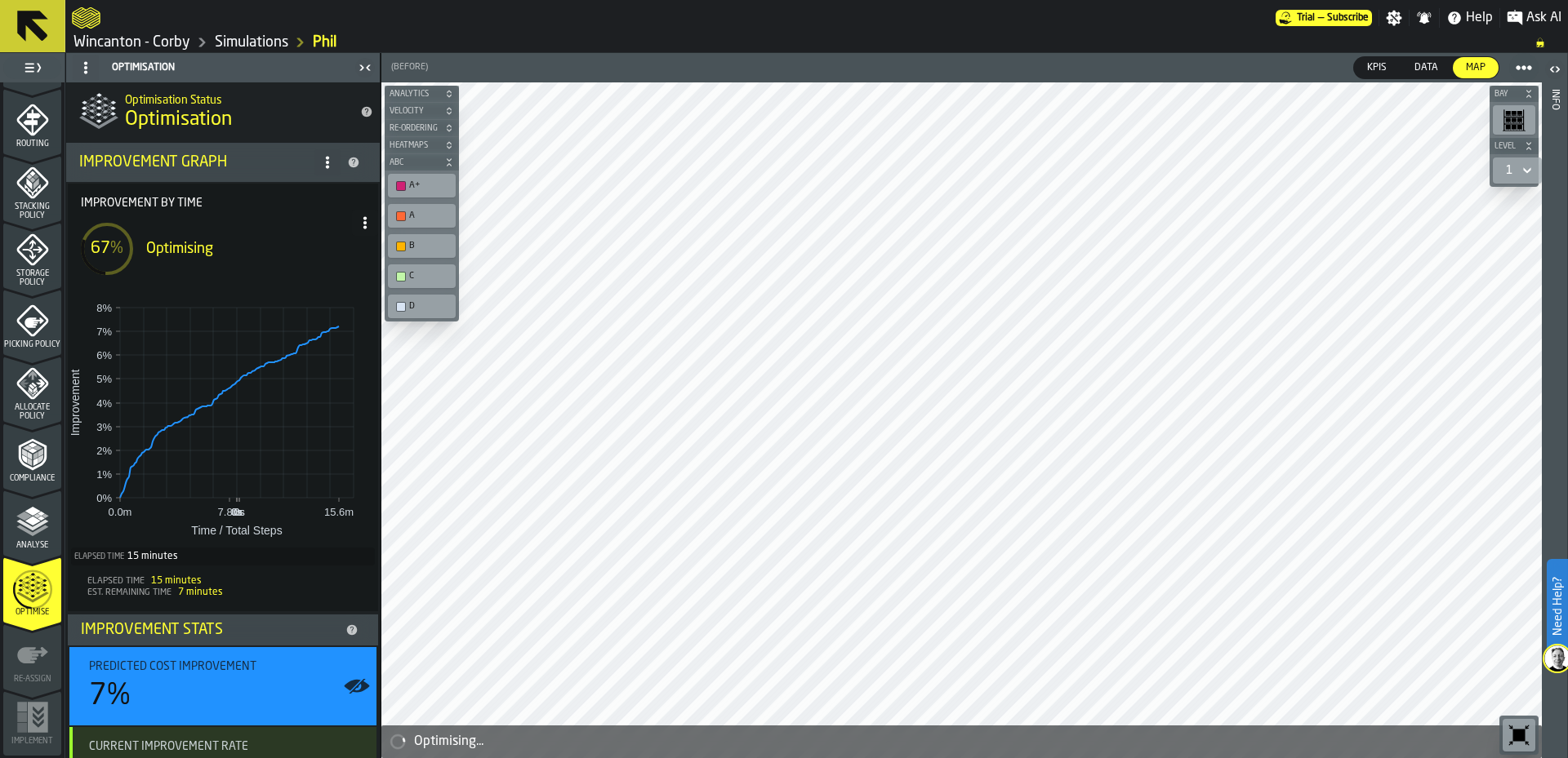
click at [0, 326] on ul "1 Start 2 Layout 3 Assignment 4 Items 5 Orders 6 Data Stats 7 Heatmaps 8 Agents…" at bounding box center [32, 155] width 64 height 1206
click at [317, 272] on div "67 % Optimising" at bounding box center [210, 249] width 284 height 78
click at [235, 39] on link "Simulations" at bounding box center [251, 42] width 73 height 18
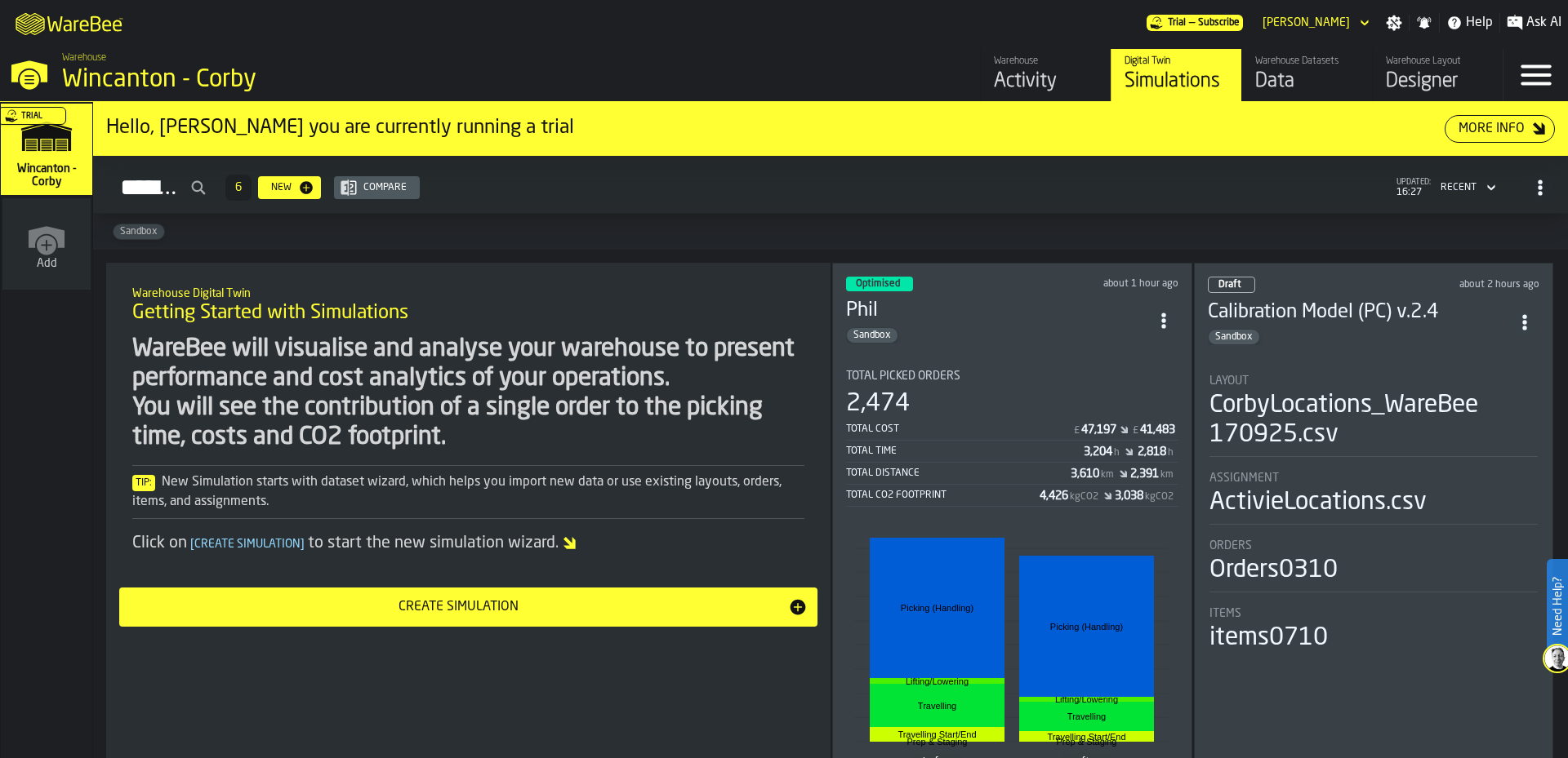
click at [1044, 303] on h3 "Phil" at bounding box center [997, 311] width 303 height 26
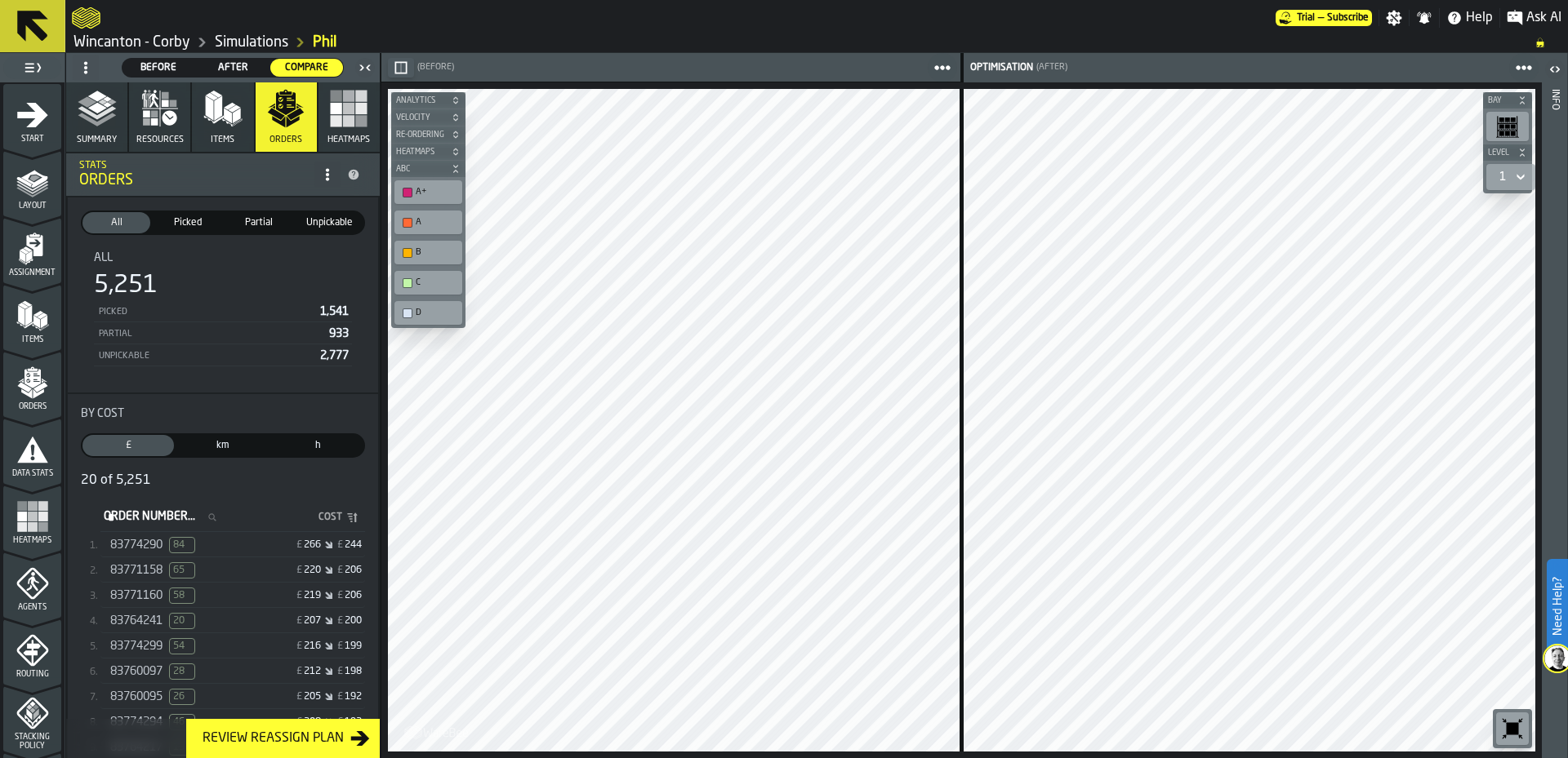
click at [251, 551] on div "£ 266 £ 244" at bounding box center [299, 545] width 126 height 11
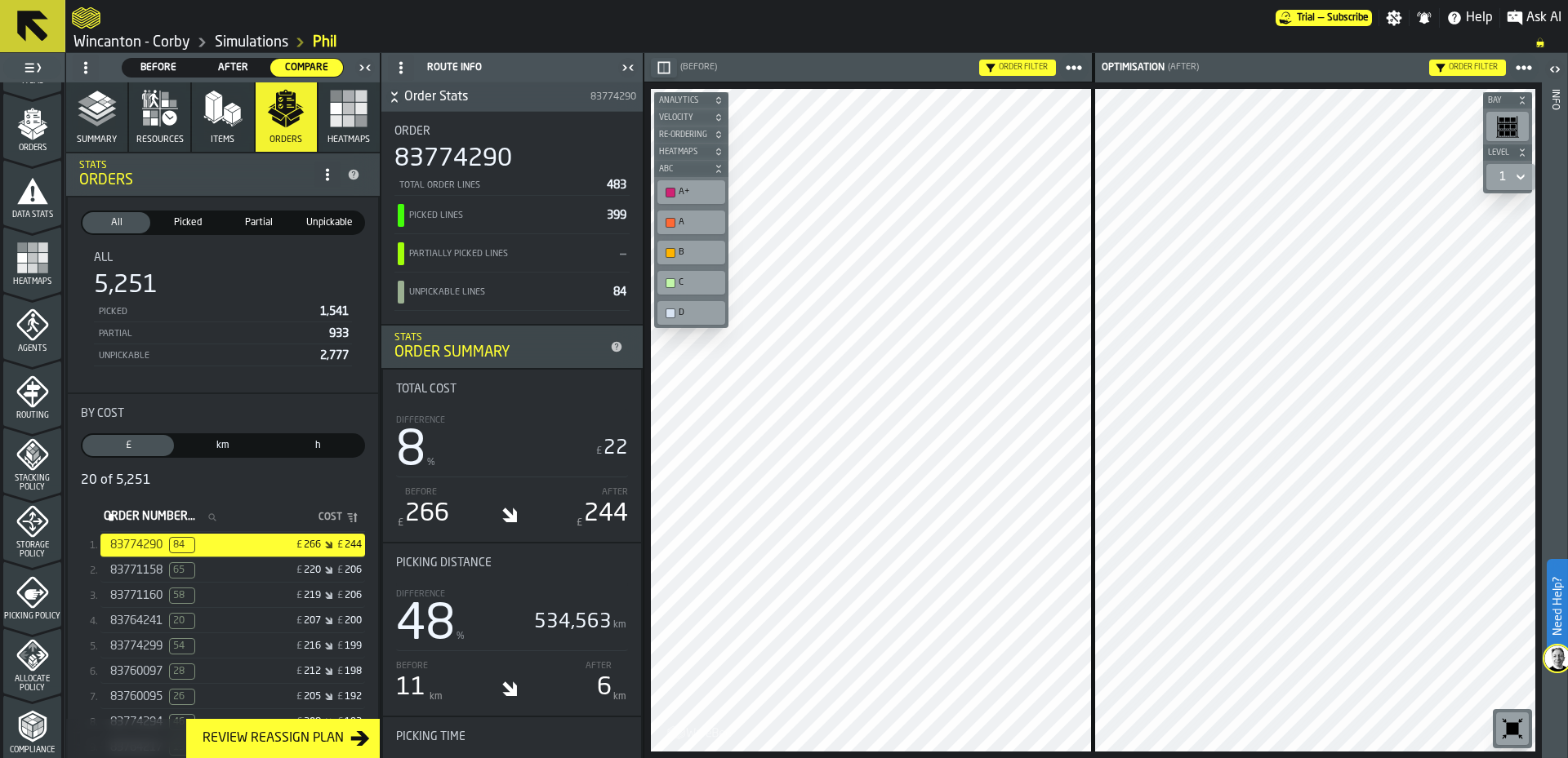
scroll to position [531, 0]
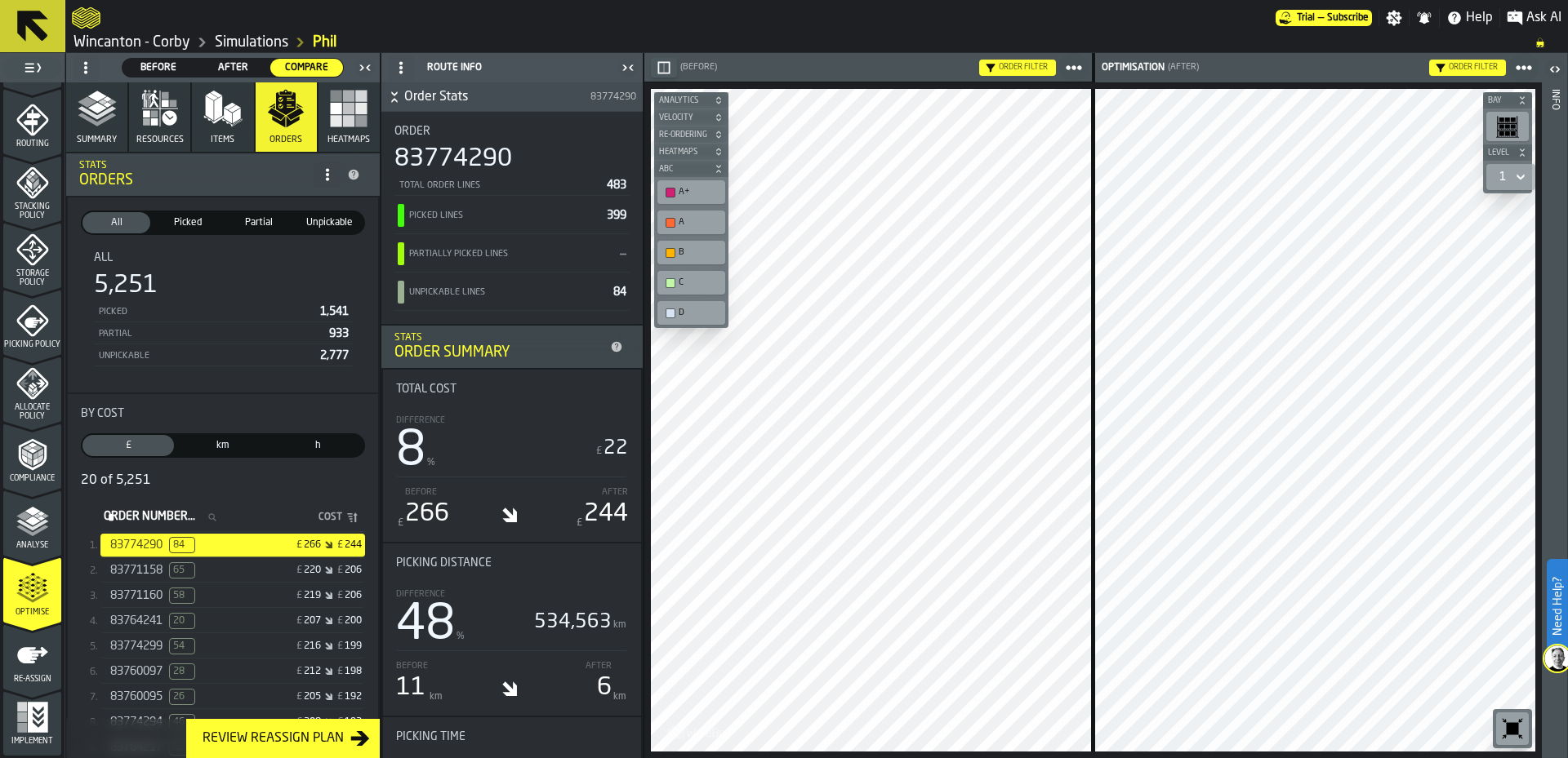
click at [18, 606] on div "Optimise" at bounding box center [33, 594] width 58 height 45
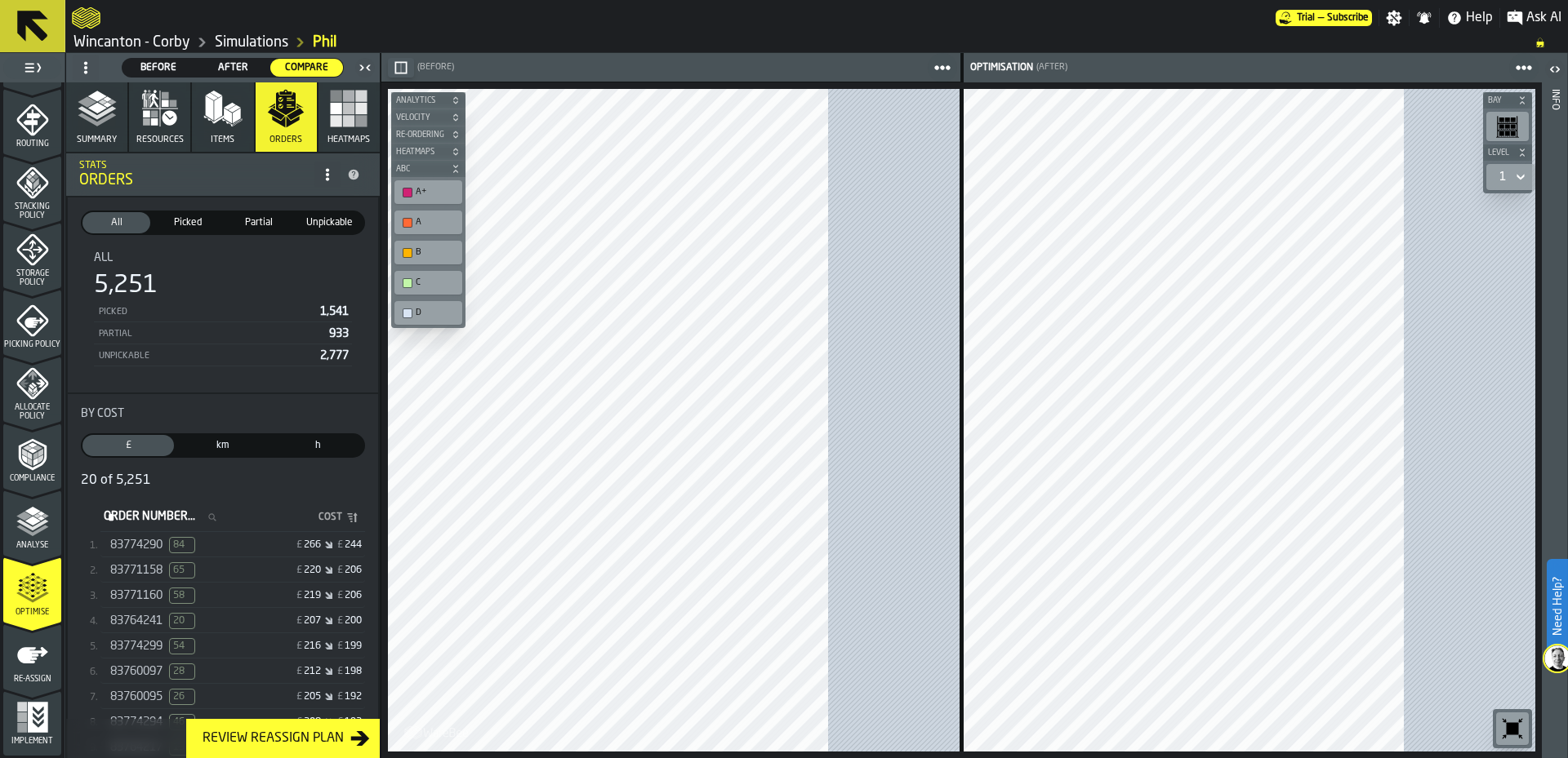
scroll to position [271, 0]
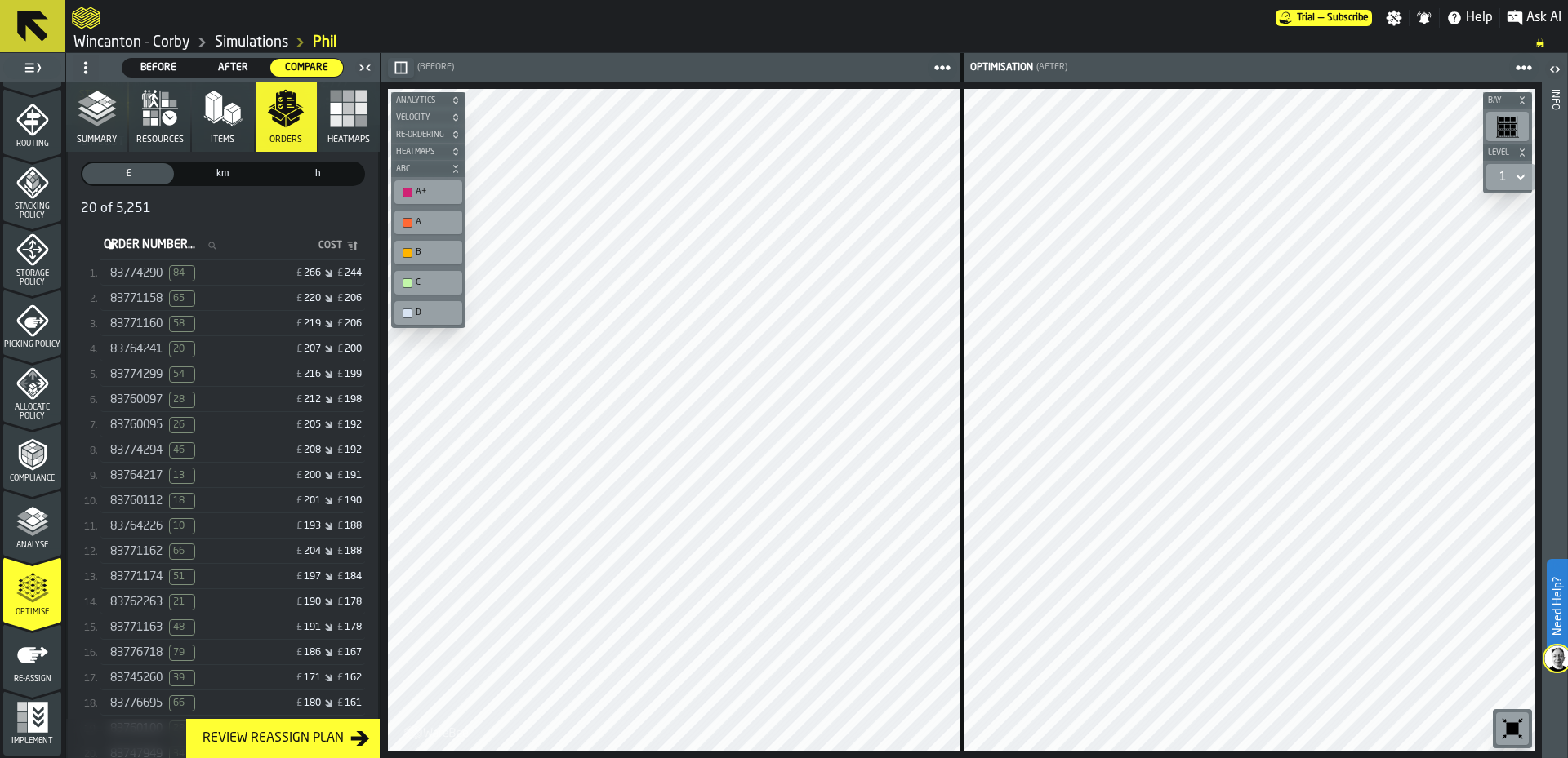
click at [26, 658] on icon "menu Re-assign" at bounding box center [32, 655] width 31 height 17
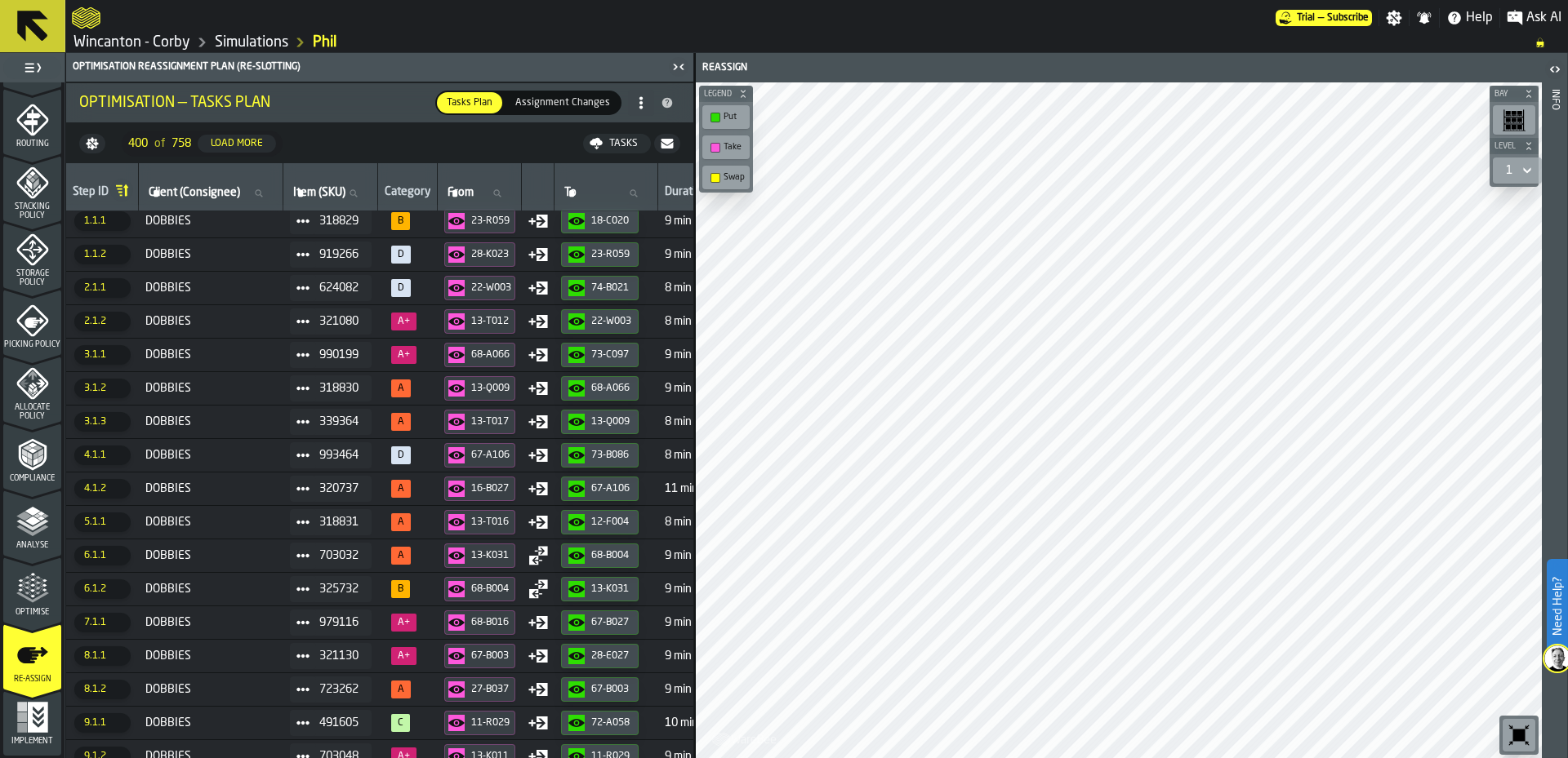
scroll to position [0, 0]
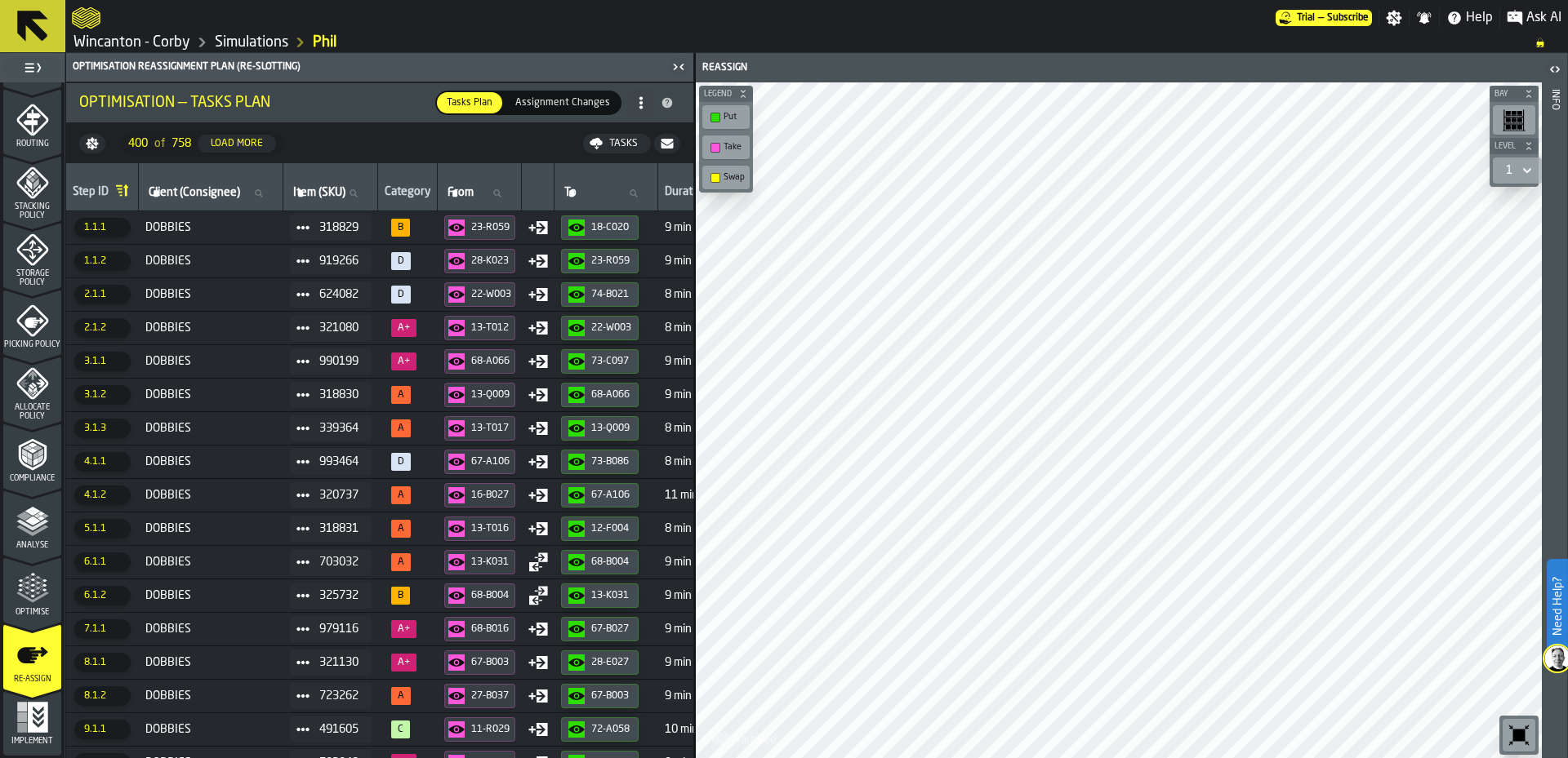
drag, startPoint x: 43, startPoint y: 535, endPoint x: 33, endPoint y: 417, distance: 118.4
click at [45, 534] on icon "menu Analyse" at bounding box center [33, 521] width 33 height 33
click at [33, 417] on span "Allocate Policy" at bounding box center [33, 412] width 58 height 18
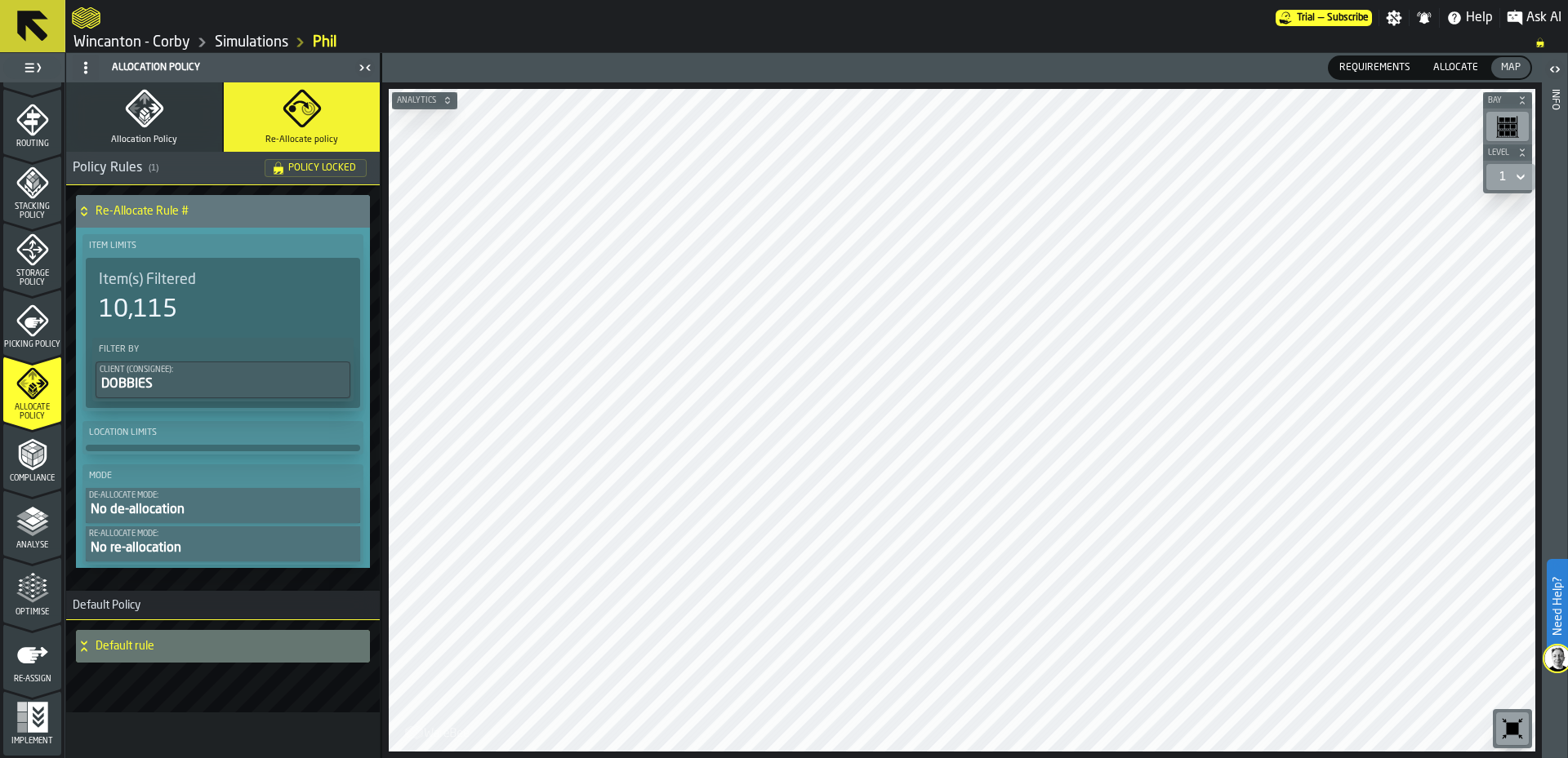
click at [229, 45] on link "Simulations" at bounding box center [251, 42] width 73 height 18
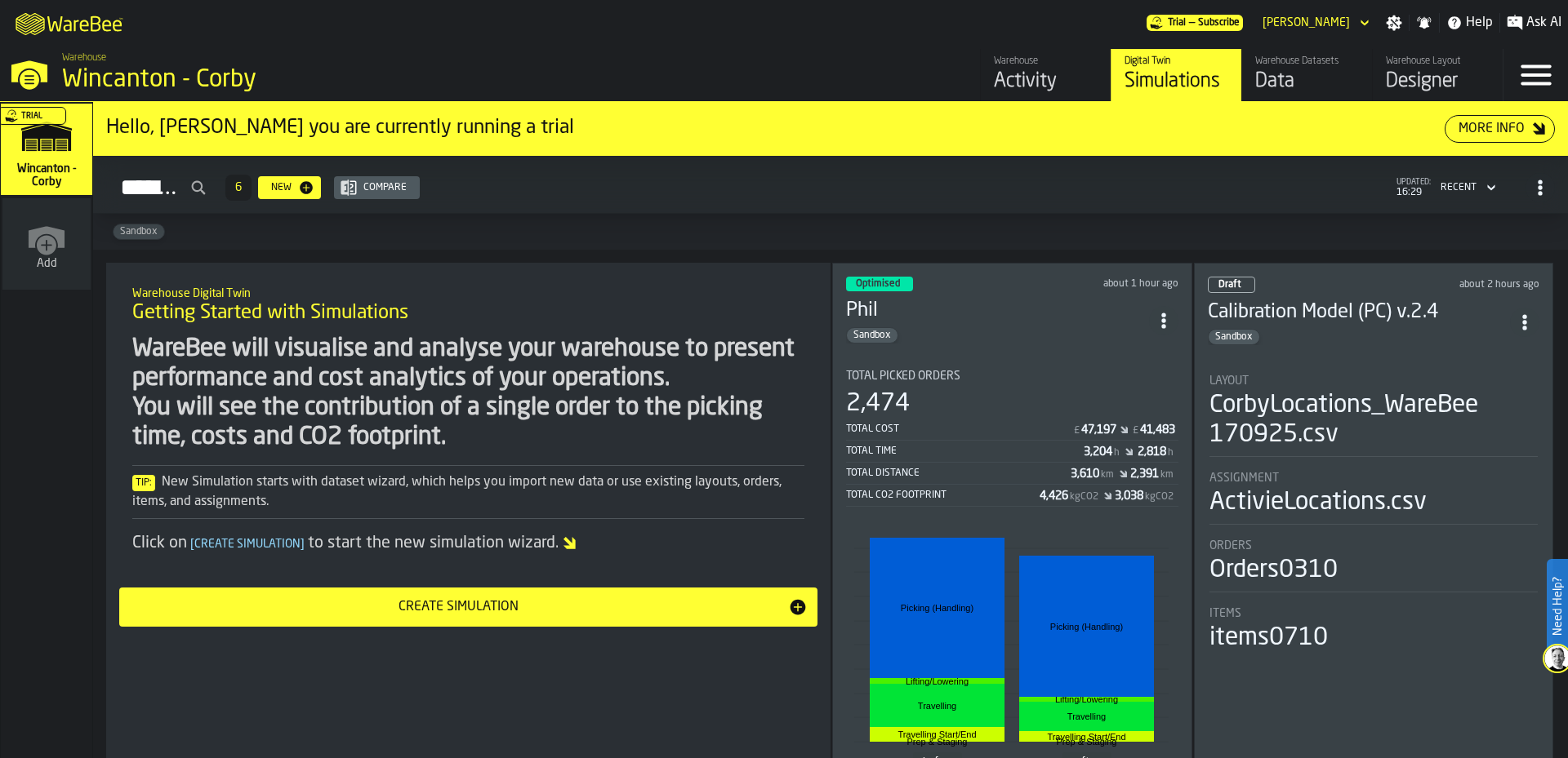
click at [1161, 320] on icon "ItemListCard-DashboardItemContainer" at bounding box center [1163, 321] width 17 height 17
click at [1143, 430] on div "Duplicate" at bounding box center [1127, 429] width 85 height 19
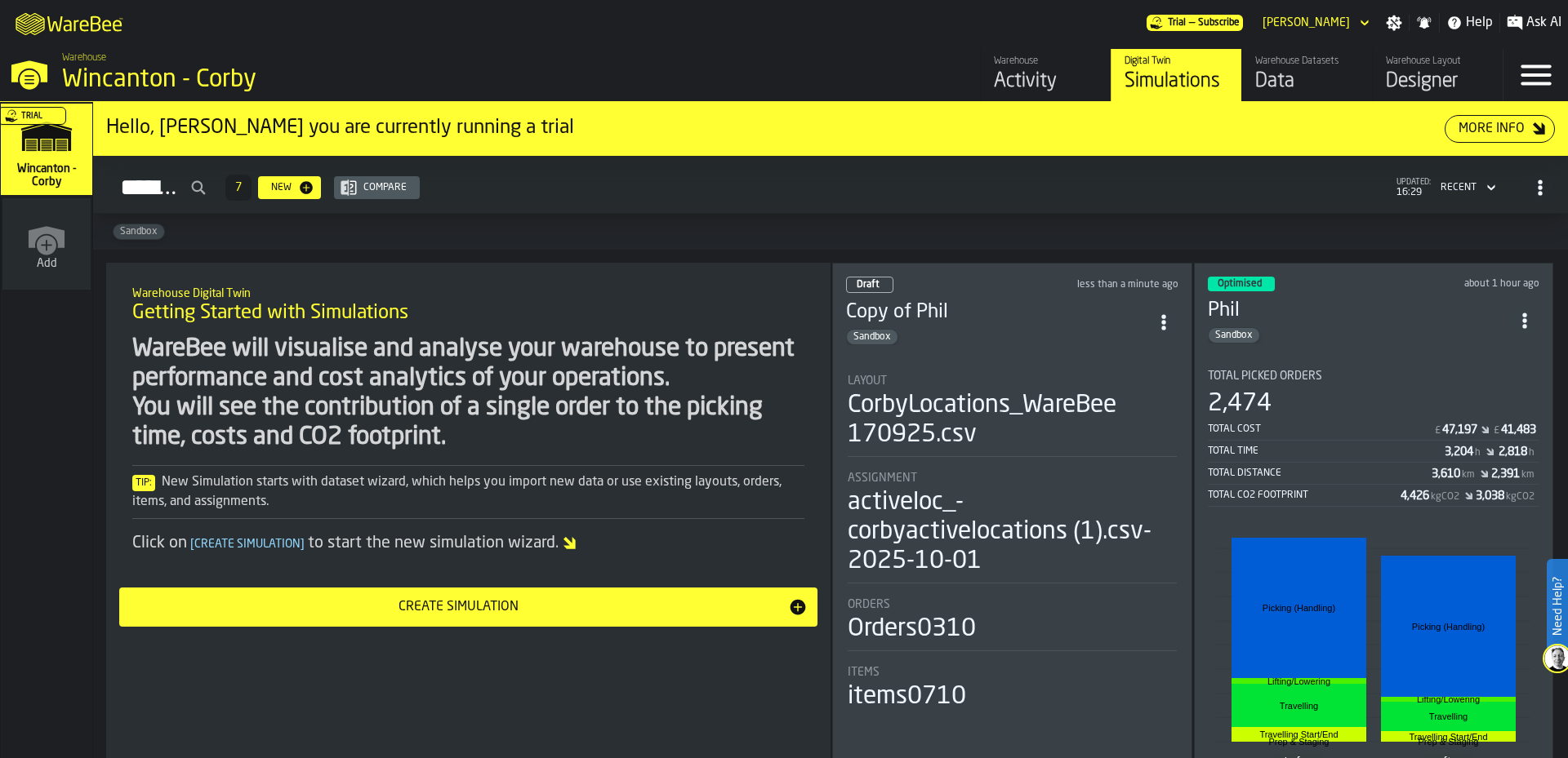
click at [1007, 335] on div "Sandbox" at bounding box center [997, 337] width 303 height 17
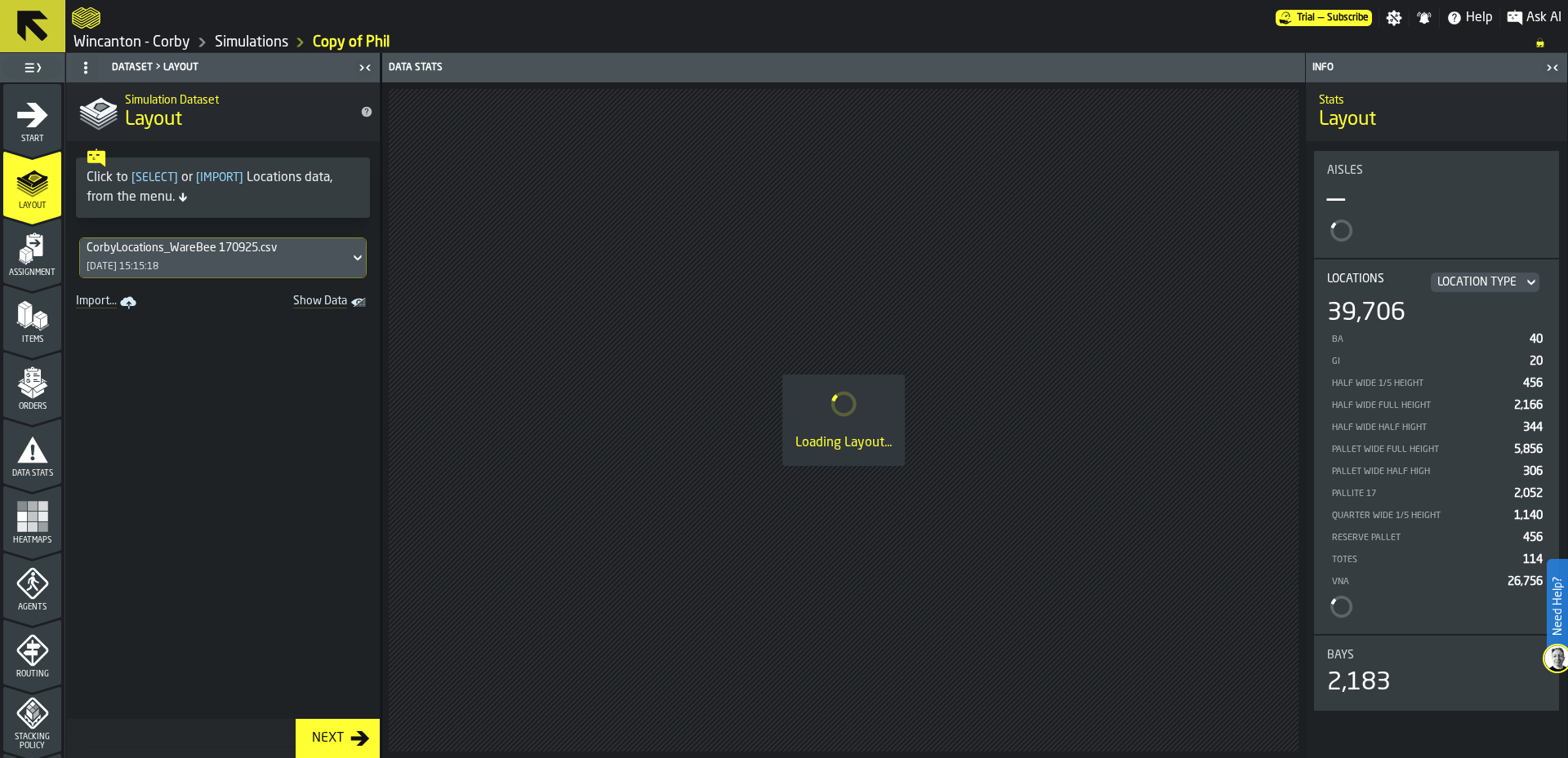
click at [30, 123] on icon "menu Start" at bounding box center [32, 115] width 31 height 25
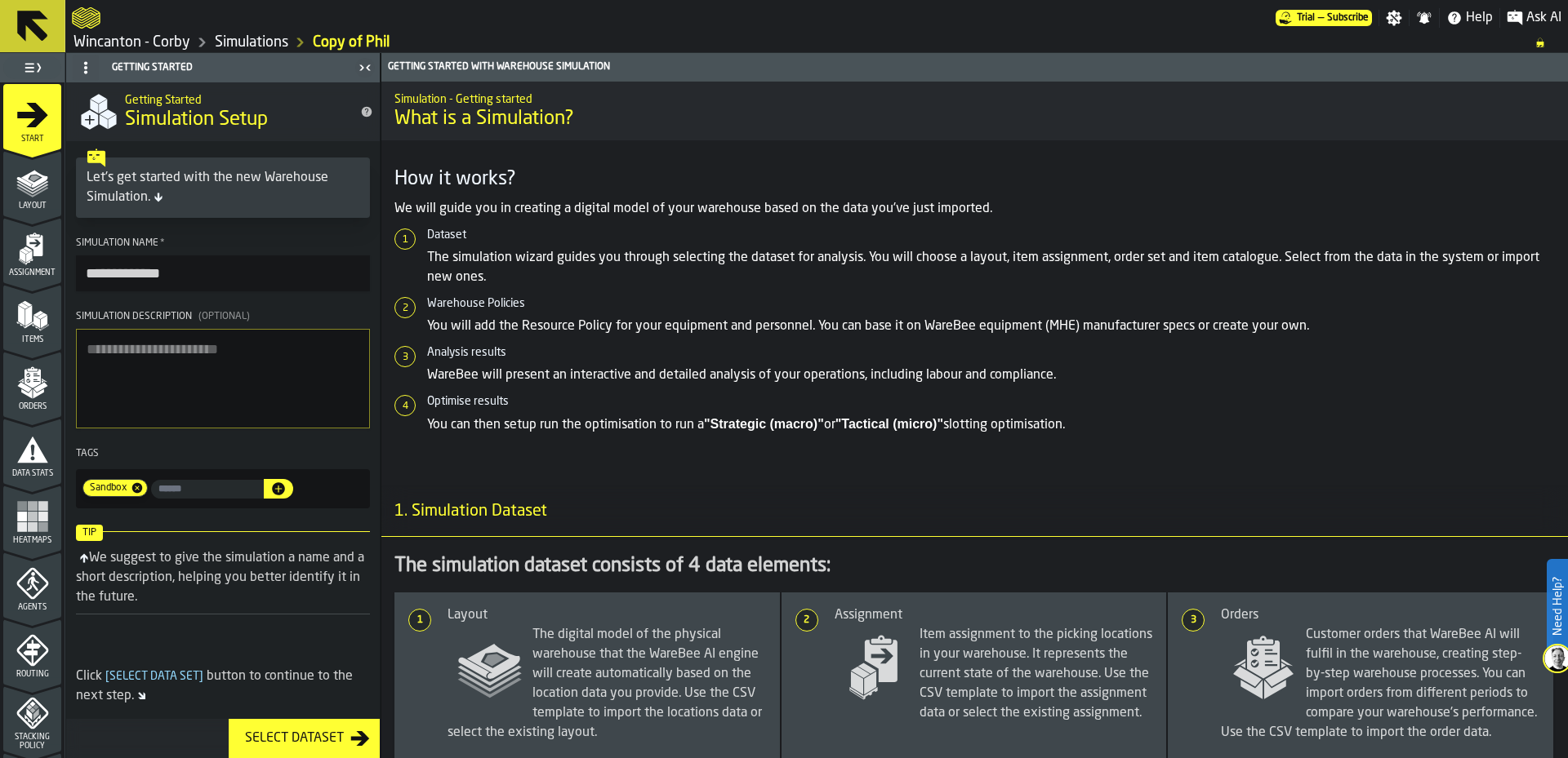
drag, startPoint x: 135, startPoint y: 269, endPoint x: 0, endPoint y: 284, distance: 135.8
click at [0, 284] on aside "**********" at bounding box center [190, 405] width 380 height 705
type input "****"
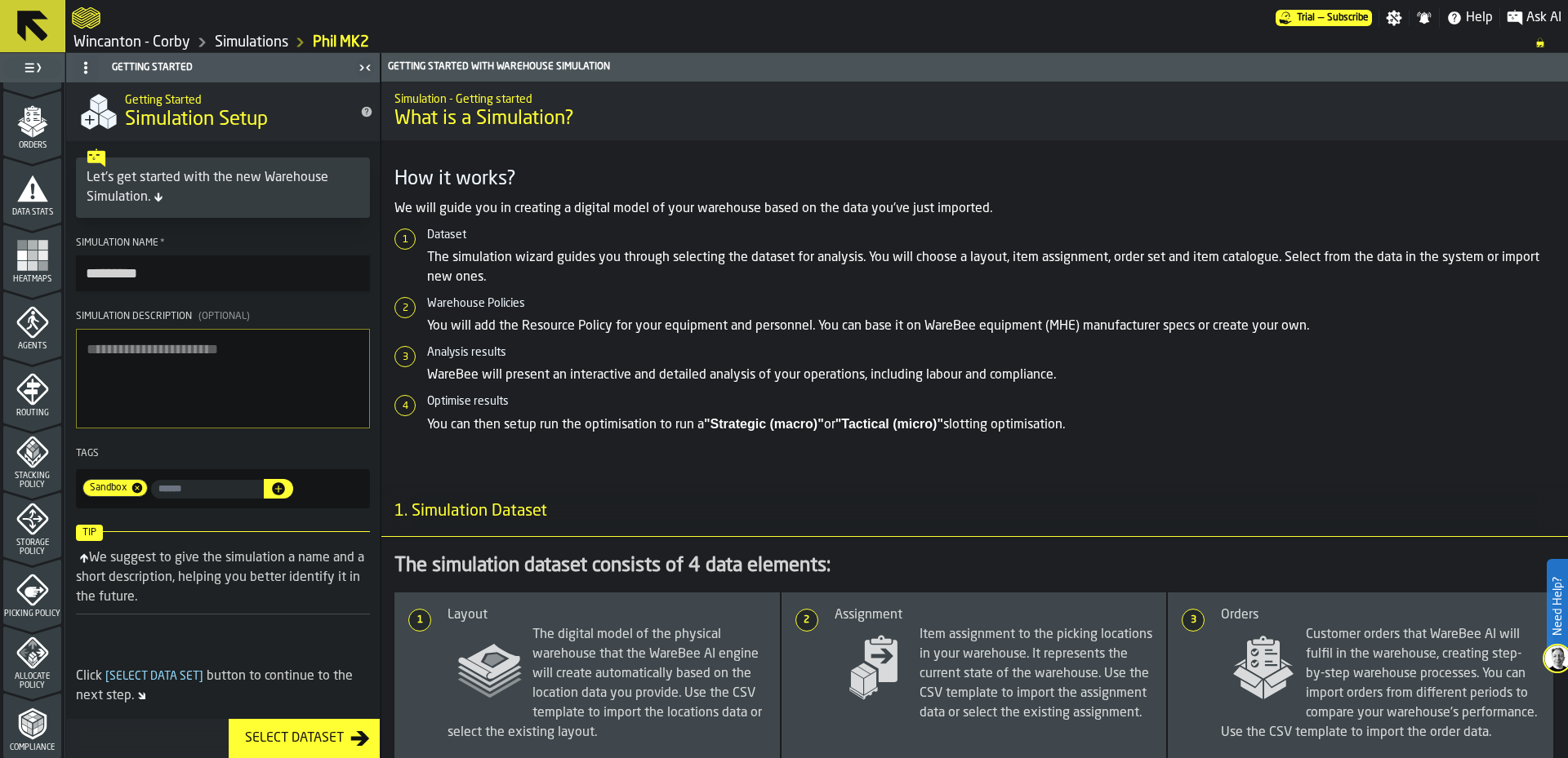
scroll to position [271, 0]
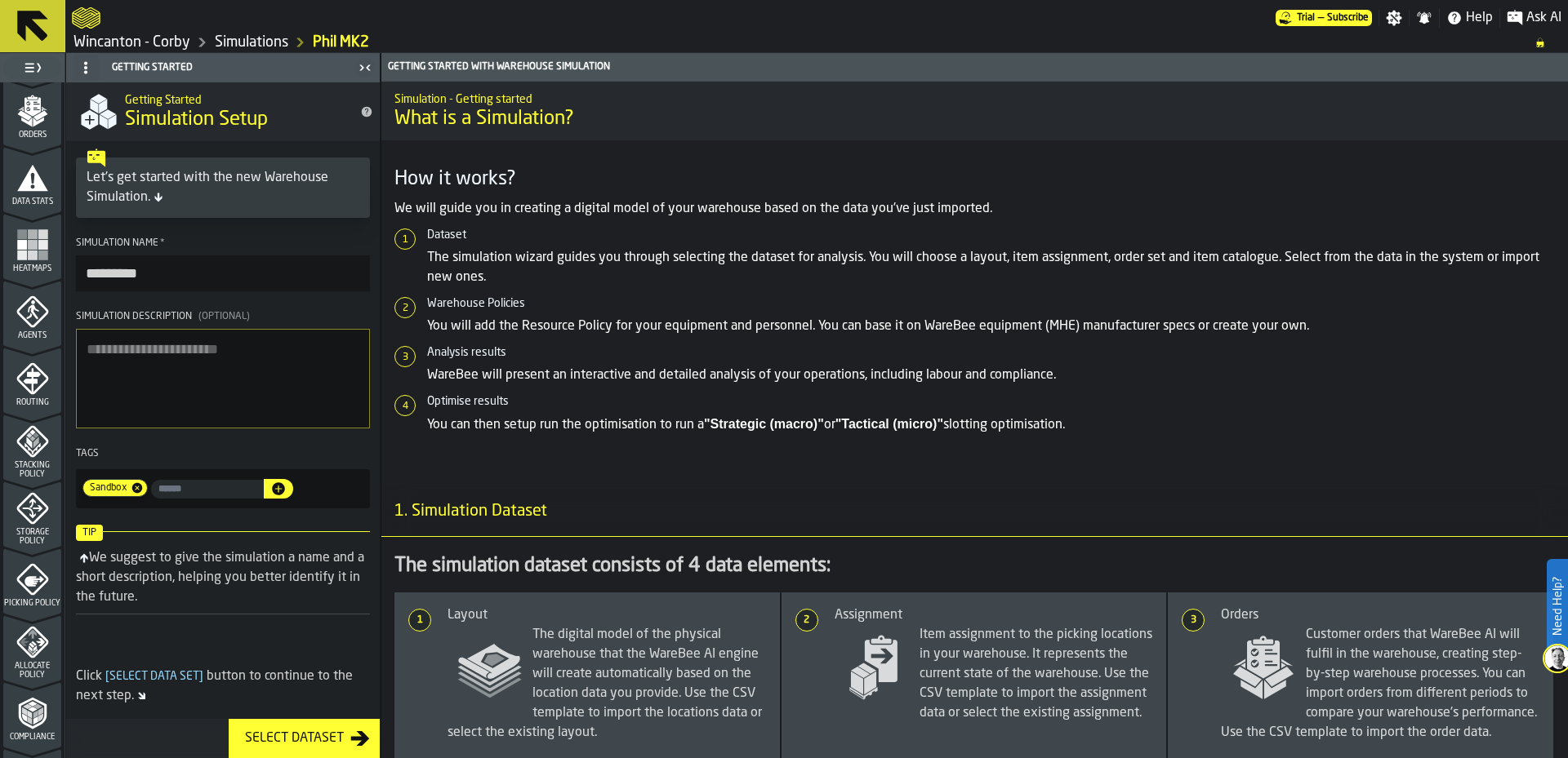
type input "********"
click at [30, 592] on div "Picking Policy" at bounding box center [33, 585] width 58 height 45
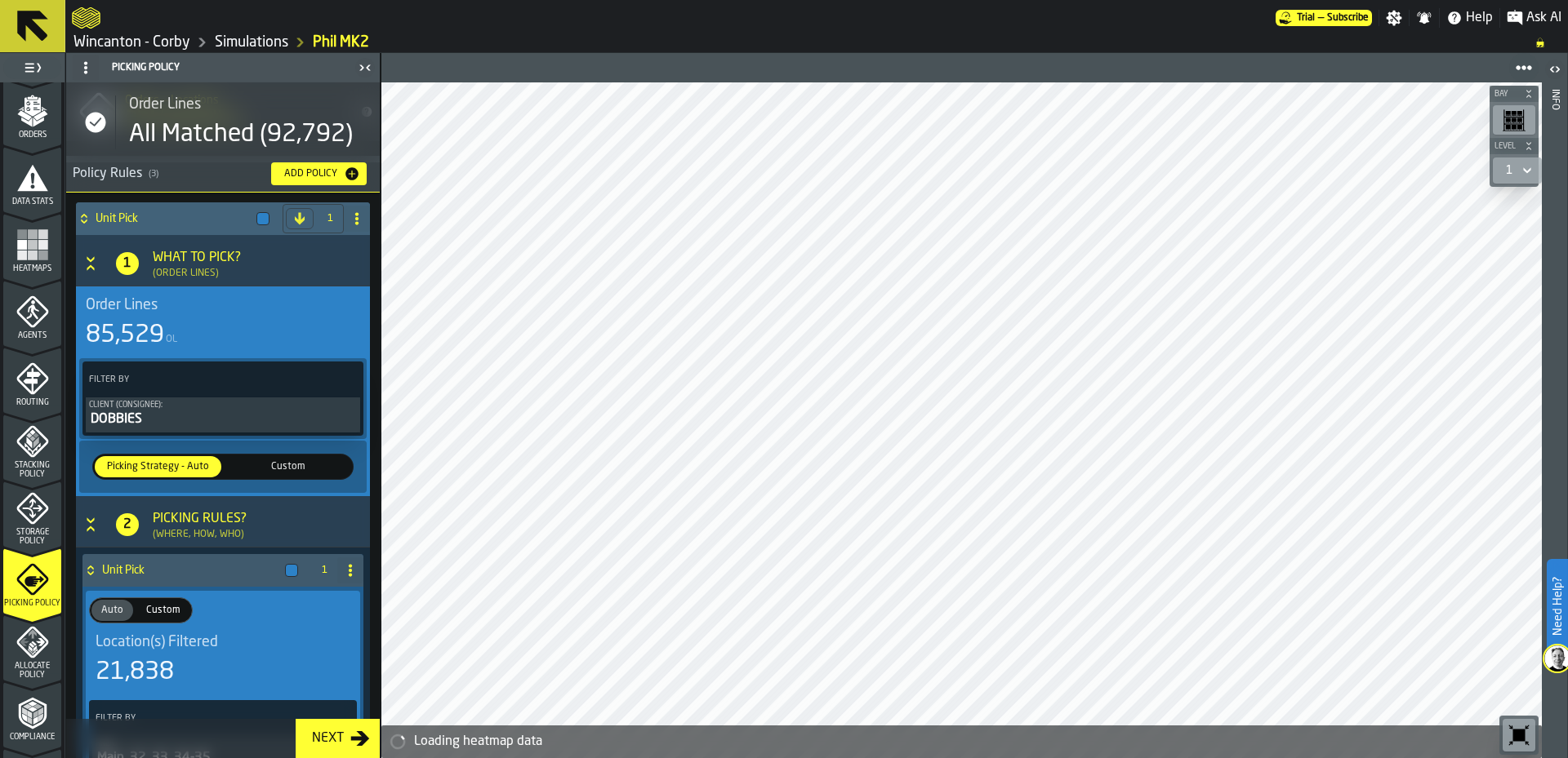
scroll to position [0, 0]
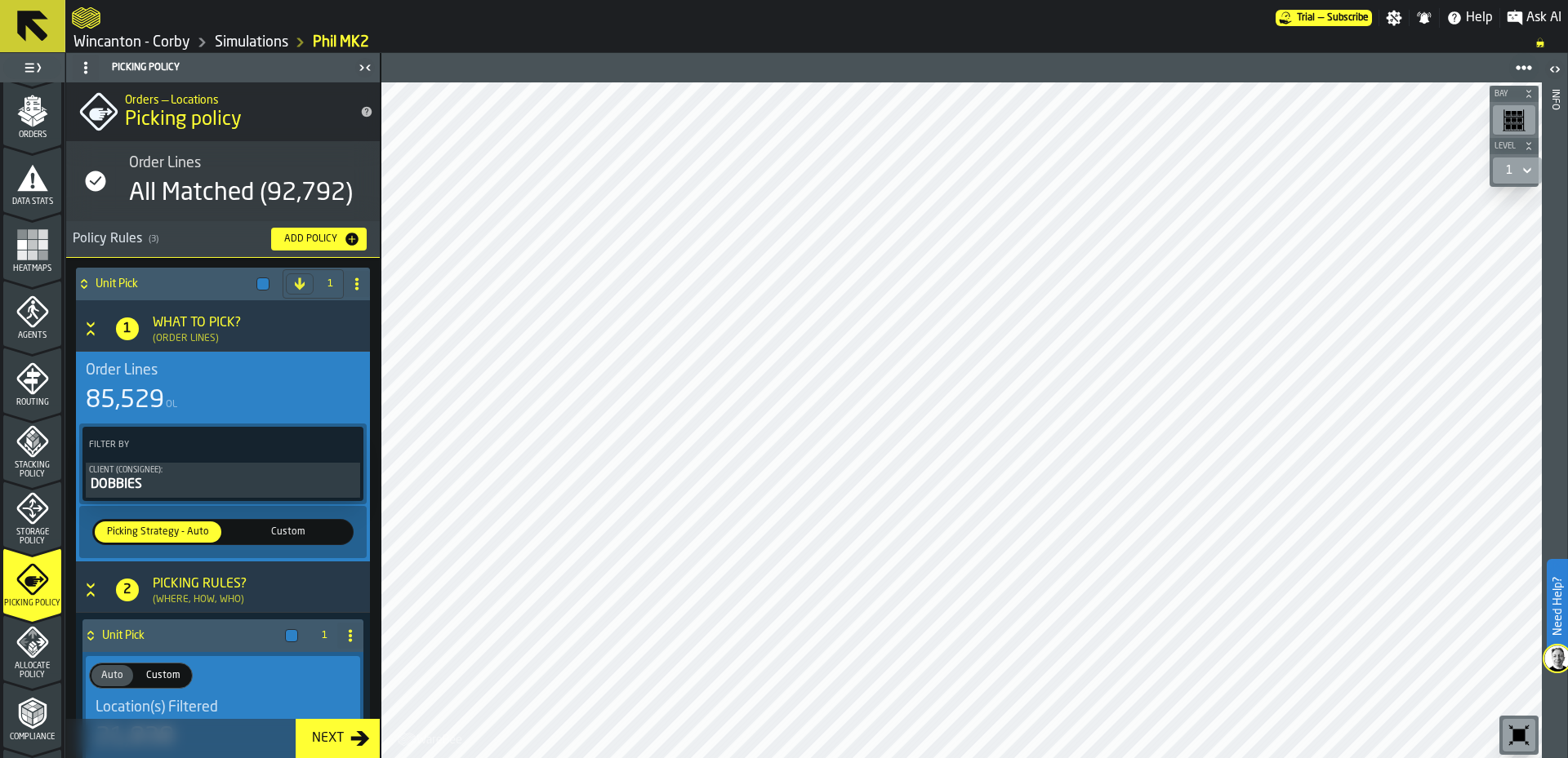
click at [25, 646] on icon "menu Allocate Policy" at bounding box center [33, 642] width 33 height 33
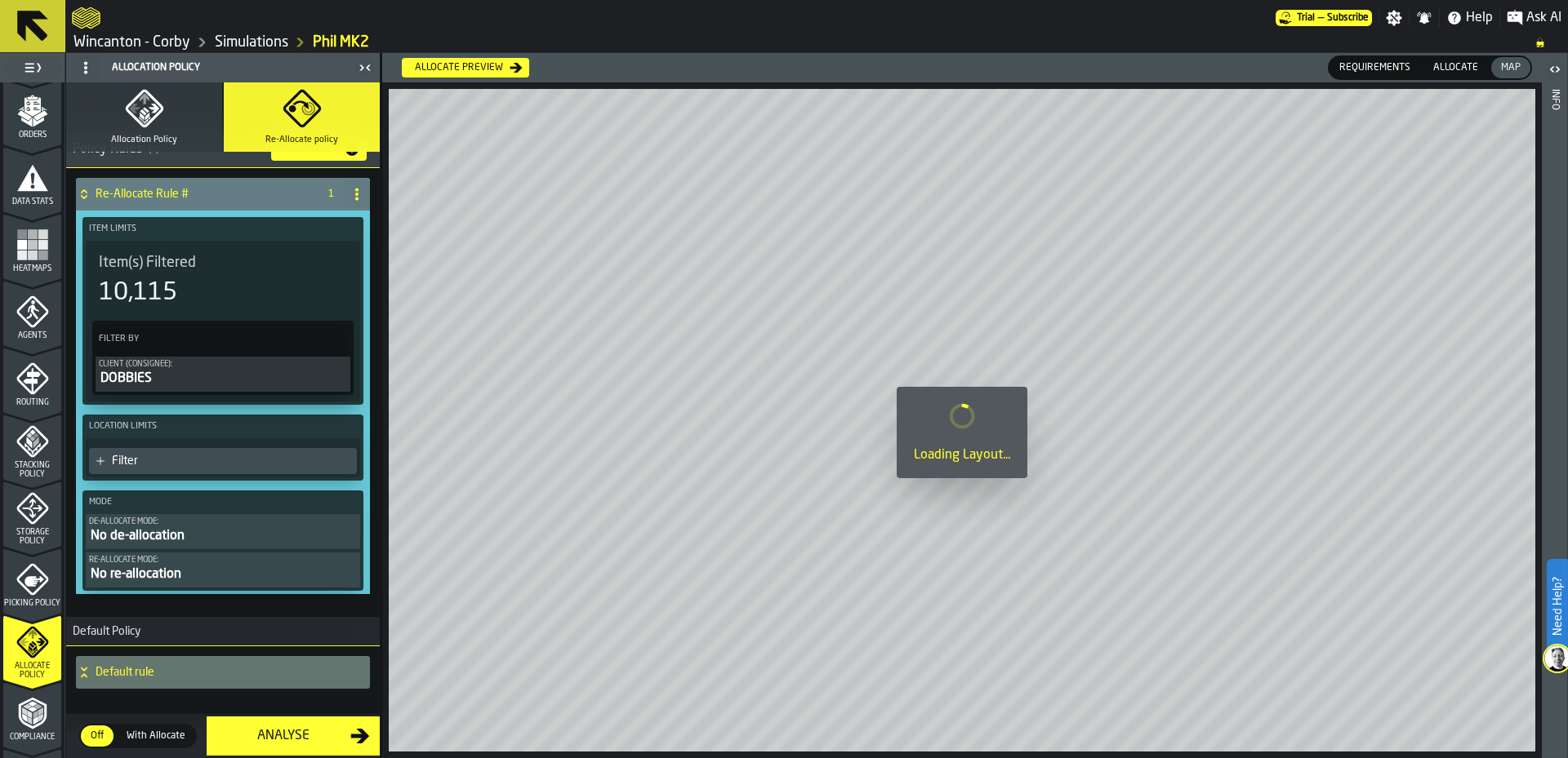
scroll to position [39, 0]
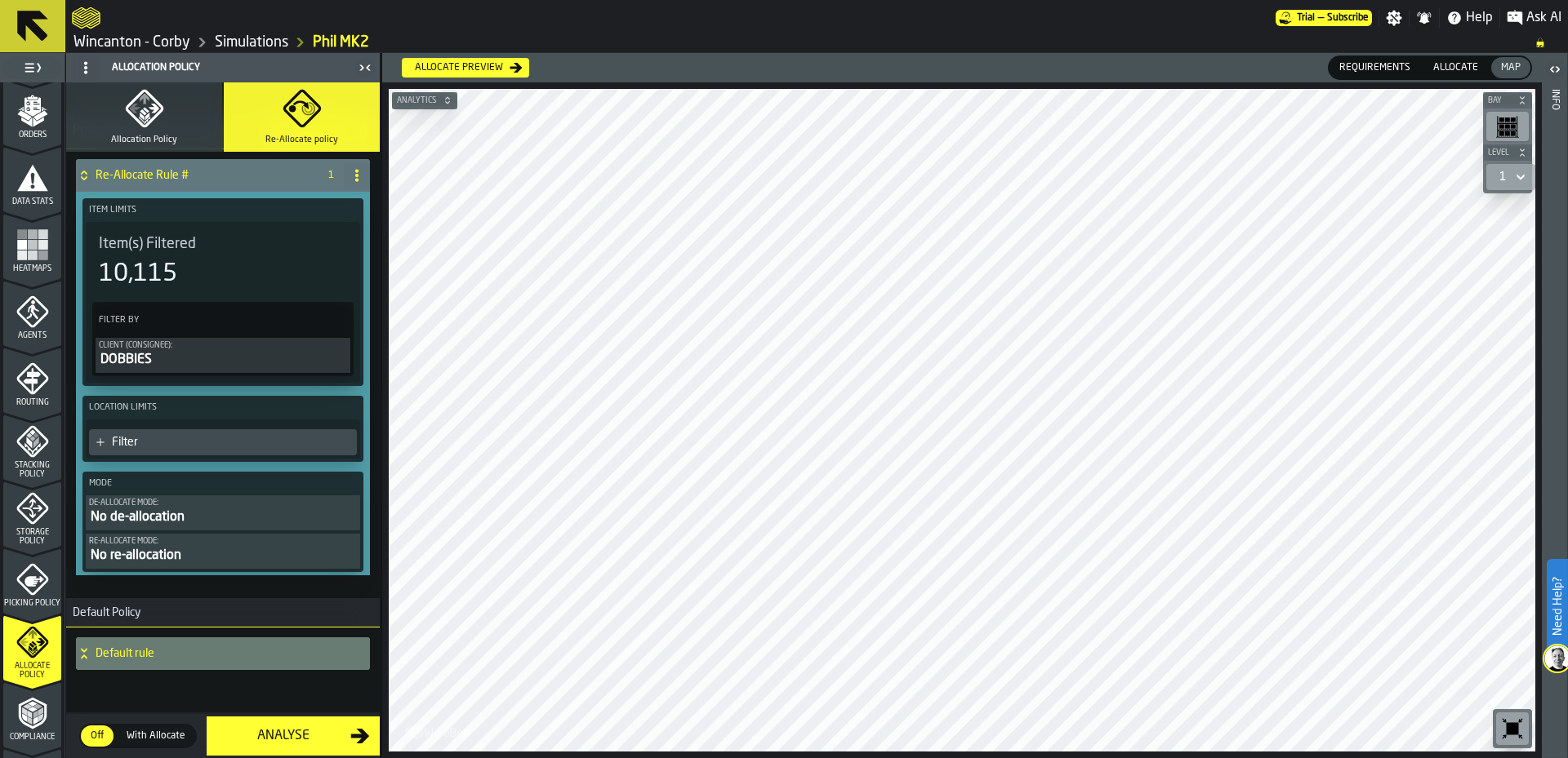
click at [160, 646] on div "Default rule" at bounding box center [216, 653] width 281 height 33
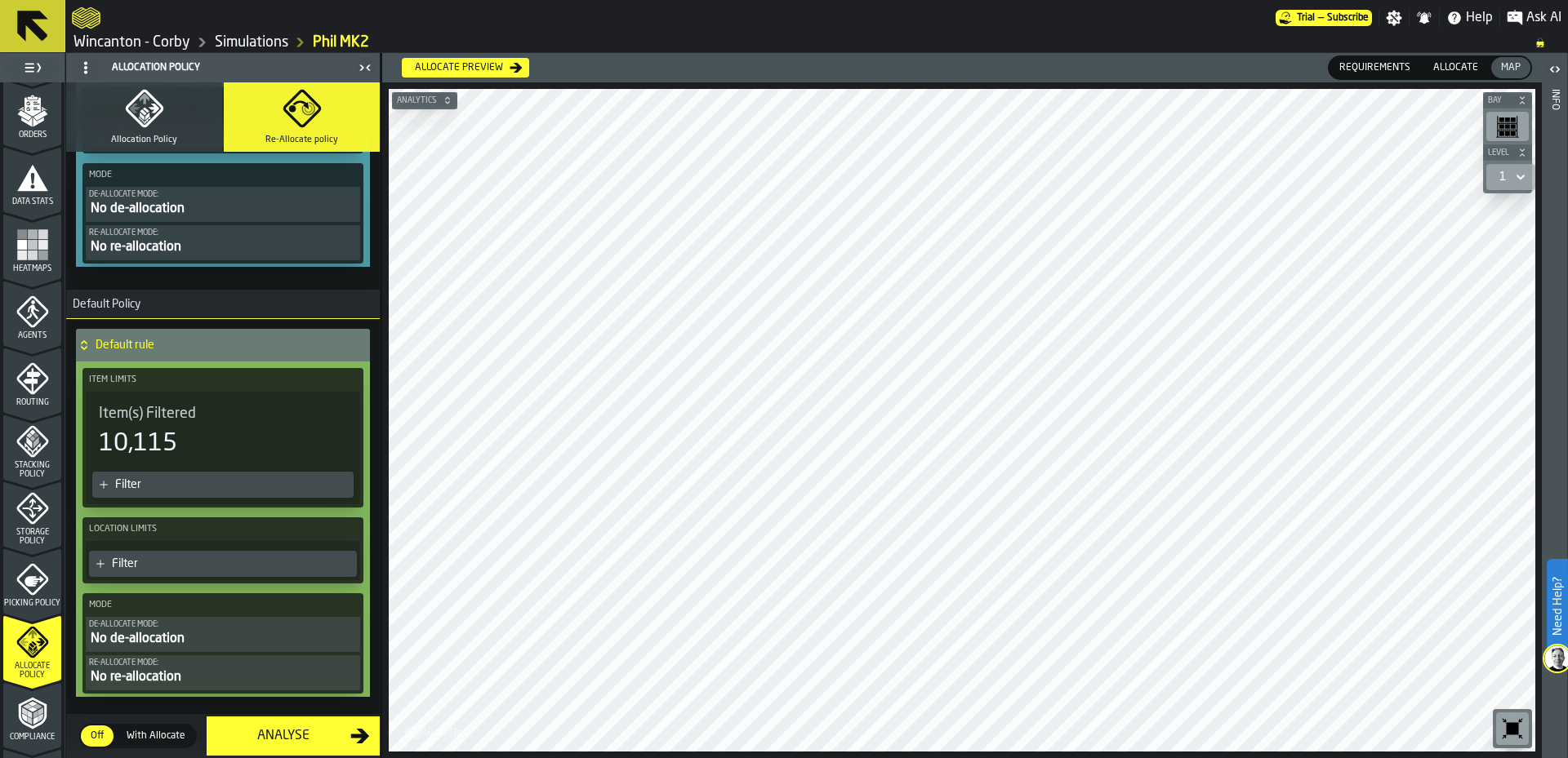
scroll to position [384, 0]
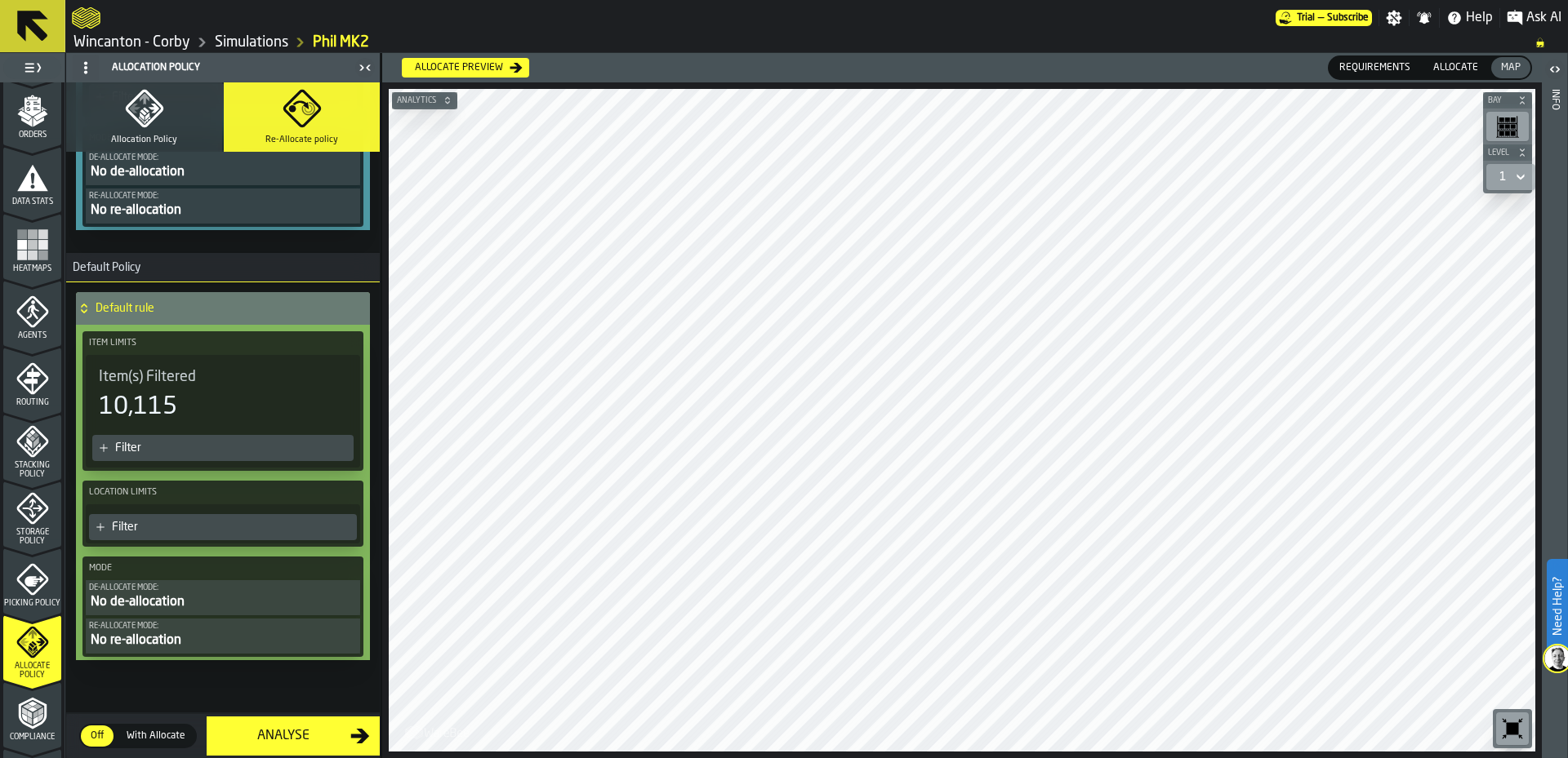
click at [235, 606] on div "No de-allocation" at bounding box center [223, 602] width 268 height 19
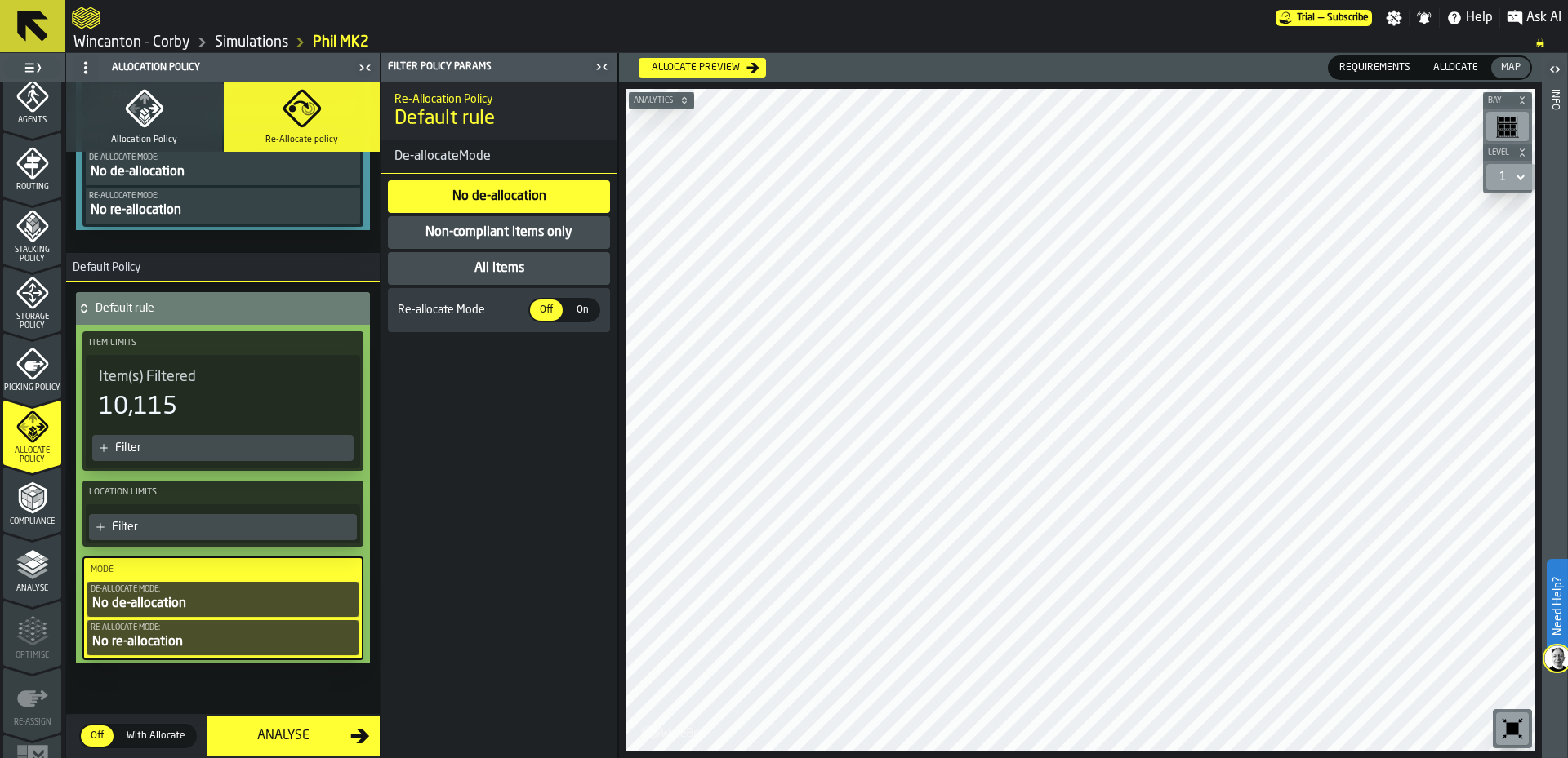
scroll to position [531, 0]
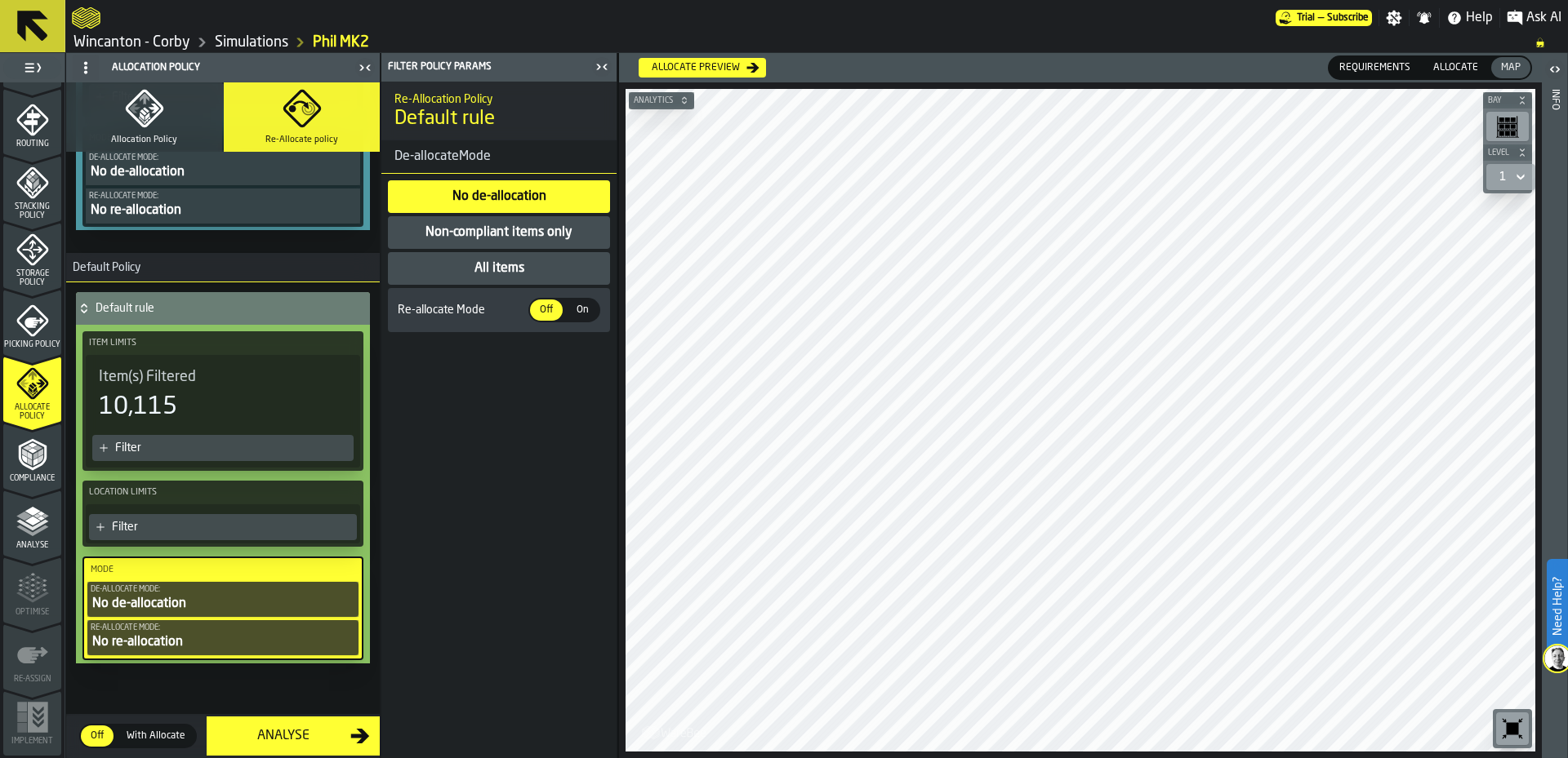
click at [42, 533] on icon "menu Analyse" at bounding box center [33, 521] width 33 height 33
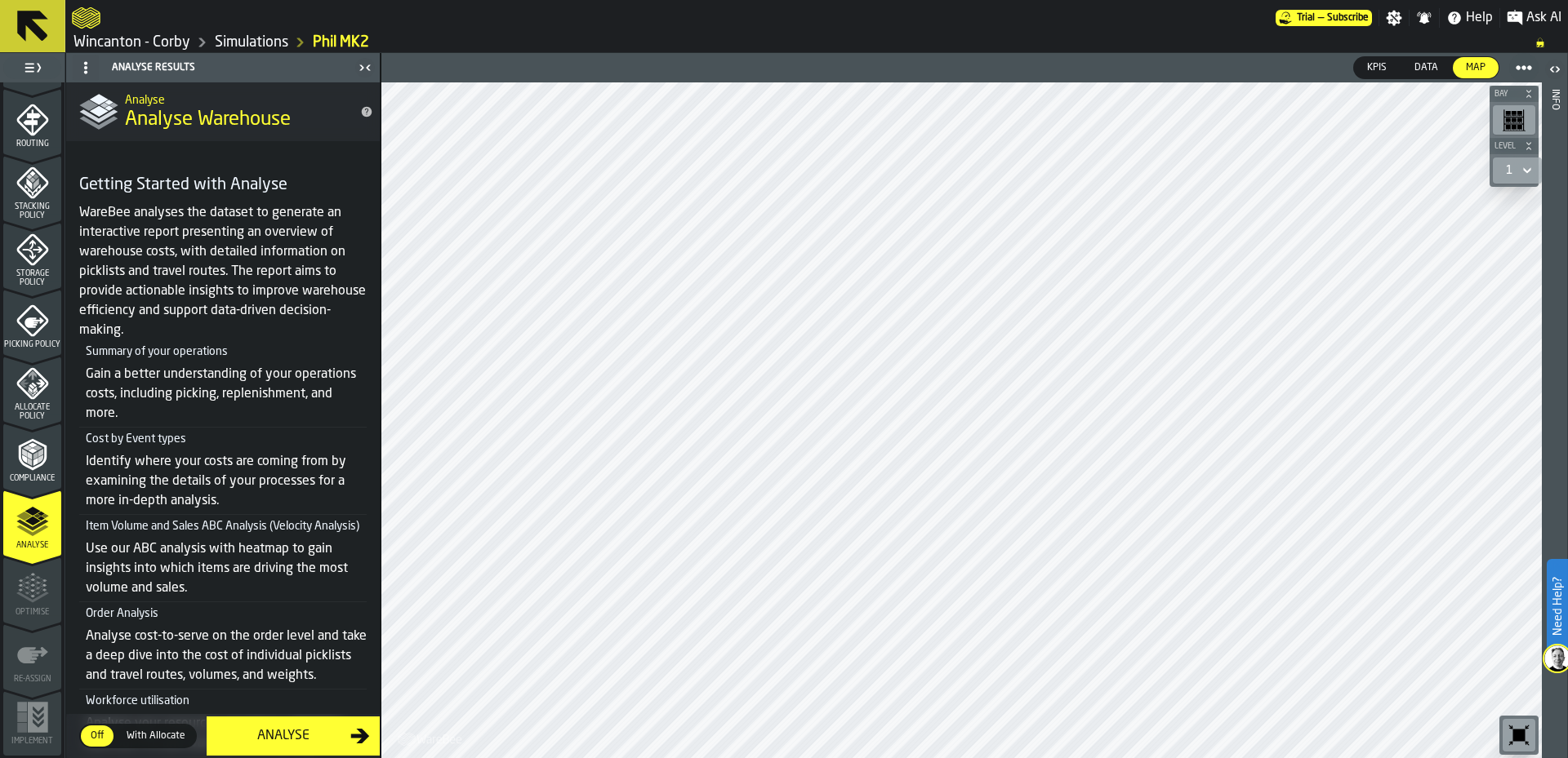
click at [161, 739] on span "With Allocate" at bounding box center [155, 736] width 71 height 15
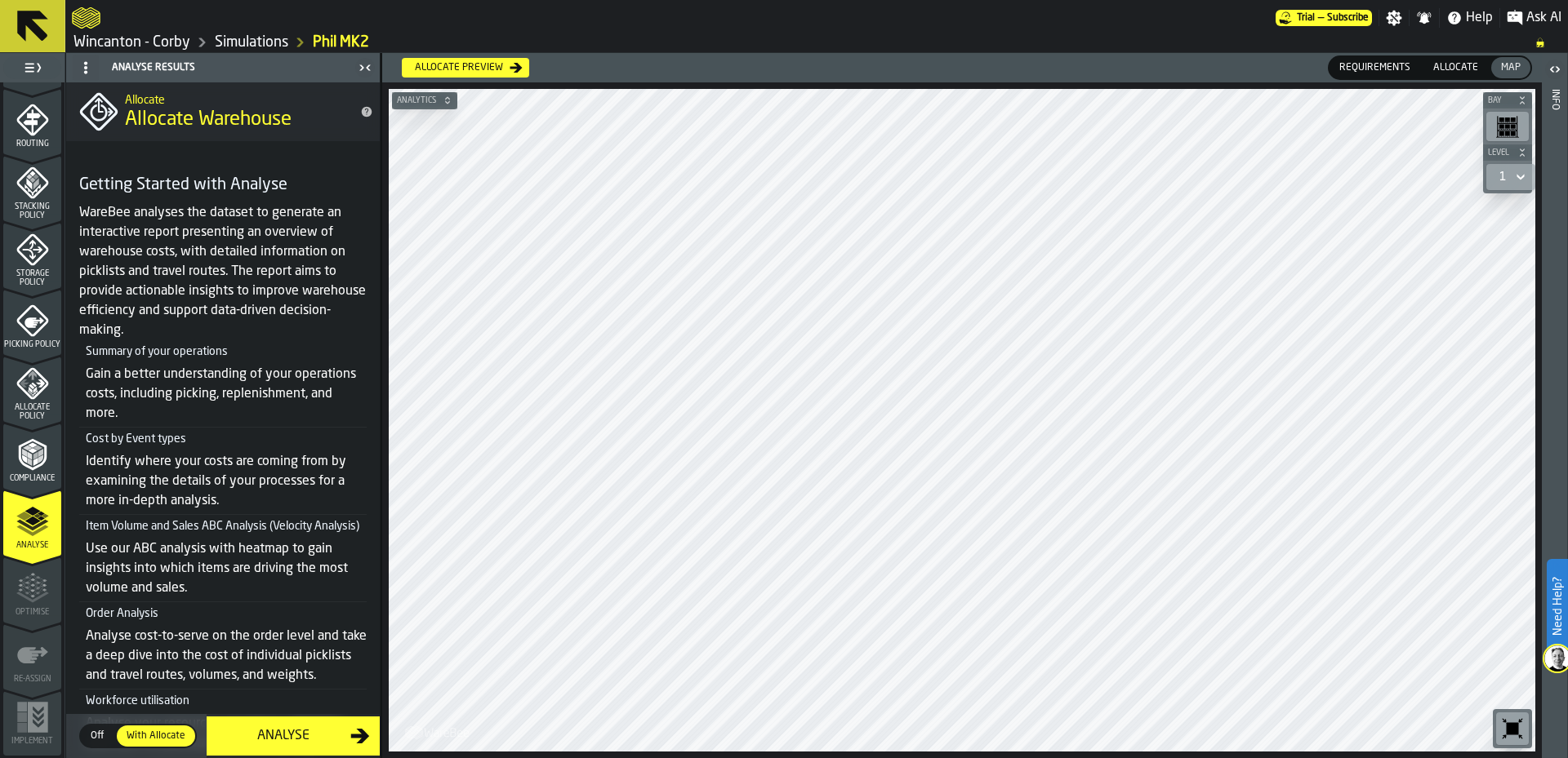
scroll to position [203, 0]
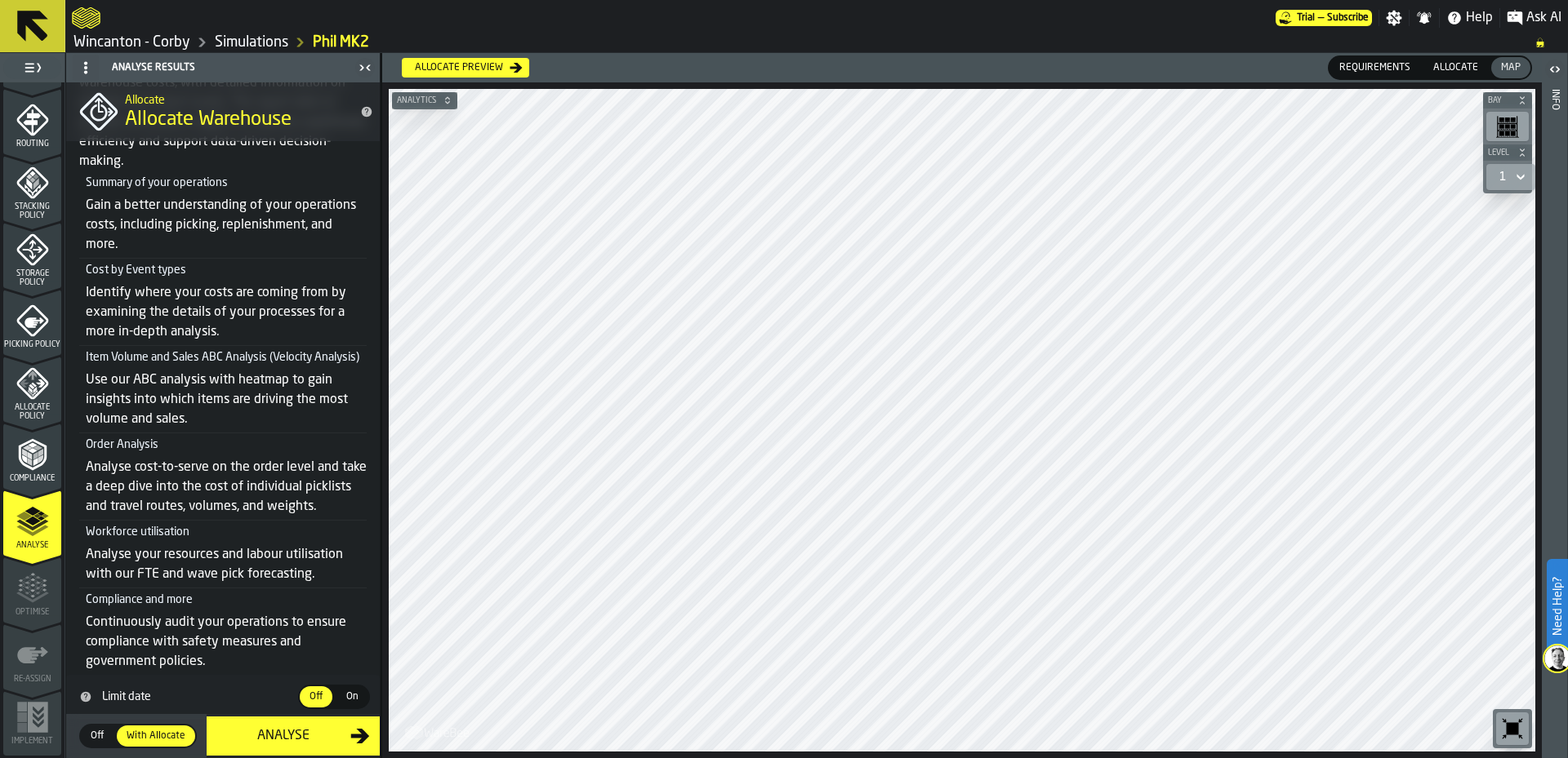
click at [269, 731] on div "Analyse" at bounding box center [283, 736] width 134 height 19
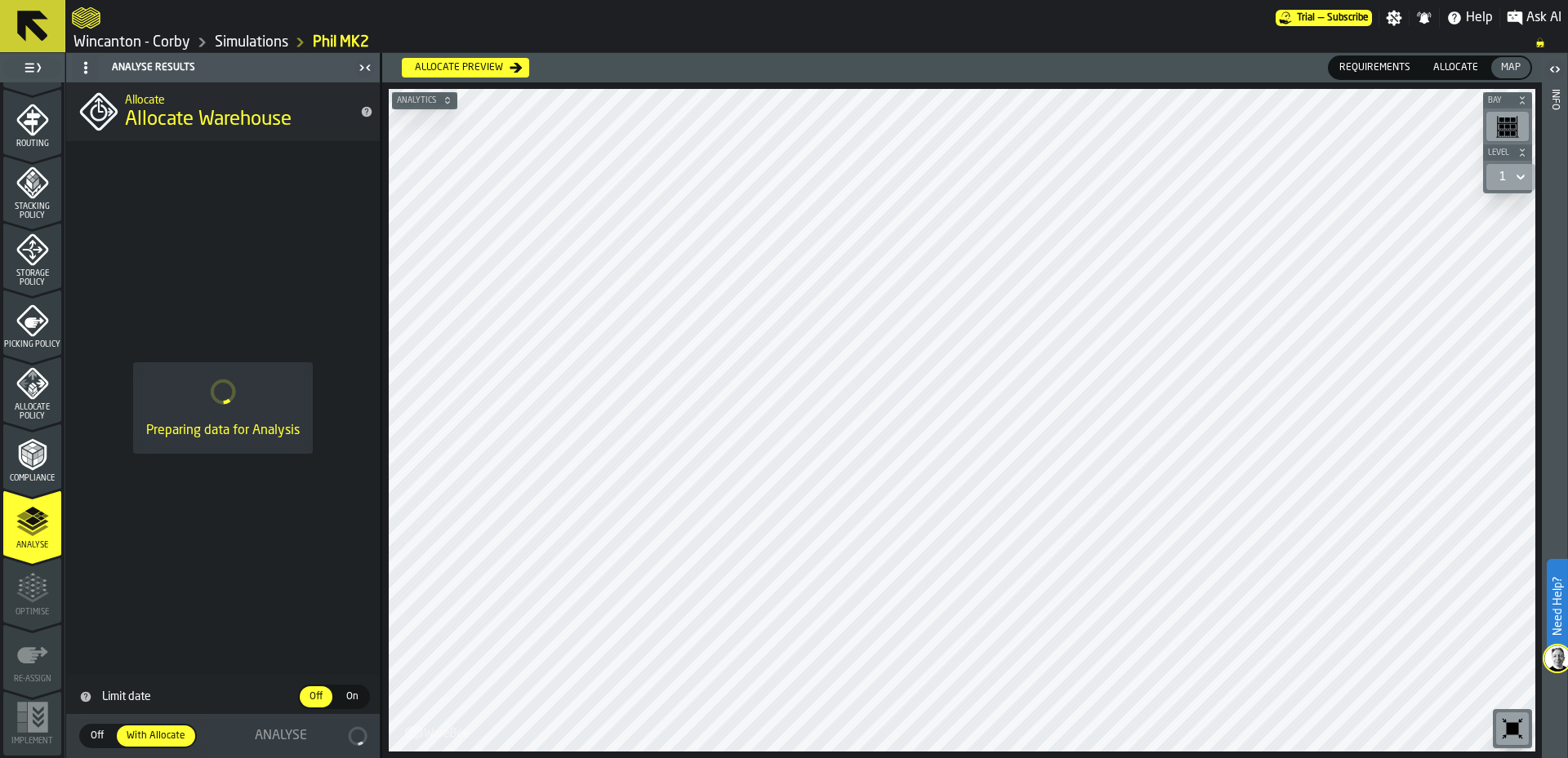
click at [480, 71] on div "Allocate preview" at bounding box center [459, 67] width 101 height 11
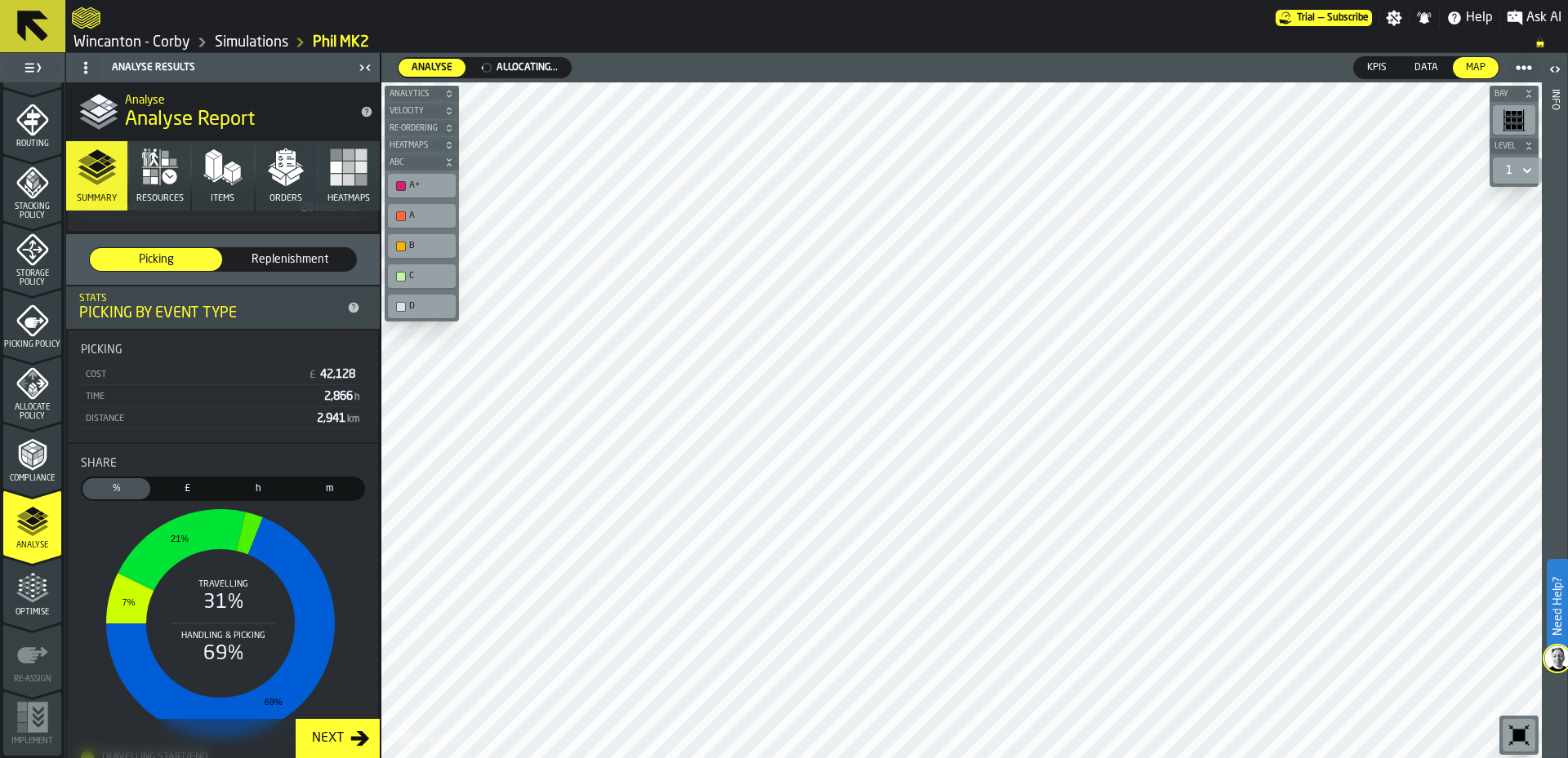
scroll to position [271, 0]
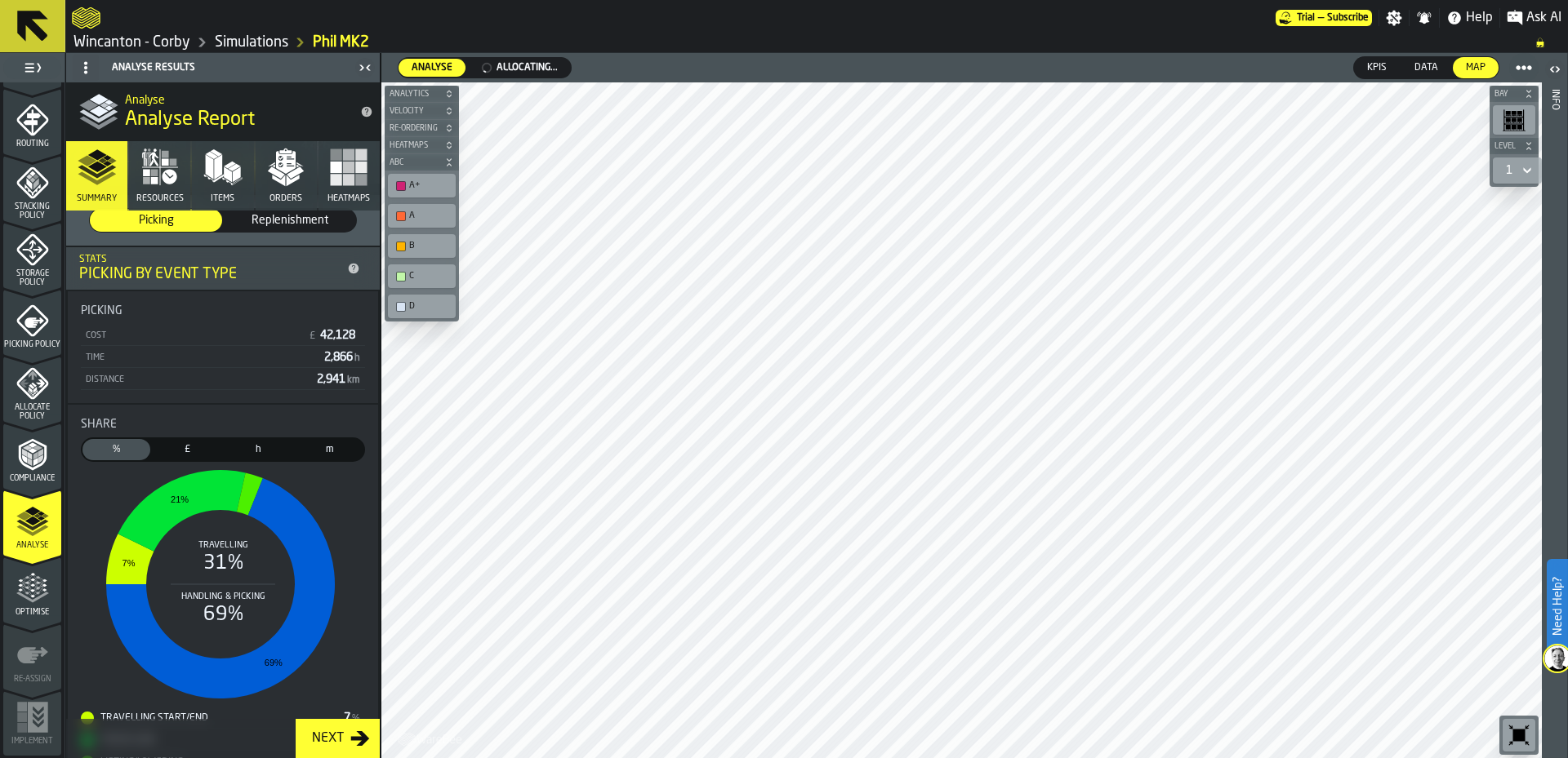
click at [325, 217] on span "Replenishment" at bounding box center [289, 220] width 119 height 17
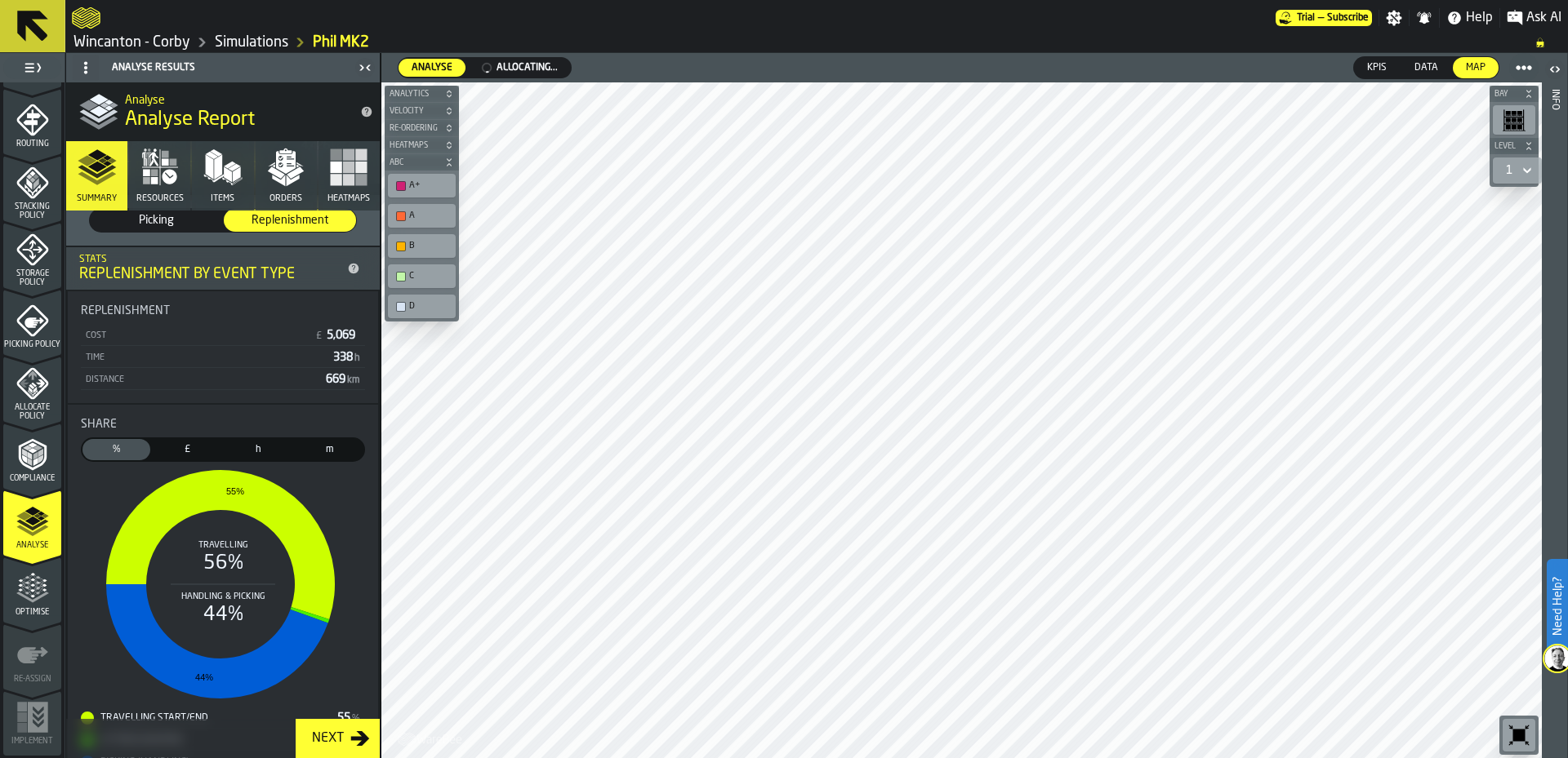
scroll to position [0, 0]
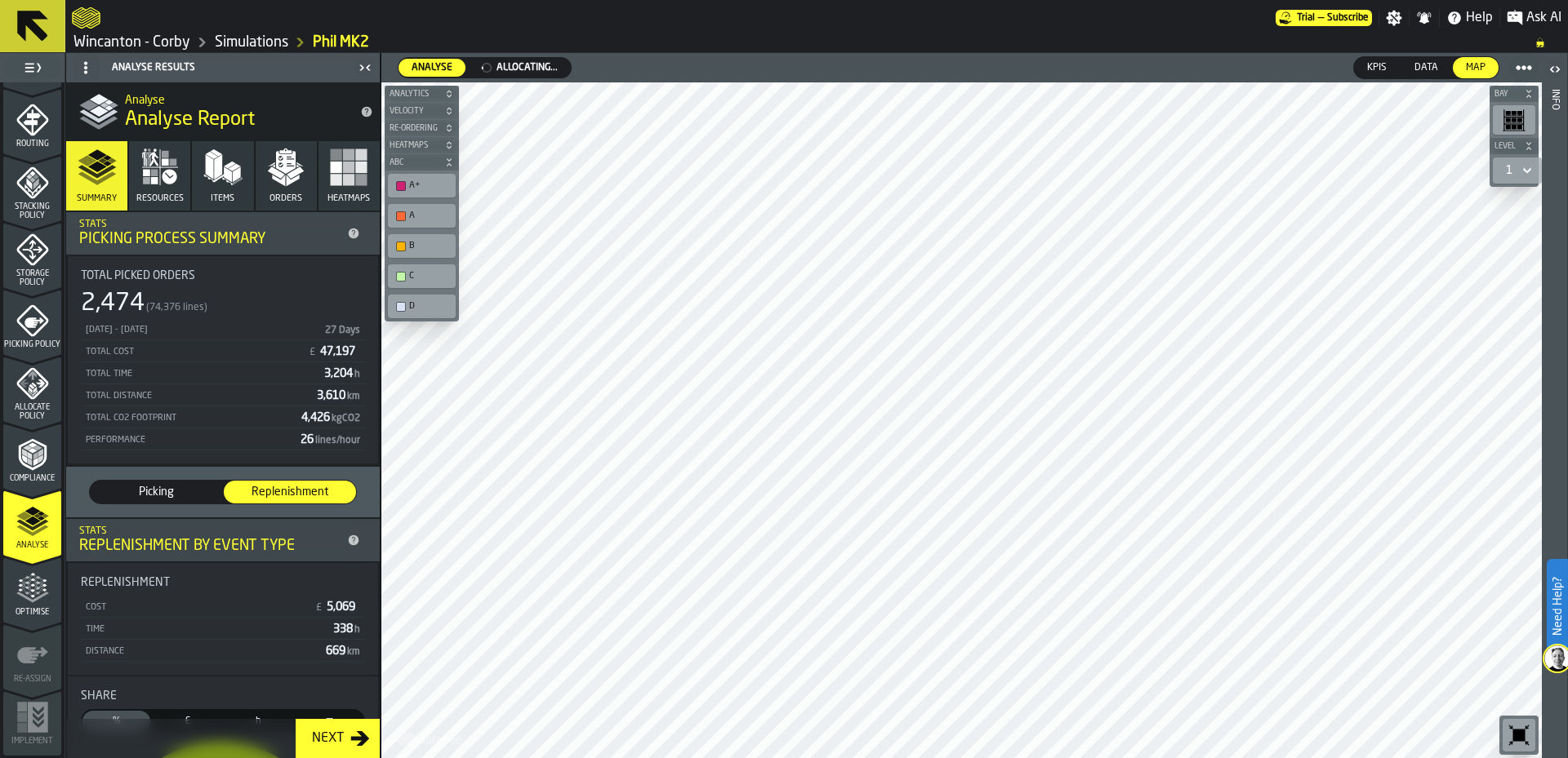
click at [160, 180] on icon "button" at bounding box center [160, 167] width 39 height 39
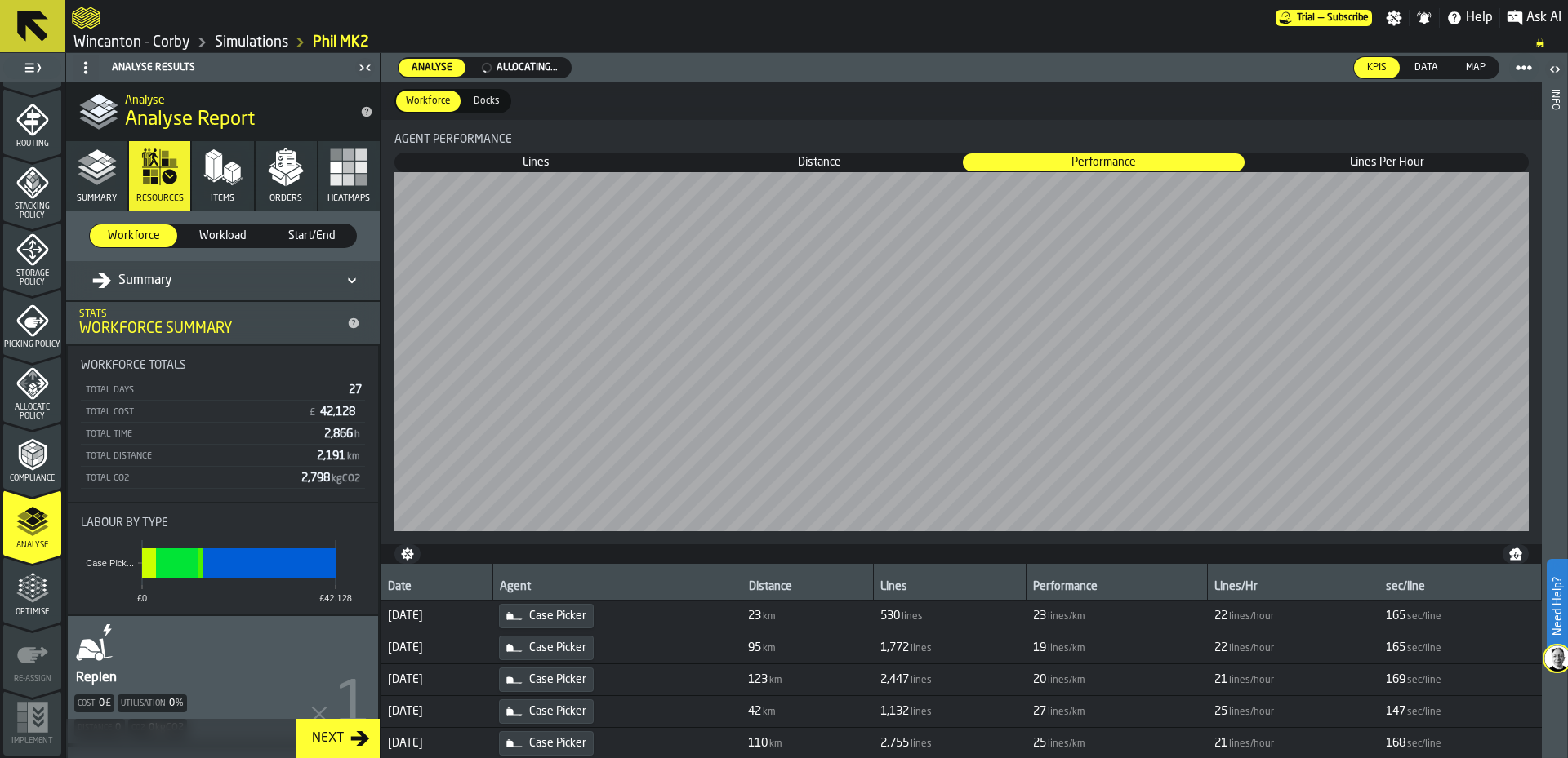
click at [222, 281] on div "Summary" at bounding box center [215, 280] width 245 height 19
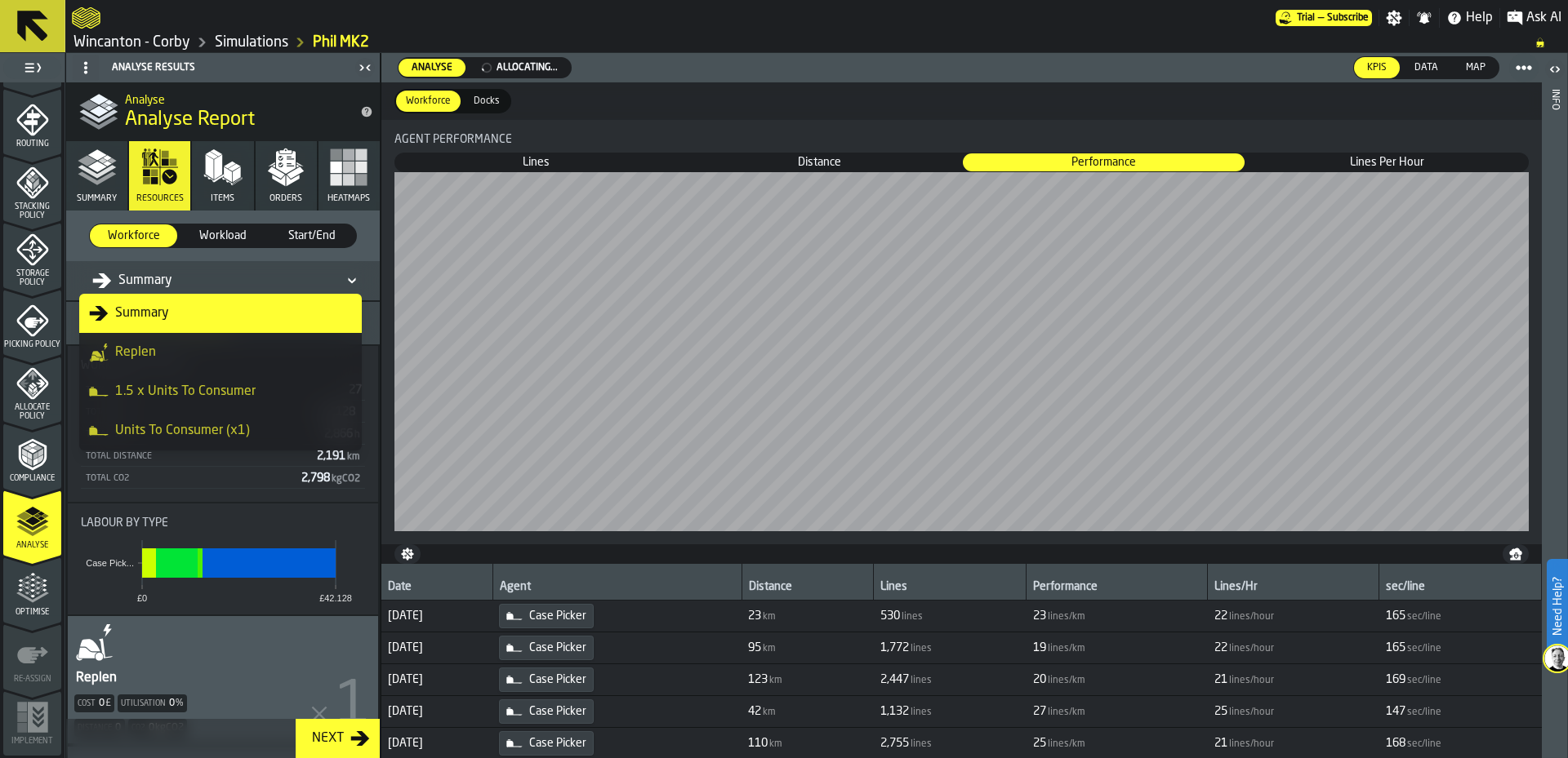
click at [233, 358] on div "Replen" at bounding box center [220, 353] width 263 height 19
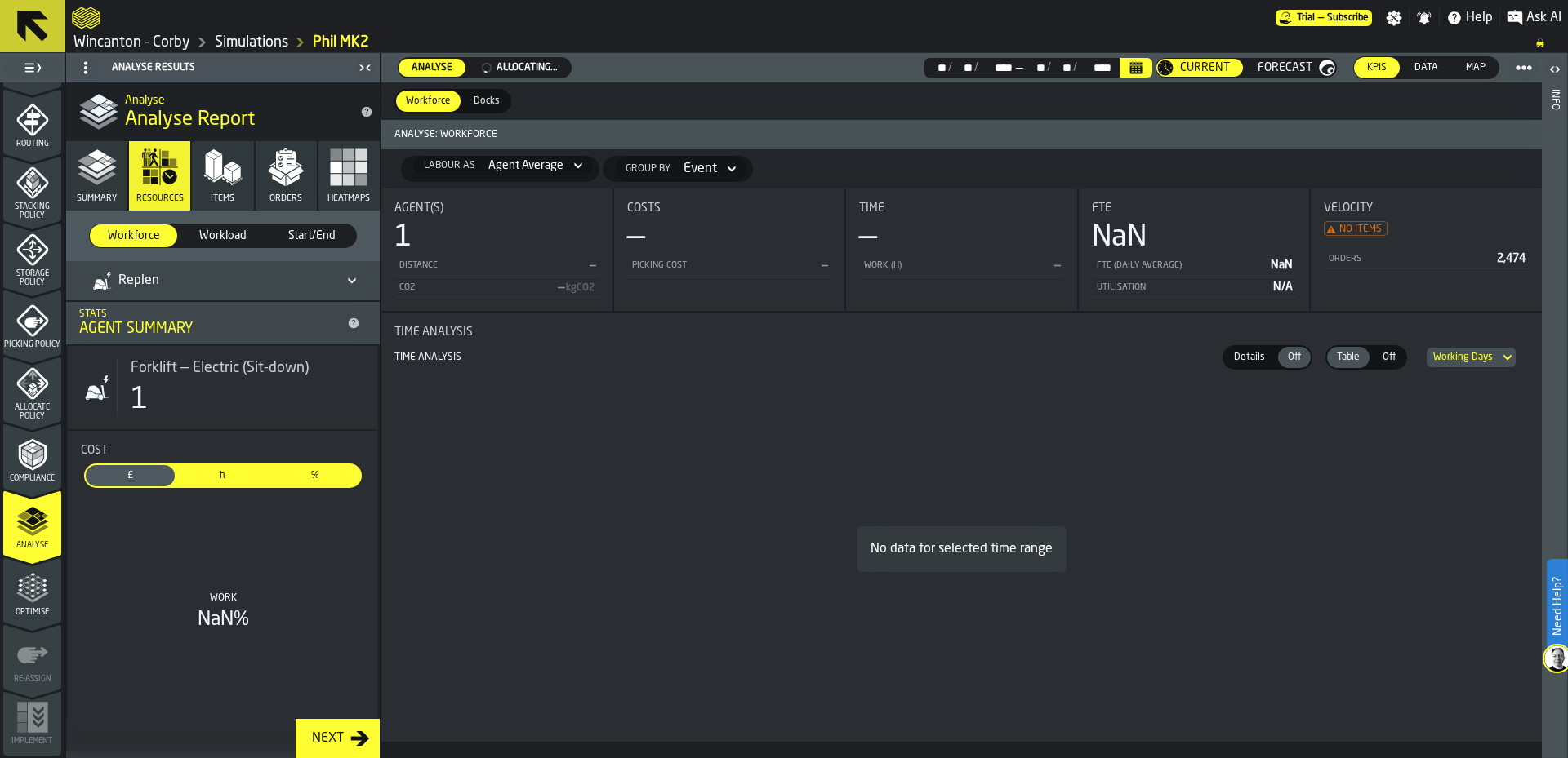
click at [220, 289] on div "Replen" at bounding box center [215, 280] width 245 height 19
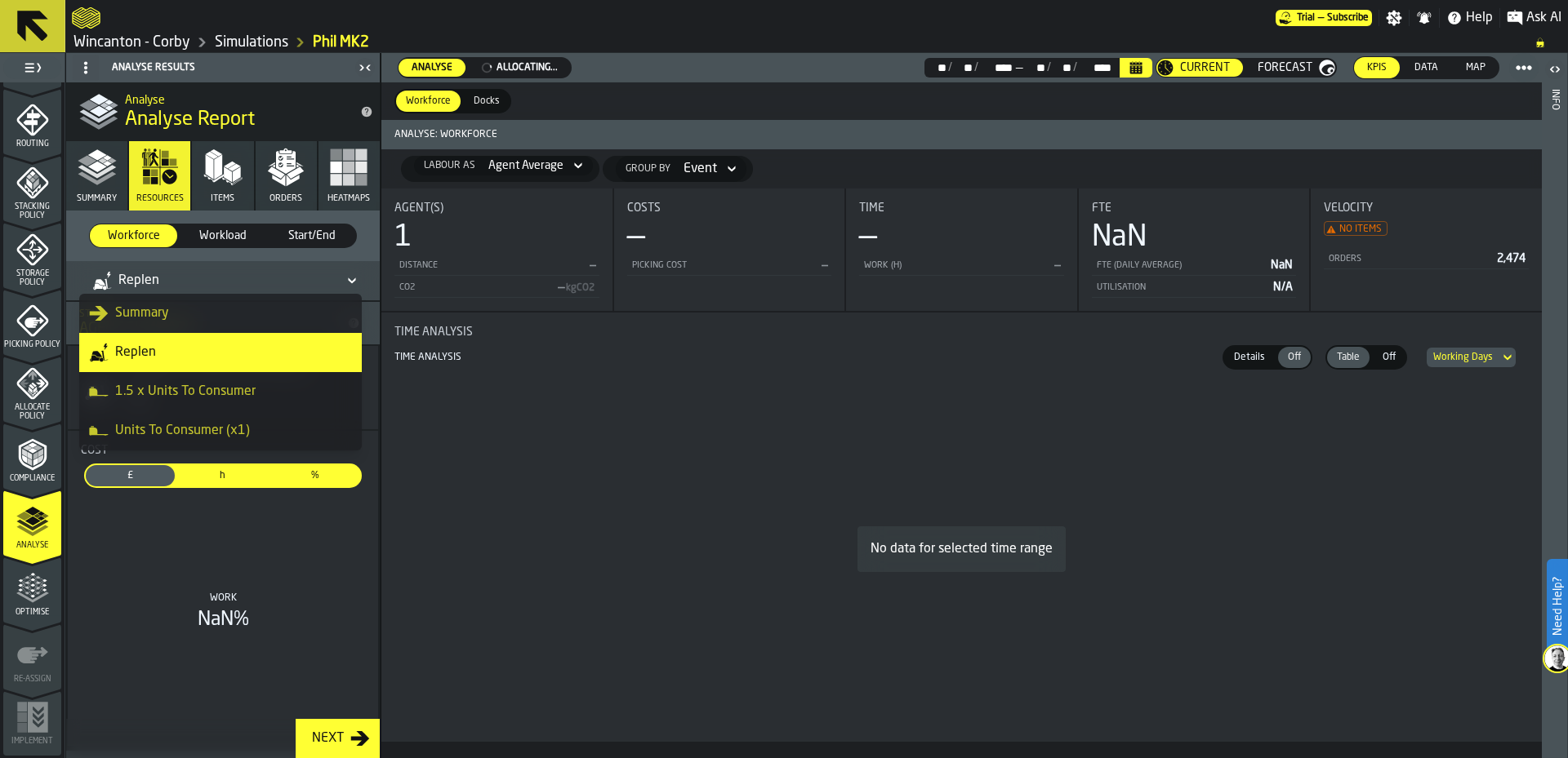
scroll to position [78, 0]
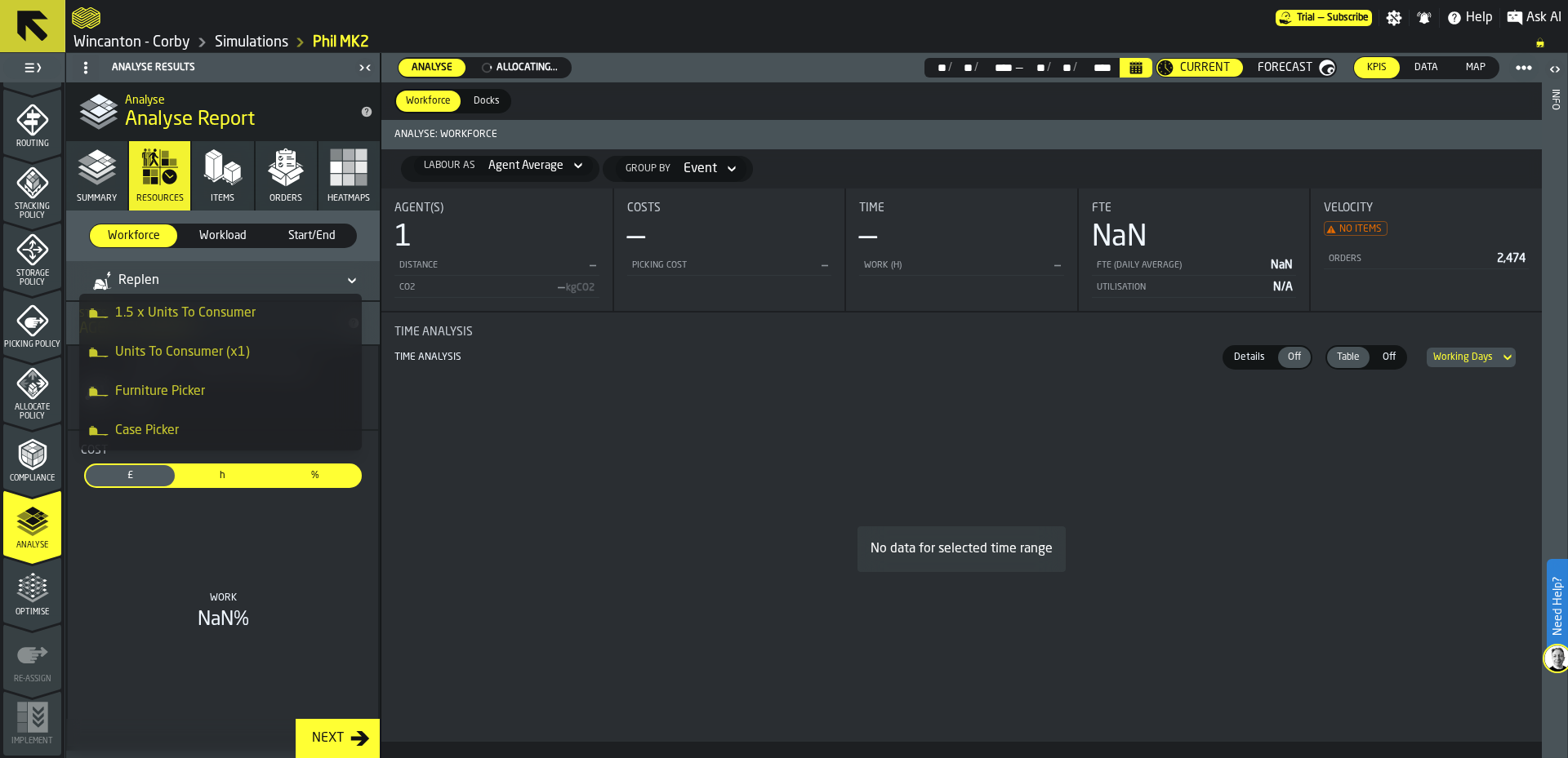
click at [198, 446] on li "Case Picker" at bounding box center [220, 431] width 282 height 39
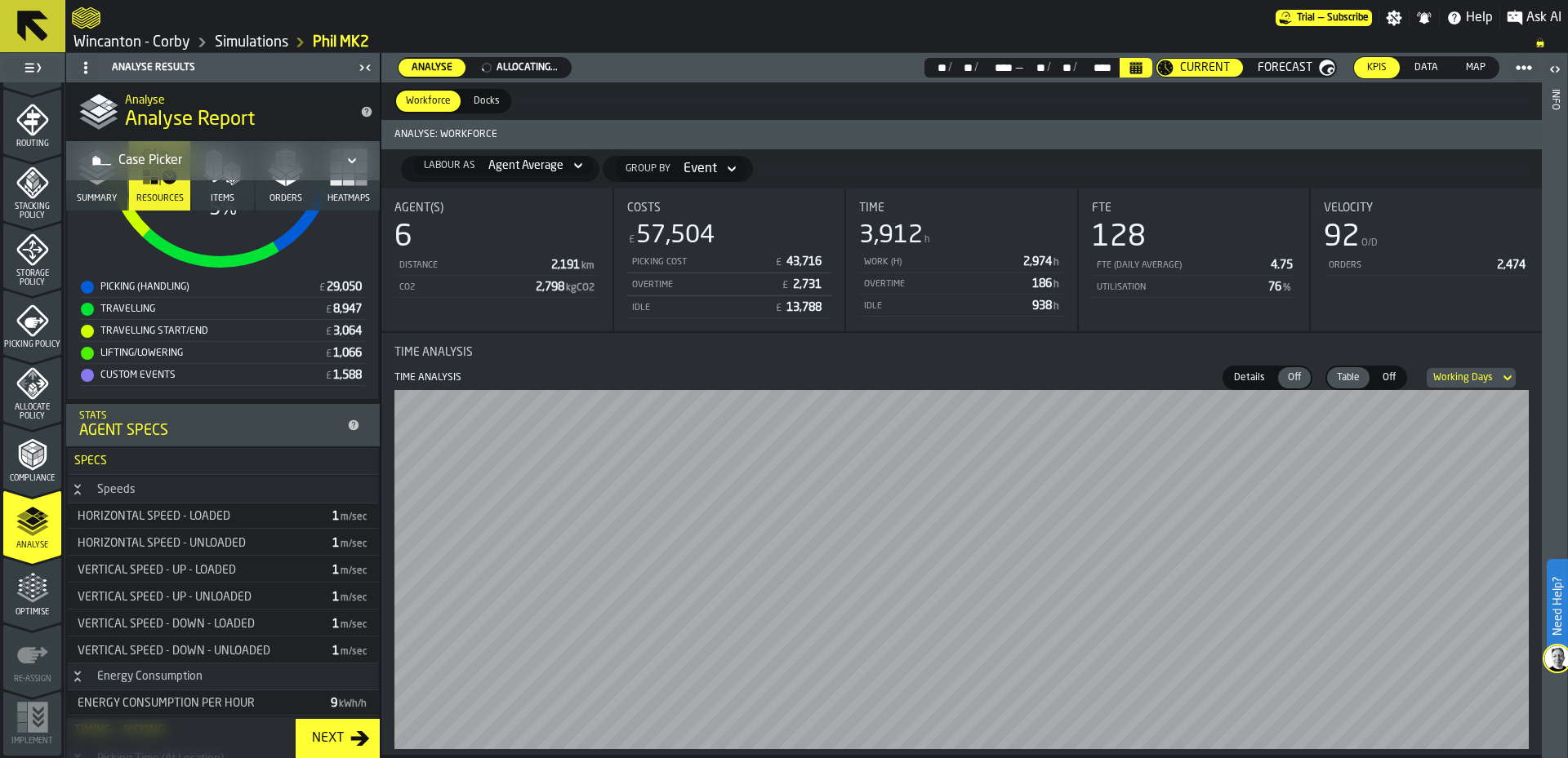
scroll to position [0, 0]
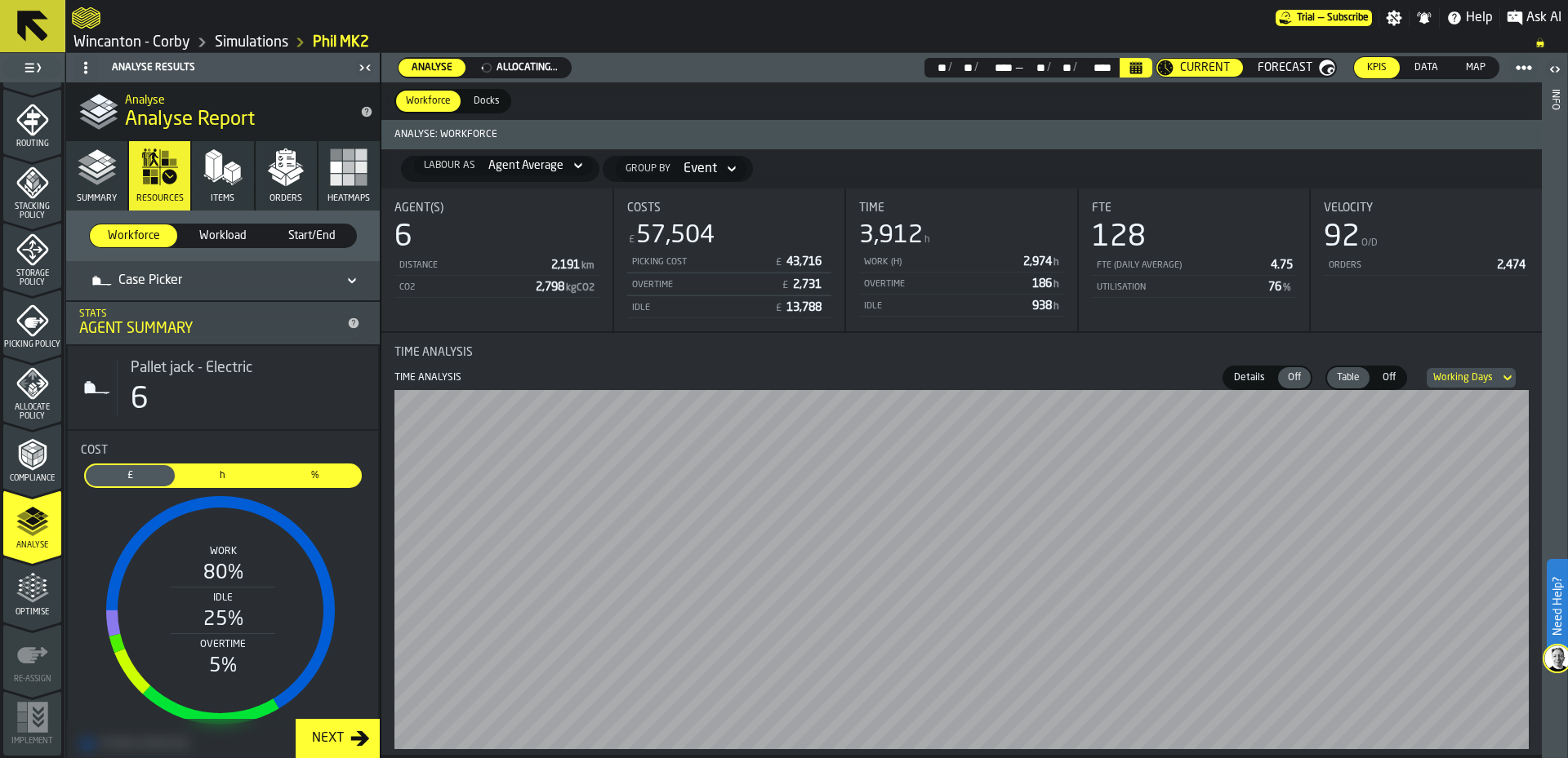
click at [212, 237] on span "Workload" at bounding box center [222, 235] width 74 height 17
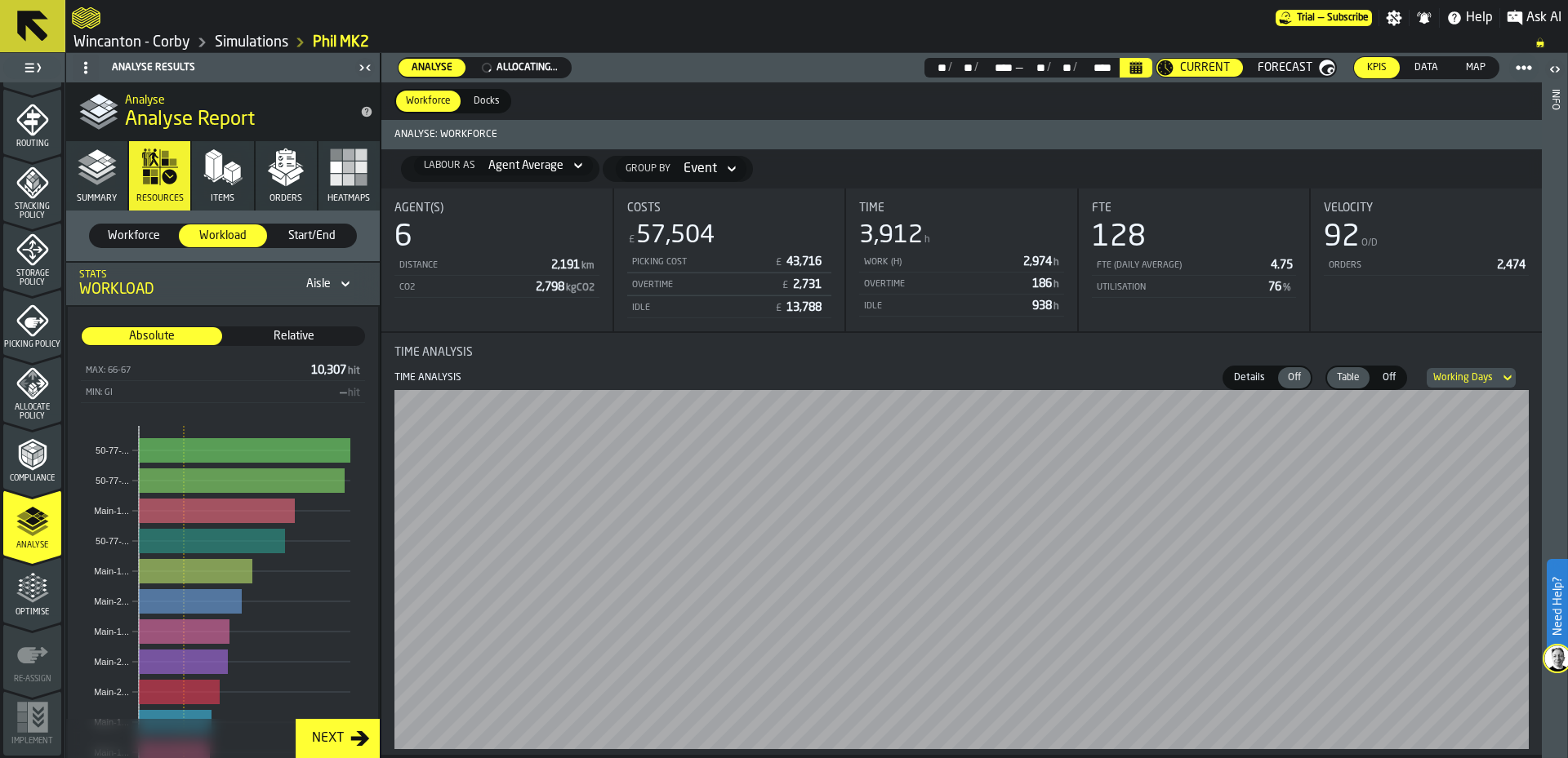
click at [305, 237] on span "Start/End" at bounding box center [312, 235] width 74 height 17
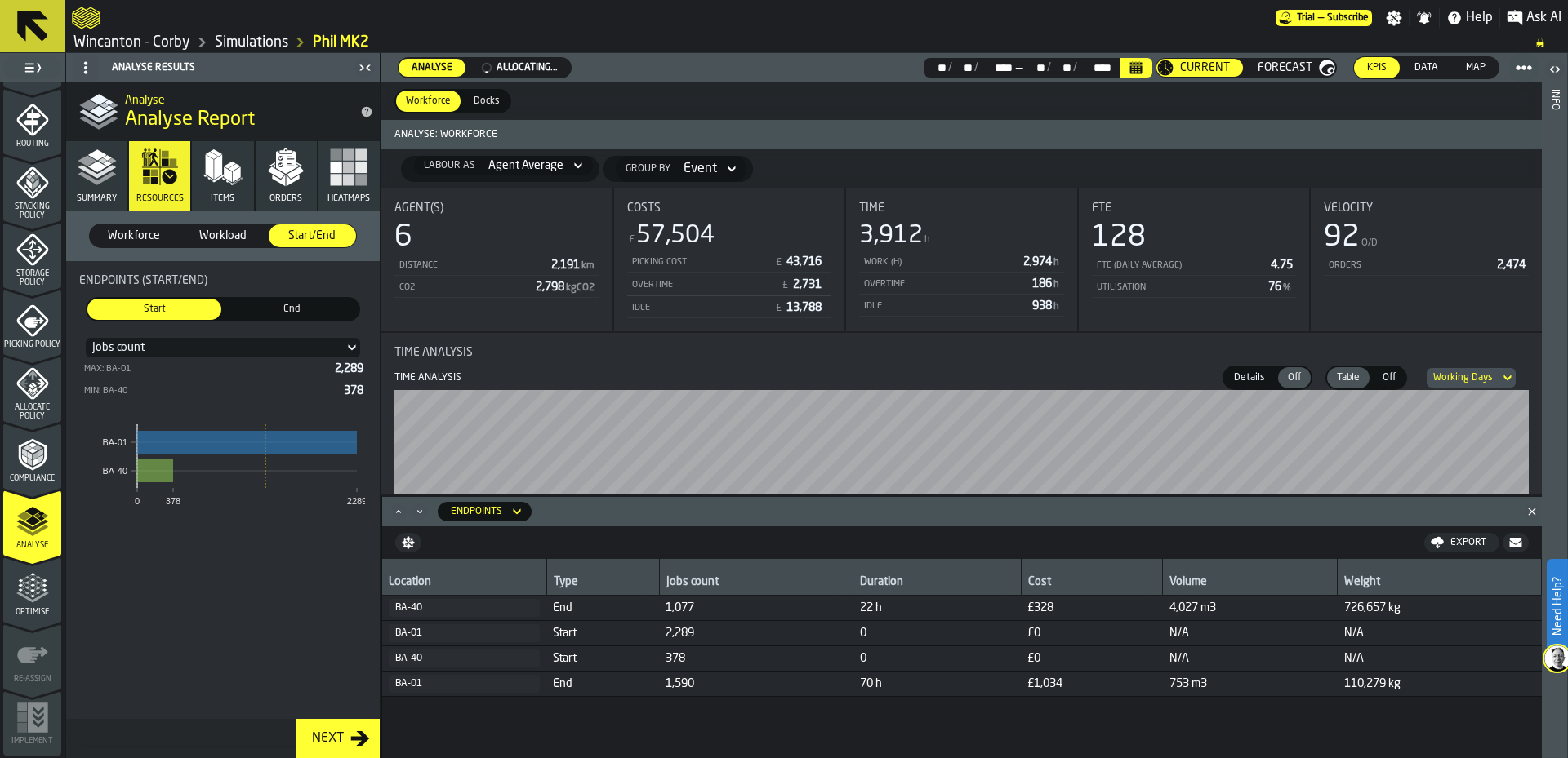
click at [351, 177] on rect "button" at bounding box center [348, 179] width 11 height 11
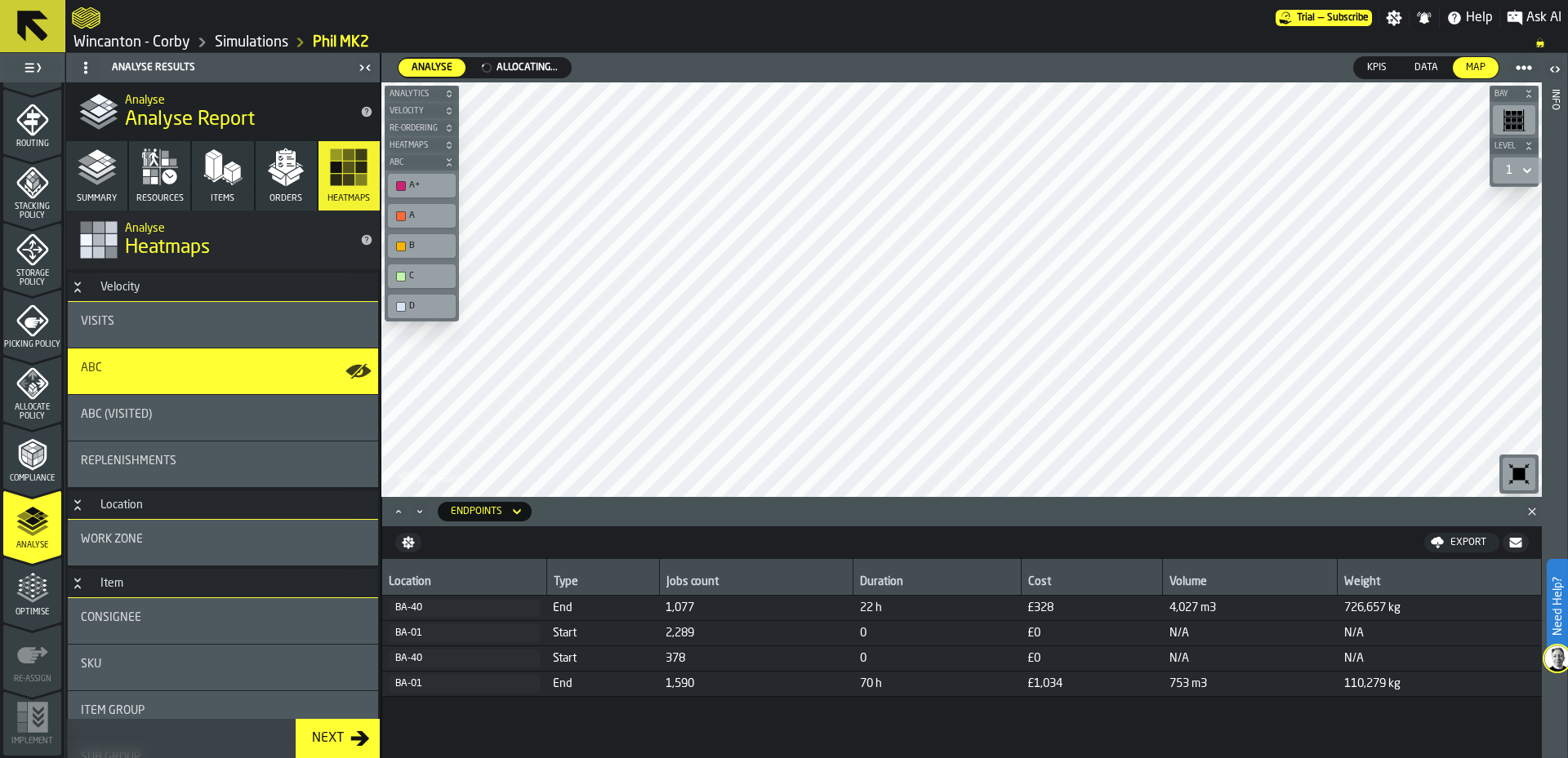
click at [23, 598] on icon "menu Optimise" at bounding box center [33, 588] width 33 height 33
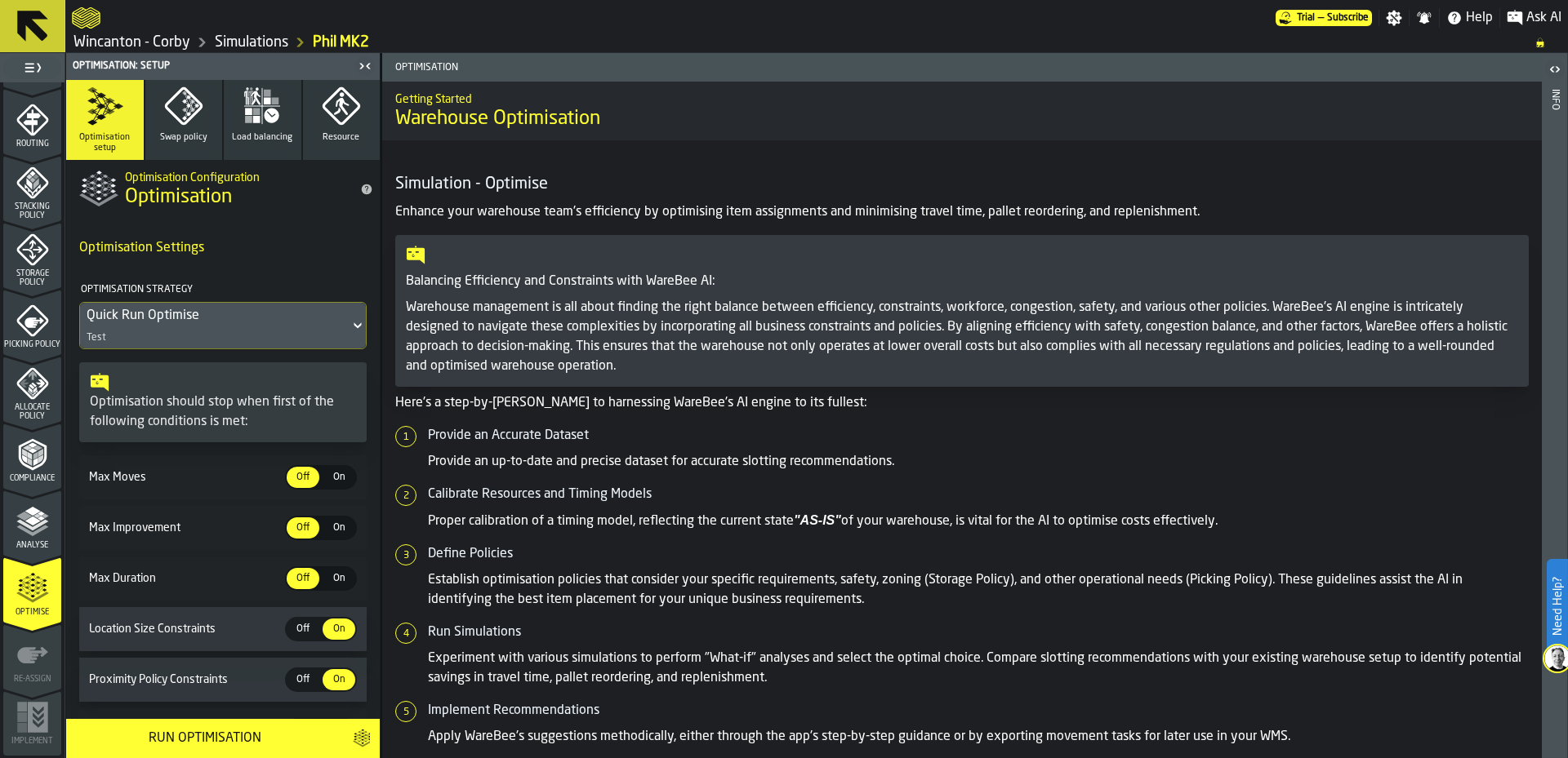
click at [253, 331] on div "Quick Run Optimise Test" at bounding box center [215, 326] width 270 height 46
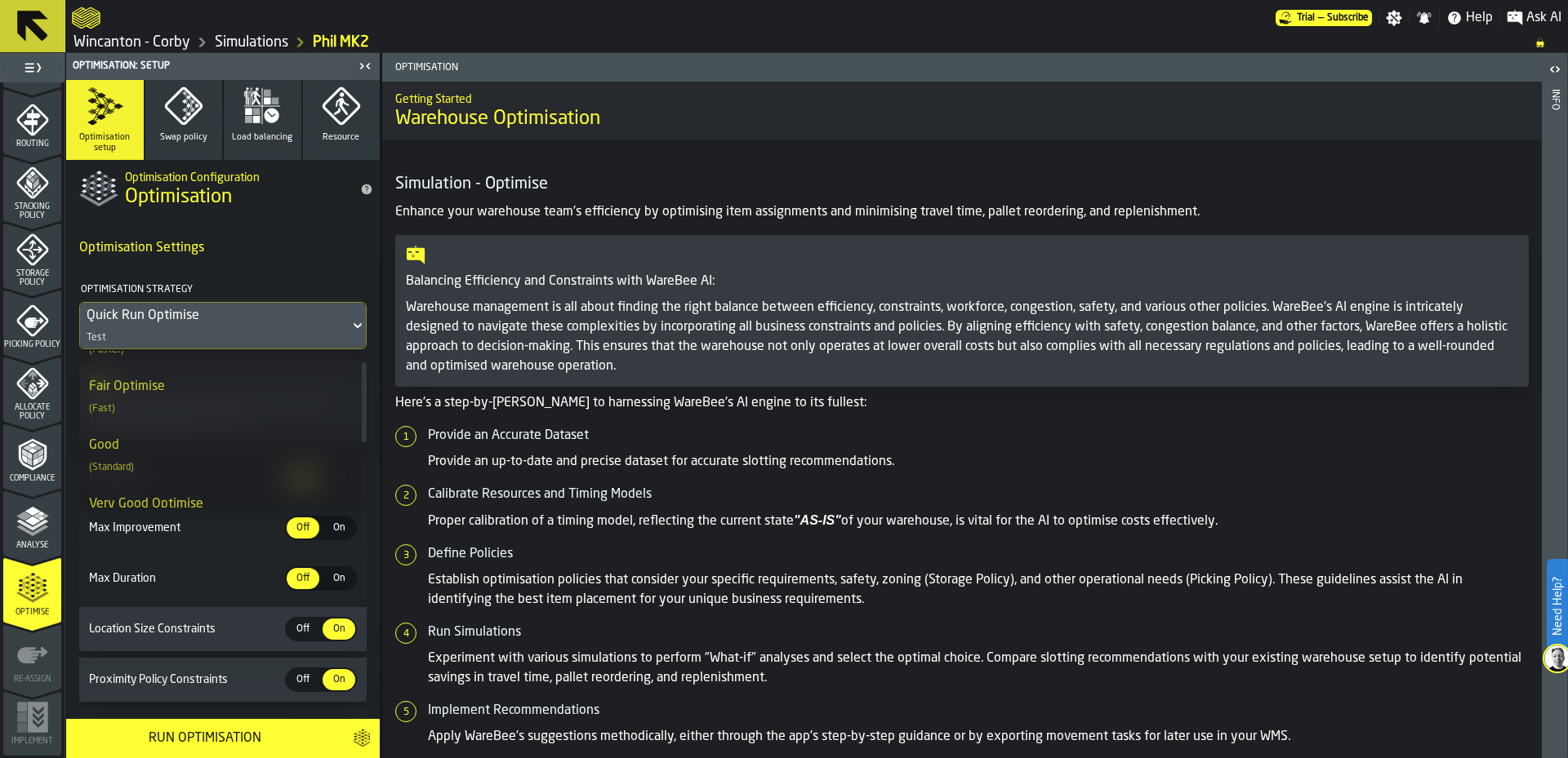
scroll to position [320, 0]
click at [251, 477] on div "Exceptional Optimise (Slowest)" at bounding box center [220, 478] width 263 height 39
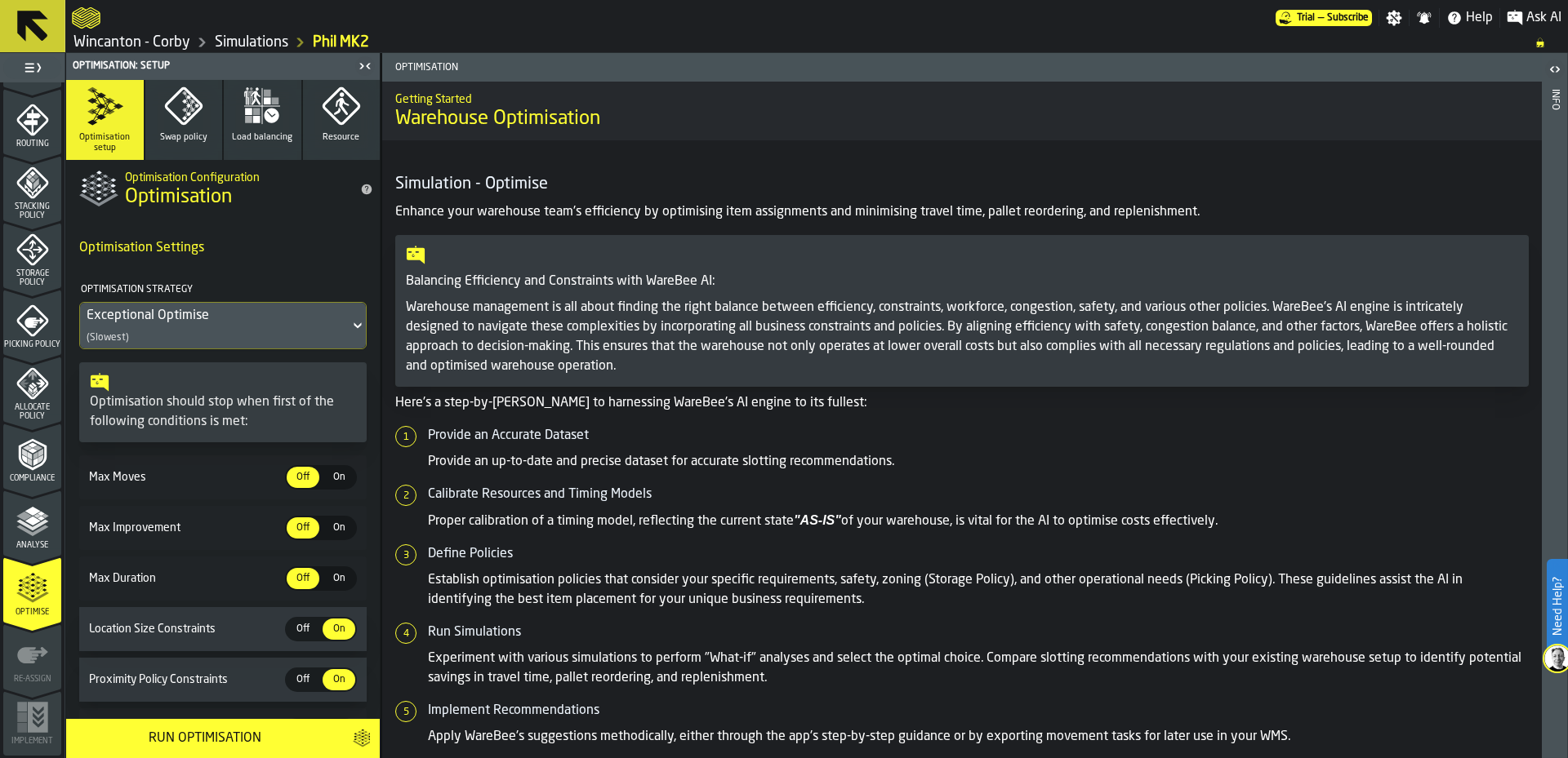
click at [329, 532] on span "On" at bounding box center [339, 528] width 26 height 15
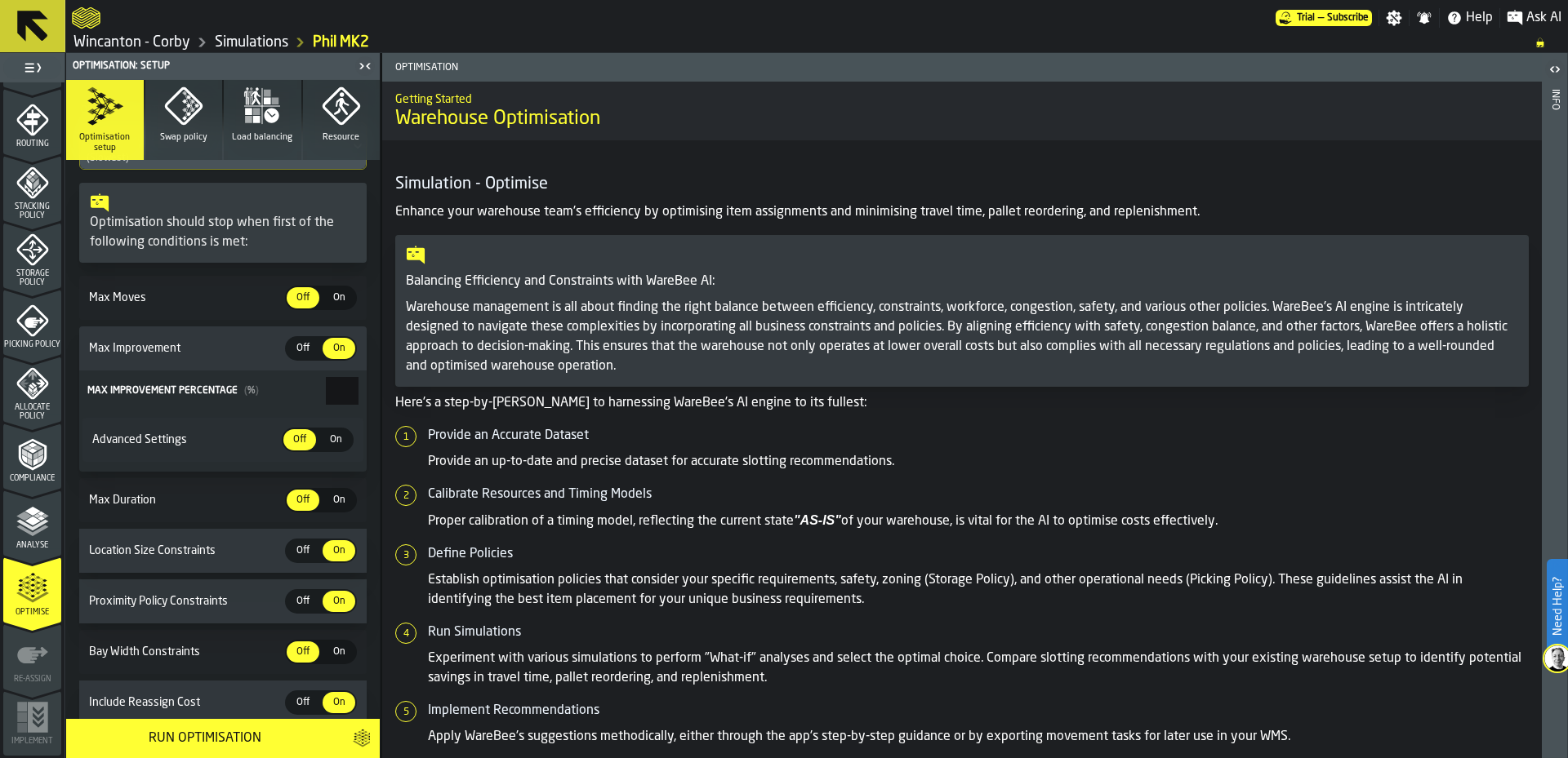
scroll to position [451, 0]
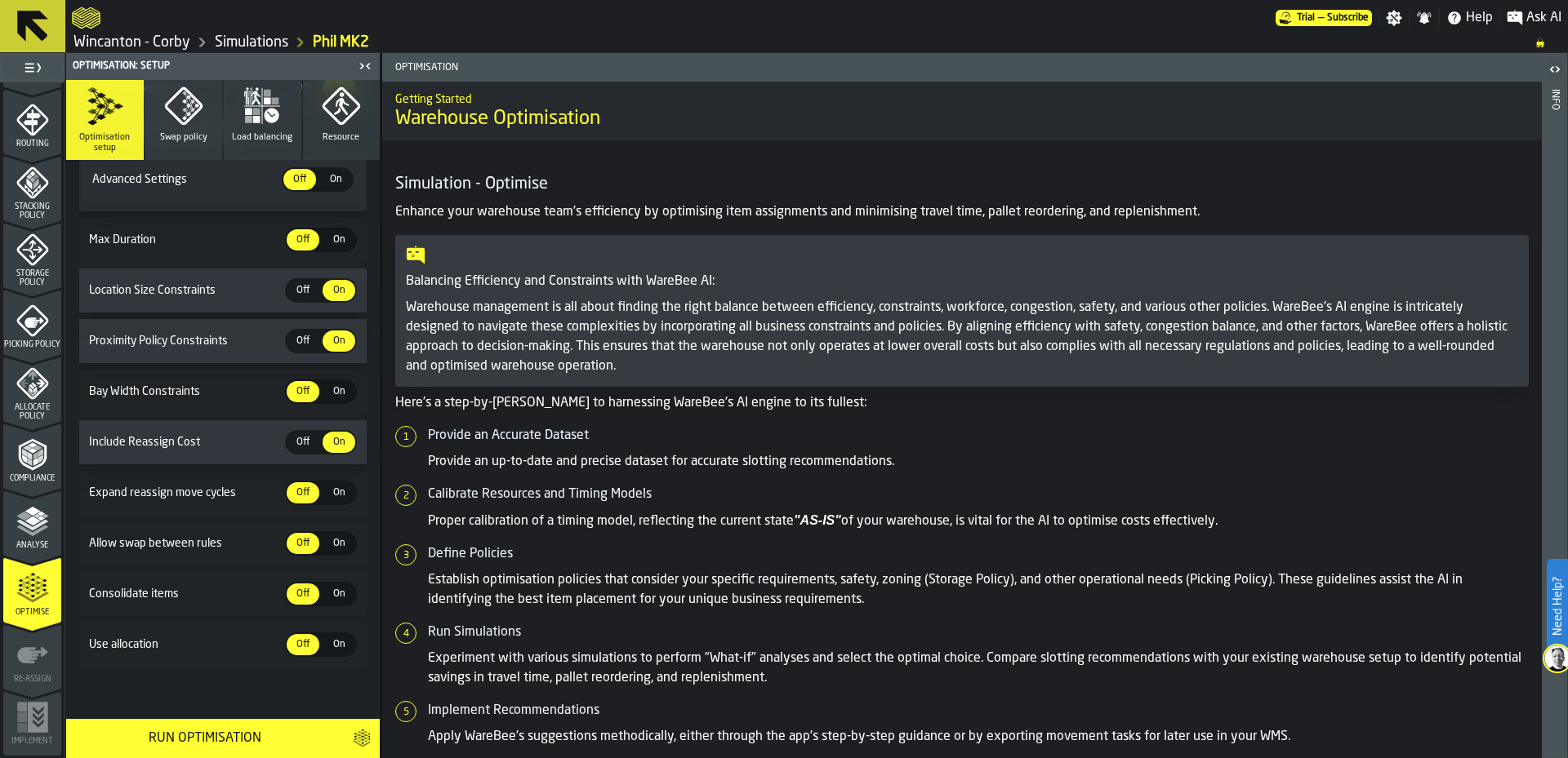
click at [325, 595] on span "On" at bounding box center [339, 594] width 26 height 15
click at [208, 735] on div "Run Optimisation" at bounding box center [205, 739] width 258 height 19
